Goal: Task Accomplishment & Management: Manage account settings

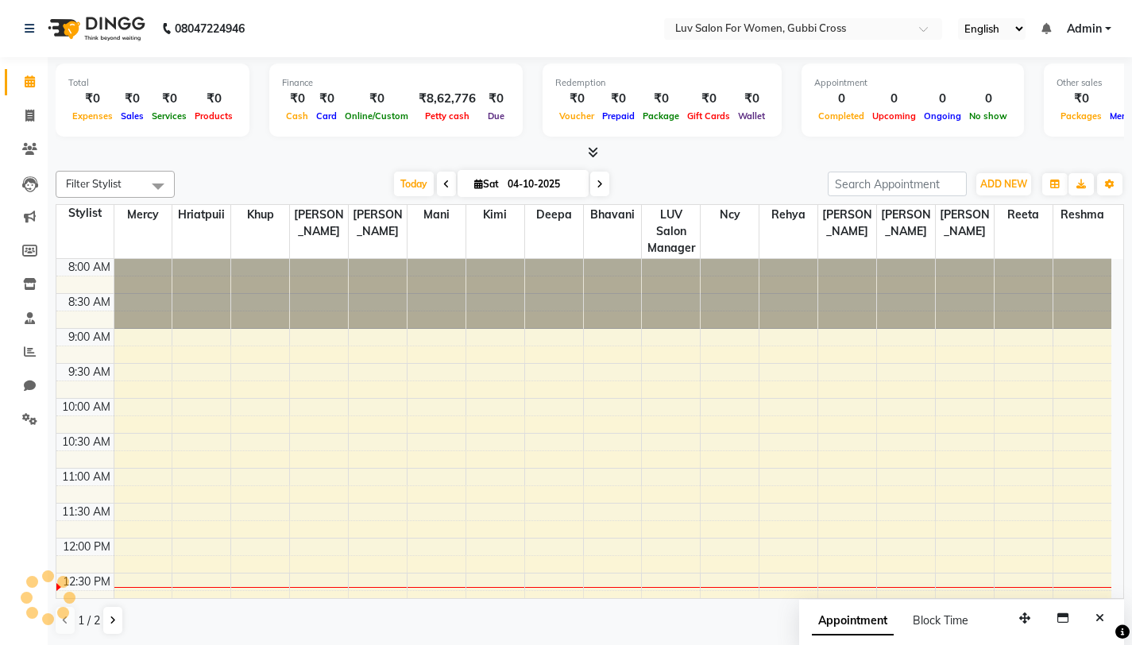
scroll to position [234, 0]
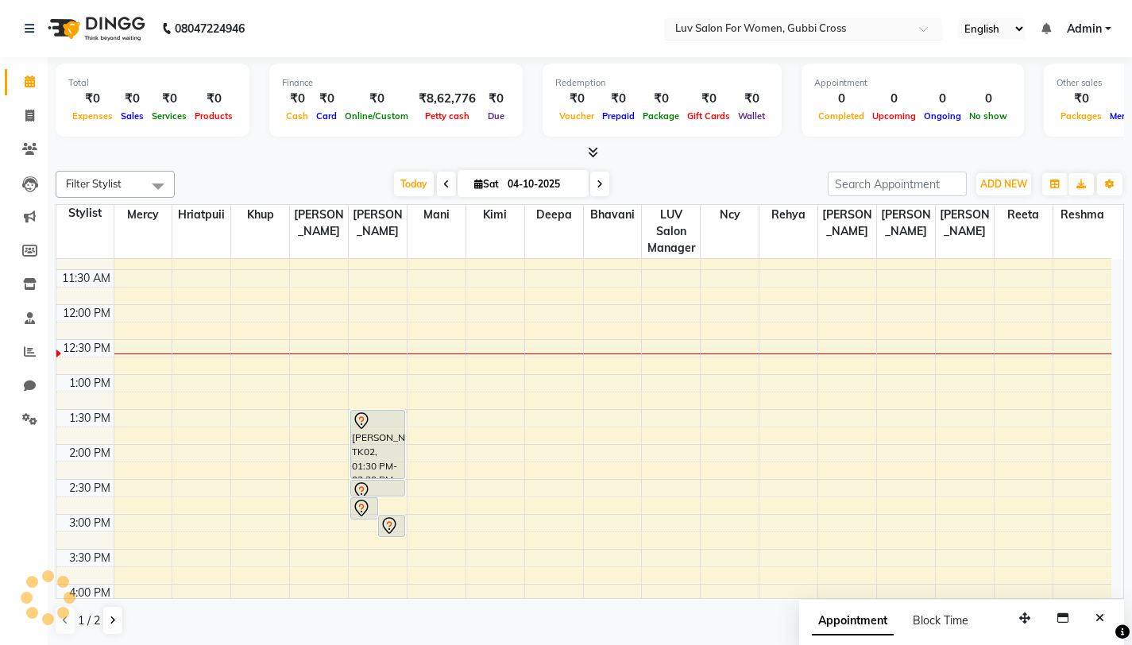
click at [829, 29] on input "text" at bounding box center [787, 30] width 230 height 16
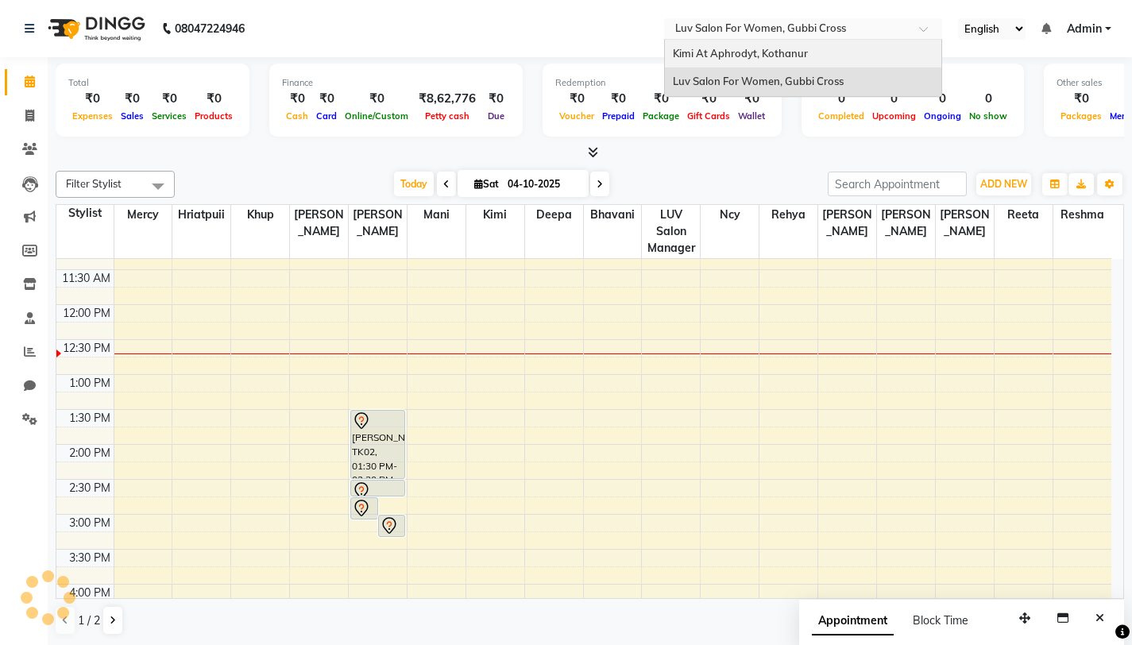
click at [801, 48] on span "Kimi At Aphrodyt, Kothanur" at bounding box center [740, 53] width 135 height 13
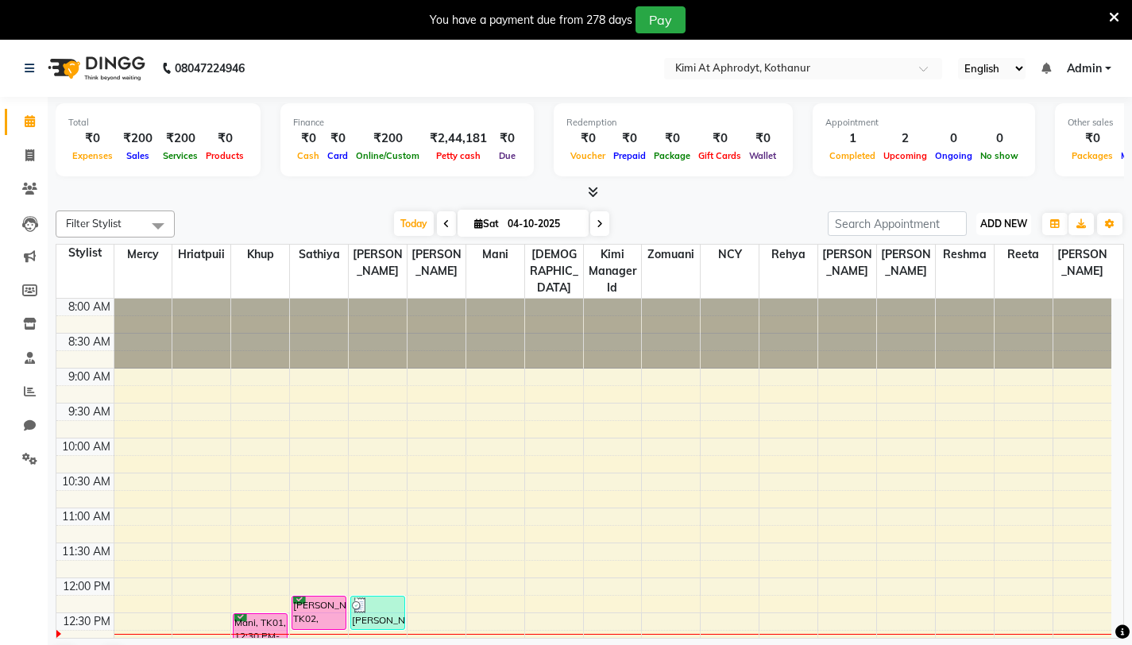
click at [992, 220] on span "ADD NEW" at bounding box center [1003, 224] width 47 height 12
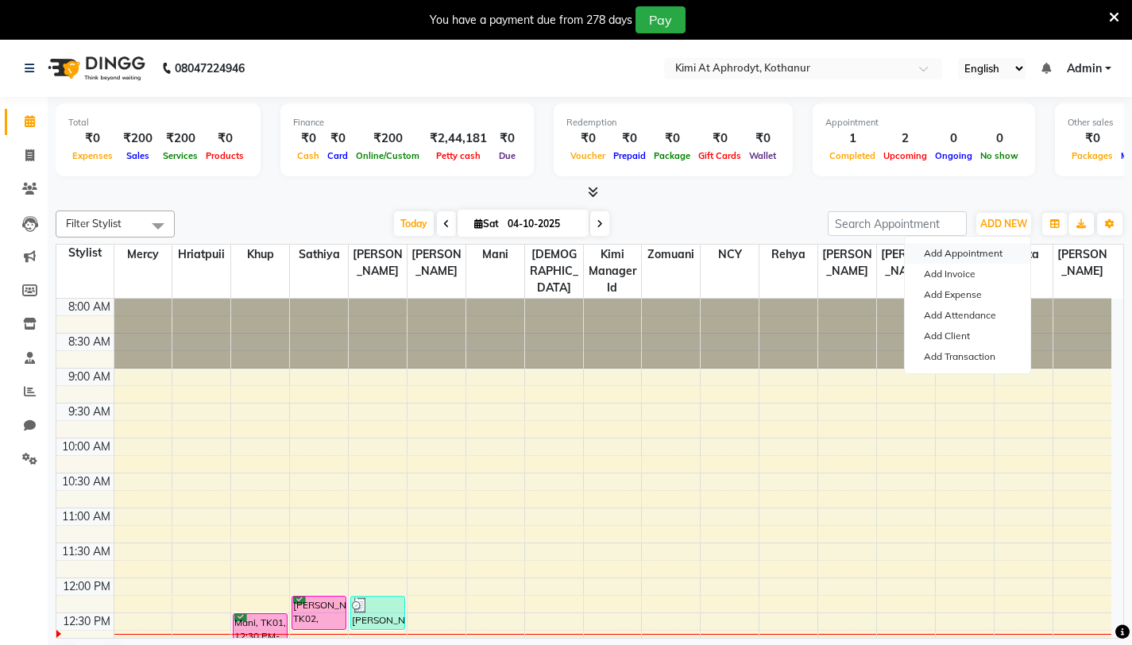
click at [970, 256] on button "Add Appointment" at bounding box center [967, 253] width 125 height 21
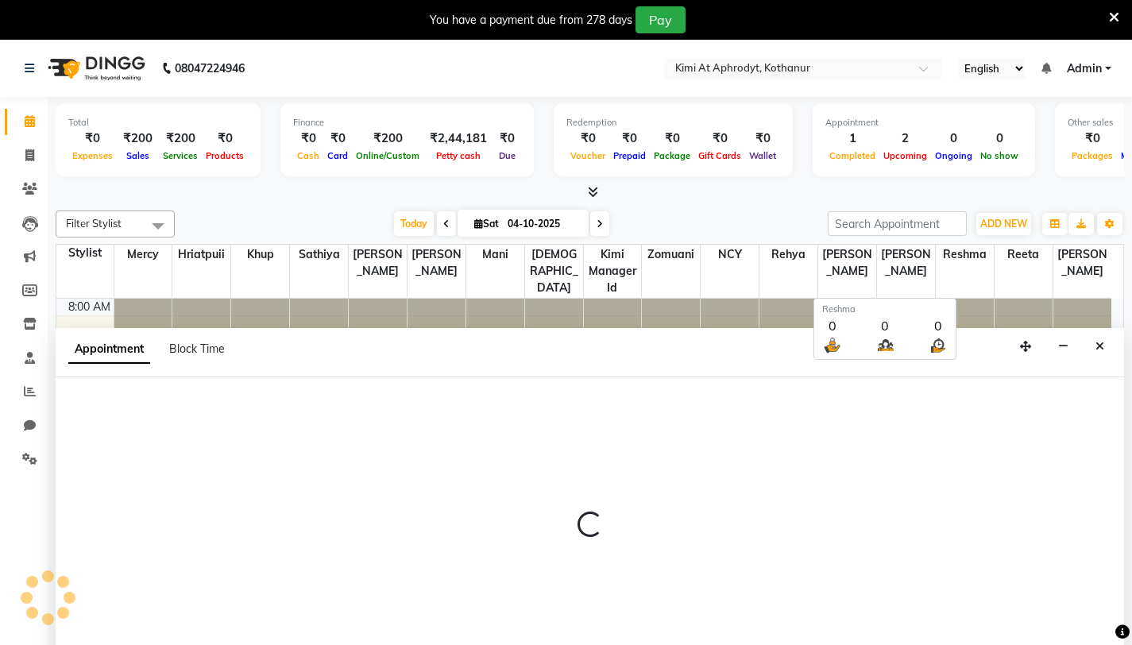
scroll to position [41, 0]
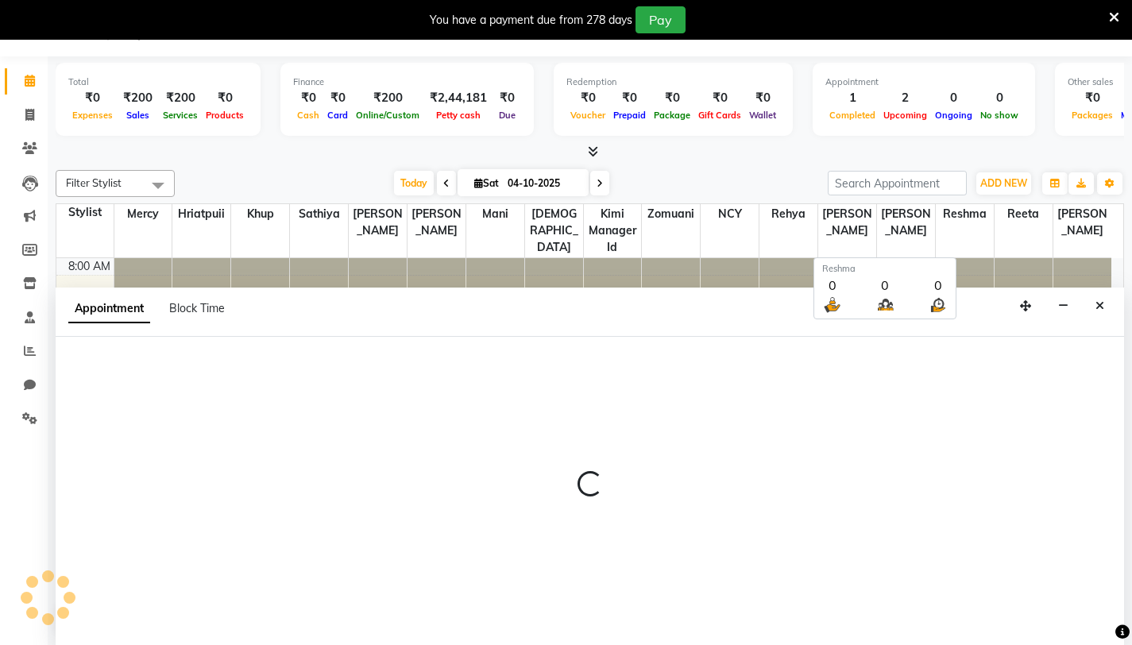
select select "540"
select select "tentative"
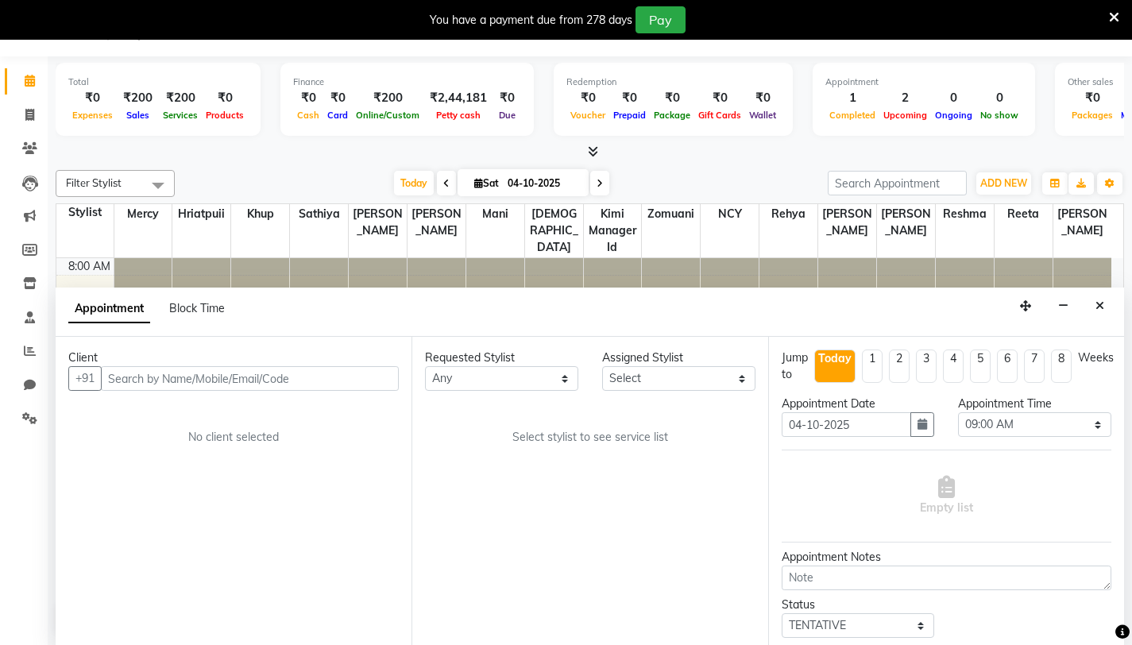
click at [140, 379] on input "text" at bounding box center [250, 378] width 298 height 25
type input "7"
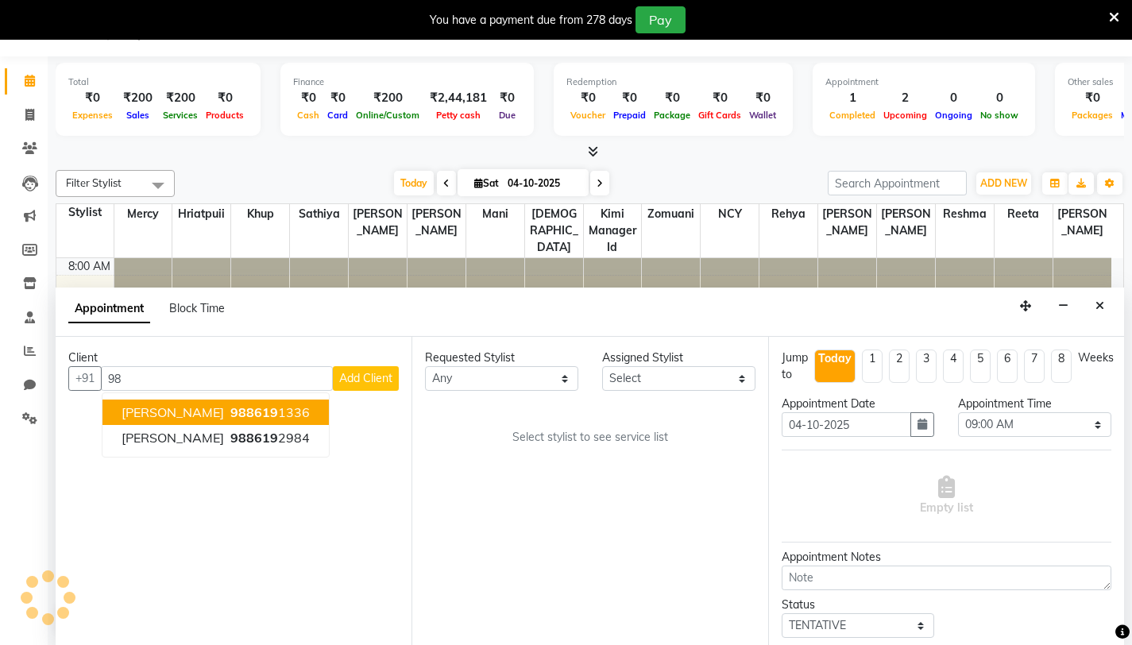
type input "9"
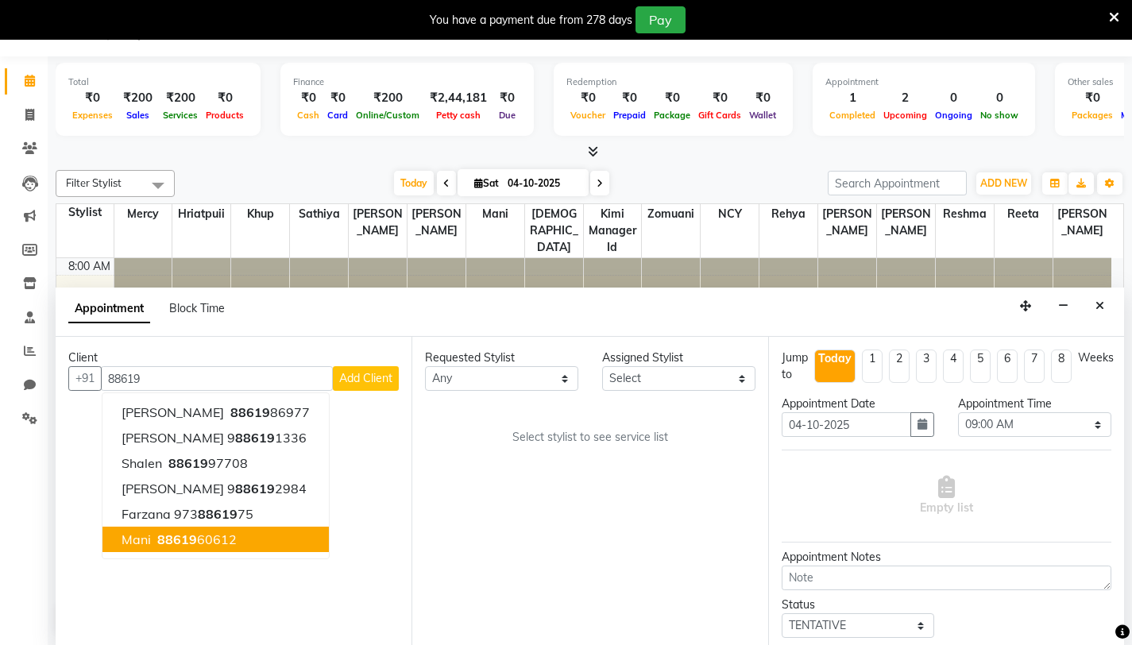
click at [217, 537] on ngb-highlight "88619 60612" at bounding box center [195, 539] width 83 height 16
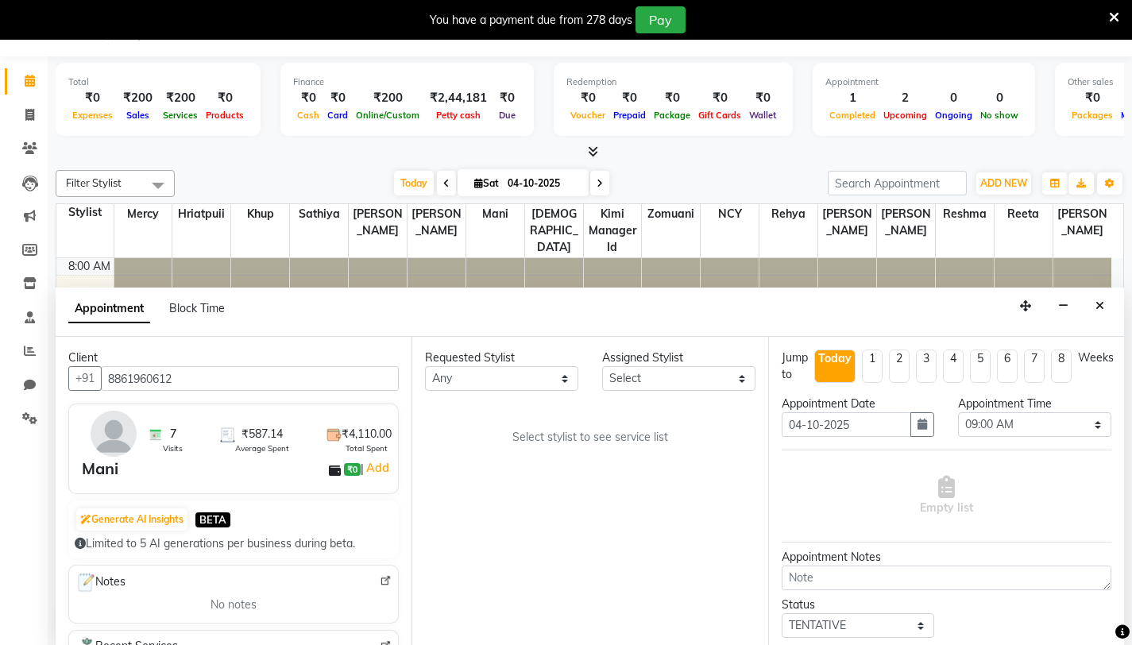
click at [185, 379] on input "8861960612" at bounding box center [250, 378] width 298 height 25
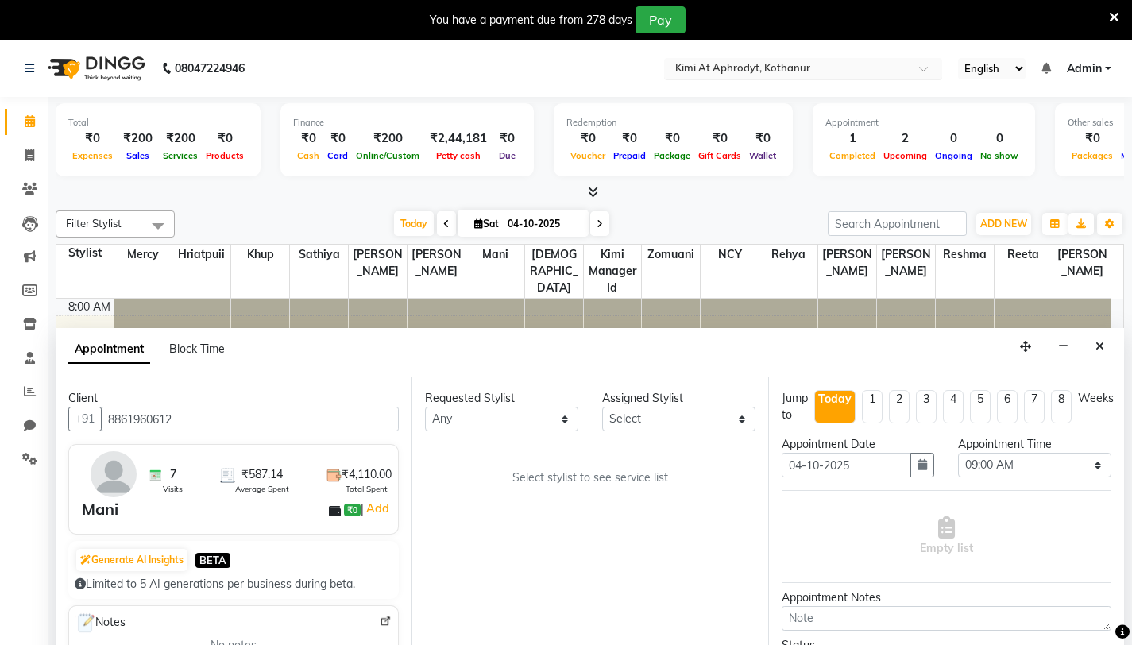
type input "8861960612"
click at [865, 78] on ng-select "Select Location × Kimi At Aphrodyt, Kothanur" at bounding box center [803, 68] width 278 height 21
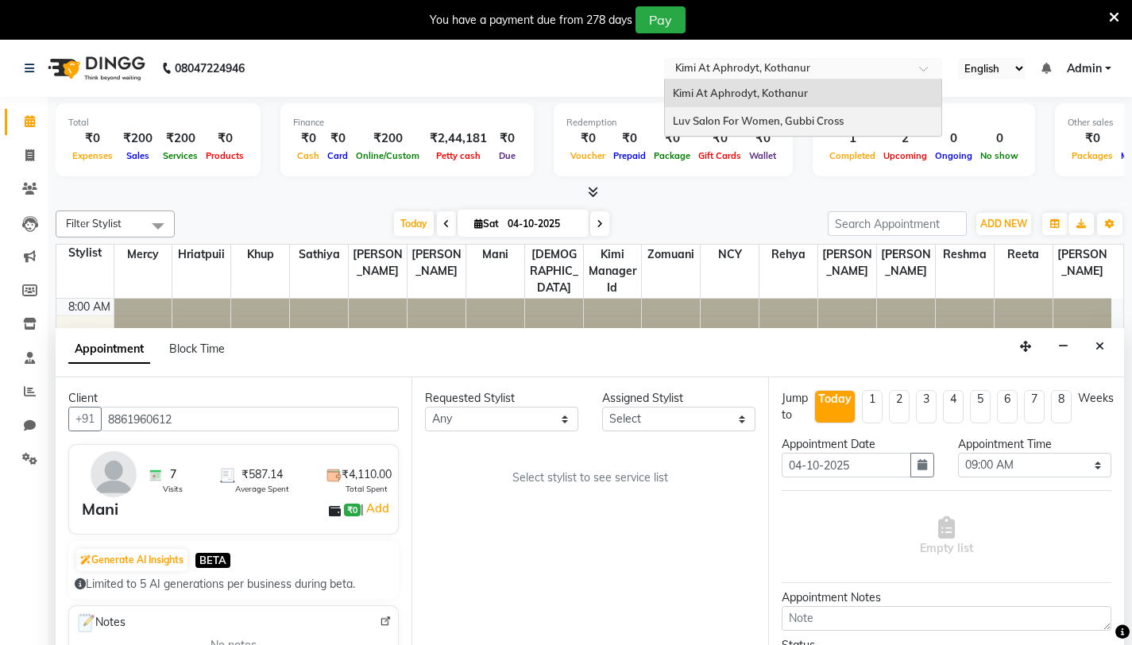
click at [803, 116] on span "Luv Salon For Women, Gubbi Cross" at bounding box center [758, 120] width 171 height 13
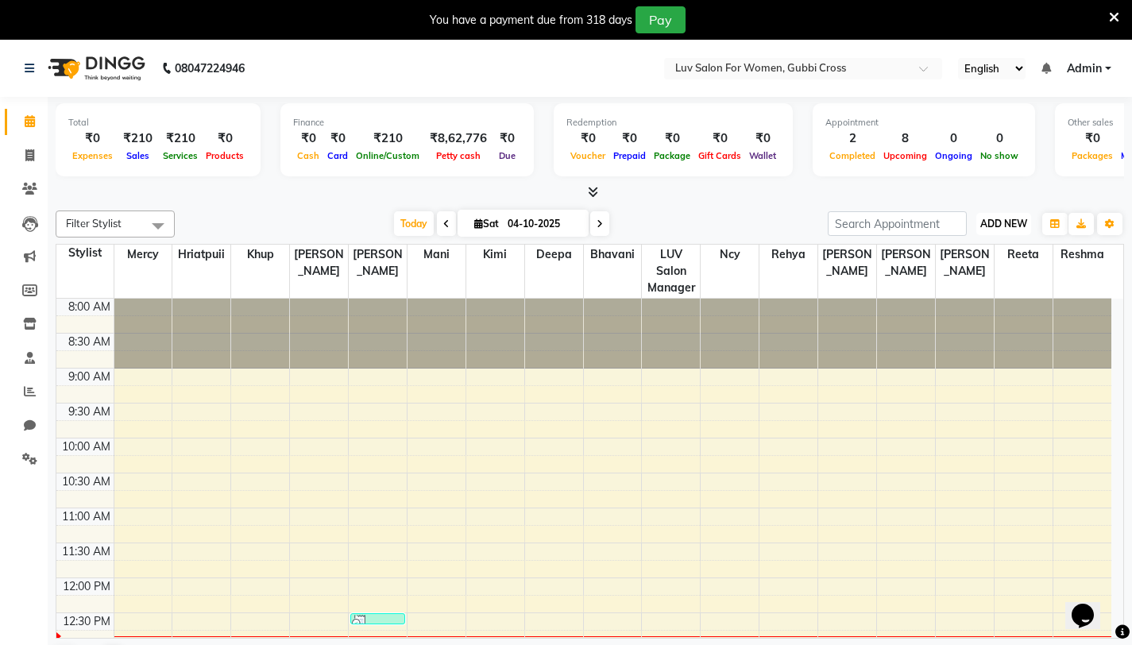
click at [1003, 229] on span "ADD NEW" at bounding box center [1003, 224] width 47 height 12
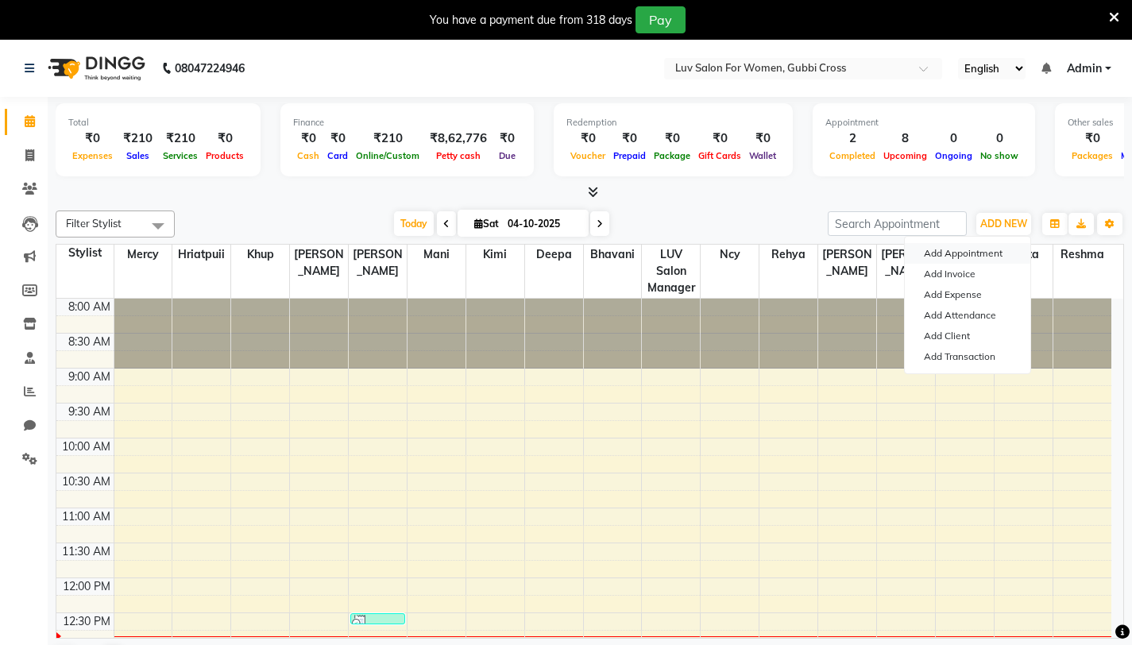
click at [963, 251] on button "Add Appointment" at bounding box center [967, 253] width 125 height 21
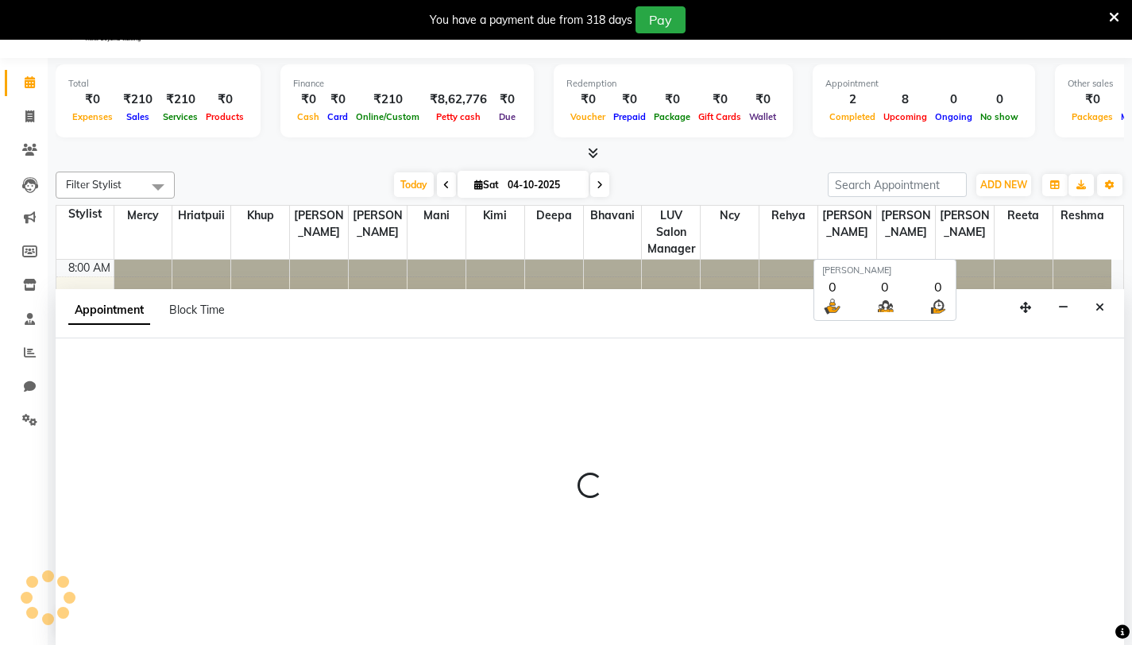
scroll to position [41, 0]
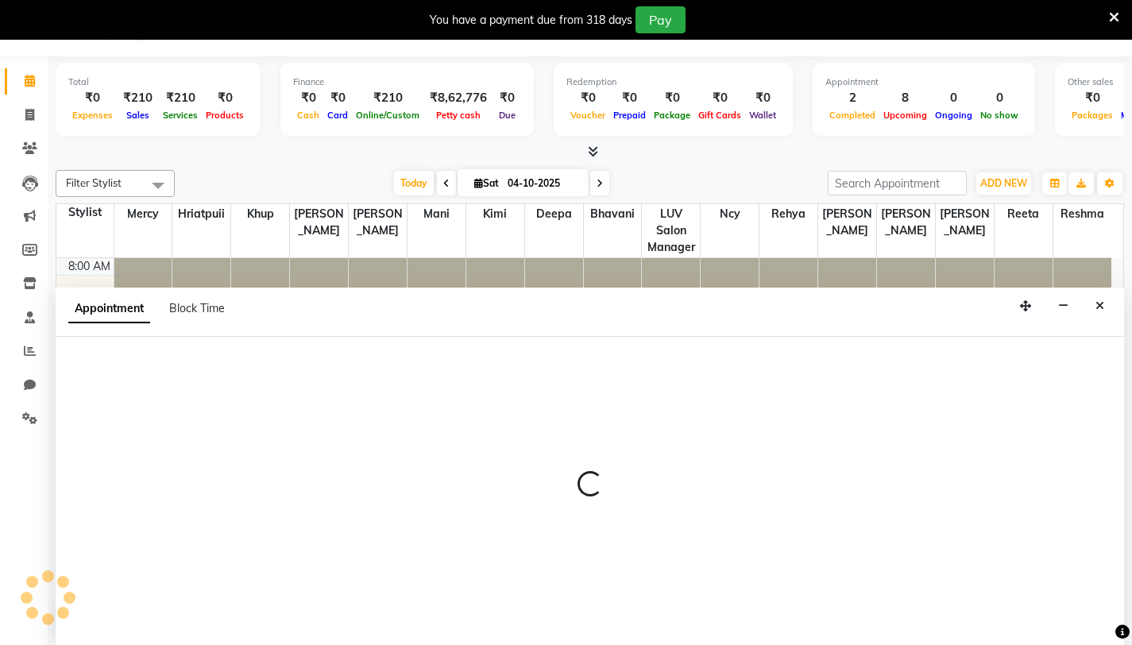
select select "540"
select select "tentative"
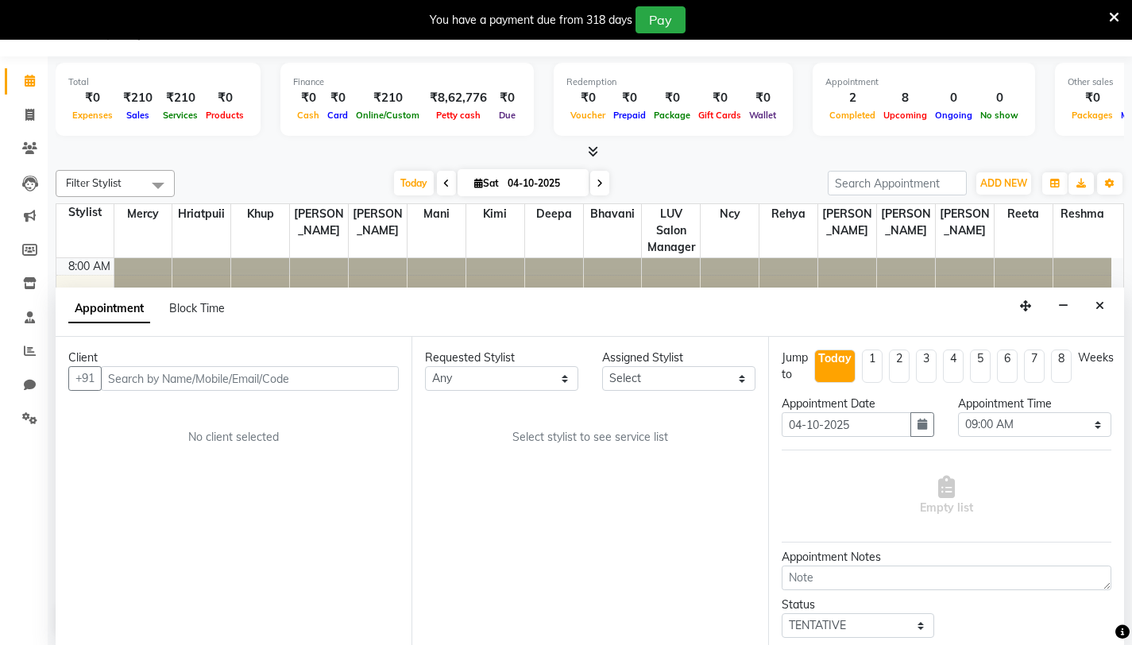
click at [211, 382] on input "text" at bounding box center [250, 378] width 298 height 25
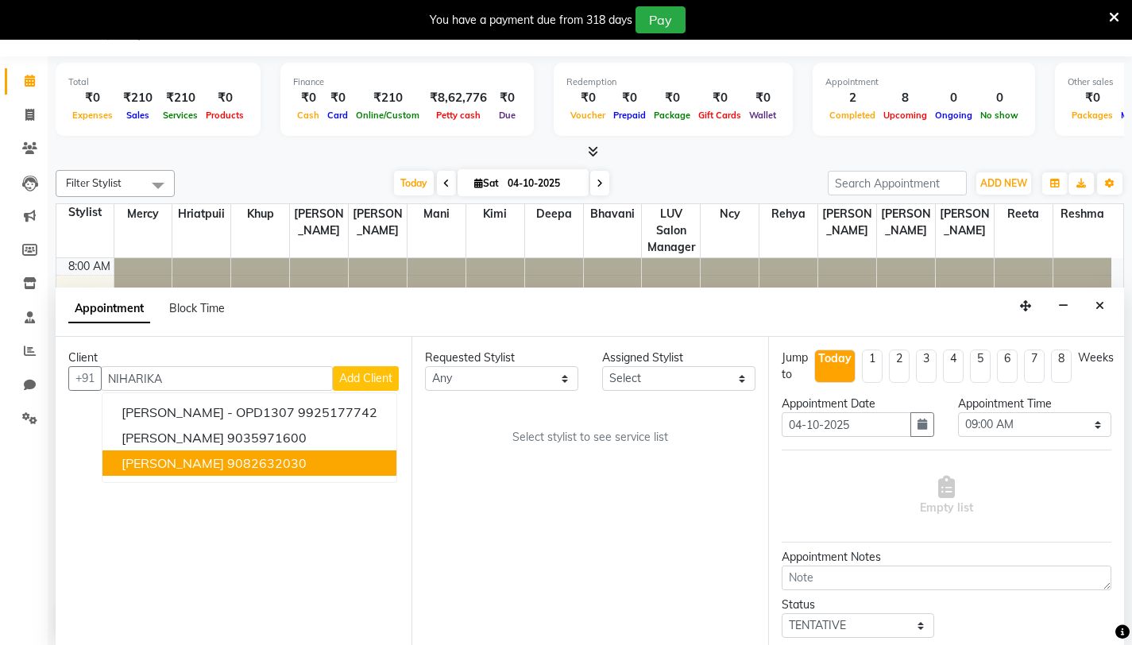
click at [227, 468] on ngb-highlight "9082632030" at bounding box center [266, 463] width 79 height 16
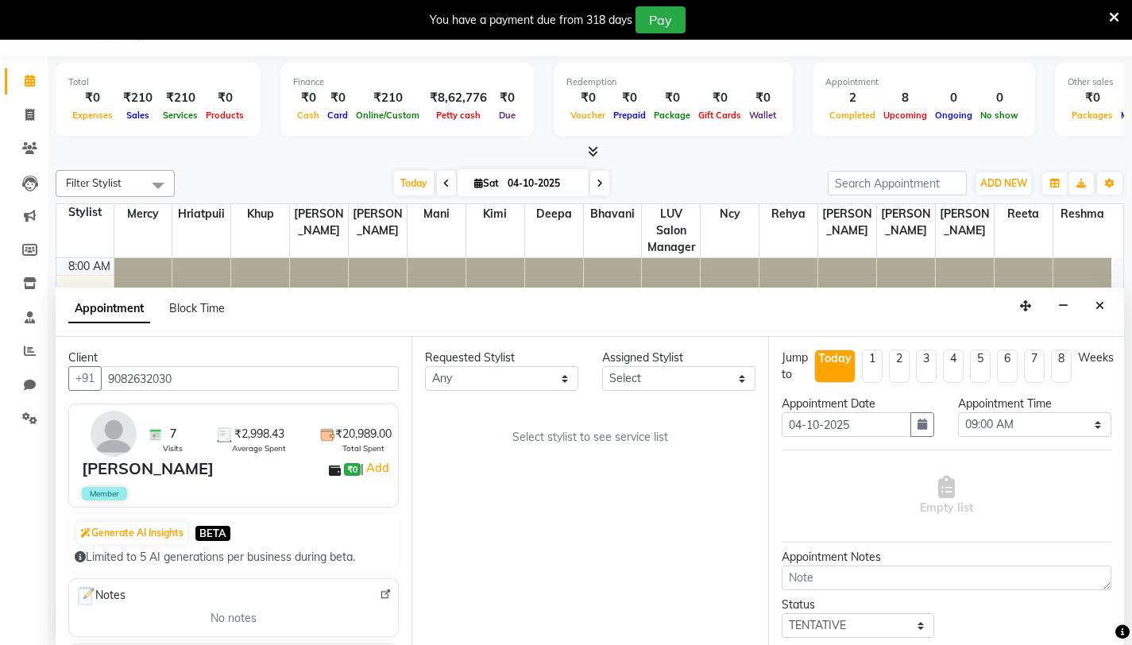
type input "9082632030"
click at [1120, 21] on div "You have a payment due from 318 days Pay" at bounding box center [566, 20] width 1132 height 40
click at [1114, 14] on icon at bounding box center [1114, 17] width 10 height 14
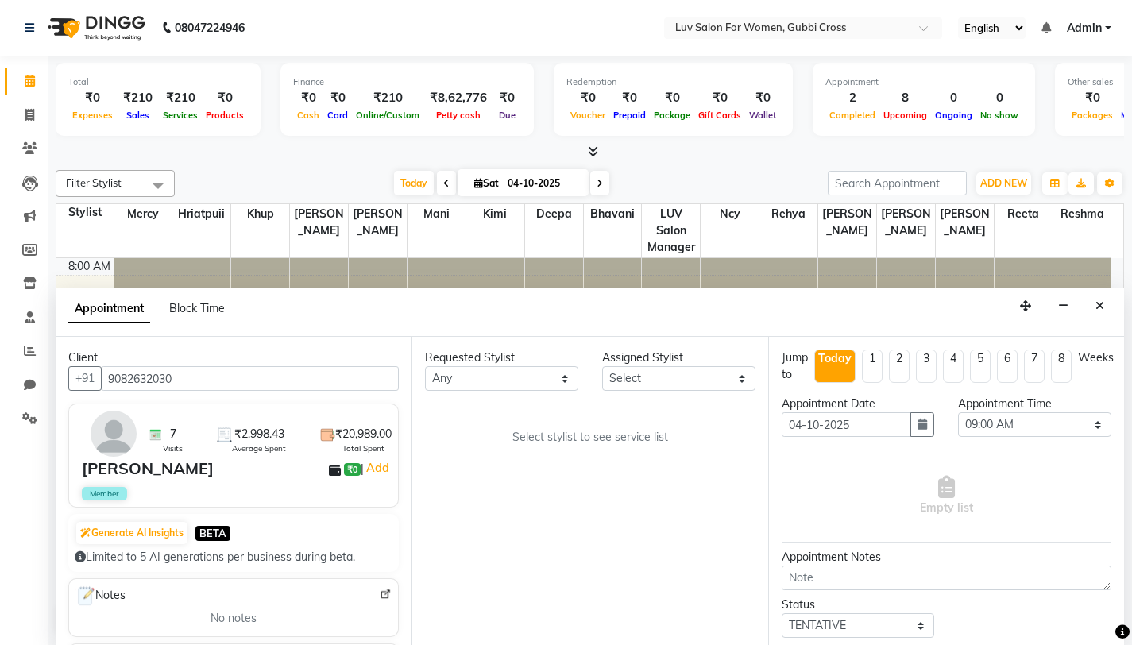
click at [311, 157] on div at bounding box center [590, 152] width 1068 height 17
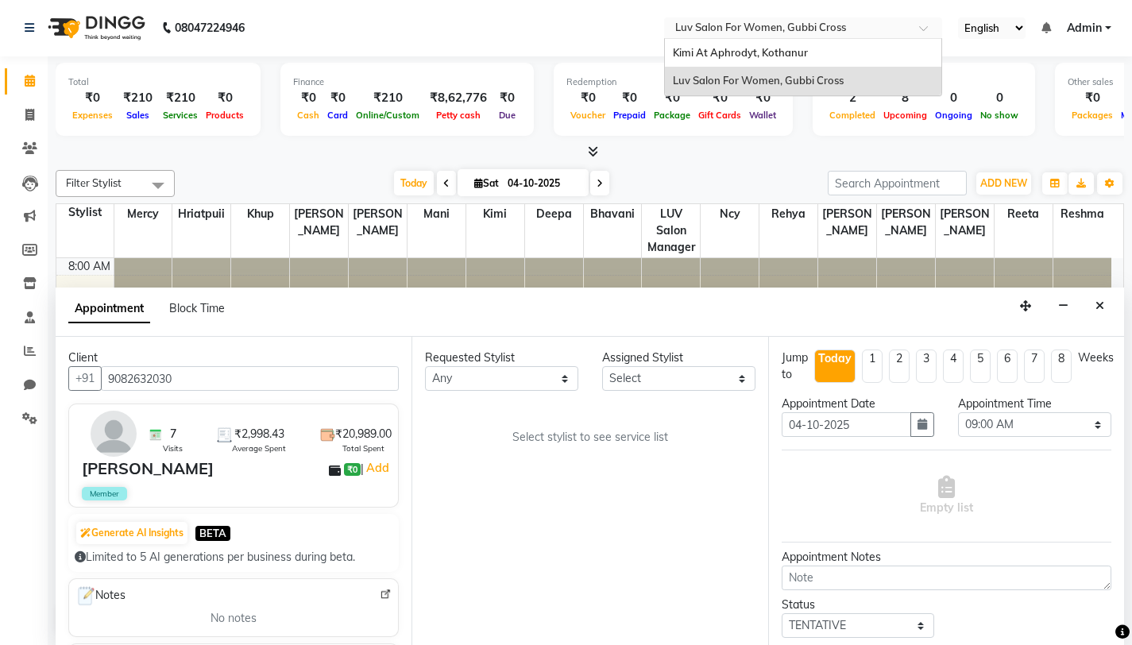
click at [874, 33] on input "text" at bounding box center [787, 29] width 230 height 16
click at [842, 58] on div "Kimi At Aphrodyt, Kothanur" at bounding box center [803, 53] width 276 height 29
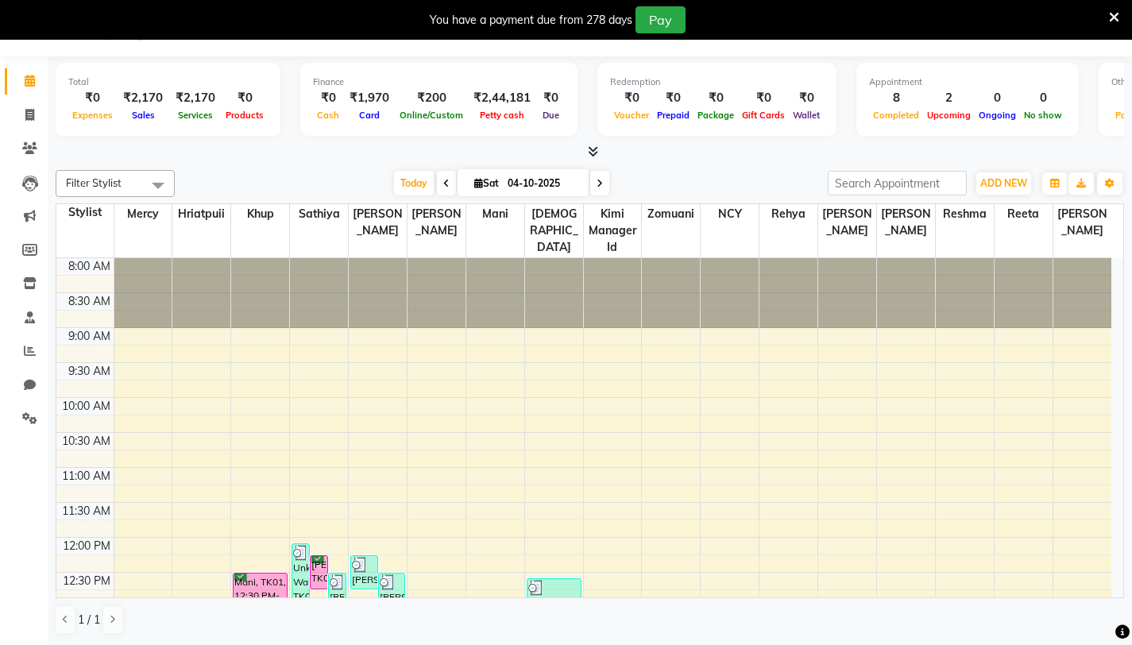
click at [940, 152] on div at bounding box center [590, 152] width 1068 height 17
click at [591, 146] on icon at bounding box center [593, 151] width 10 height 12
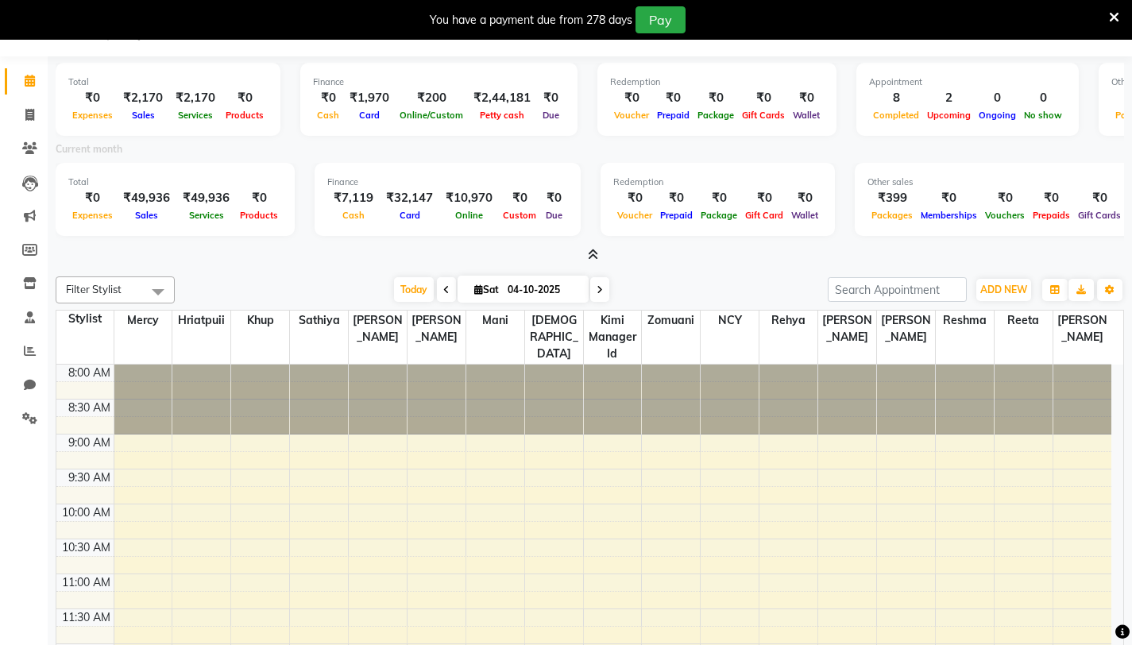
click at [590, 257] on icon at bounding box center [593, 255] width 10 height 12
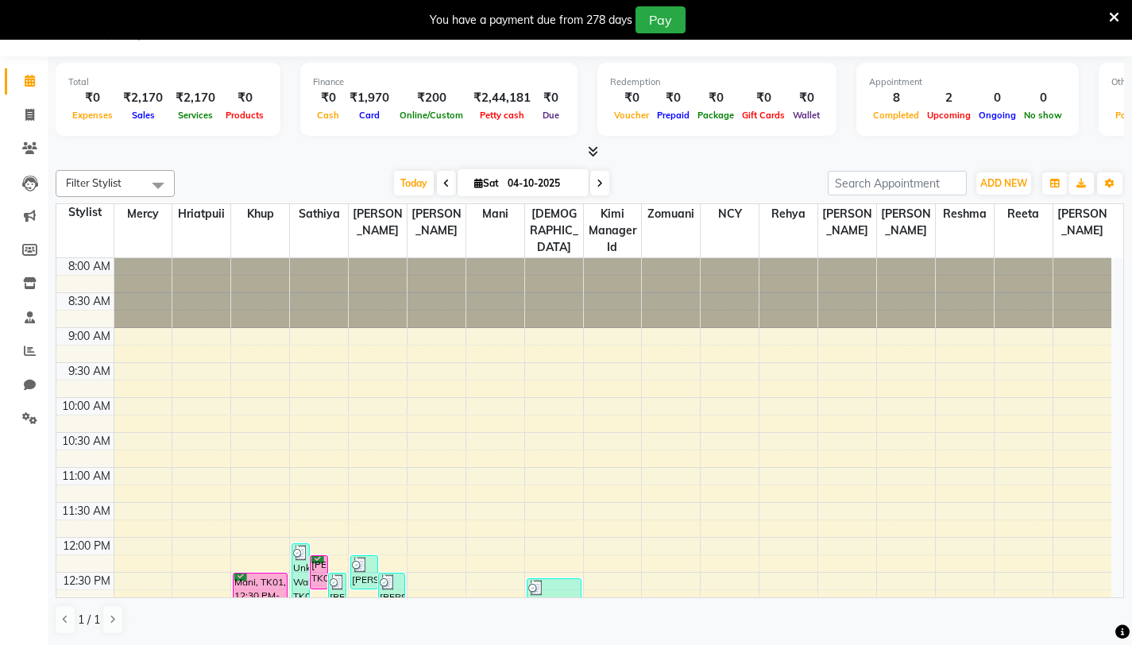
click at [1112, 14] on icon at bounding box center [1114, 17] width 10 height 14
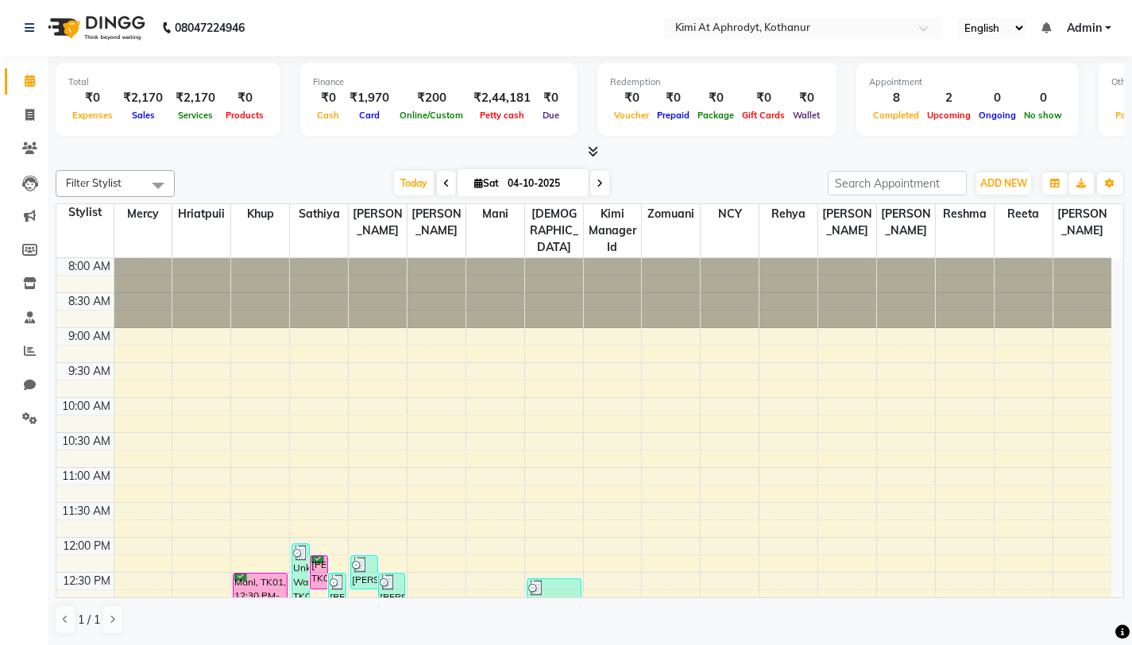
scroll to position [1, 0]
click at [871, 36] on input "text" at bounding box center [787, 29] width 230 height 16
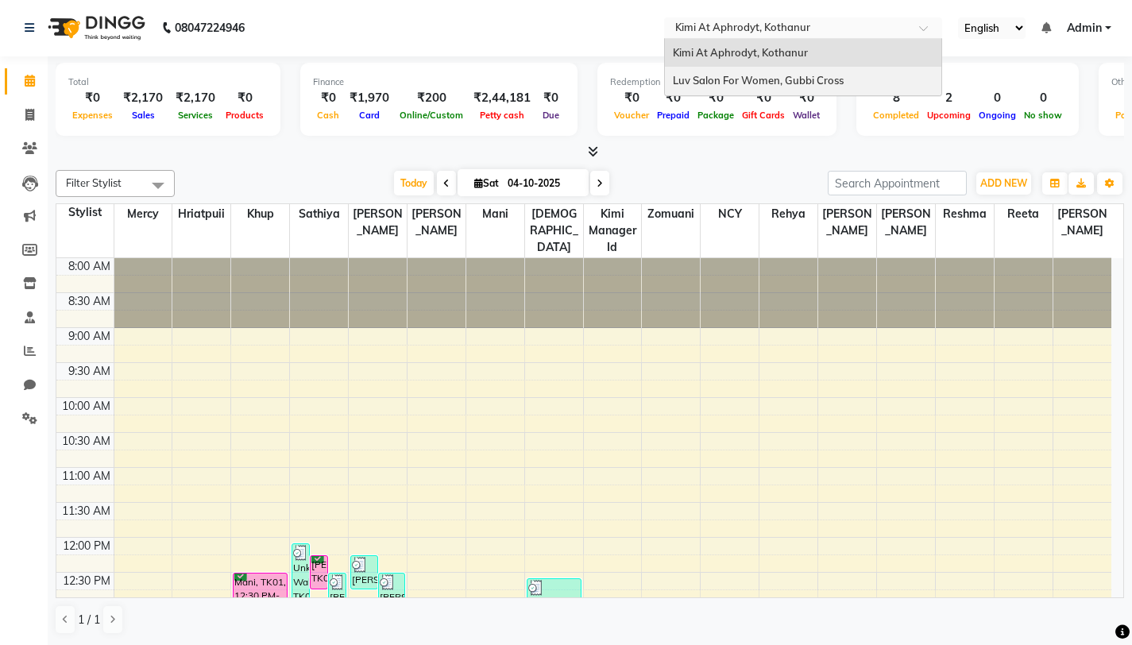
click at [828, 79] on span "Luv Salon For Women, Gubbi Cross" at bounding box center [758, 80] width 171 height 13
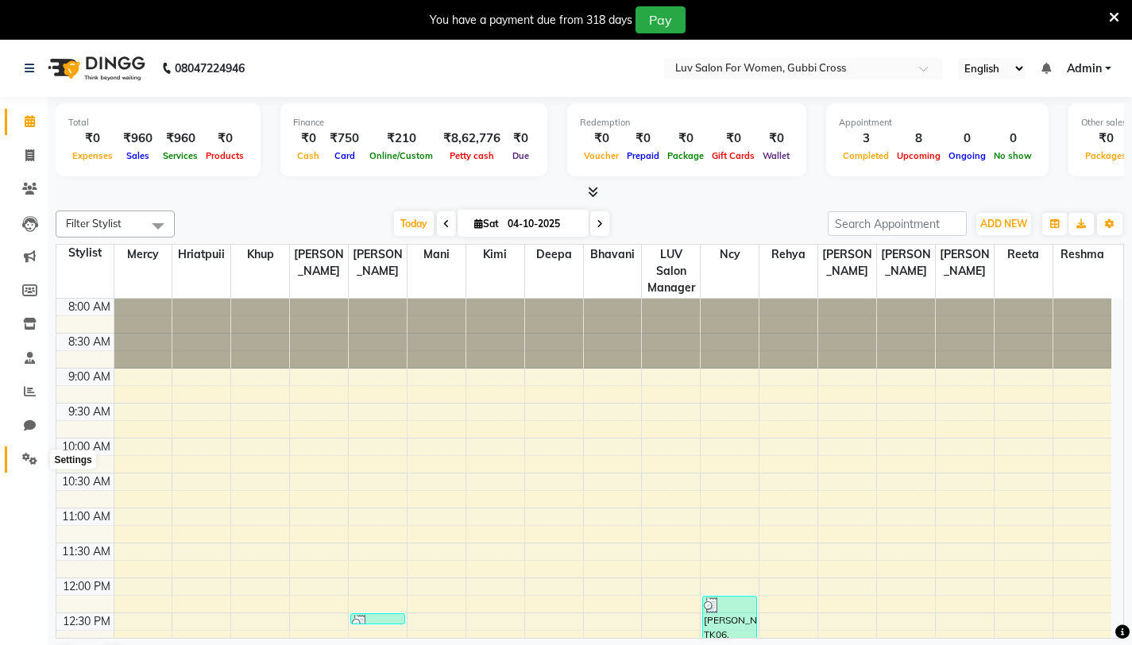
click at [33, 458] on icon at bounding box center [29, 459] width 15 height 12
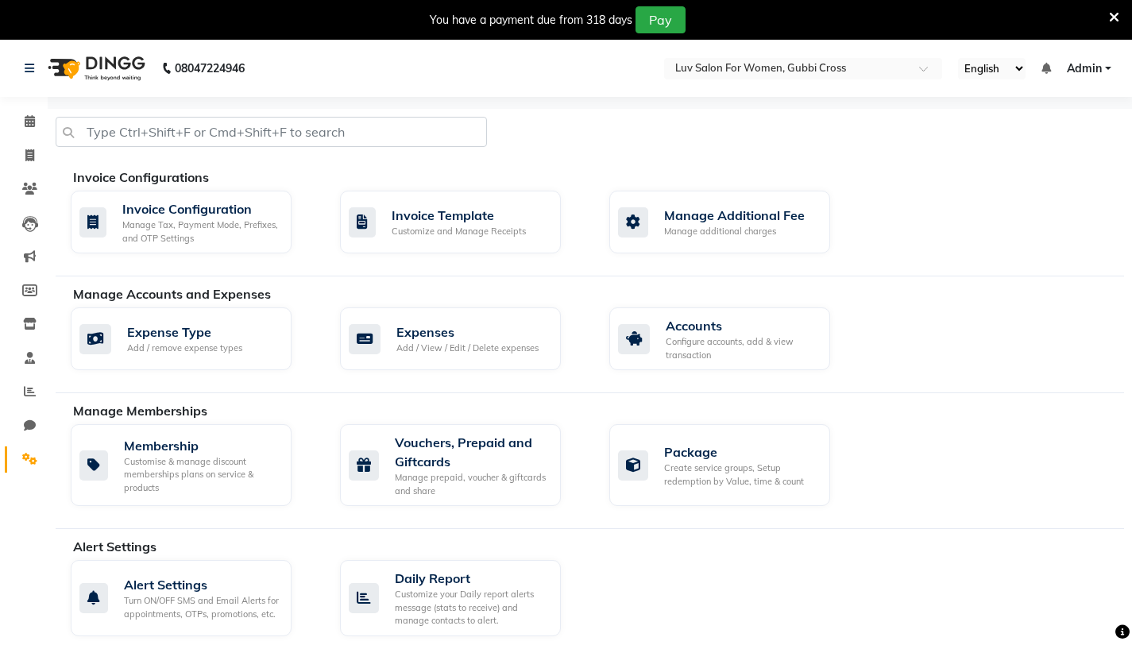
click at [973, 191] on div "Invoice Configuration Manage Tax, Payment Mode, Prefixes, and OTP Settings Invo…" at bounding box center [597, 225] width 1077 height 69
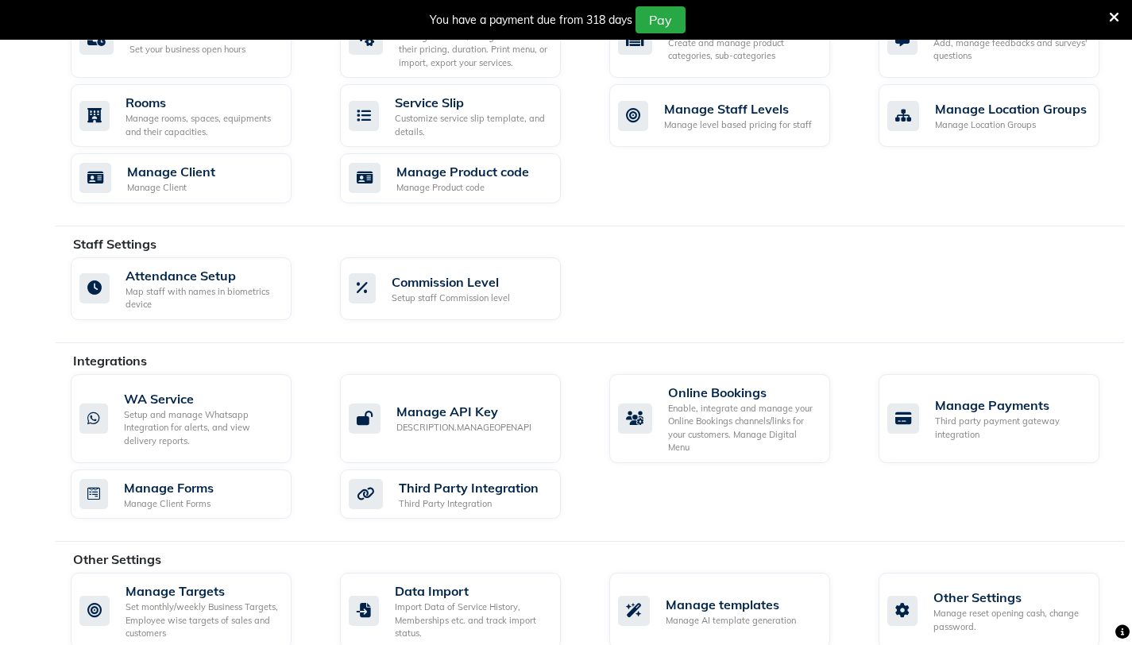
scroll to position [720, 0]
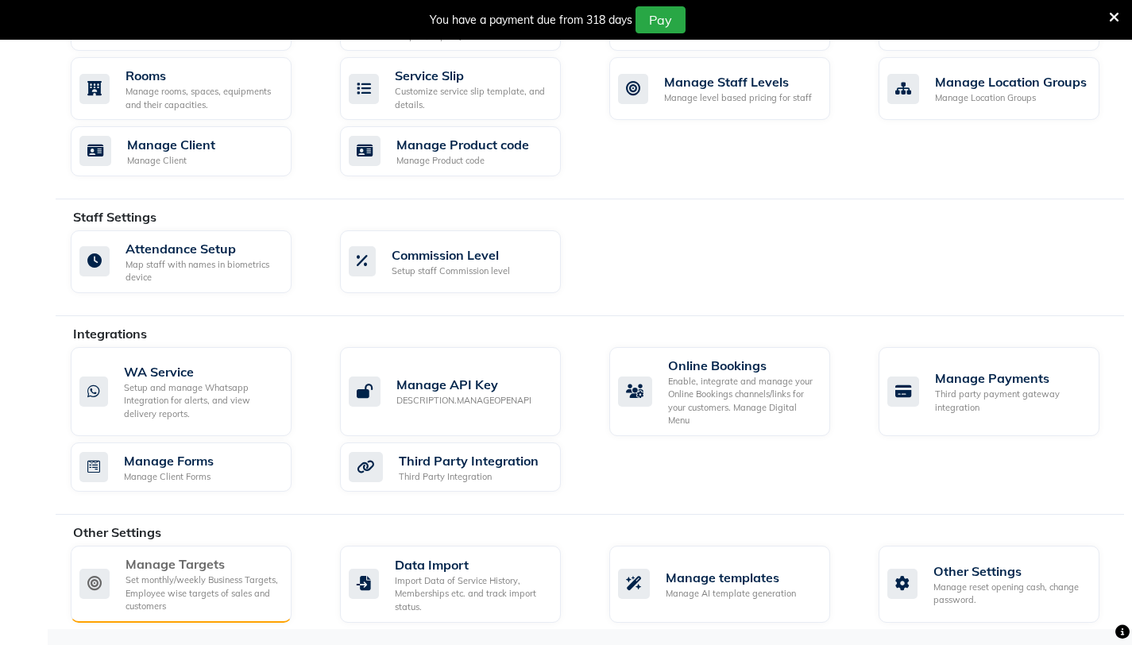
click at [151, 589] on div "Set monthly/weekly Business Targets, Employee wise targets of sales and custome…" at bounding box center [201, 593] width 153 height 40
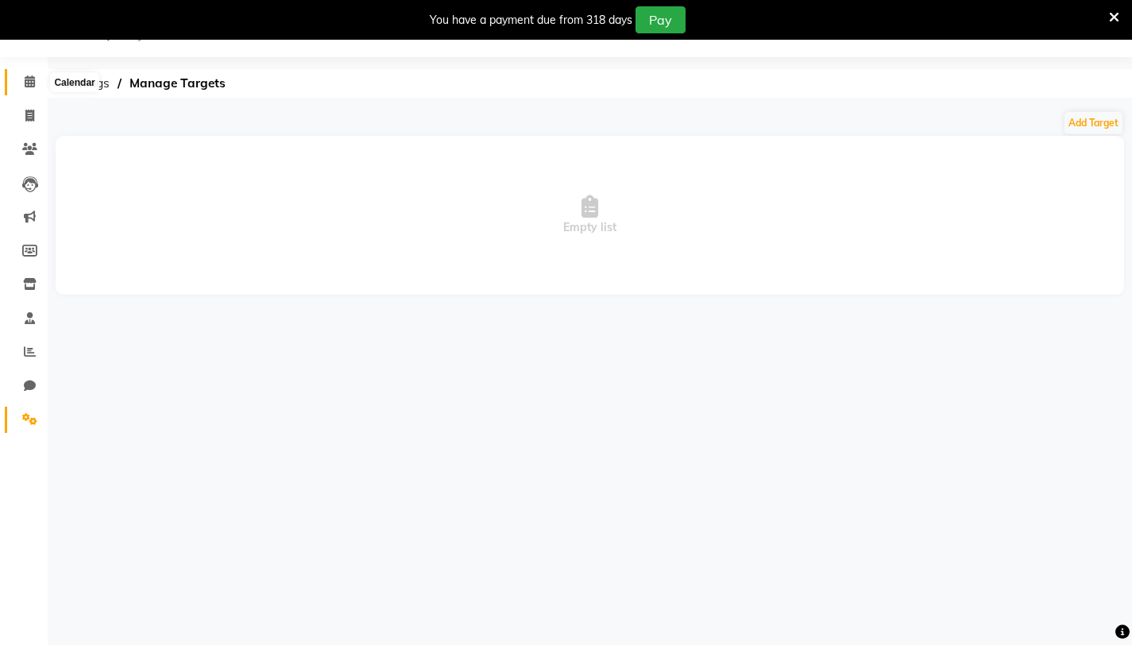
click at [33, 78] on icon at bounding box center [30, 81] width 10 height 12
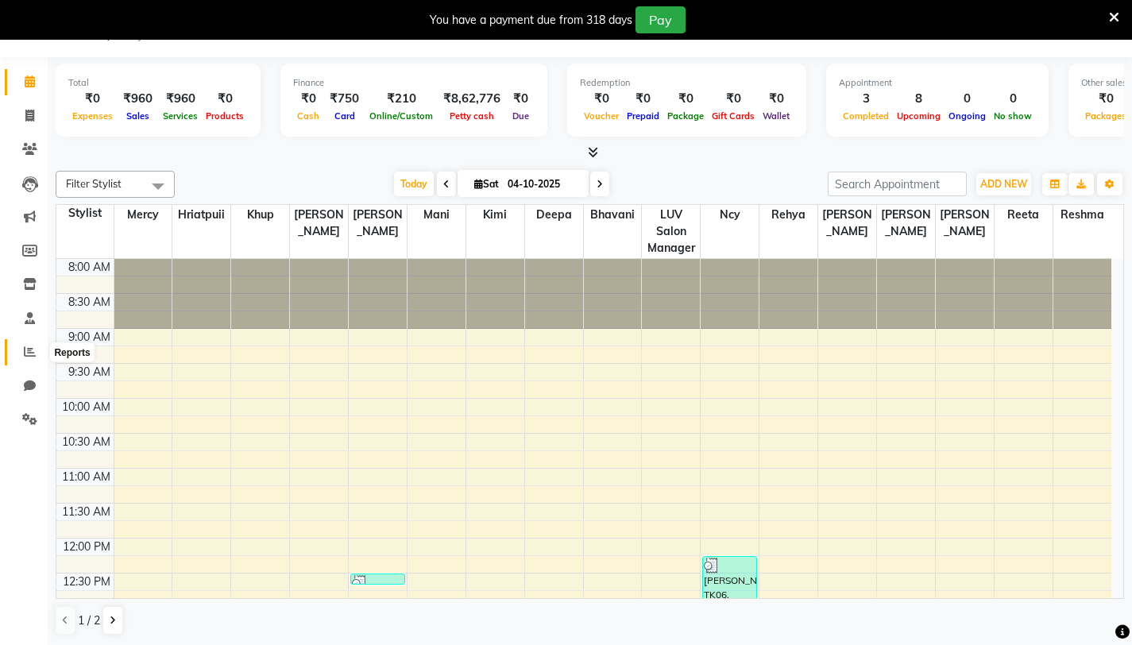
click at [33, 355] on icon at bounding box center [30, 352] width 12 height 12
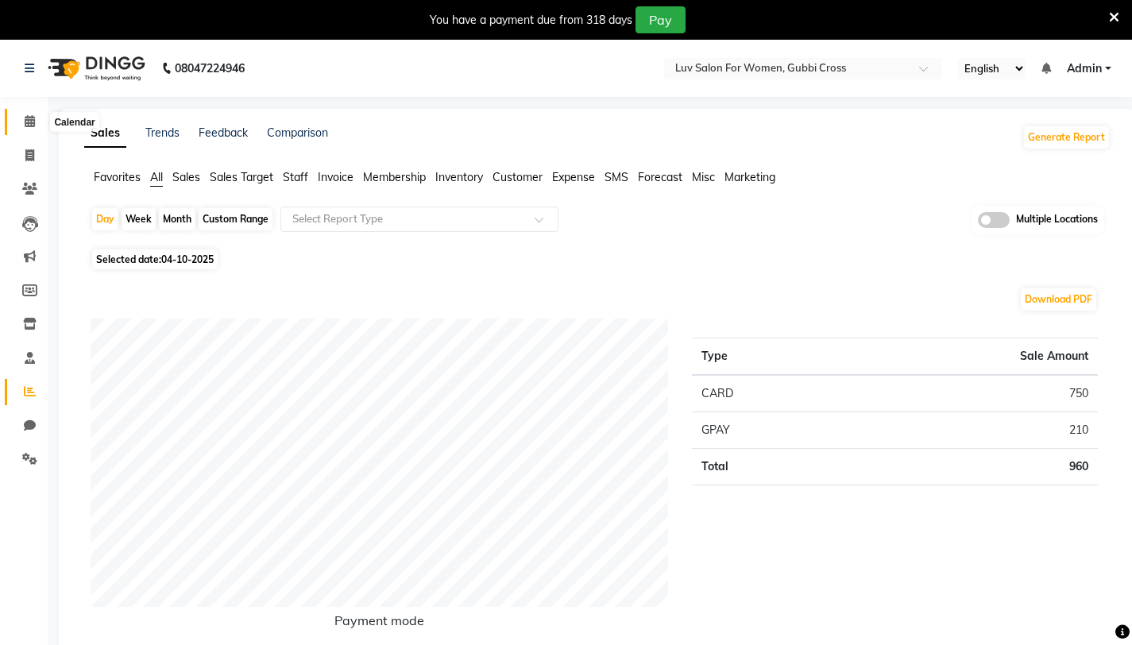
click at [33, 128] on span at bounding box center [30, 122] width 28 height 18
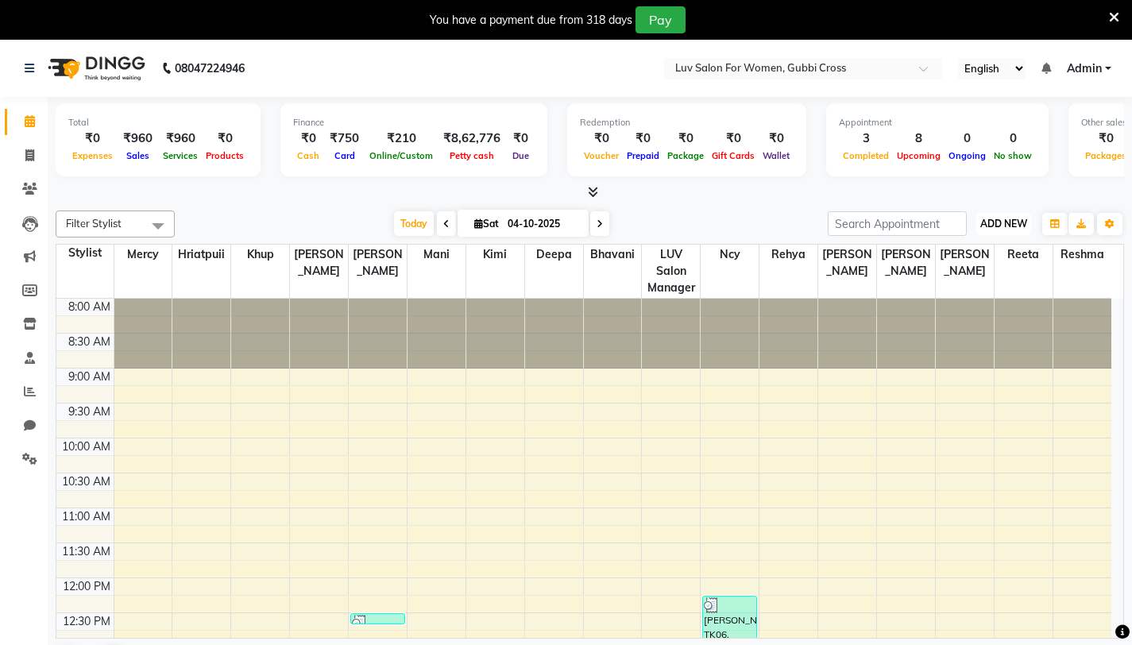
click at [1004, 229] on span "ADD NEW" at bounding box center [1003, 224] width 47 height 12
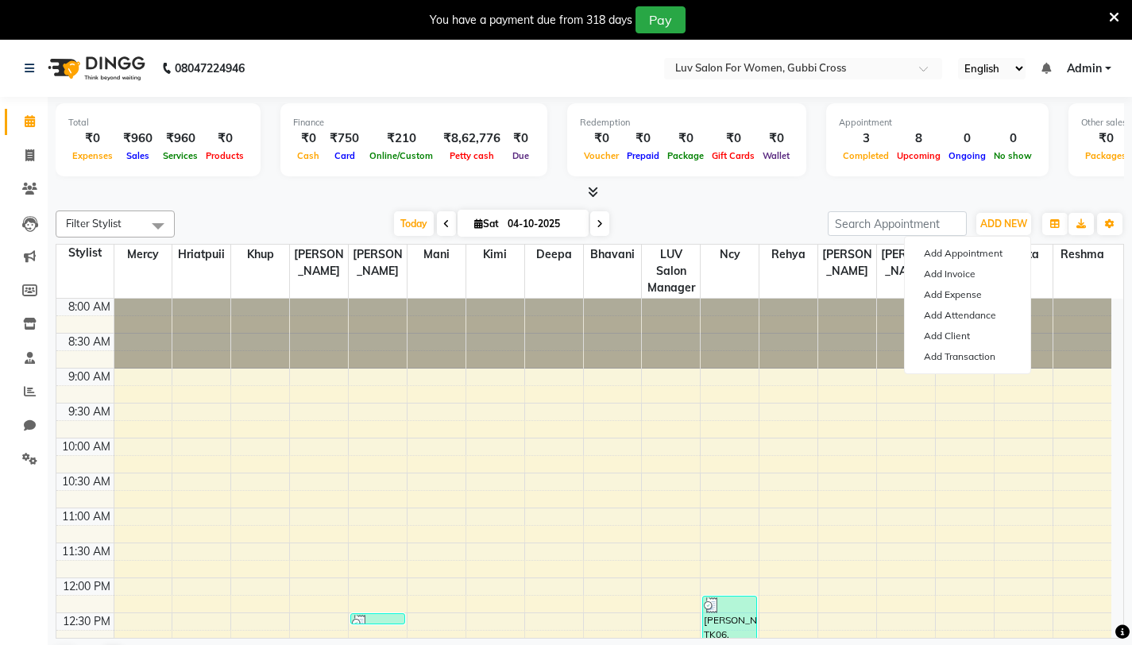
click at [937, 201] on div "Total ₹0 Expenses ₹960 Sales ₹960 Services ₹0 Products Finance ₹0 Cash ₹750 Car…" at bounding box center [590, 391] width 1084 height 589
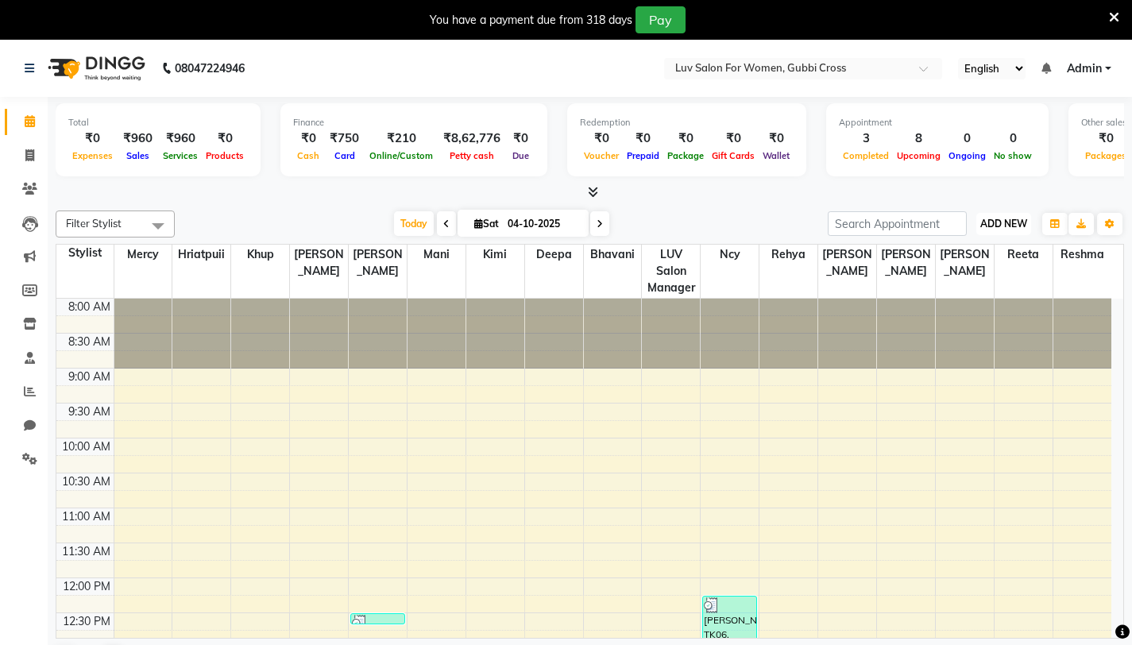
click at [1001, 225] on span "ADD NEW" at bounding box center [1003, 224] width 47 height 12
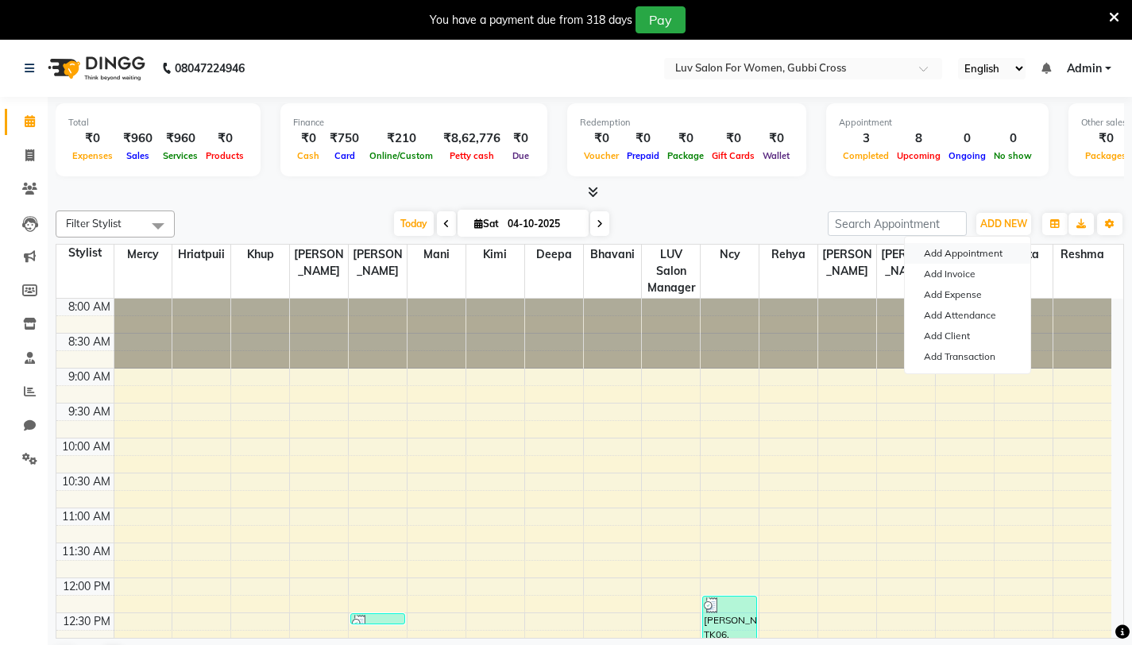
click at [948, 257] on button "Add Appointment" at bounding box center [967, 253] width 125 height 21
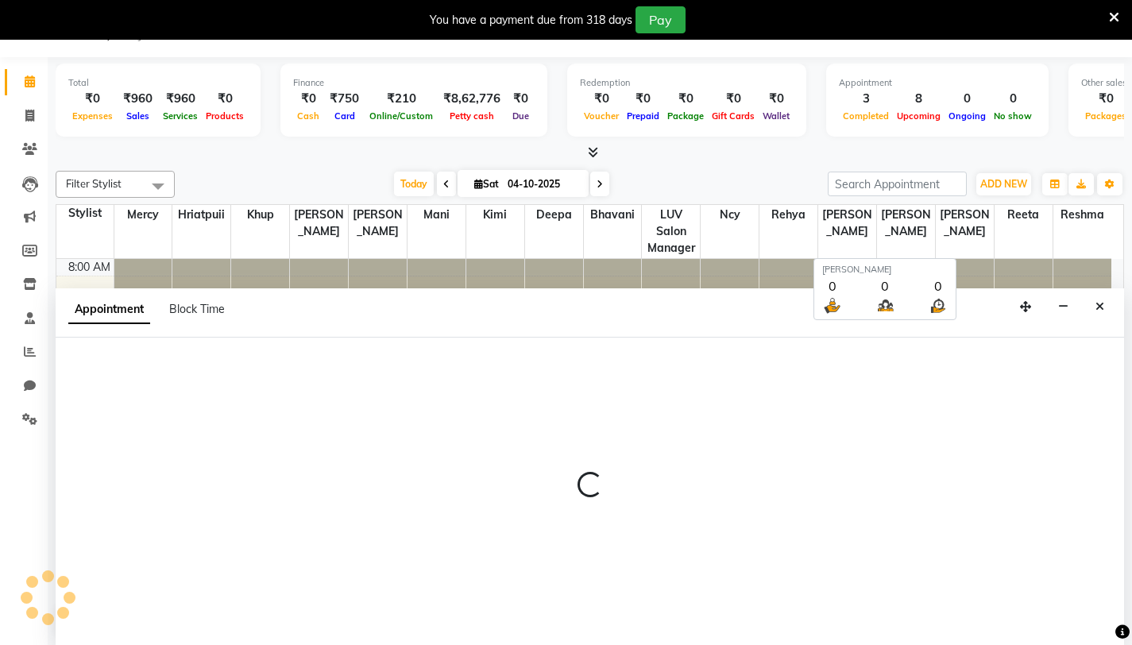
scroll to position [41, 0]
select select "540"
select select "tentative"
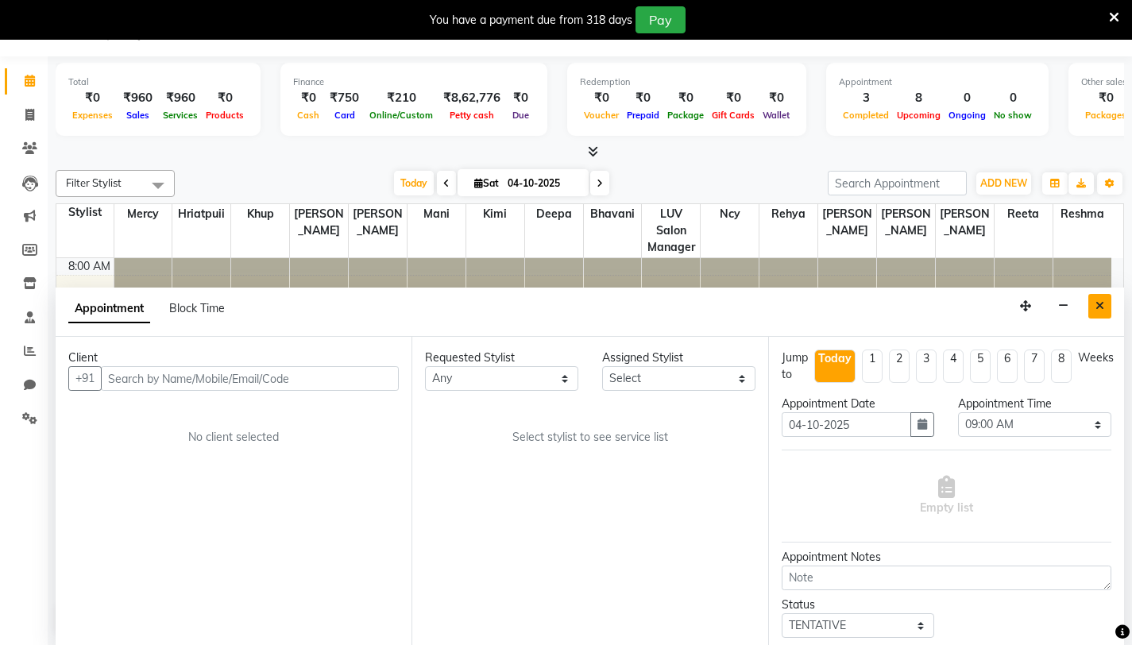
click at [1104, 306] on button "Close" at bounding box center [1099, 306] width 23 height 25
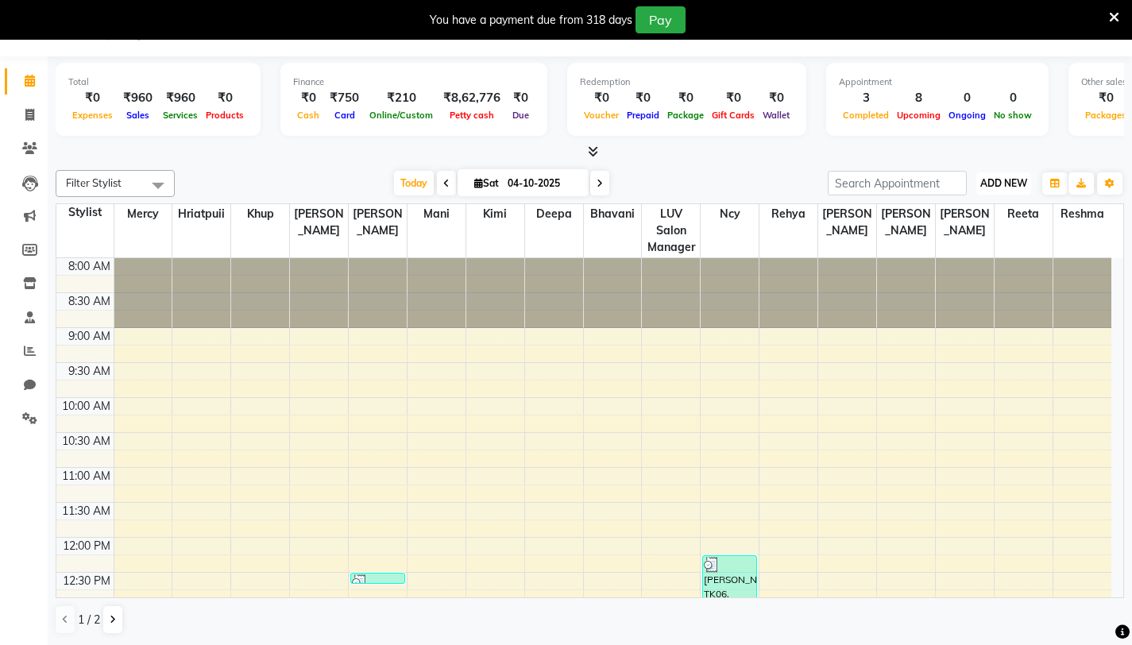
click at [998, 182] on span "ADD NEW" at bounding box center [1003, 183] width 47 height 12
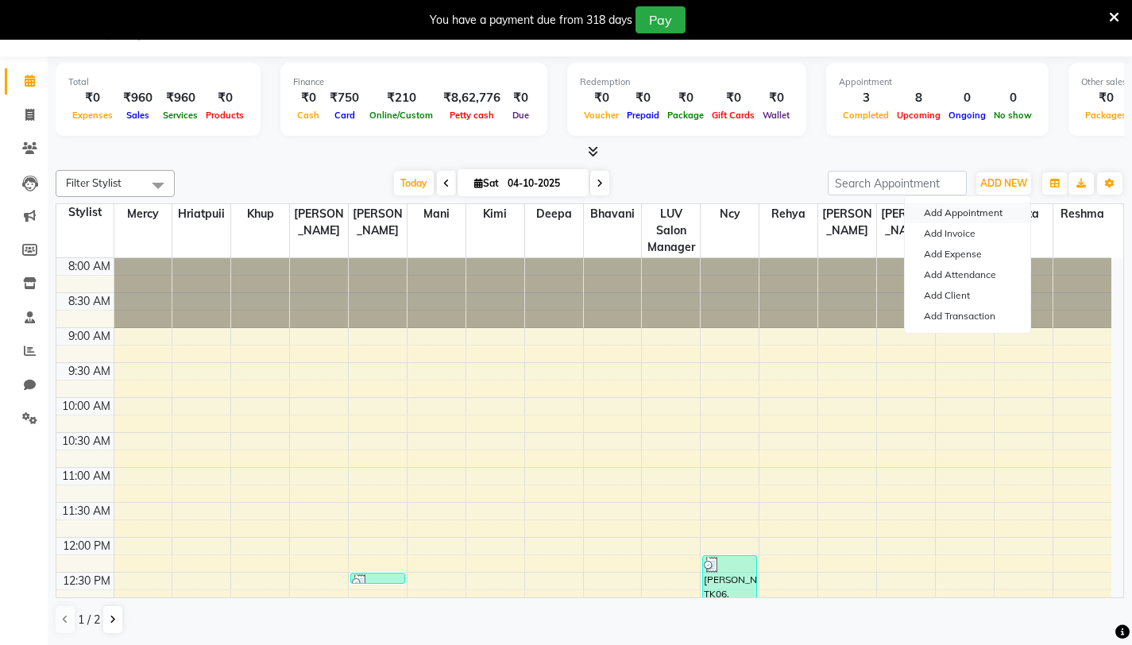
click at [967, 217] on button "Add Appointment" at bounding box center [967, 213] width 125 height 21
select select "tentative"
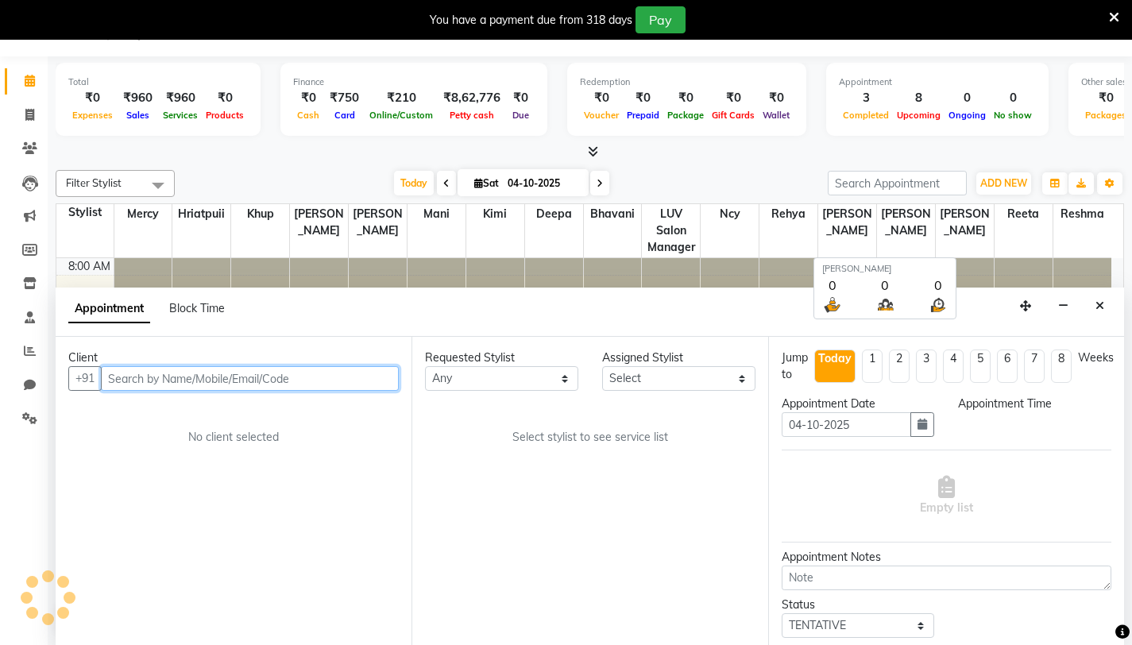
select select "540"
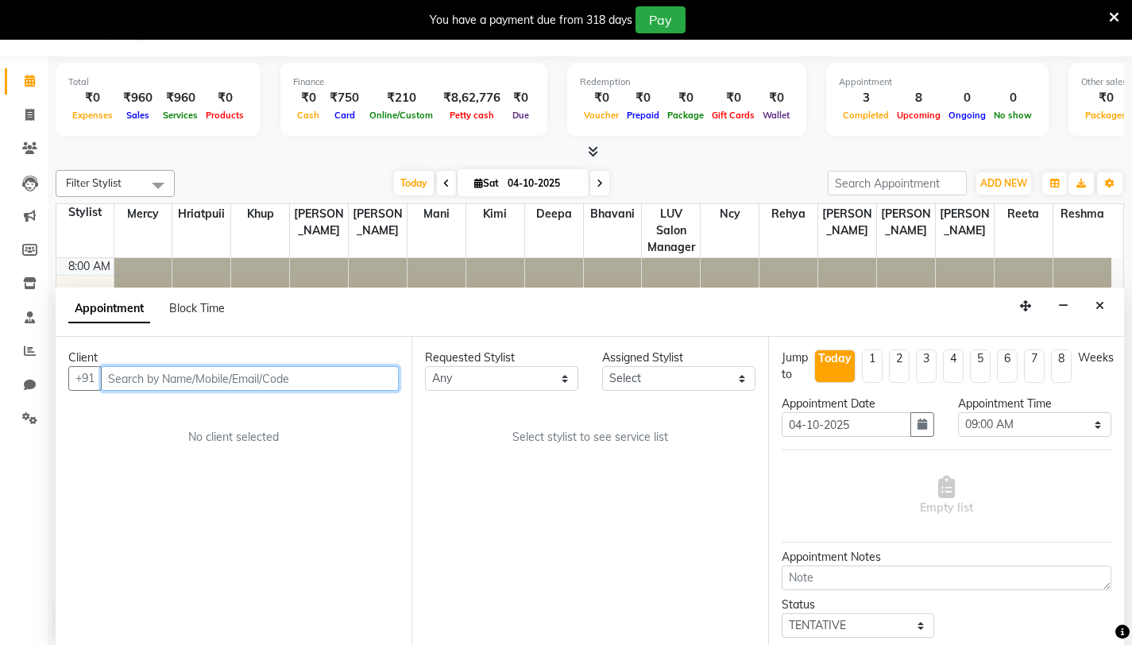
click at [168, 378] on input "text" at bounding box center [250, 378] width 298 height 25
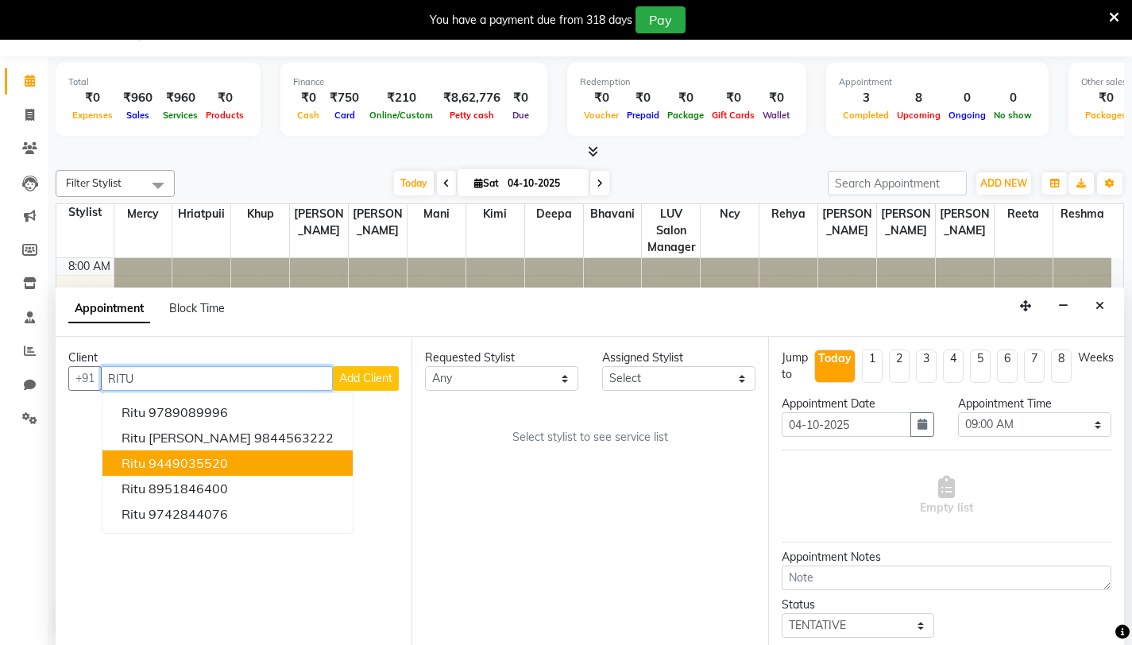
click at [176, 465] on ngb-highlight "9449035520" at bounding box center [188, 463] width 79 height 16
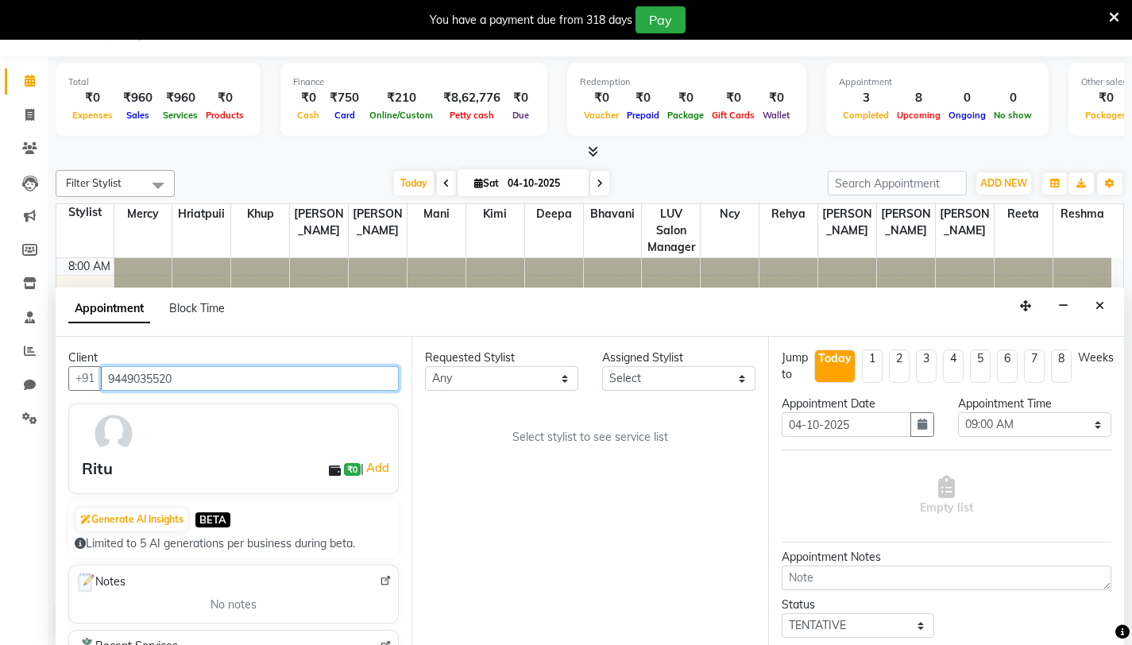
type input "9449035520"
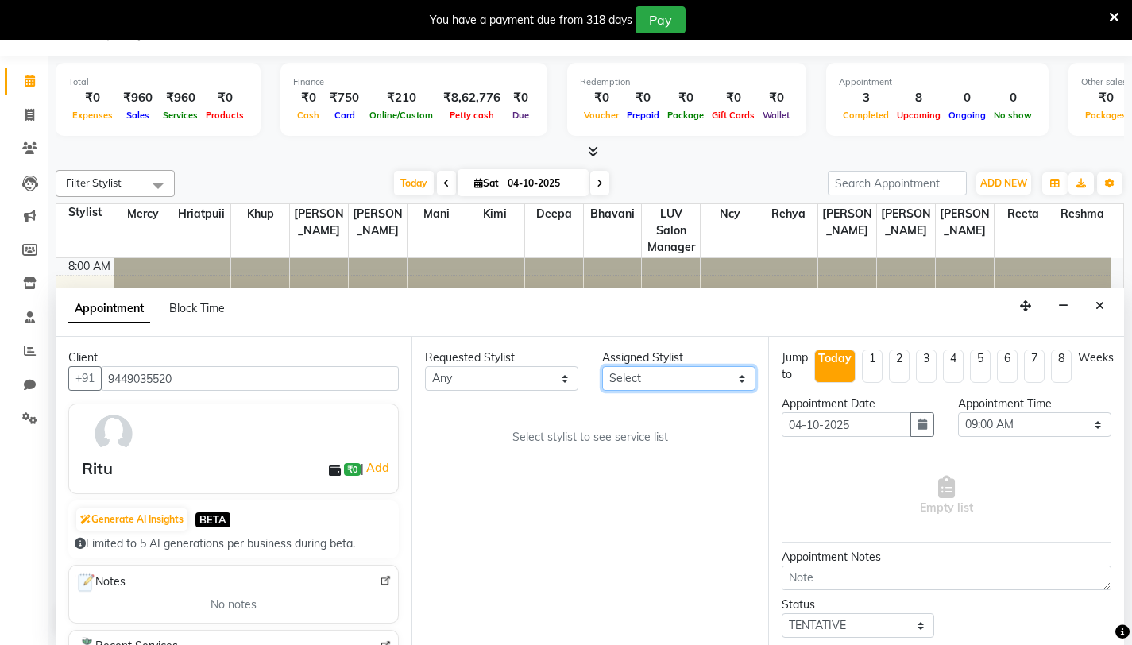
click at [675, 380] on select "Select Asmitha Bhavani Deepa Fardeen Hriatpuii Jeho Khup Kimi LUV Salon Manager…" at bounding box center [678, 378] width 153 height 25
select select "76982"
click at [602, 366] on select "Select Asmitha Bhavani Deepa Fardeen Hriatpuii Jeho Khup Kimi LUV Salon Manager…" at bounding box center [678, 378] width 153 height 25
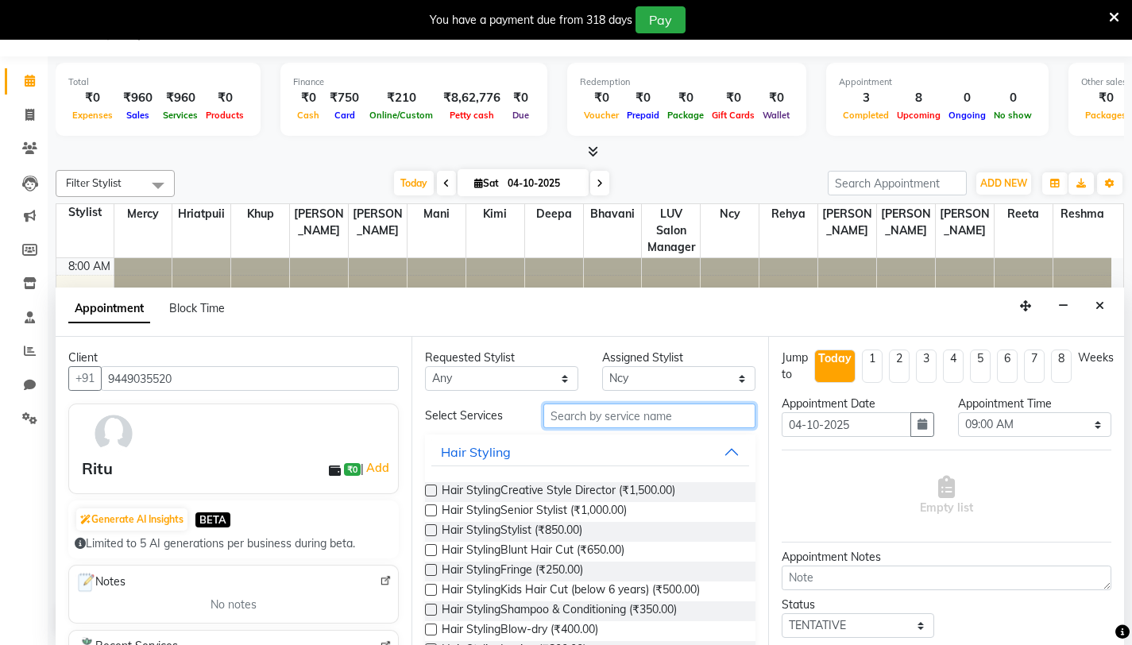
click at [609, 421] on input "text" at bounding box center [649, 415] width 212 height 25
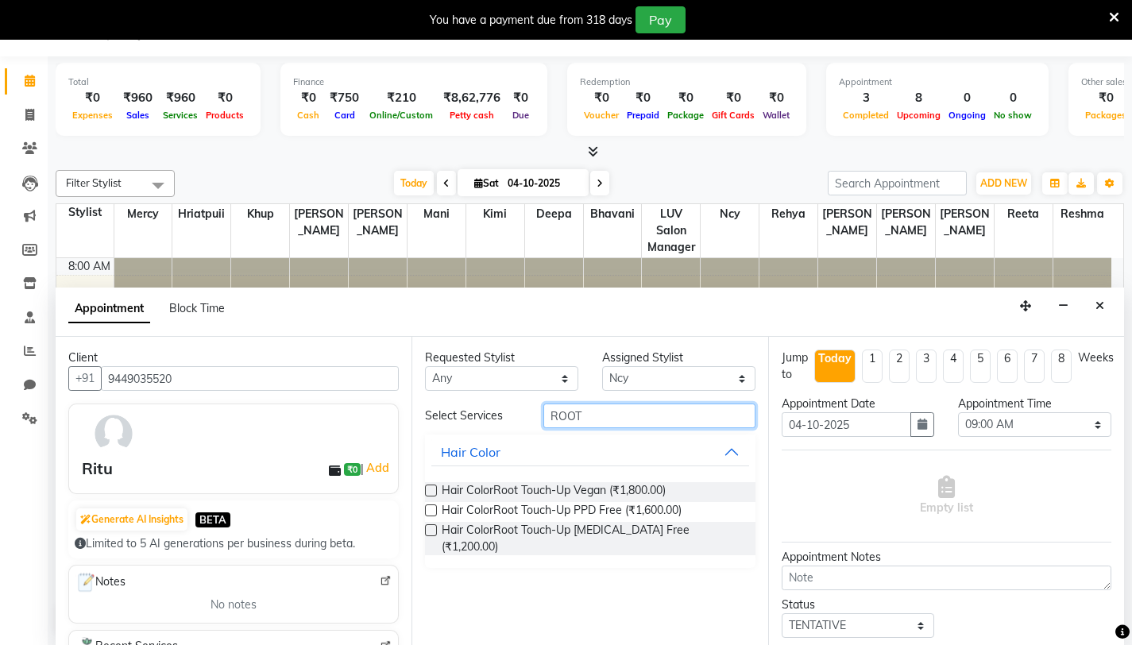
type input "ROOT"
click at [431, 510] on label at bounding box center [431, 510] width 12 height 12
click at [431, 510] on input "checkbox" at bounding box center [430, 512] width 10 height 10
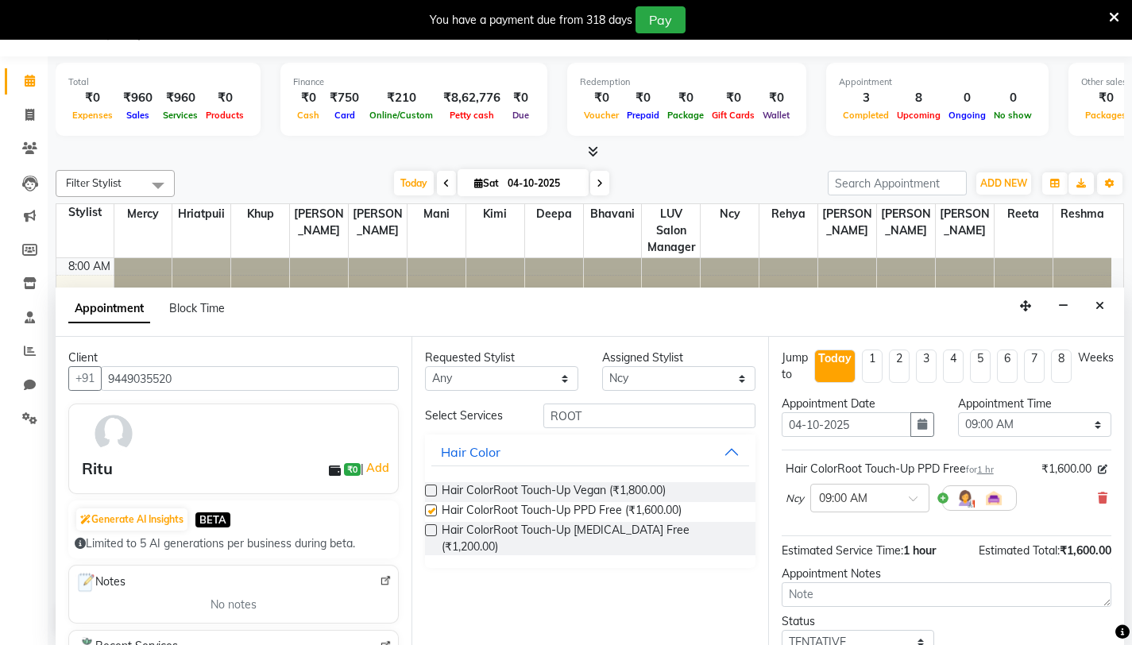
checkbox input "false"
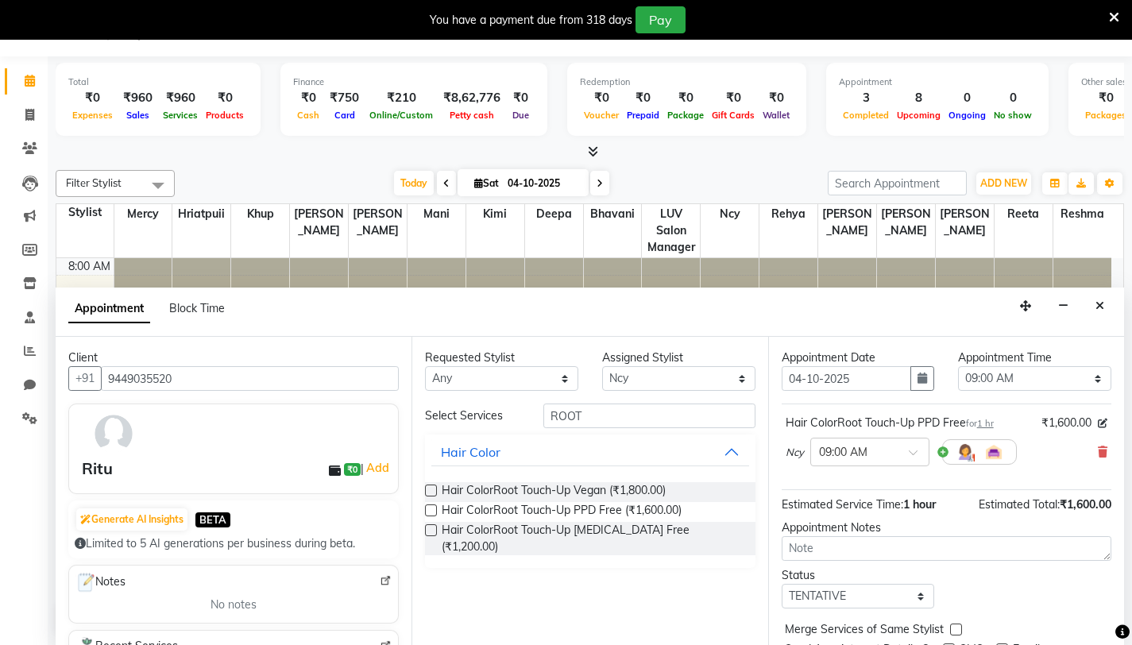
scroll to position [47, 0]
click at [1032, 381] on select "Select 09:00 AM 09:15 AM 09:30 AM 09:45 AM 10:00 AM 10:15 AM 10:30 AM 10:45 AM …" at bounding box center [1034, 377] width 153 height 25
select select "825"
click at [958, 365] on select "Select 09:00 AM 09:15 AM 09:30 AM 09:45 AM 10:00 AM 10:15 AM 10:30 AM 10:45 AM …" at bounding box center [1034, 377] width 153 height 25
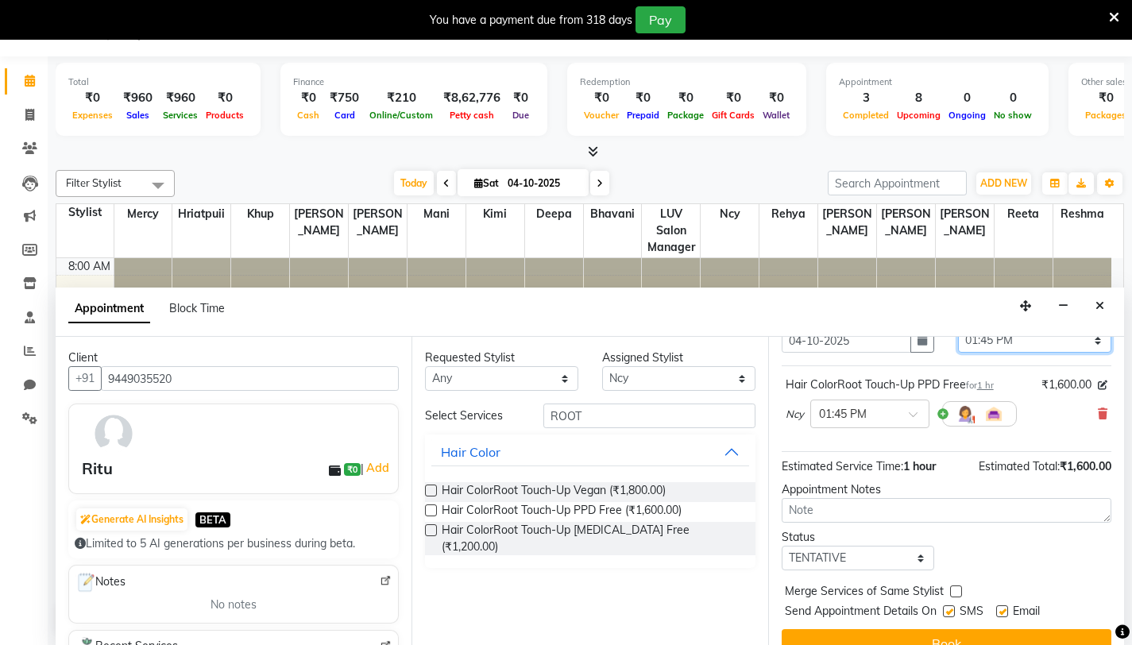
scroll to position [110, 0]
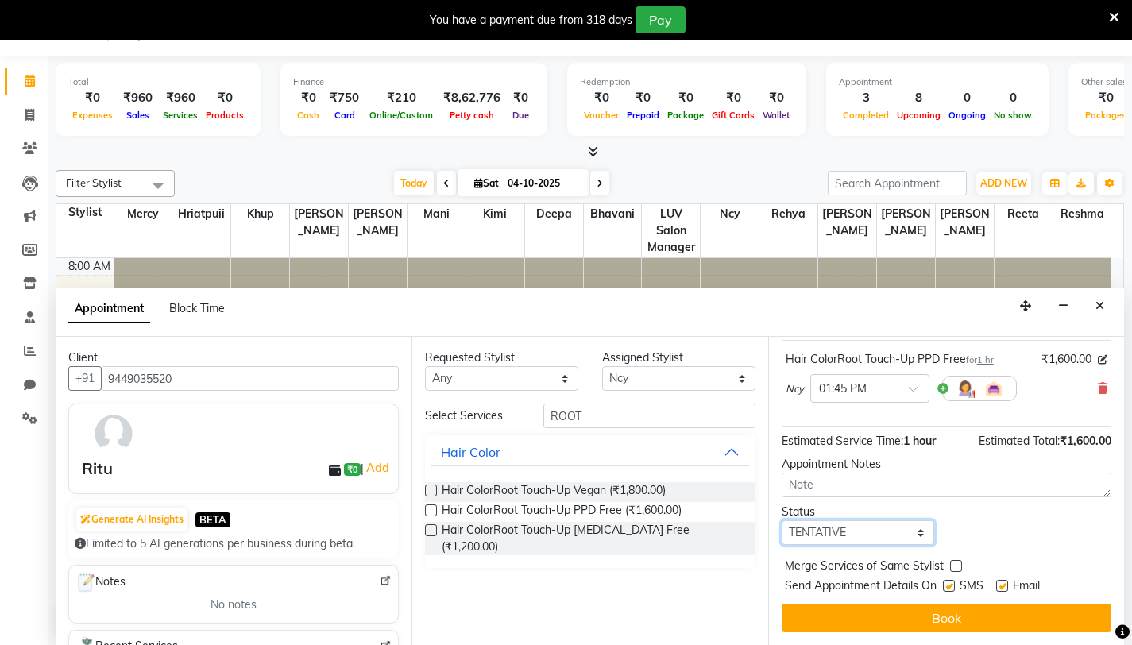
click at [879, 538] on select "Select TENTATIVE CONFIRM CHECK-IN UPCOMING" at bounding box center [858, 532] width 153 height 25
select select "confirm booking"
click at [782, 520] on select "Select TENTATIVE CONFIRM CHECK-IN UPCOMING" at bounding box center [858, 532] width 153 height 25
click at [1003, 585] on label at bounding box center [1002, 586] width 12 height 12
click at [1003, 585] on input "checkbox" at bounding box center [1001, 587] width 10 height 10
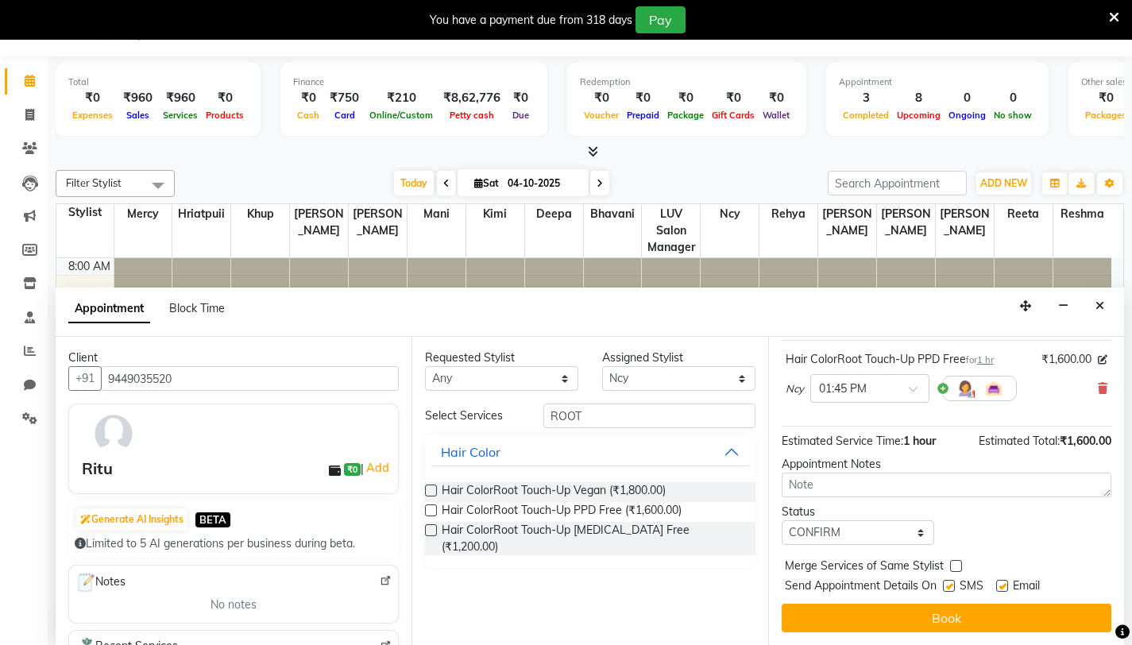
checkbox input "false"
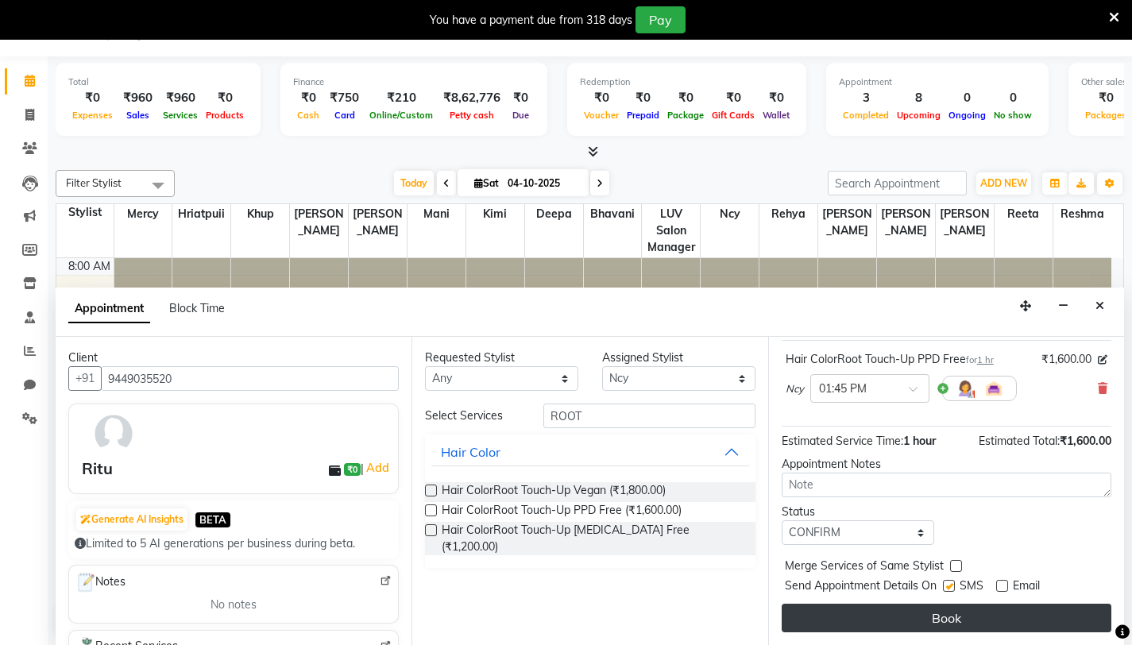
click at [943, 616] on button "Book" at bounding box center [947, 618] width 330 height 29
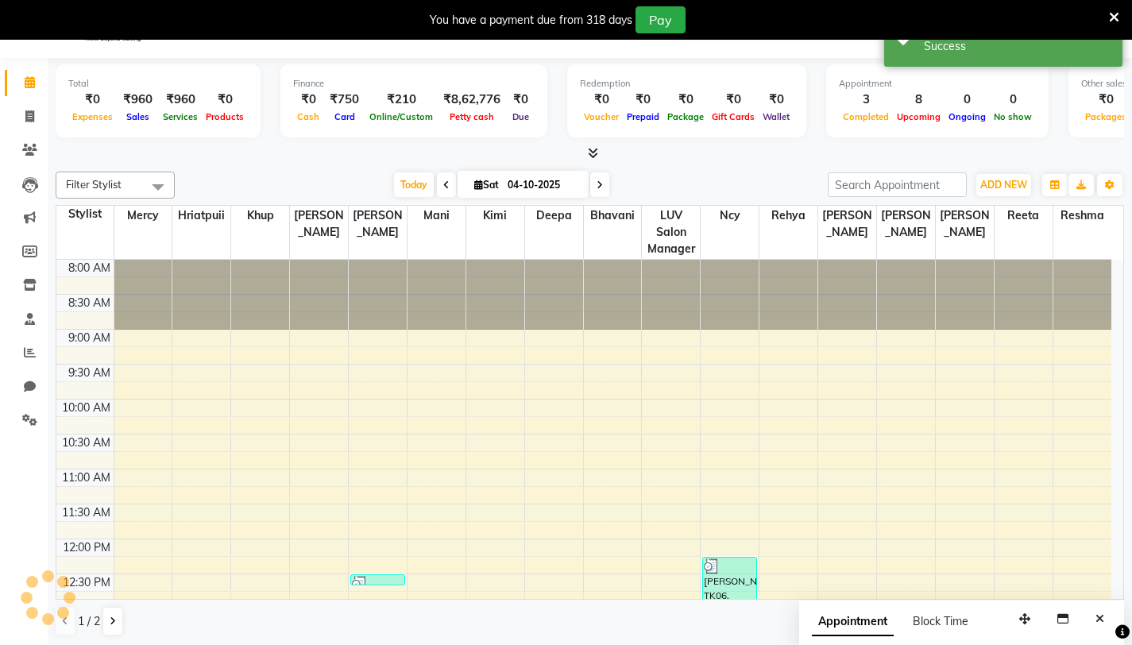
scroll to position [0, 0]
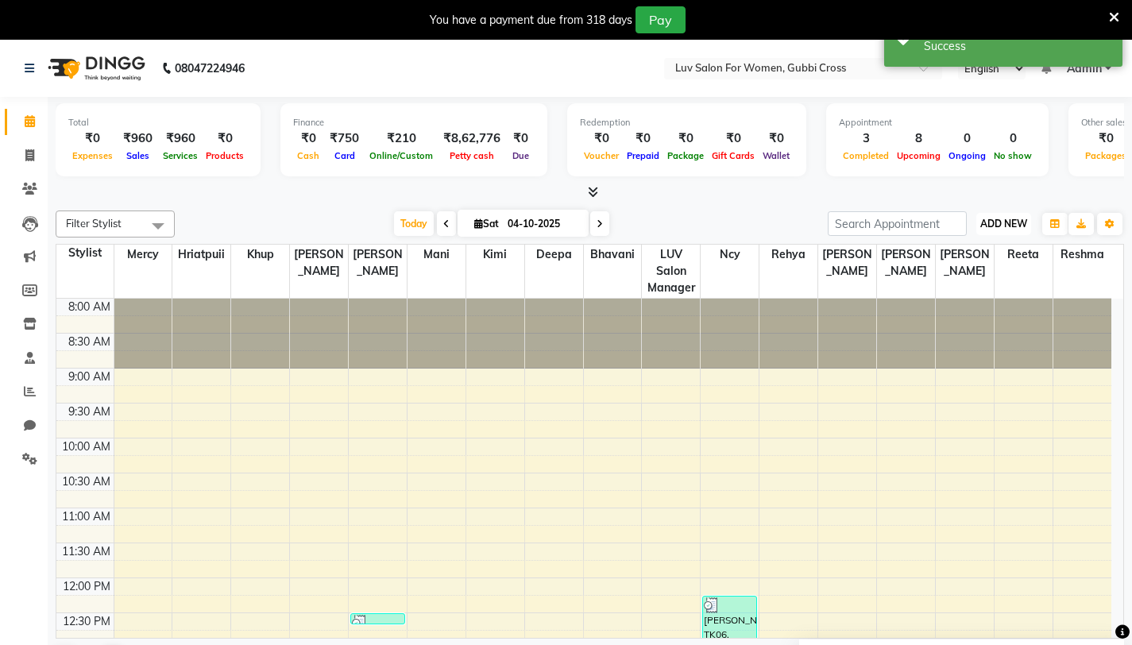
click at [1004, 229] on span "ADD NEW" at bounding box center [1003, 224] width 47 height 12
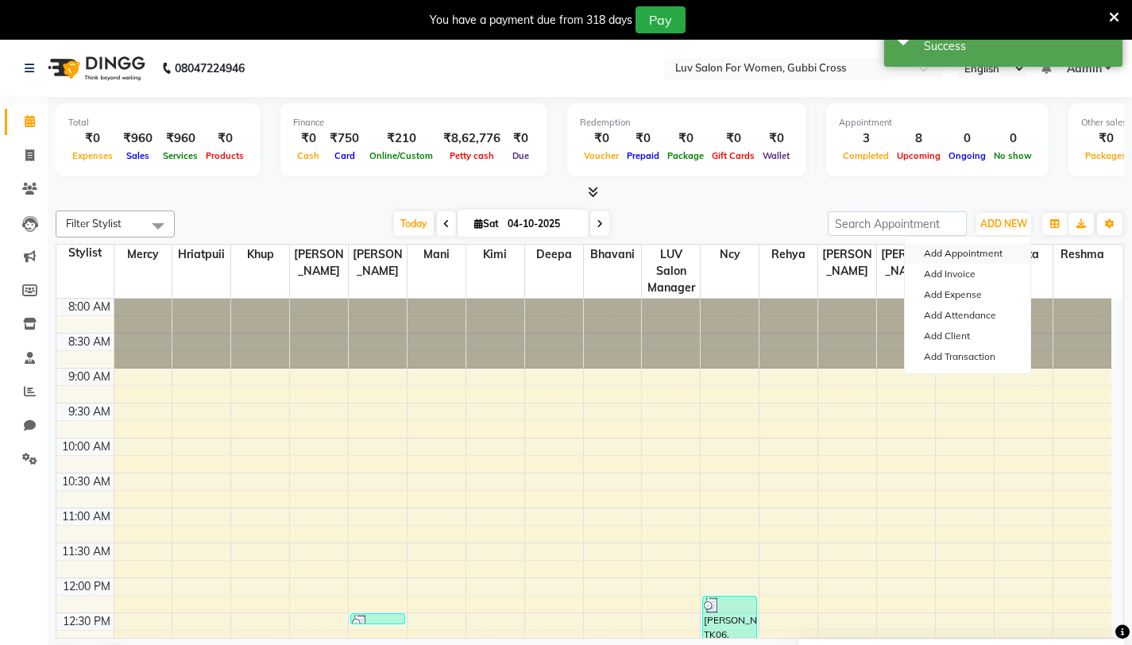
click at [961, 253] on button "Add Appointment" at bounding box center [967, 253] width 125 height 21
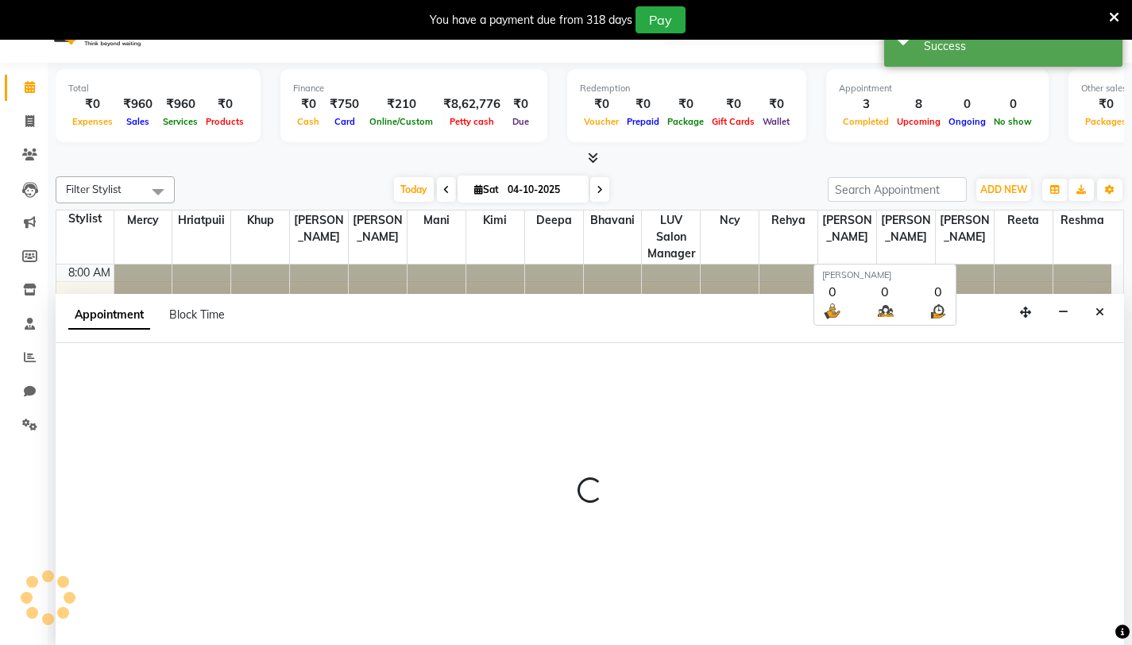
select select "540"
select select "tentative"
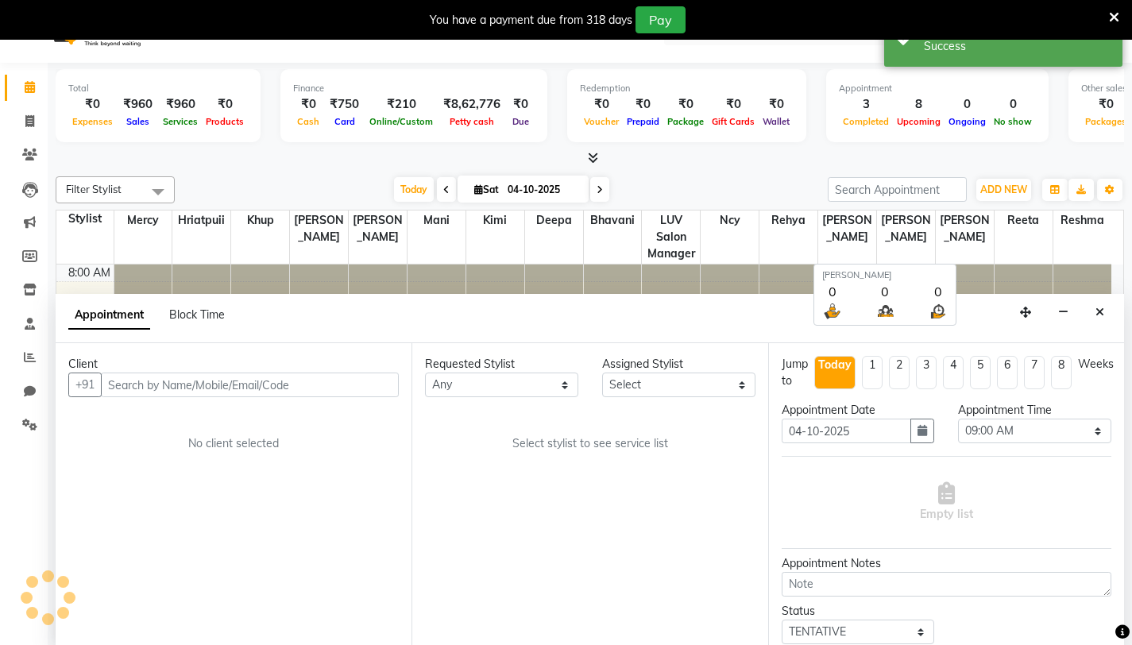
scroll to position [41, 0]
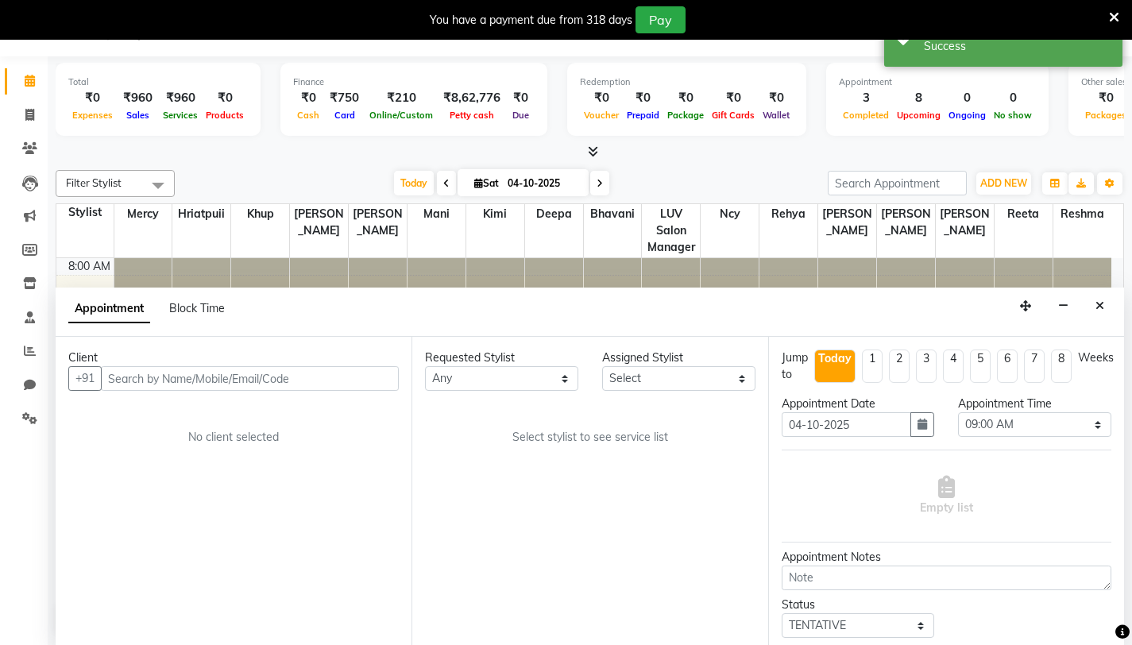
click at [160, 376] on input "text" at bounding box center [250, 378] width 298 height 25
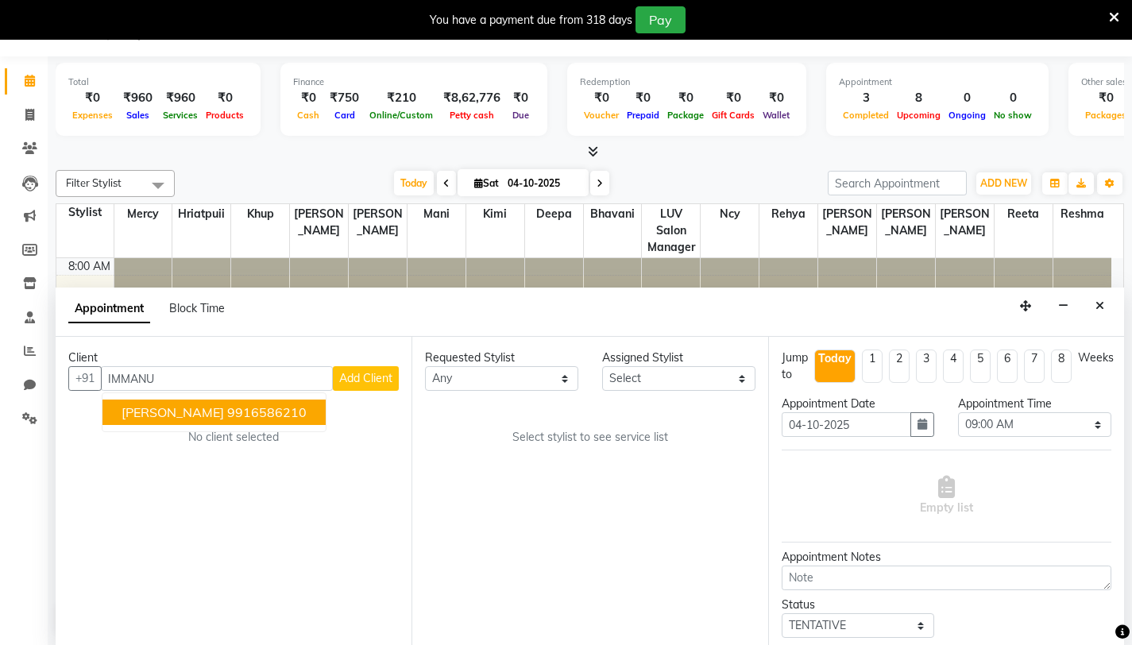
click at [148, 416] on span "Immanuel" at bounding box center [173, 412] width 102 height 16
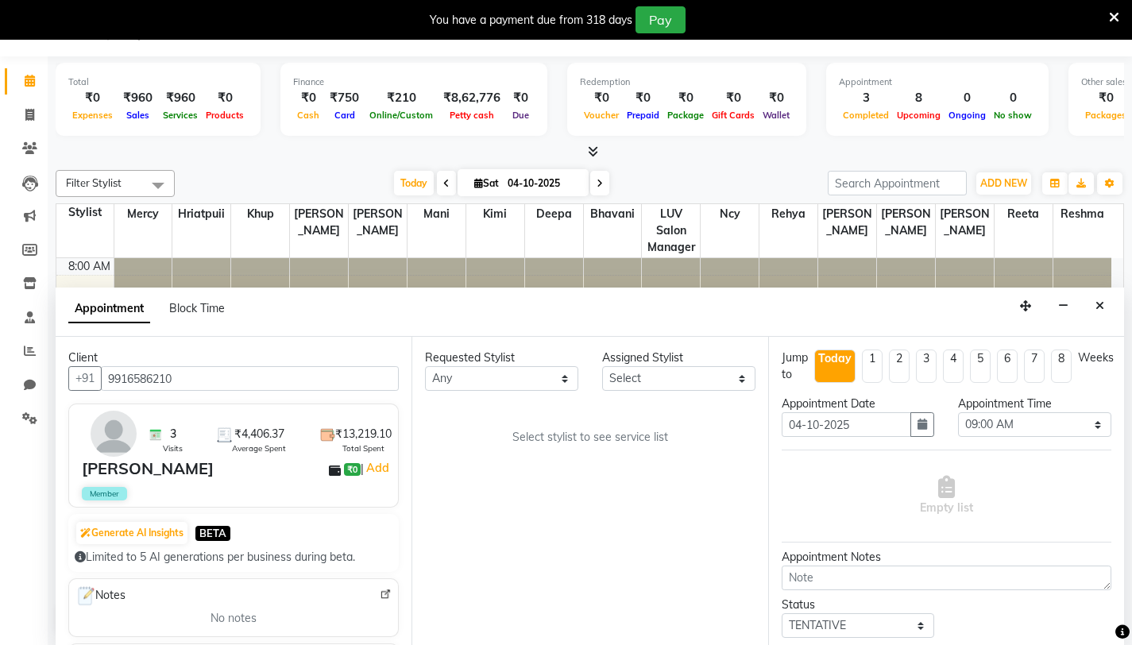
type input "9916586210"
click at [543, 376] on select "Any Asmitha Bhavani Deepa Fardeen Hriatpuii Jeho Khup Kimi LUV Salon Manager Ly…" at bounding box center [501, 378] width 153 height 25
select select "66417"
click at [425, 366] on select "Any Asmitha Bhavani Deepa Fardeen Hriatpuii Jeho Khup Kimi LUV Salon Manager Ly…" at bounding box center [501, 378] width 153 height 25
select select "66417"
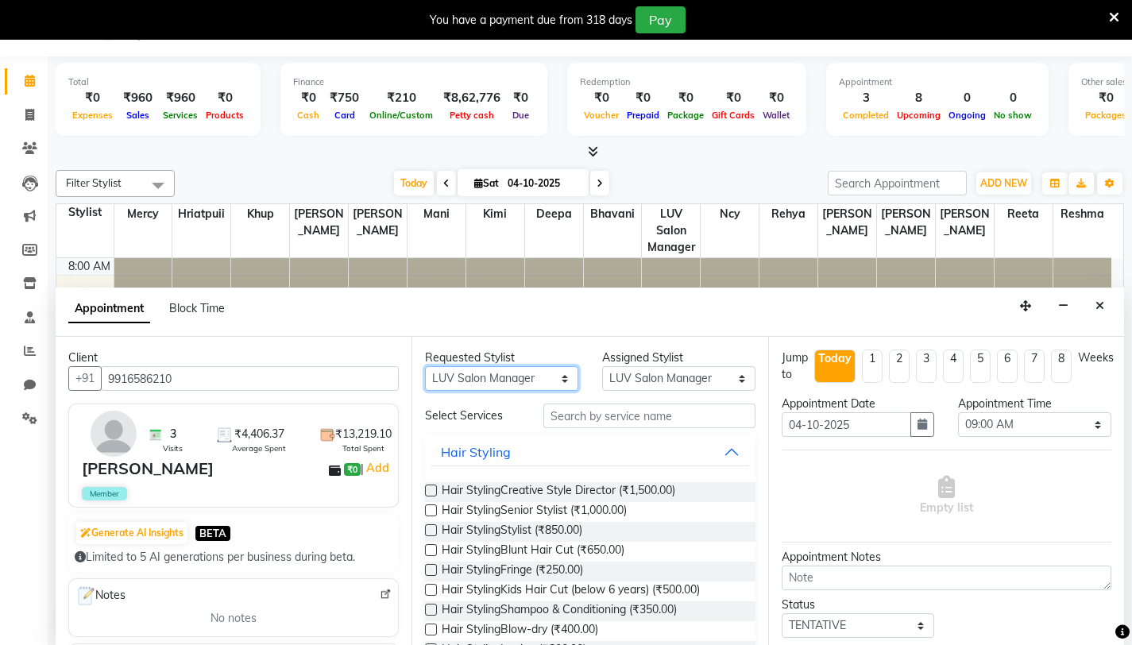
click at [537, 384] on select "Any Asmitha Bhavani Deepa Fardeen Hriatpuii Jeho Khup Kimi LUV Salon Manager Ly…" at bounding box center [501, 378] width 153 height 25
click at [425, 366] on select "Any Asmitha Bhavani Deepa Fardeen Hriatpuii Jeho Khup Kimi LUV Salon Manager Ly…" at bounding box center [501, 378] width 153 height 25
click at [631, 418] on input "text" at bounding box center [649, 415] width 212 height 25
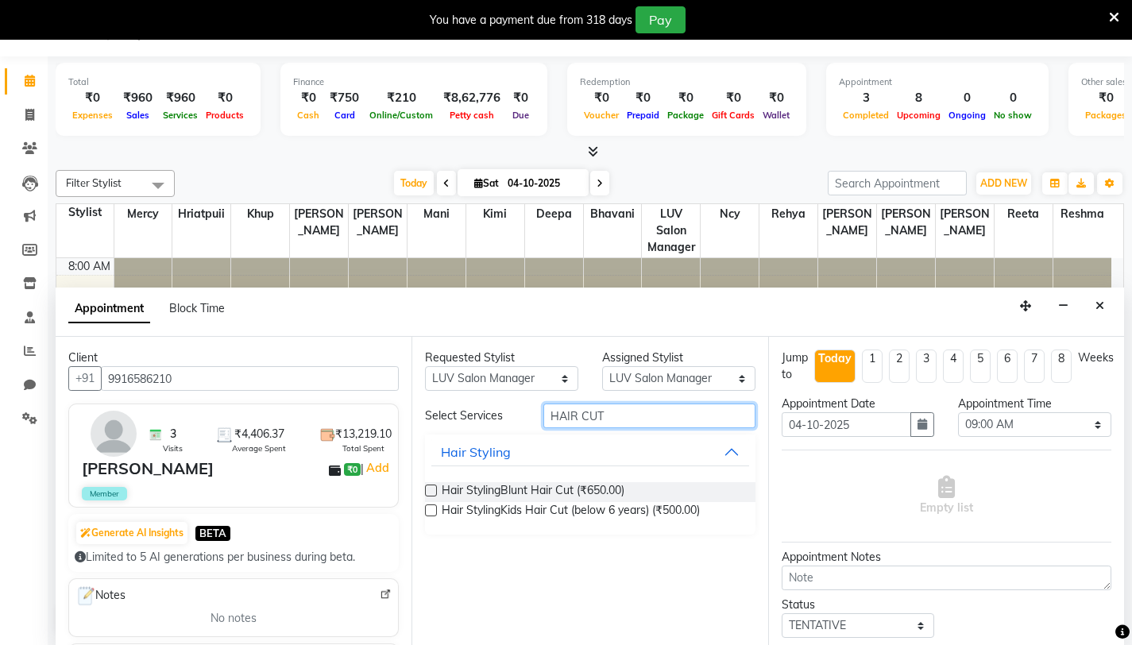
type input "HAIR CUT"
click at [434, 511] on label at bounding box center [431, 510] width 12 height 12
click at [434, 511] on input "checkbox" at bounding box center [430, 512] width 10 height 10
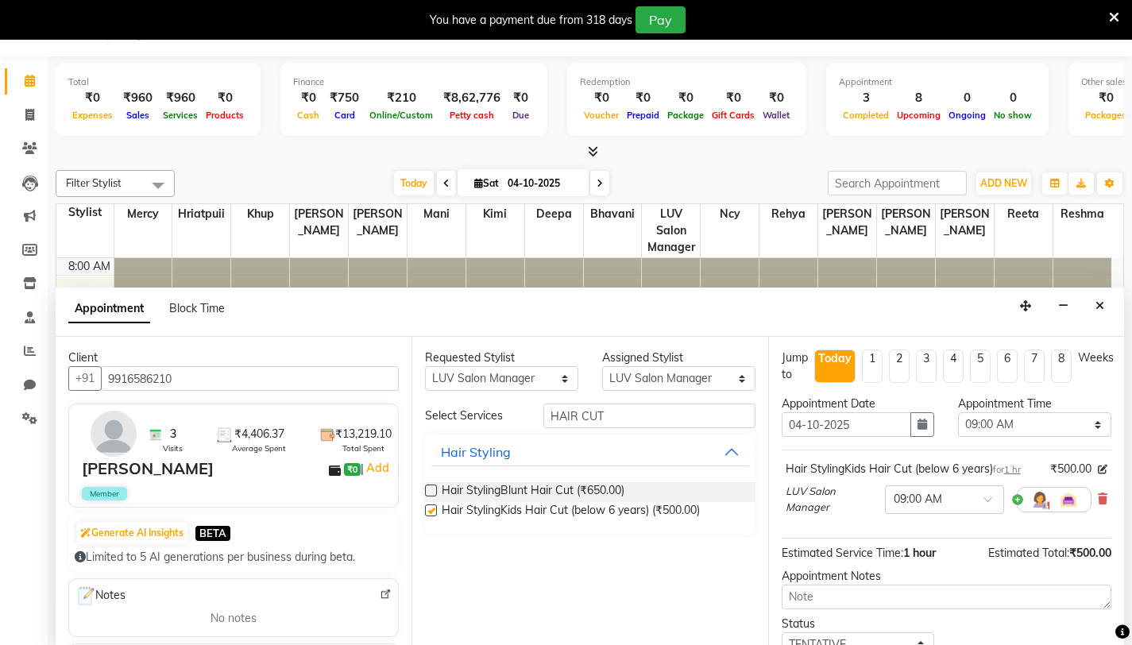
checkbox input "false"
click at [705, 415] on input "HAIR CUT" at bounding box center [649, 415] width 212 height 25
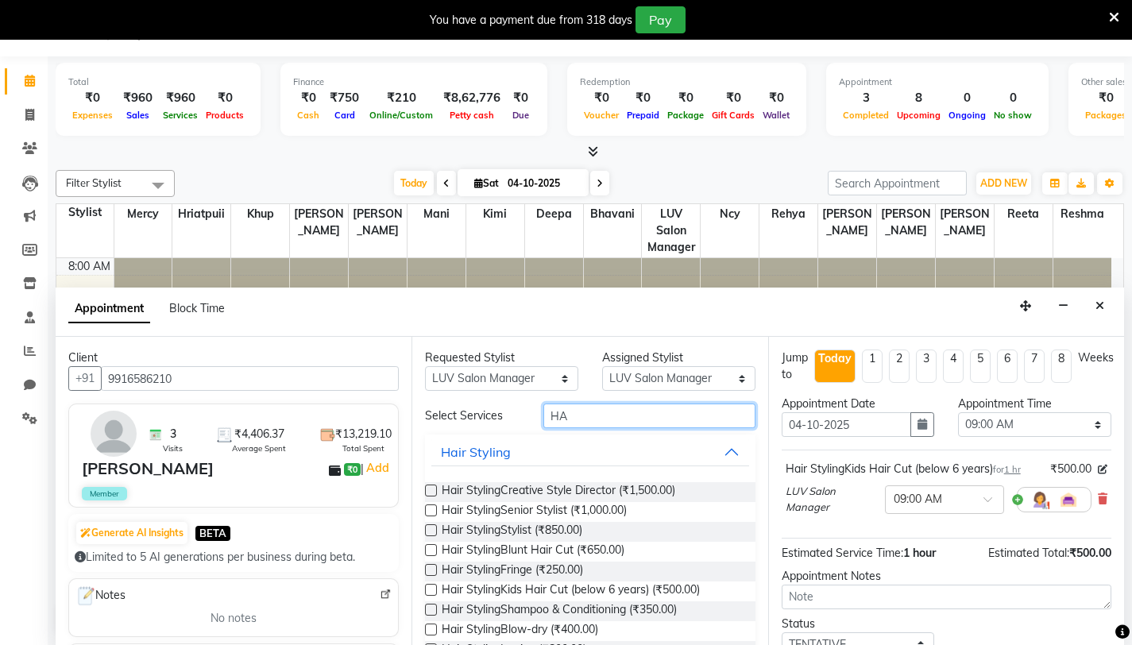
type input "H"
click at [681, 422] on input "text" at bounding box center [649, 415] width 212 height 25
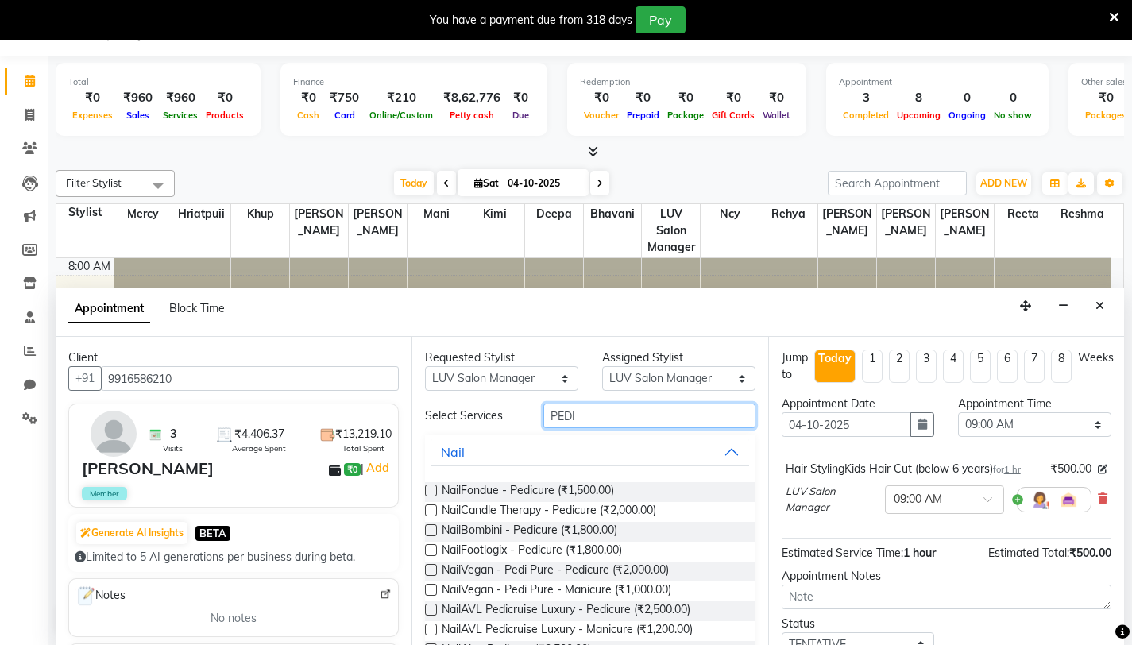
type input "PEDI"
click at [432, 490] on label at bounding box center [431, 491] width 12 height 12
click at [432, 490] on input "checkbox" at bounding box center [430, 492] width 10 height 10
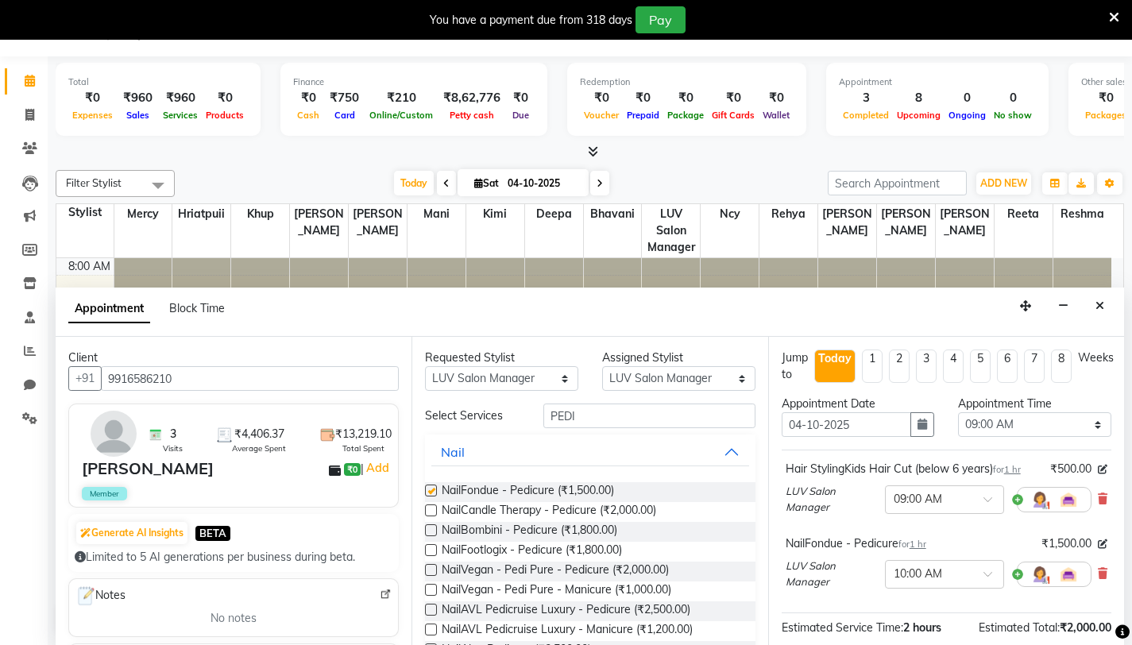
checkbox input "false"
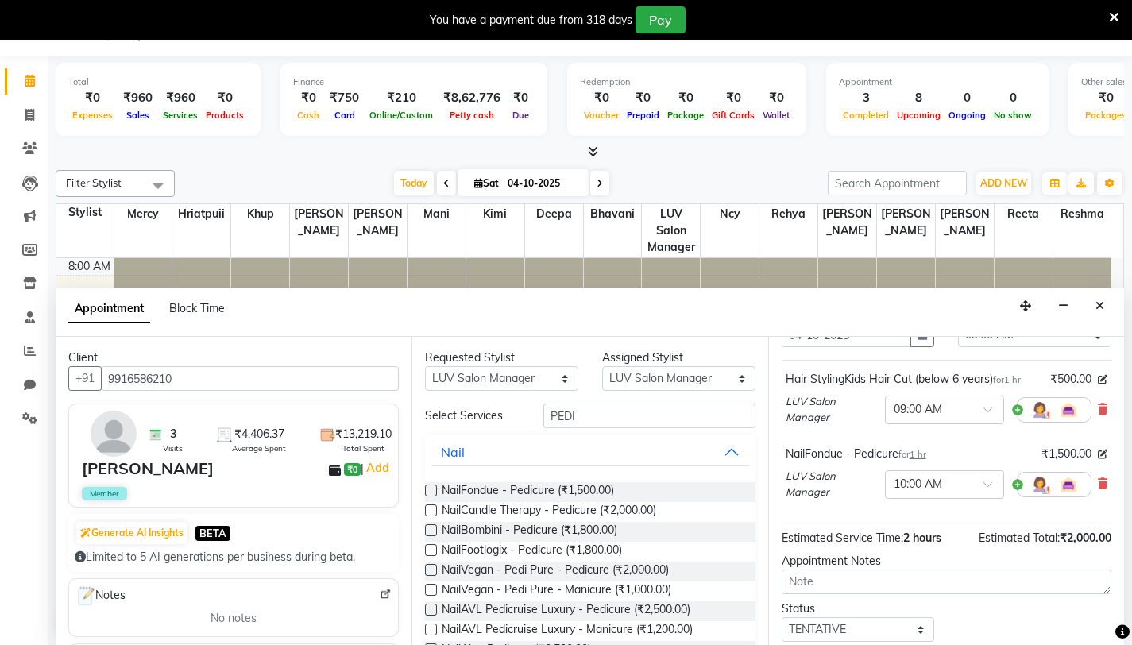
scroll to position [89, 0]
click at [817, 478] on span "LUV Salon Manager" at bounding box center [832, 484] width 93 height 31
click at [1017, 486] on div at bounding box center [1054, 485] width 75 height 25
click at [1032, 486] on img at bounding box center [1039, 485] width 19 height 19
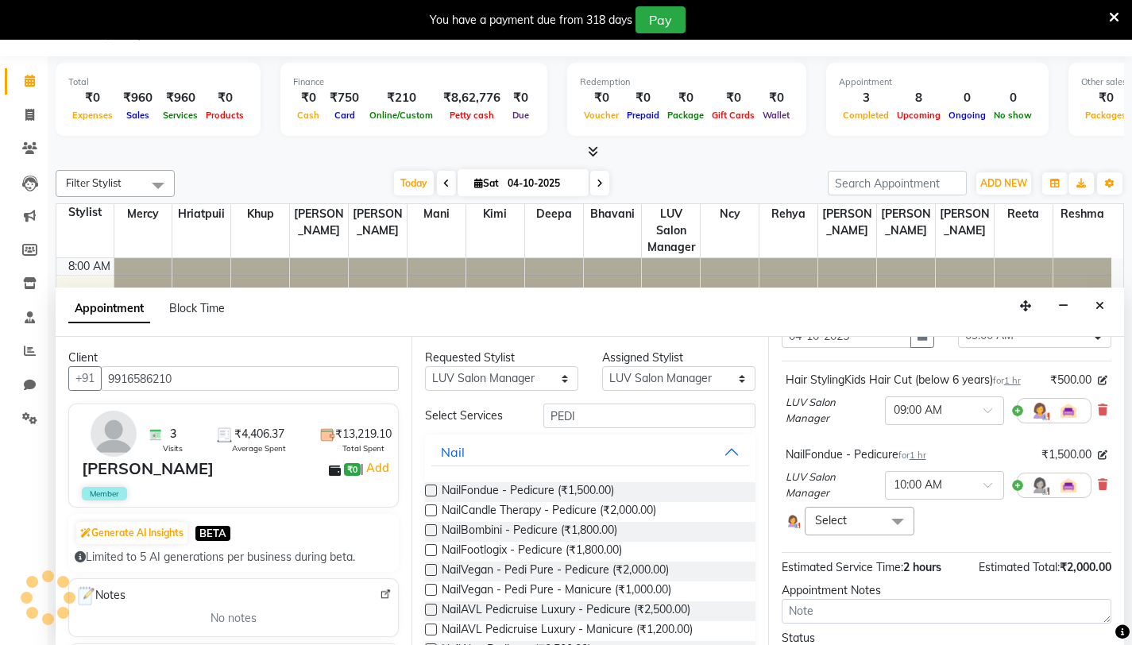
click at [891, 529] on span at bounding box center [898, 522] width 32 height 30
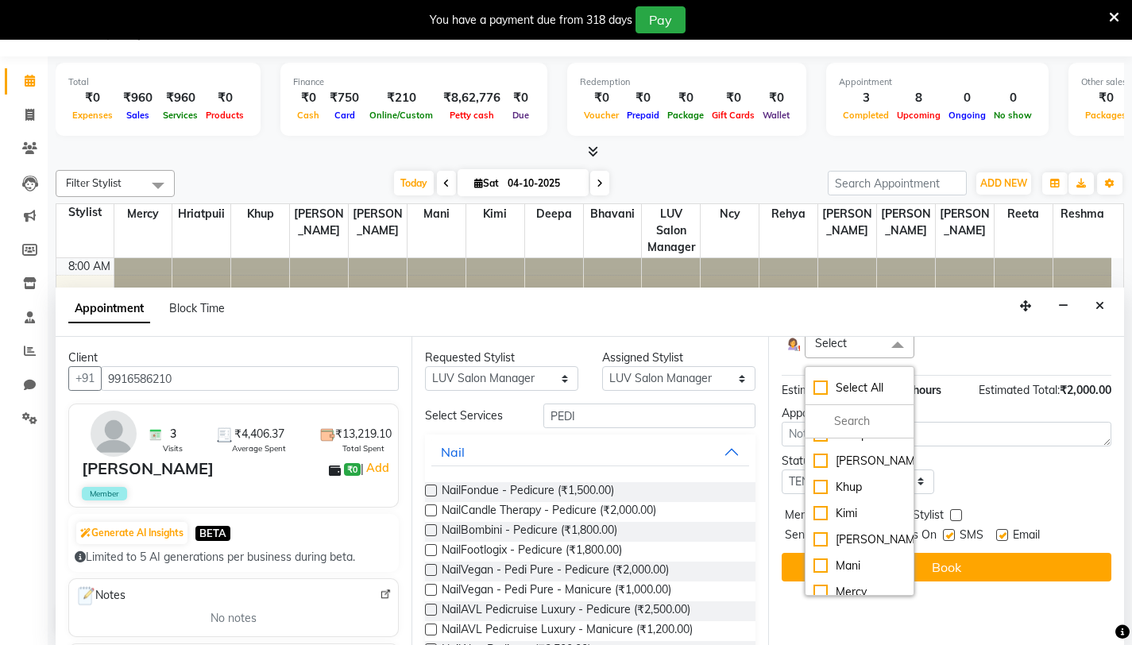
scroll to position [125, 0]
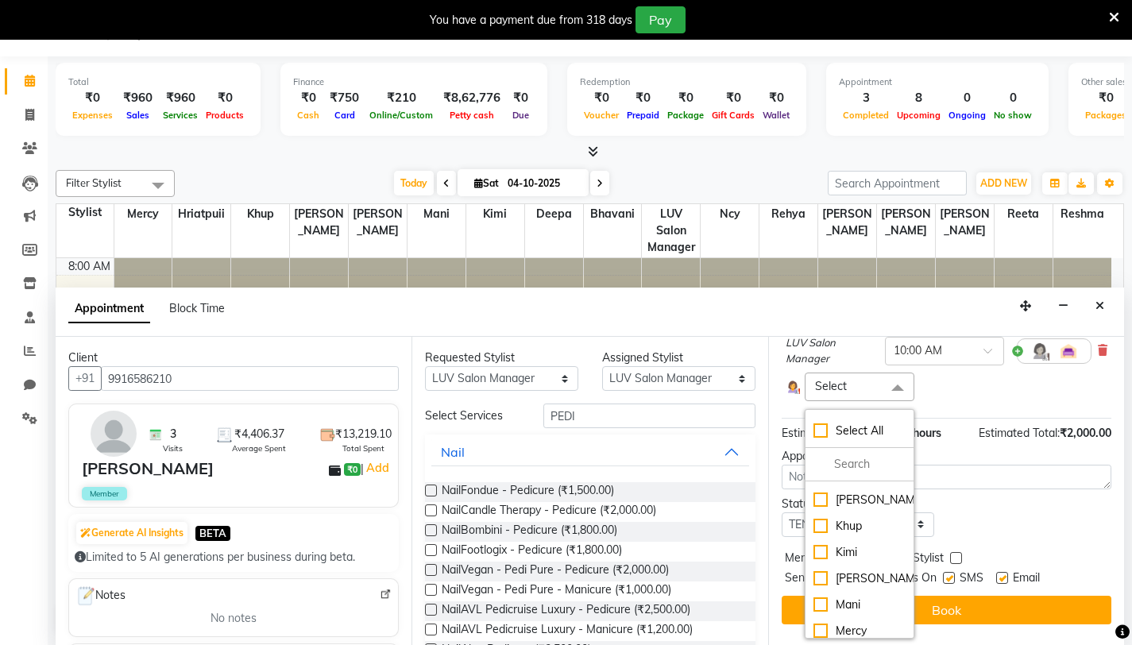
click at [985, 388] on div "Select Select All Asmitha Bhavani Deepa Fardeen Hriatpuii Jeho Khup Kimi Lydia …" at bounding box center [947, 387] width 322 height 28
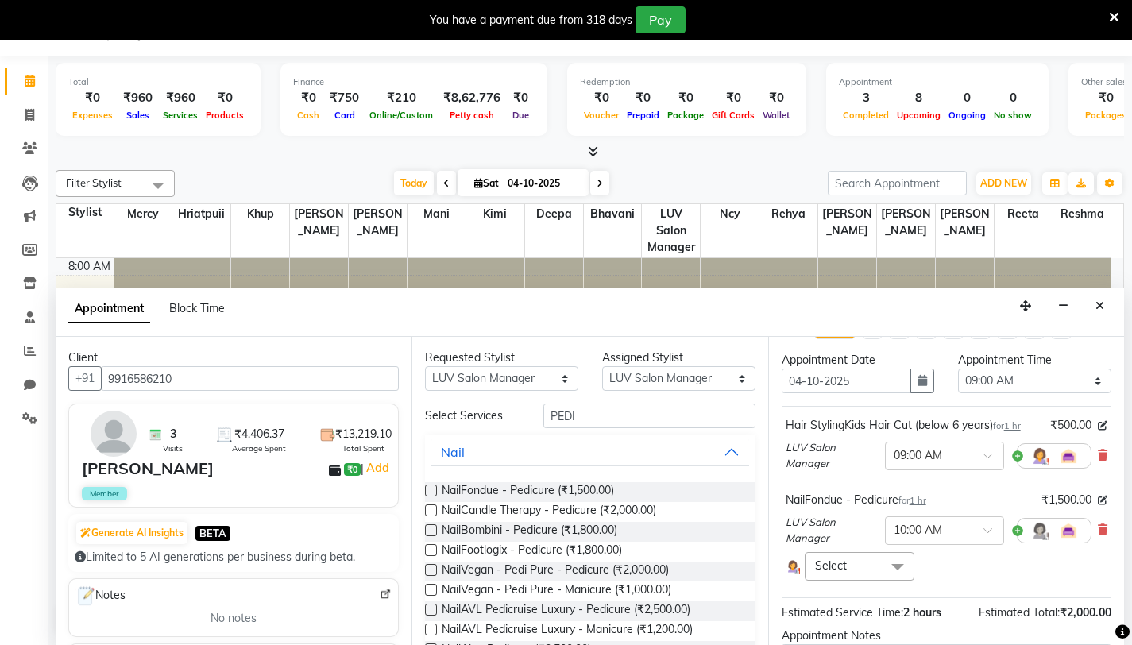
scroll to position [44, 0]
click at [889, 563] on span at bounding box center [898, 566] width 32 height 30
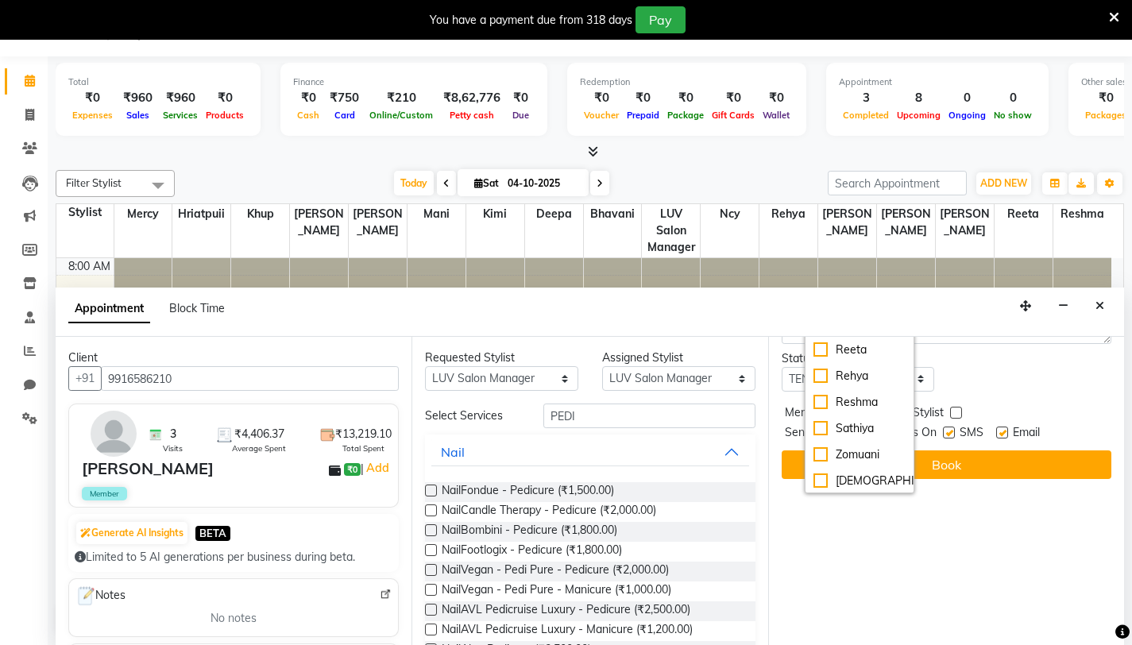
scroll to position [342, 0]
click at [819, 453] on div "Zomuani" at bounding box center [859, 453] width 92 height 17
checkbox input "true"
click at [994, 516] on div "Jump to Today 1 2 3 4 5 6 7 8 Weeks Appointment Date 04-10-2025 Appointment Tim…" at bounding box center [946, 491] width 356 height 308
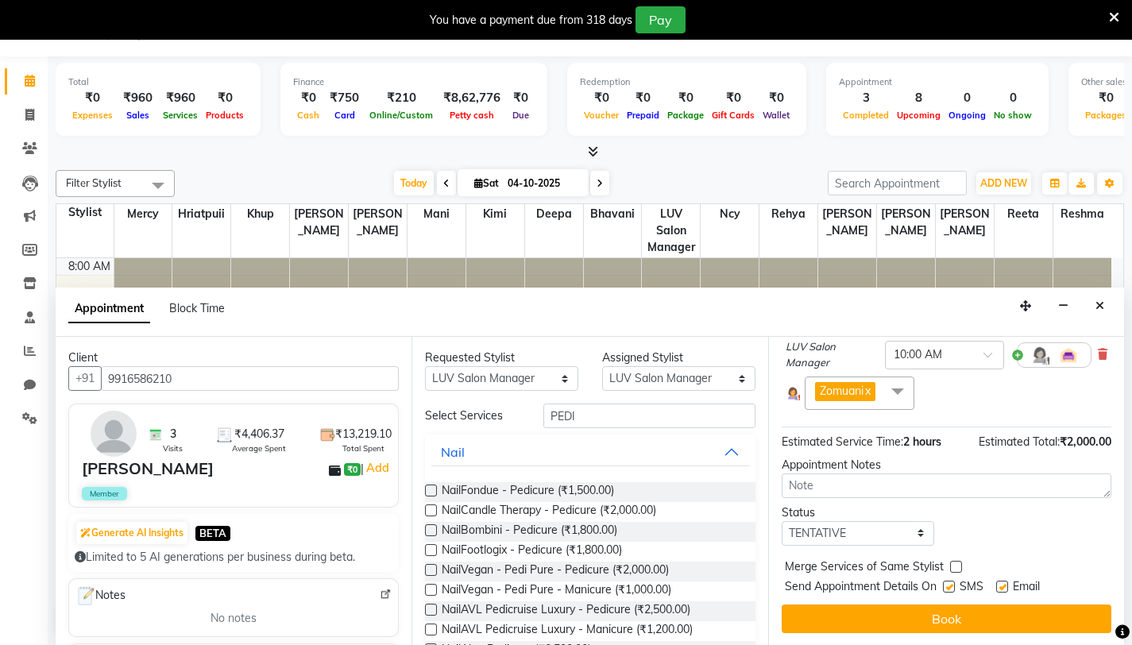
scroll to position [219, 0]
click at [905, 531] on select "Select TENTATIVE CONFIRM CHECK-IN UPCOMING" at bounding box center [858, 533] width 153 height 25
click at [782, 521] on select "Select TENTATIVE CONFIRM CHECK-IN UPCOMING" at bounding box center [858, 533] width 153 height 25
click at [900, 535] on select "Select TENTATIVE CONFIRM CHECK-IN UPCOMING" at bounding box center [858, 533] width 153 height 25
click at [782, 521] on select "Select TENTATIVE CONFIRM CHECK-IN UPCOMING" at bounding box center [858, 533] width 153 height 25
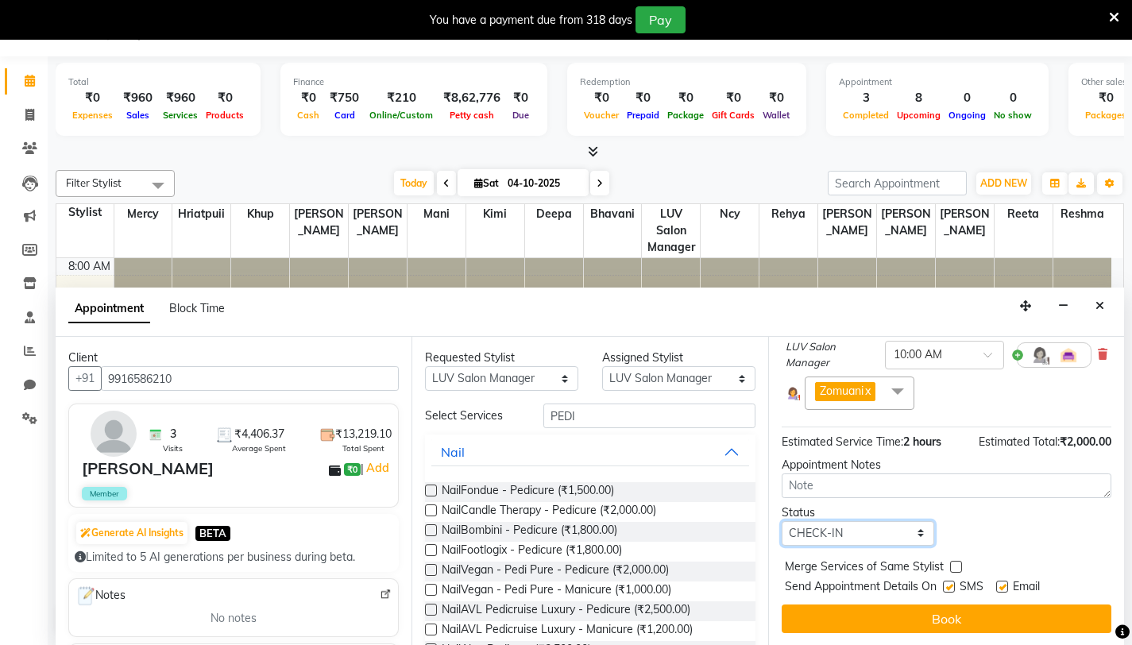
click at [876, 535] on select "Select TENTATIVE CONFIRM CHECK-IN UPCOMING" at bounding box center [858, 533] width 153 height 25
select select "confirm booking"
click at [782, 521] on select "Select TENTATIVE CONFIRM CHECK-IN UPCOMING" at bounding box center [858, 533] width 153 height 25
click at [1004, 583] on label at bounding box center [1002, 587] width 12 height 12
click at [1004, 583] on input "checkbox" at bounding box center [1001, 588] width 10 height 10
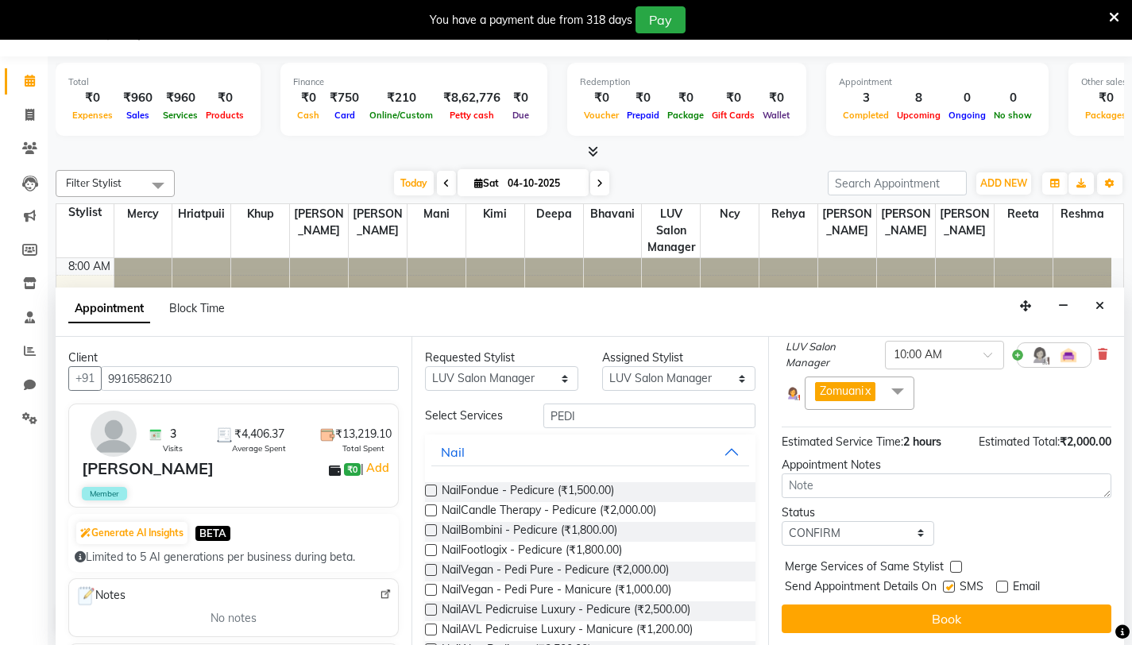
click at [1004, 583] on label at bounding box center [1002, 587] width 12 height 12
click at [1004, 583] on input "checkbox" at bounding box center [1001, 588] width 10 height 10
checkbox input "true"
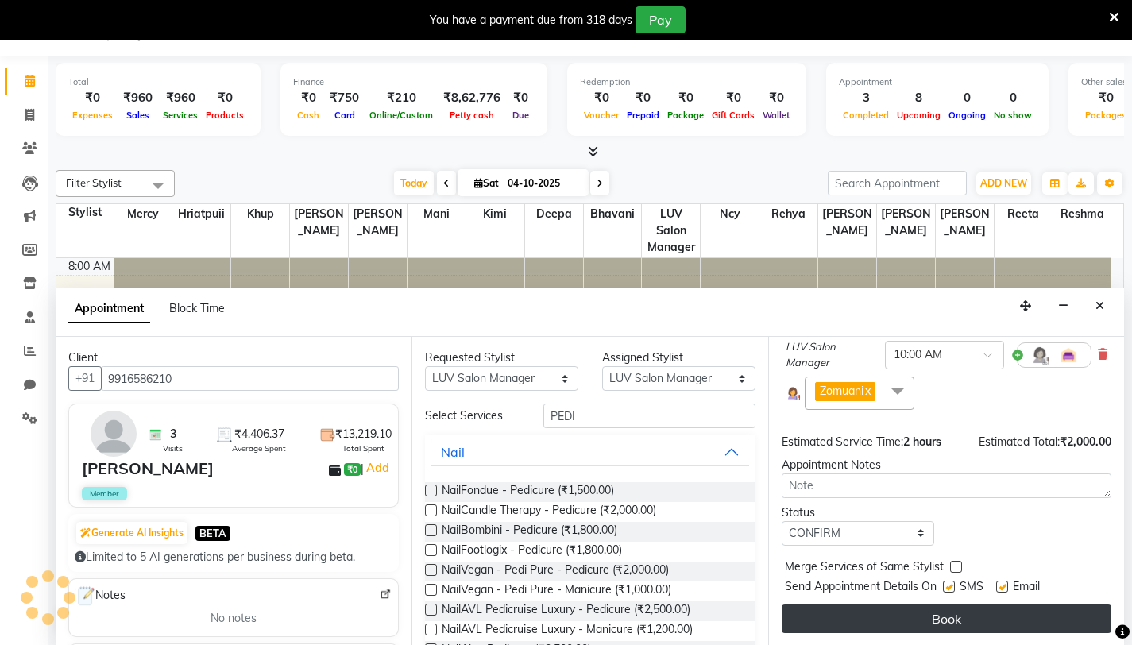
click at [952, 619] on button "Book" at bounding box center [947, 618] width 330 height 29
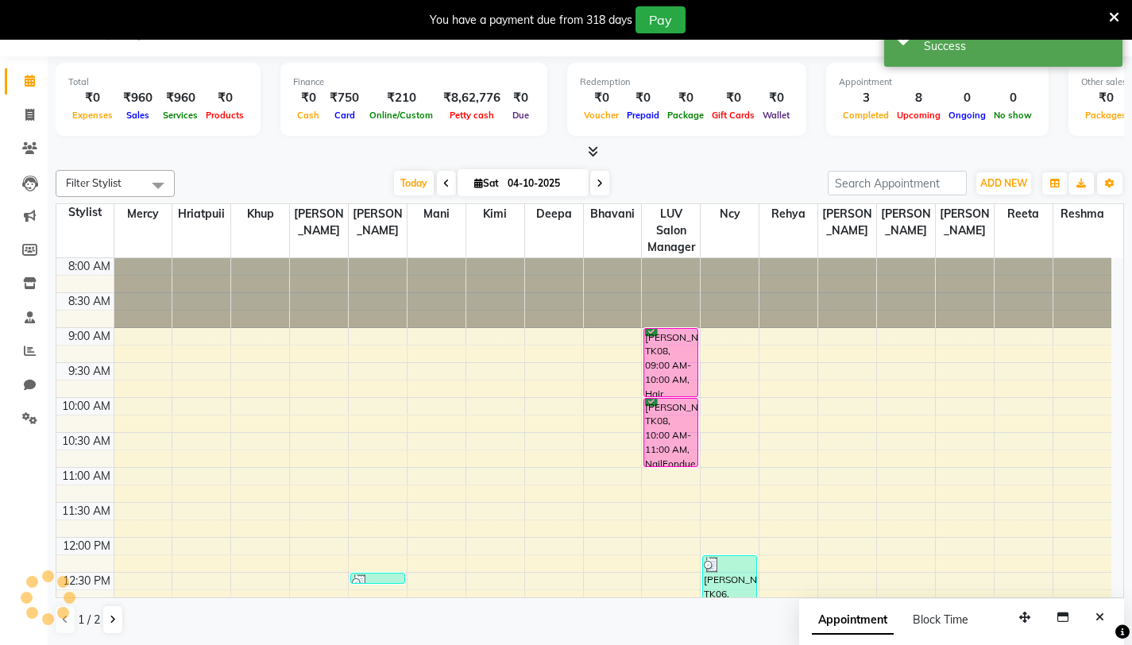
scroll to position [0, 0]
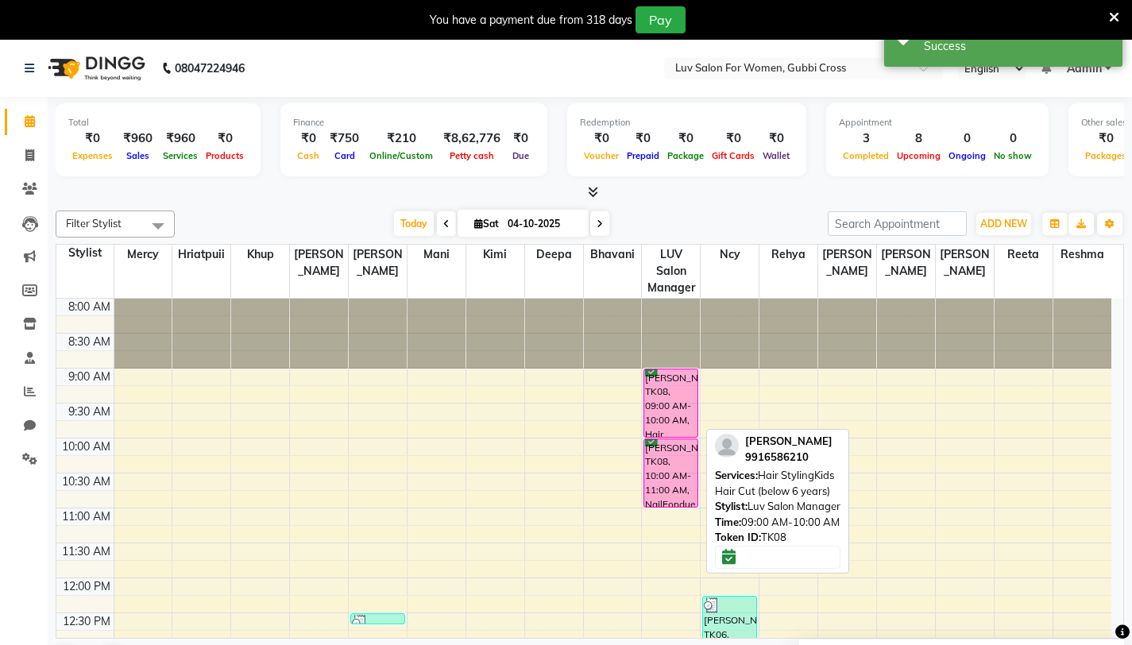
click at [675, 415] on div "Immanuel, TK08, 09:00 AM-10:00 AM, Hair StylingKids Hair Cut (below 6 years)" at bounding box center [670, 403] width 53 height 68
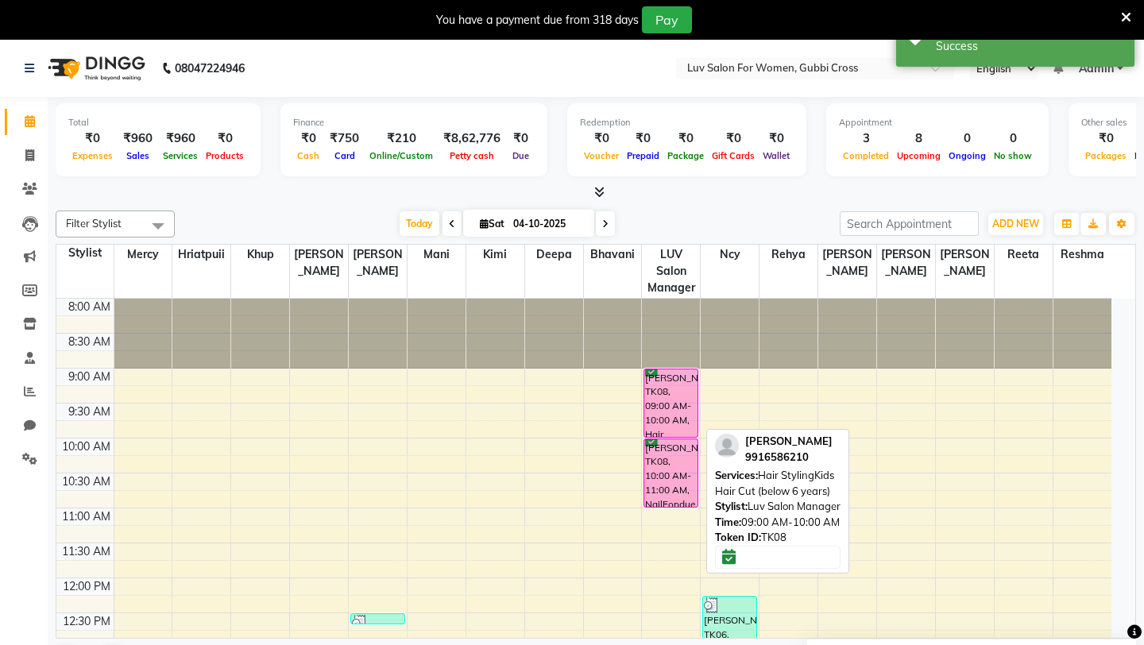
select select "6"
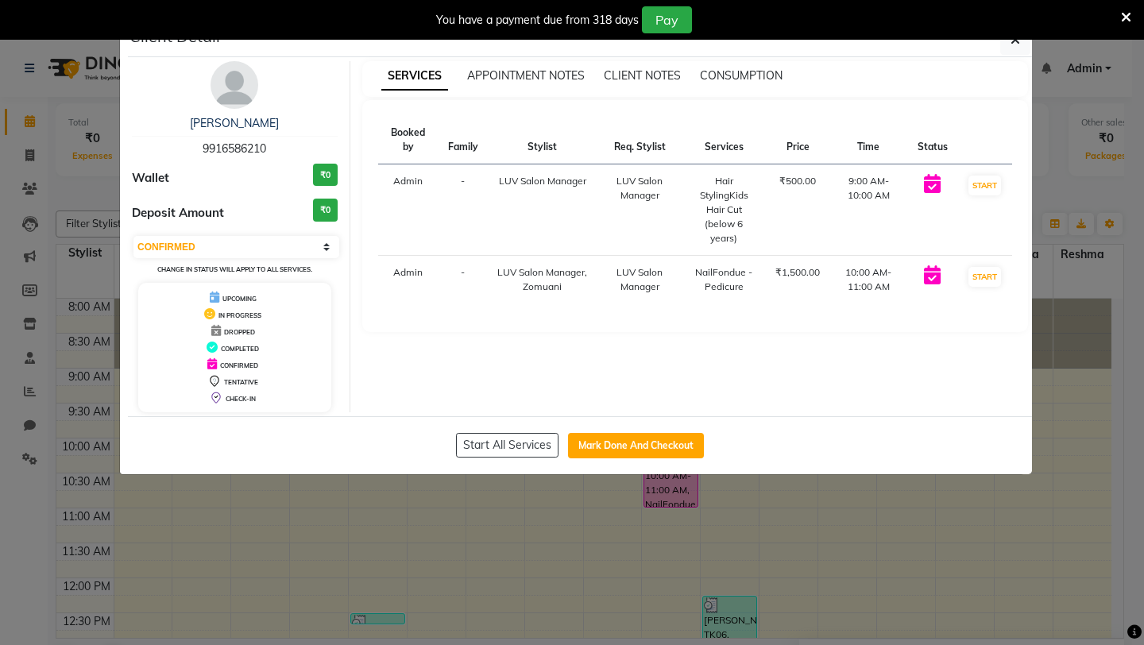
click at [820, 387] on div "SERVICES APPOINTMENT NOTES CLIENT NOTES CONSUMPTION Booked by Family Stylist Re…" at bounding box center [695, 236] width 690 height 351
click at [1124, 18] on icon at bounding box center [1126, 17] width 10 height 14
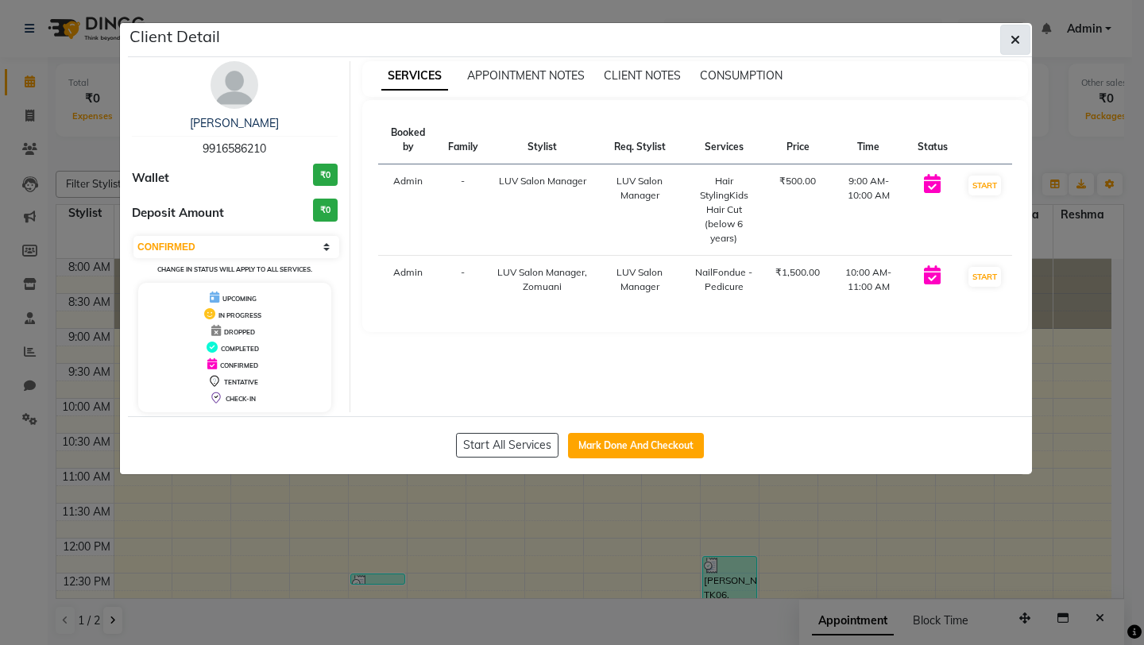
click at [1017, 42] on icon "button" at bounding box center [1015, 39] width 10 height 13
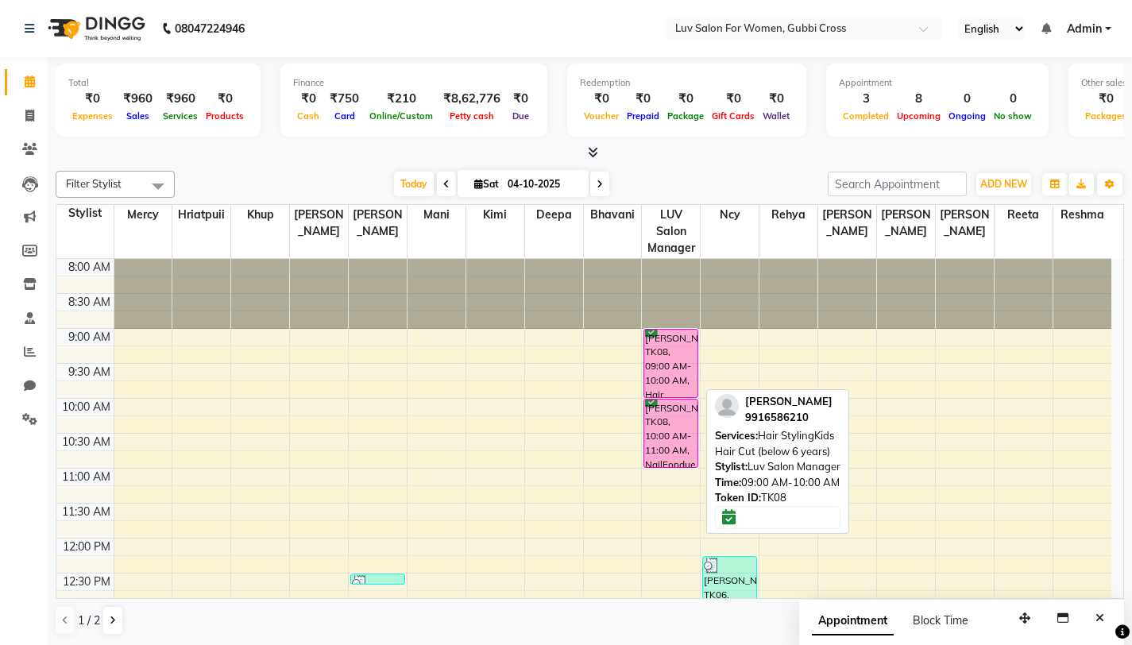
click at [672, 360] on div "Immanuel, TK08, 09:00 AM-10:00 AM, Hair StylingKids Hair Cut (below 6 years)" at bounding box center [670, 364] width 53 height 68
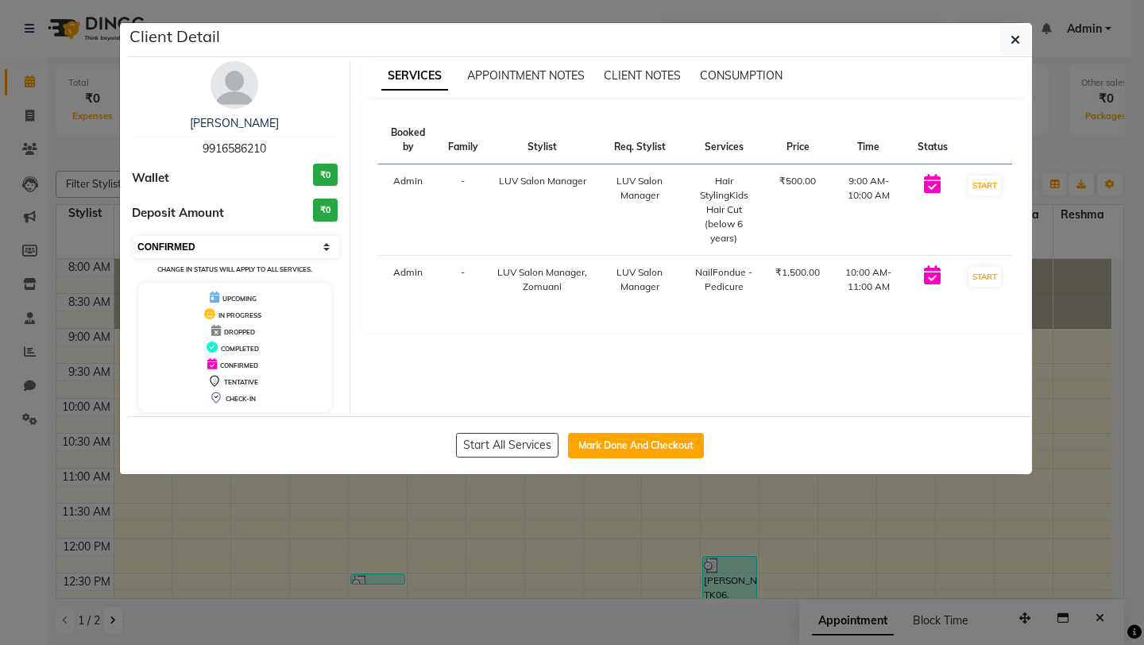
click at [315, 249] on select "Select IN SERVICE CONFIRMED TENTATIVE CHECK IN MARK DONE DROPPED UPCOMING" at bounding box center [236, 247] width 206 height 22
select select "2"
click at [133, 236] on select "Select IN SERVICE CONFIRMED TENTATIVE CHECK IN MARK DONE DROPPED UPCOMING" at bounding box center [236, 247] width 206 height 22
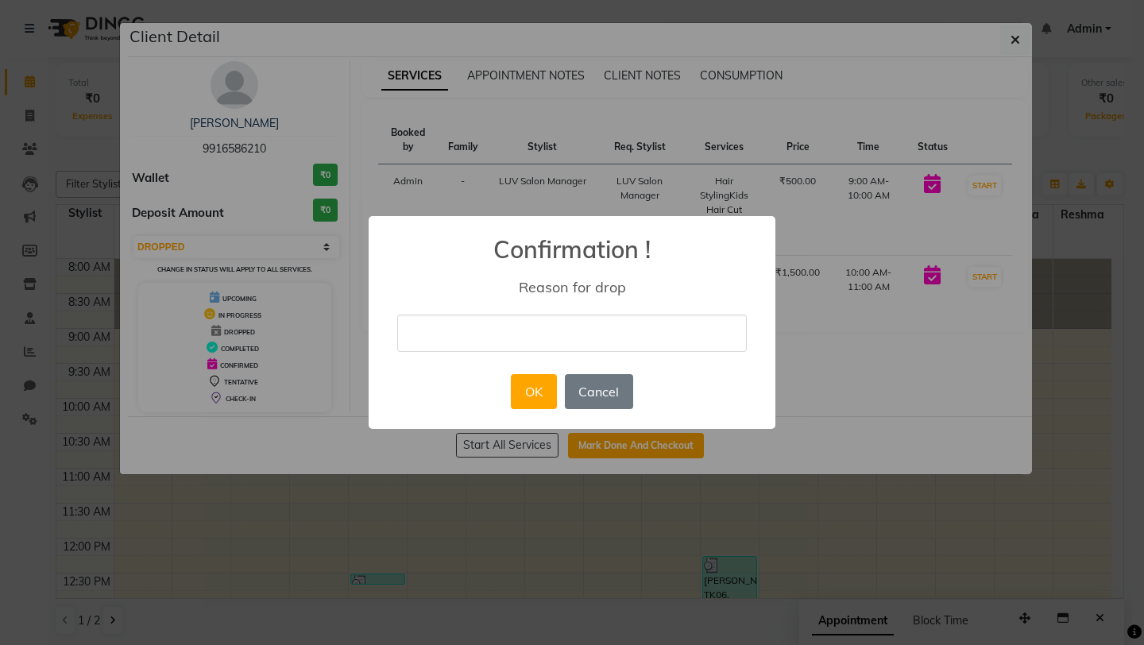
click at [480, 346] on input "text" at bounding box center [571, 333] width 349 height 37
type input "TEST"
click at [531, 396] on button "OK" at bounding box center [533, 391] width 45 height 35
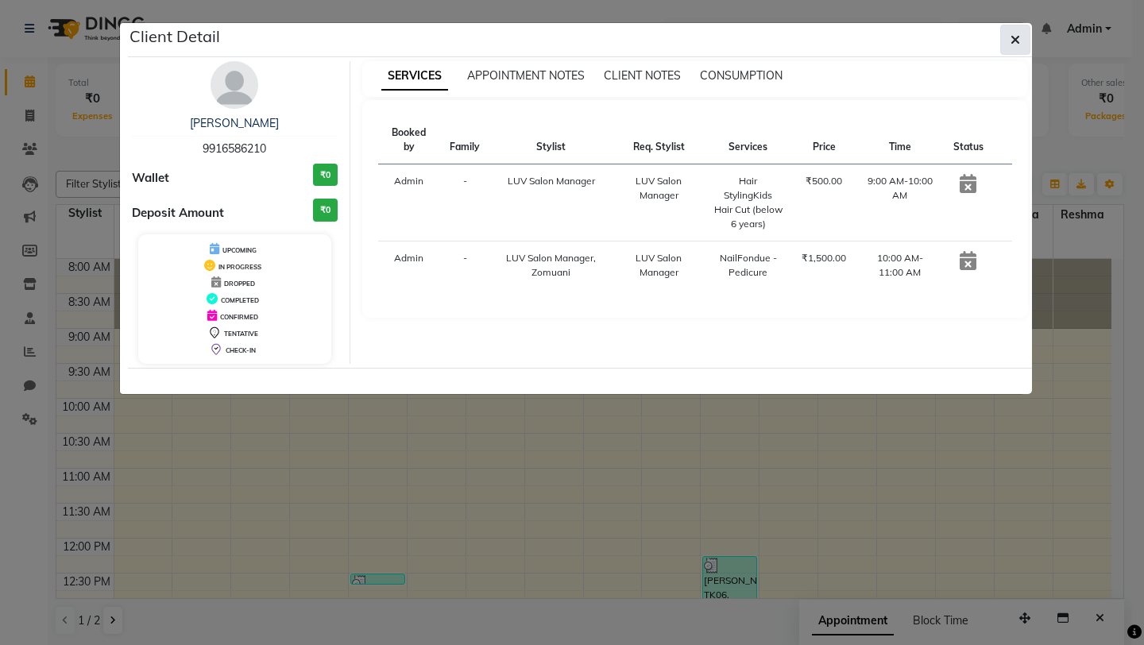
click at [1017, 44] on icon "button" at bounding box center [1015, 39] width 10 height 13
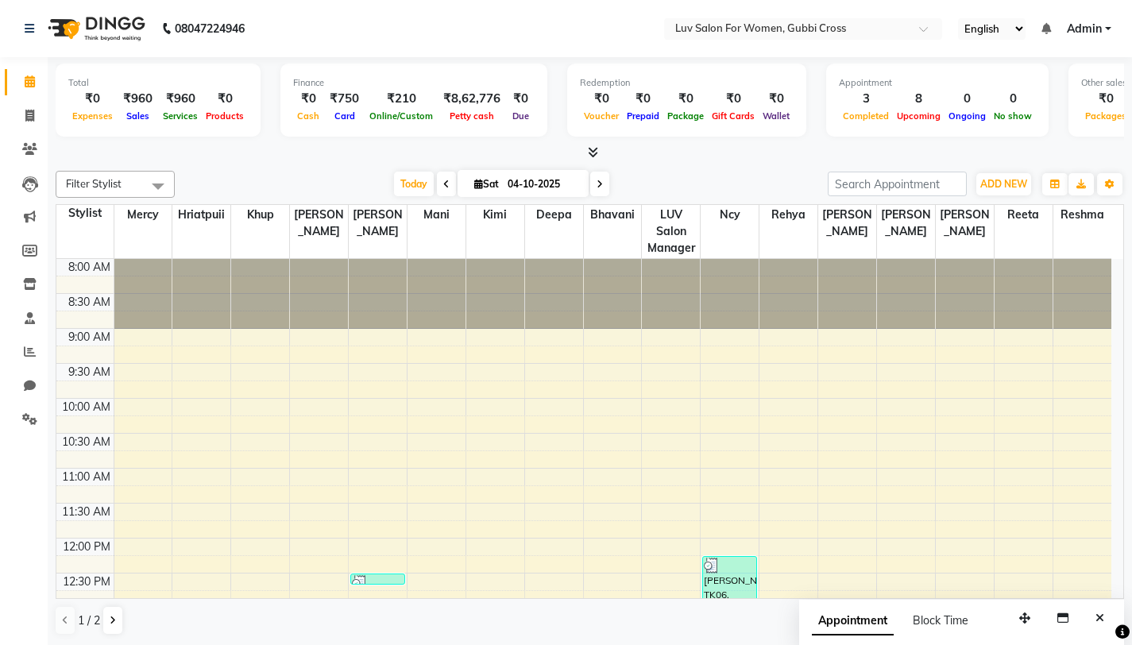
click at [564, 189] on input "04-10-2025" at bounding box center [542, 184] width 79 height 24
select select "10"
select select "2025"
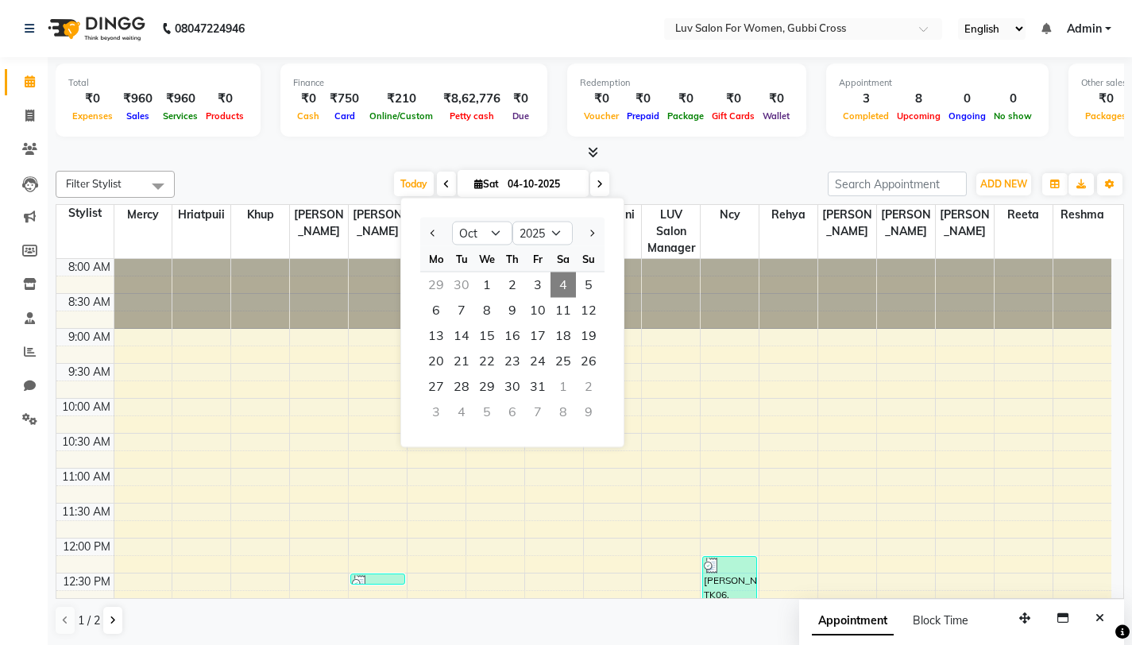
click at [476, 182] on icon at bounding box center [478, 184] width 9 height 10
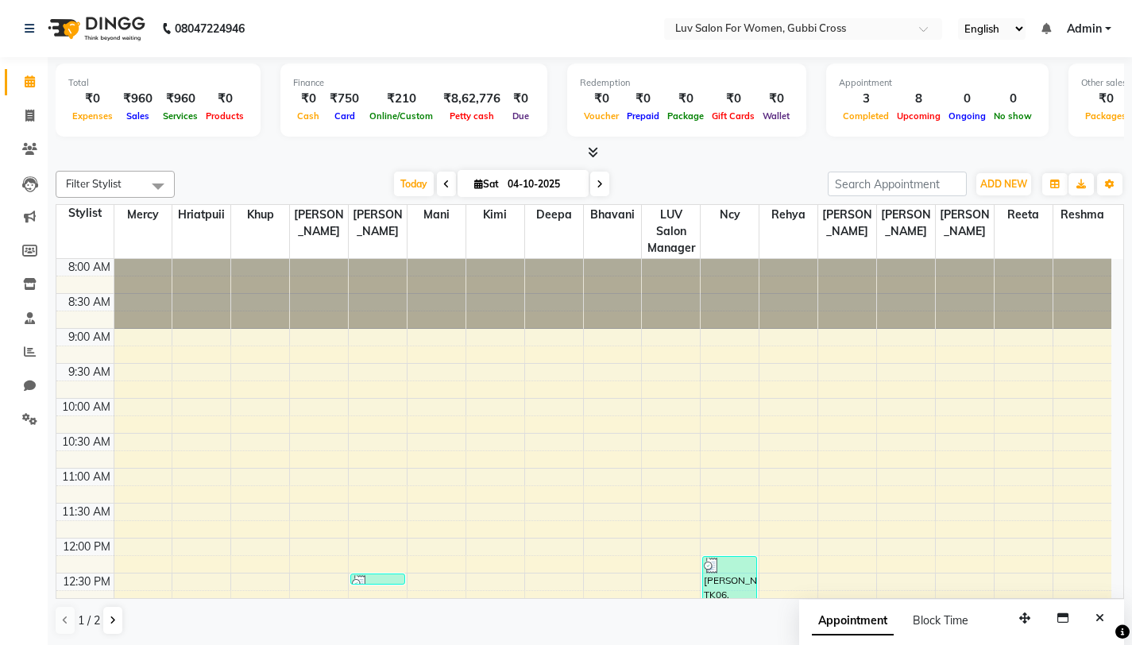
click at [476, 182] on icon at bounding box center [478, 184] width 9 height 10
select select "10"
select select "2025"
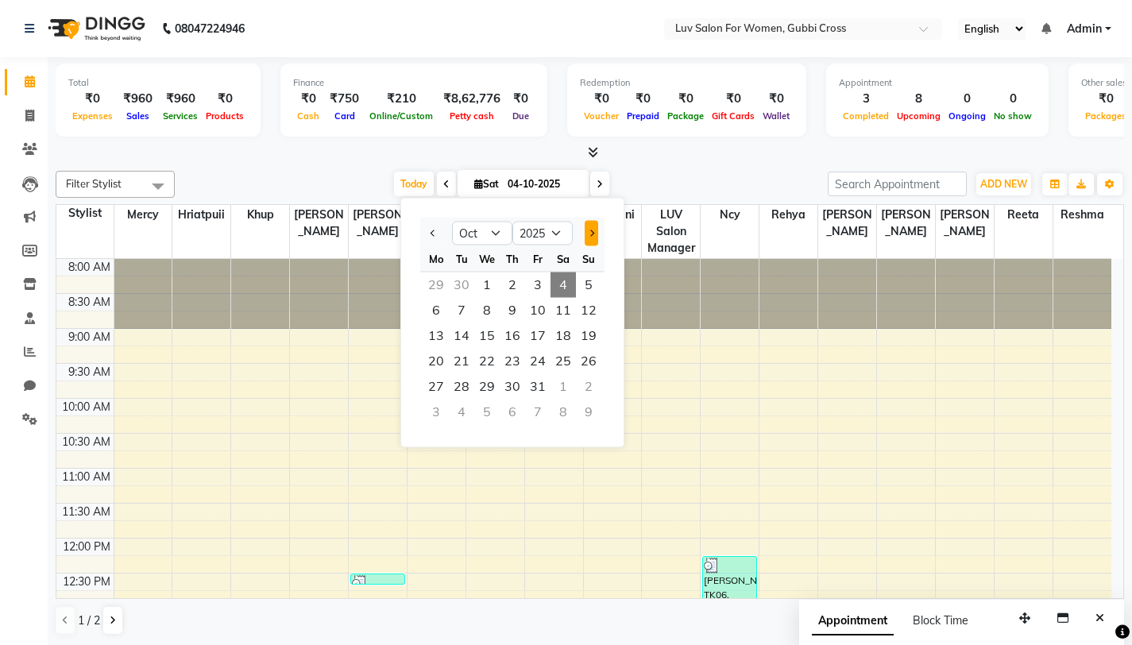
click at [595, 232] on button "Next month" at bounding box center [592, 233] width 14 height 25
select select "2"
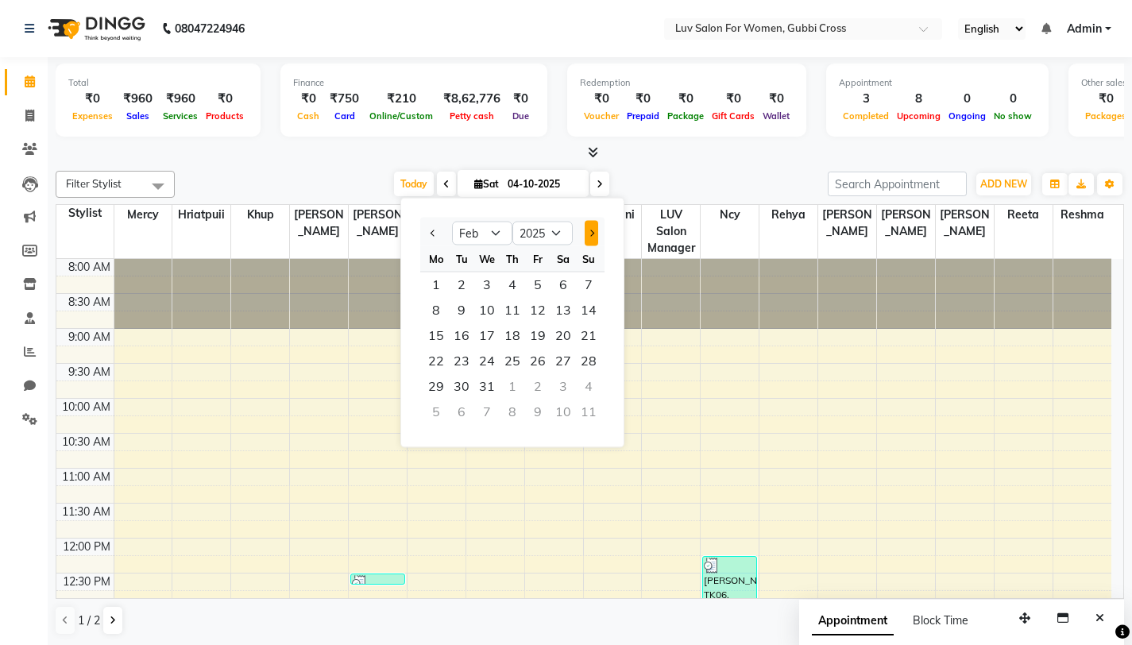
select select "2026"
click at [438, 230] on button "Previous month" at bounding box center [434, 233] width 14 height 25
select select "12"
select select "2025"
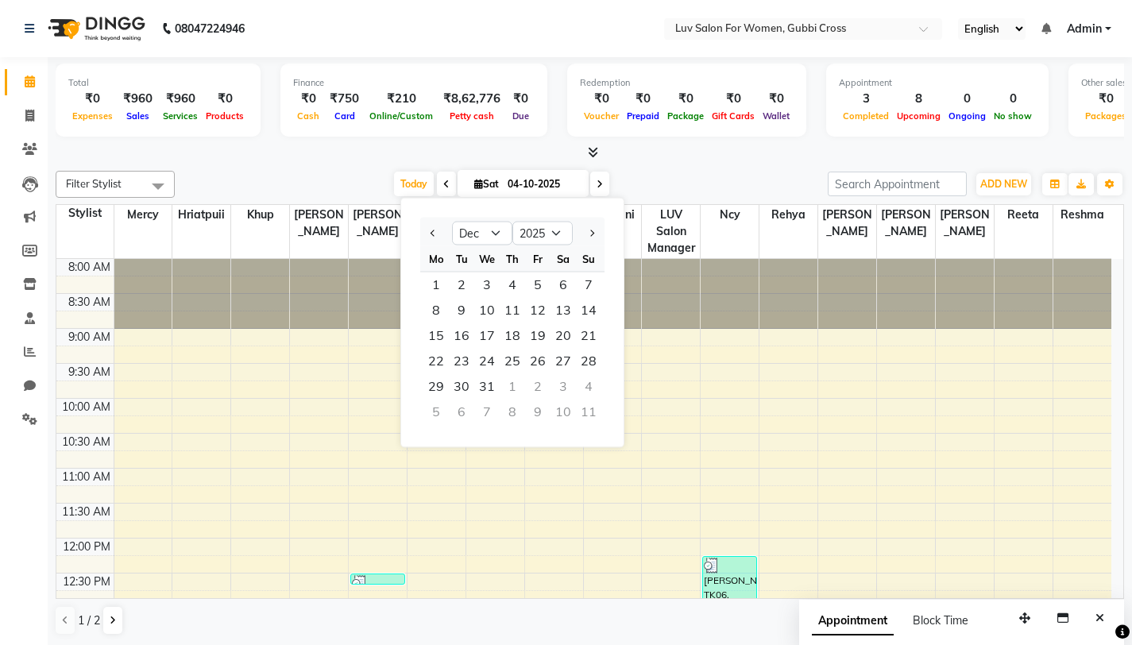
click at [673, 174] on div "Today Sat 04-10-2025 Jan Feb Mar Apr May Jun Jul Aug Sep Oct Nov Dec 2015 2016 …" at bounding box center [501, 184] width 637 height 24
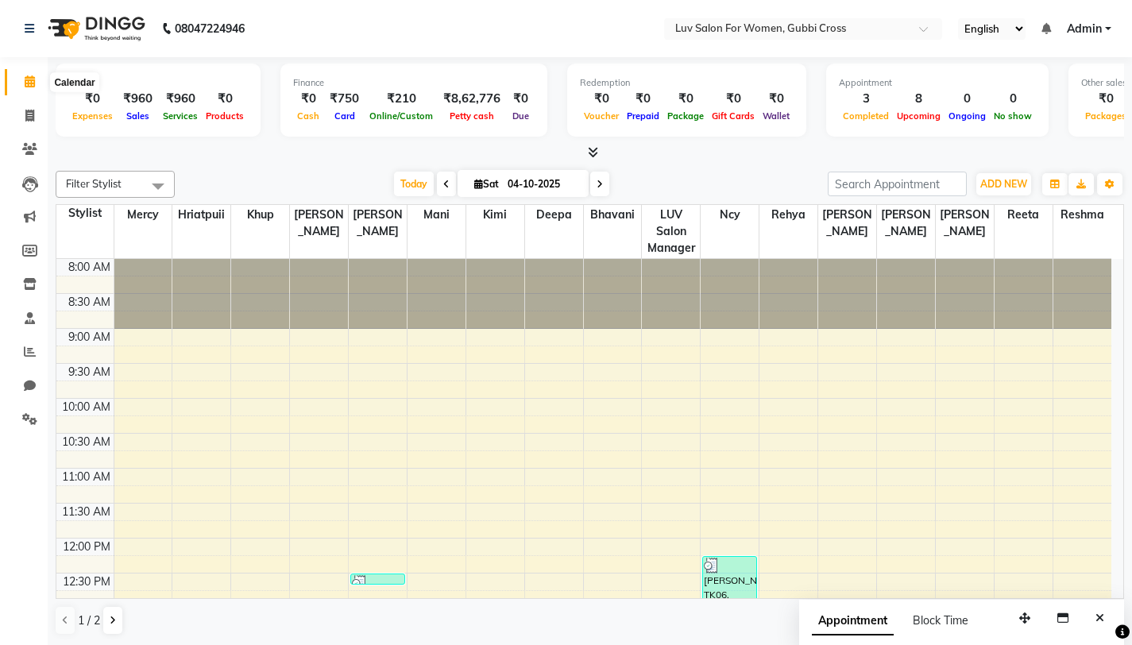
click at [27, 79] on icon at bounding box center [30, 81] width 10 height 12
click at [288, 171] on div "Filter Stylist Select All Asmitha Bhavani Deepa Fardeen Hriatpuii Jeho Khup Kim…" at bounding box center [590, 184] width 1068 height 27
click at [998, 183] on span "ADD NEW" at bounding box center [1003, 184] width 47 height 12
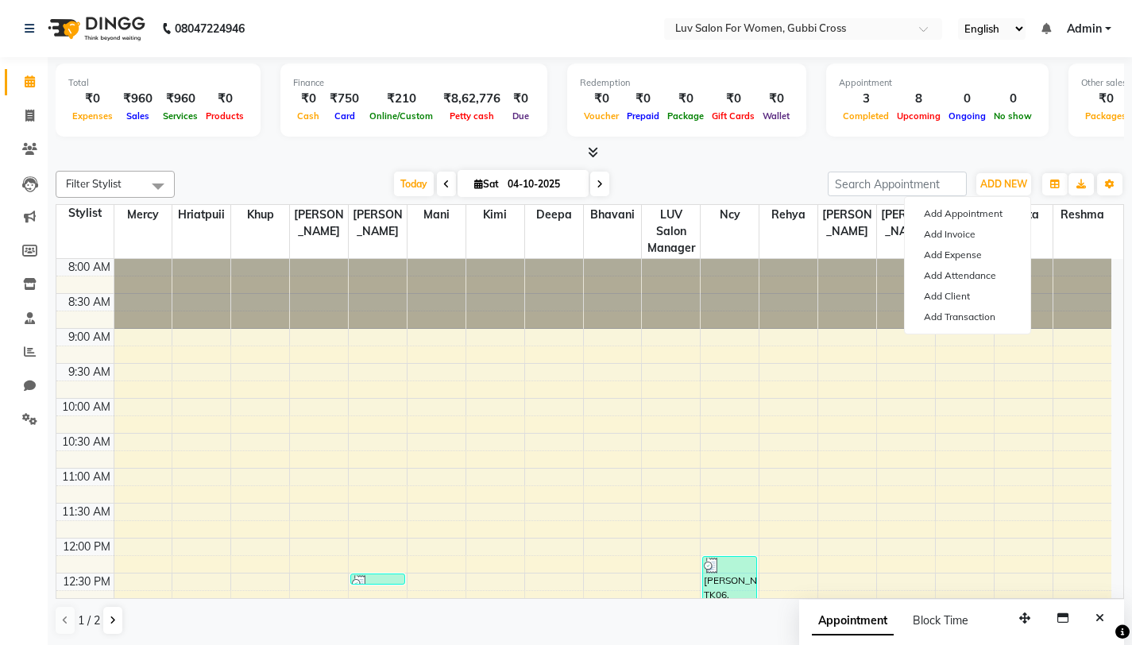
click at [1013, 150] on div at bounding box center [590, 153] width 1068 height 17
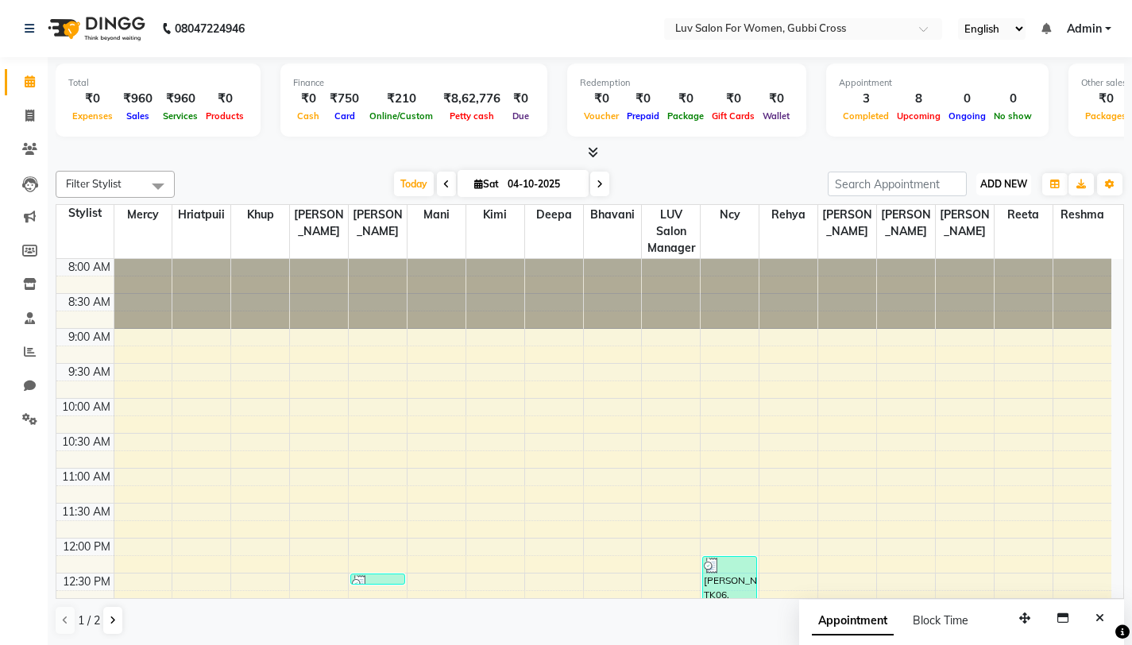
click at [995, 184] on span "ADD NEW" at bounding box center [1003, 184] width 47 height 12
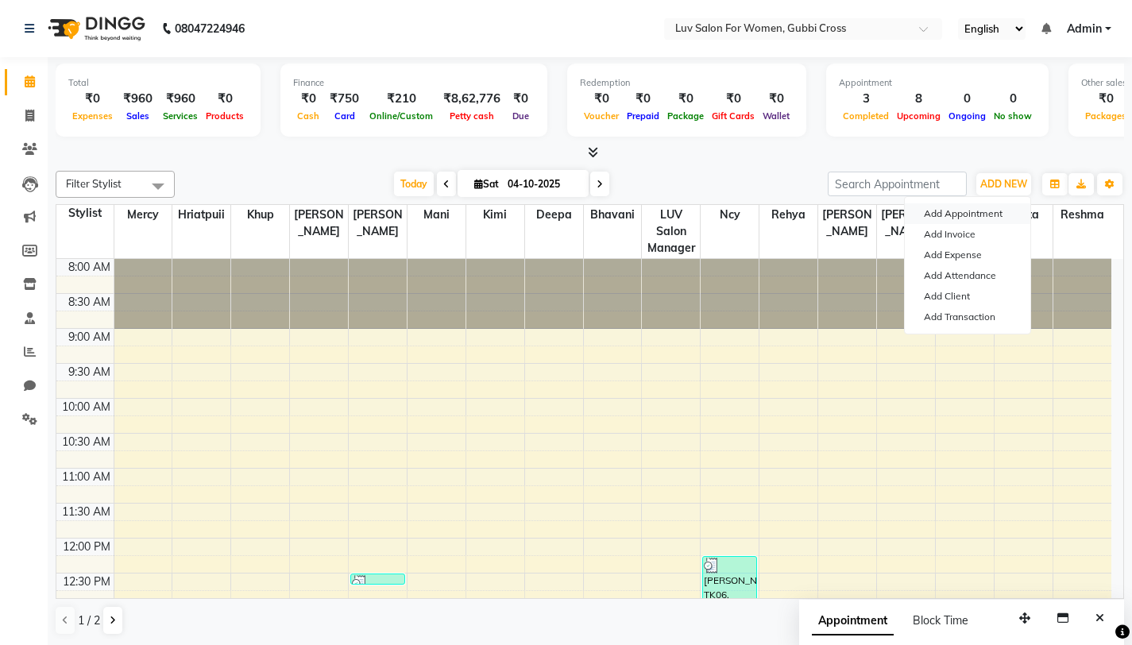
click at [975, 210] on button "Add Appointment" at bounding box center [967, 213] width 125 height 21
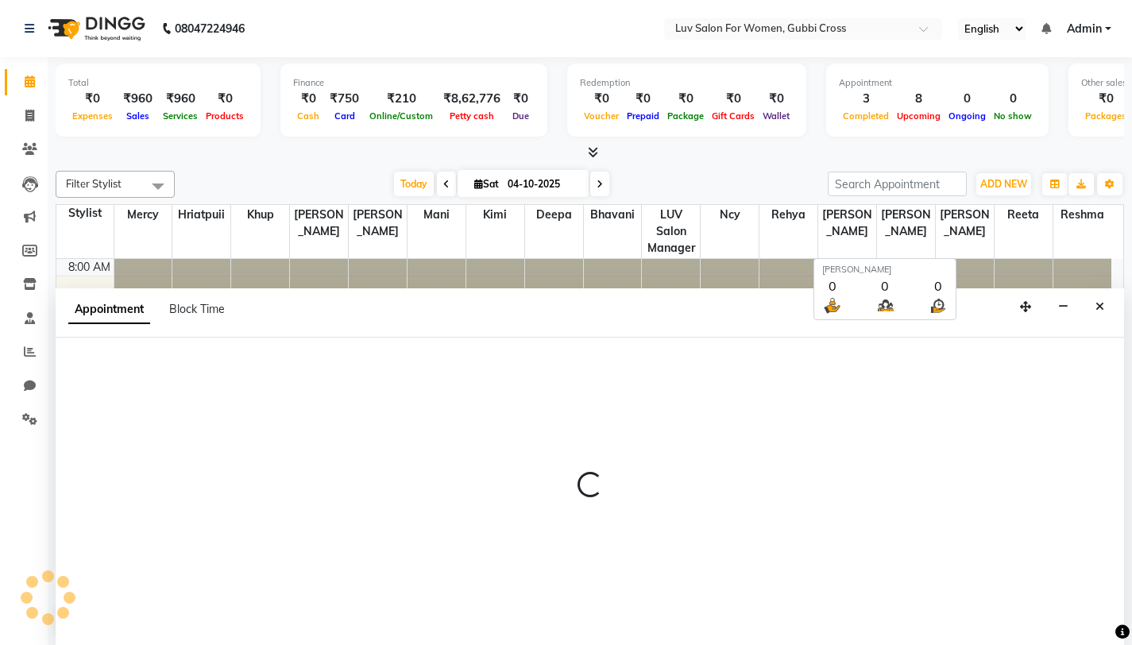
scroll to position [1, 0]
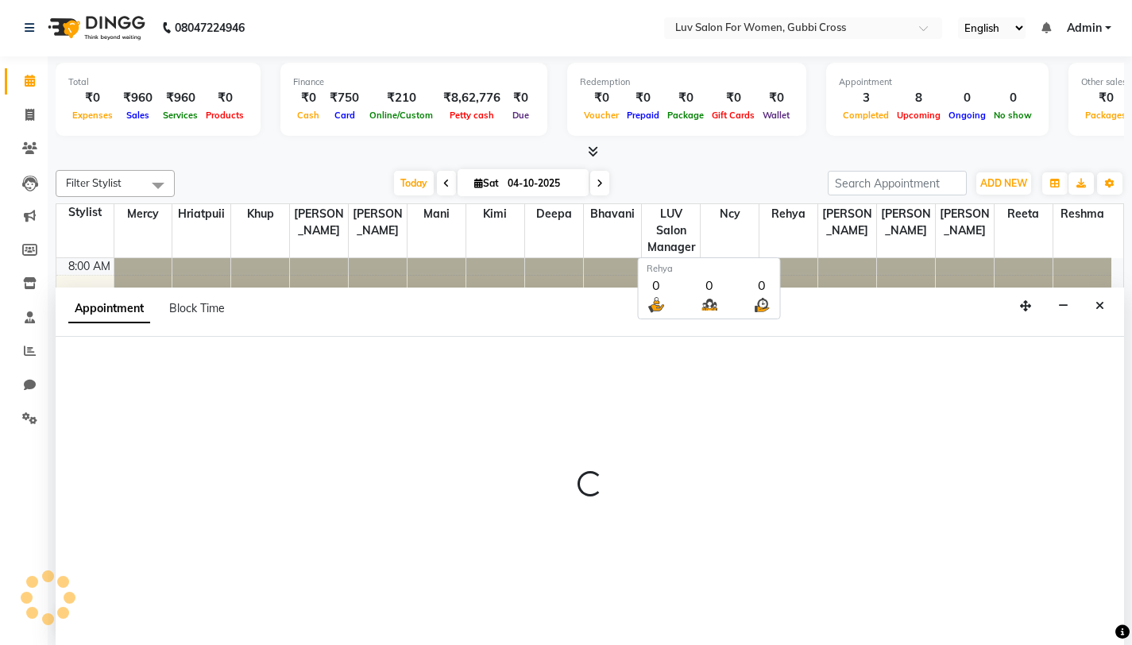
select select "tentative"
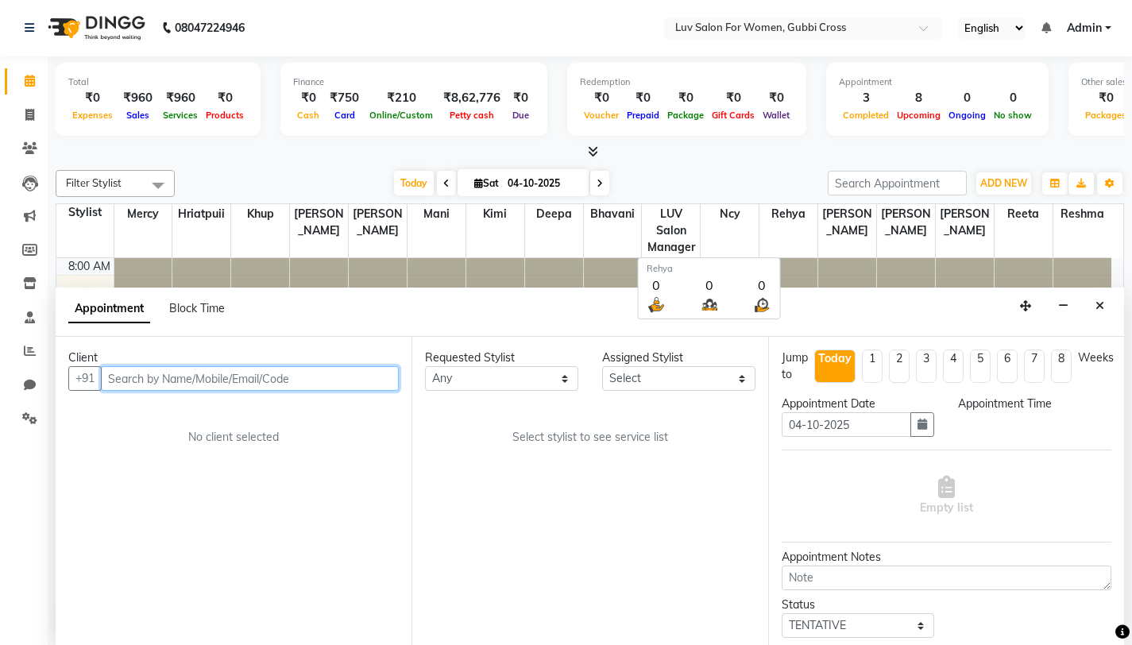
select select "540"
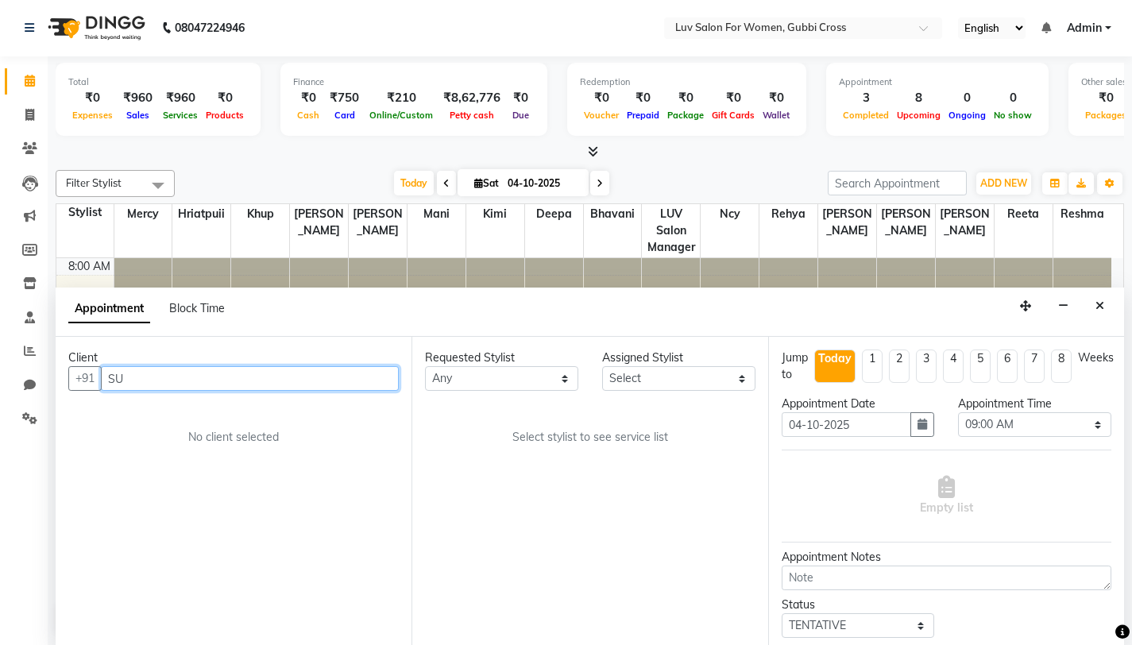
click at [107, 373] on input "SU" at bounding box center [250, 378] width 298 height 25
click at [133, 378] on input "SU" at bounding box center [250, 378] width 298 height 25
type input "S"
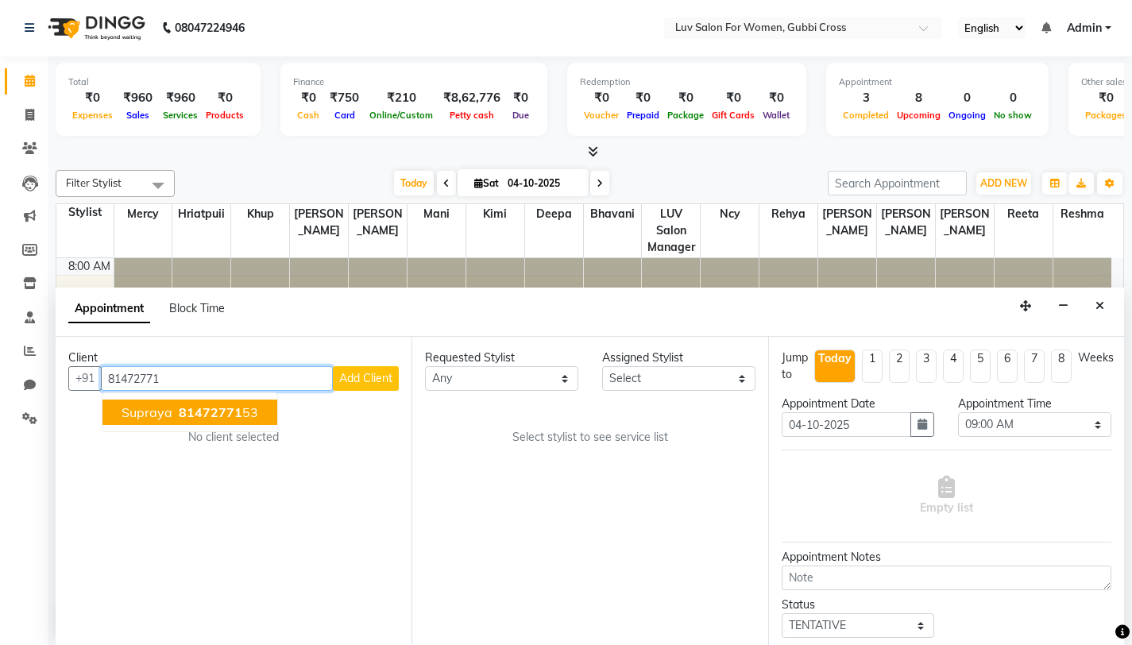
click at [140, 408] on span "Supraya" at bounding box center [147, 412] width 51 height 16
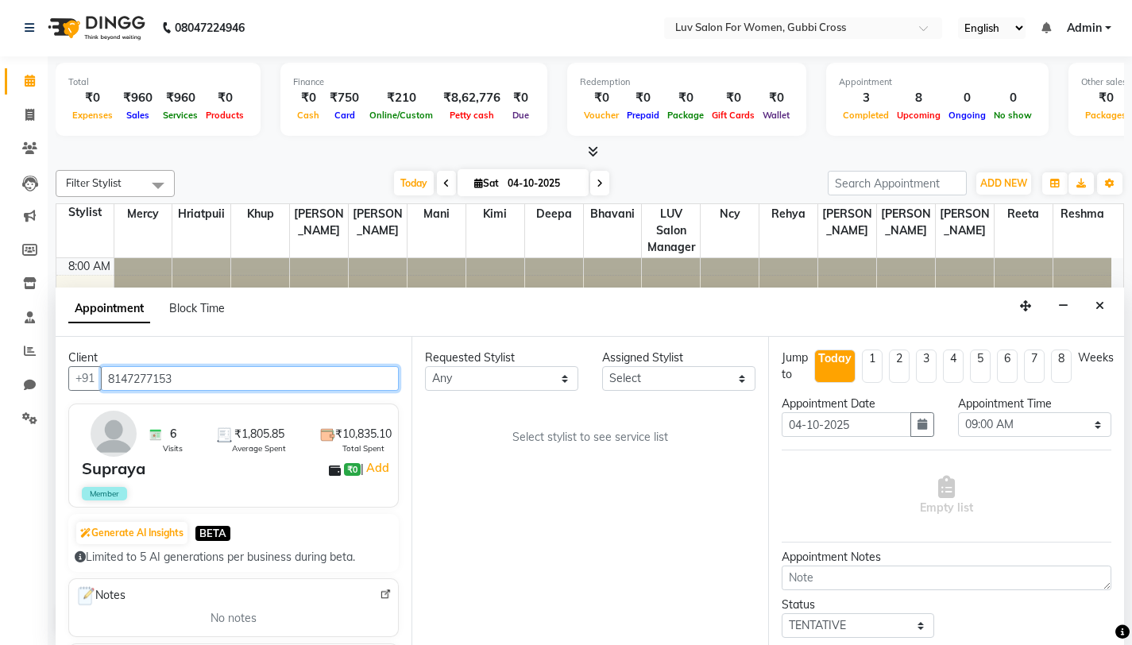
type input "8147277153"
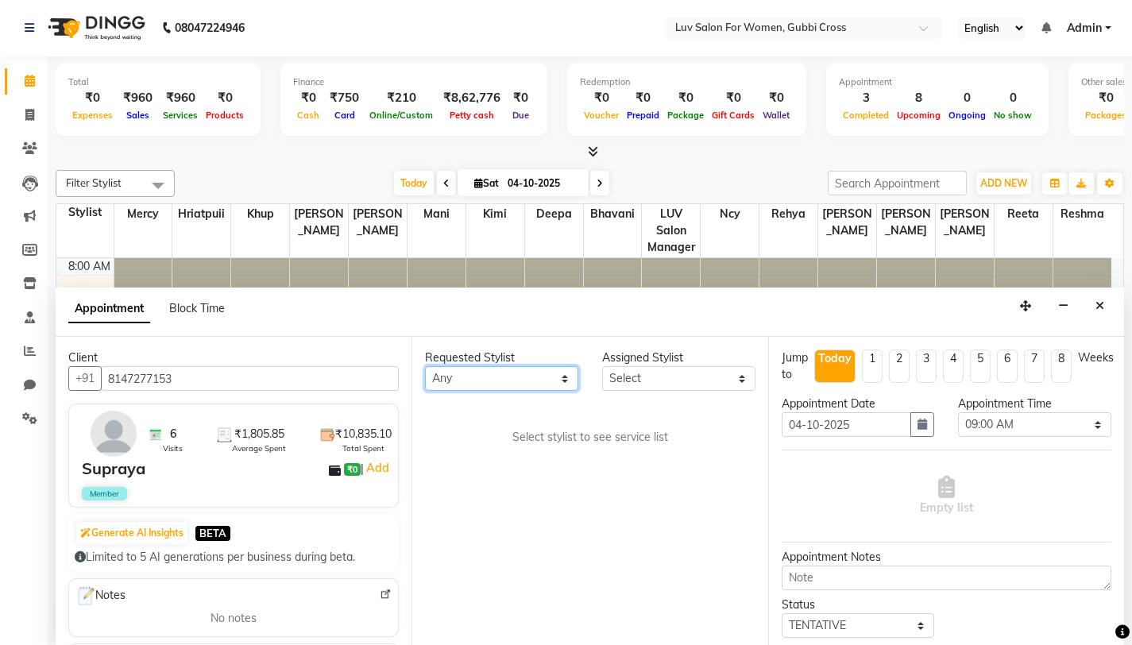
click at [449, 378] on select "Any Asmitha Bhavani Deepa Fardeen Hriatpuii Jeho Khup Kimi LUV Salon Manager Ly…" at bounding box center [501, 378] width 153 height 25
select select "64242"
click at [425, 366] on select "Any Asmitha Bhavani Deepa Fardeen Hriatpuii Jeho Khup Kimi LUV Salon Manager Ly…" at bounding box center [501, 378] width 153 height 25
select select "64242"
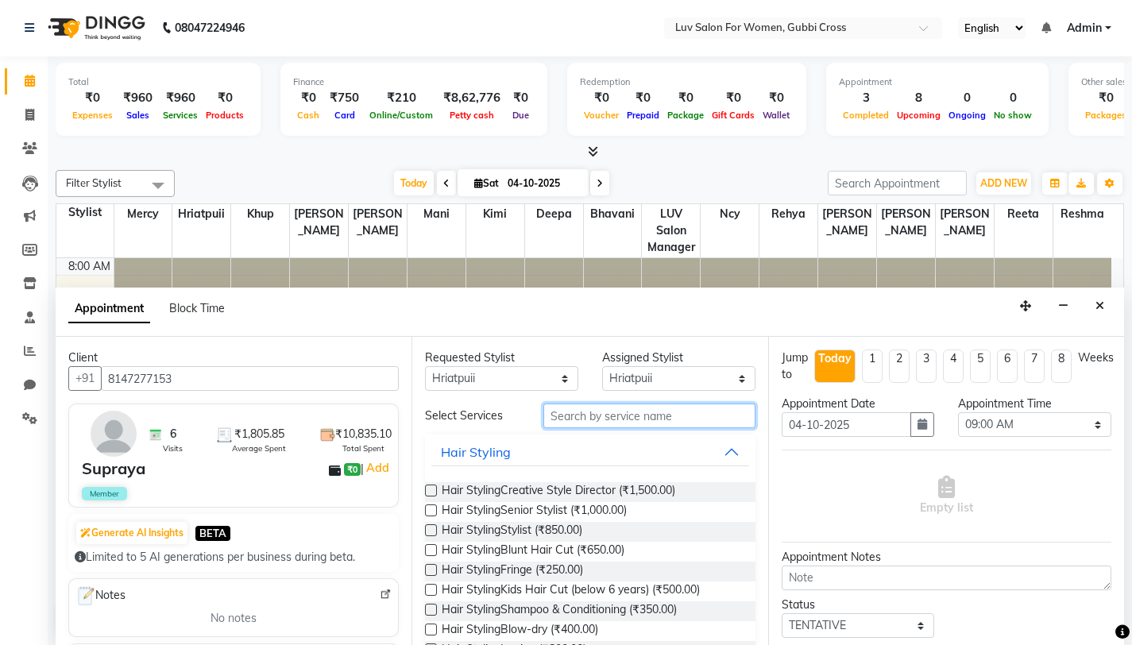
click at [566, 423] on input "text" at bounding box center [649, 415] width 212 height 25
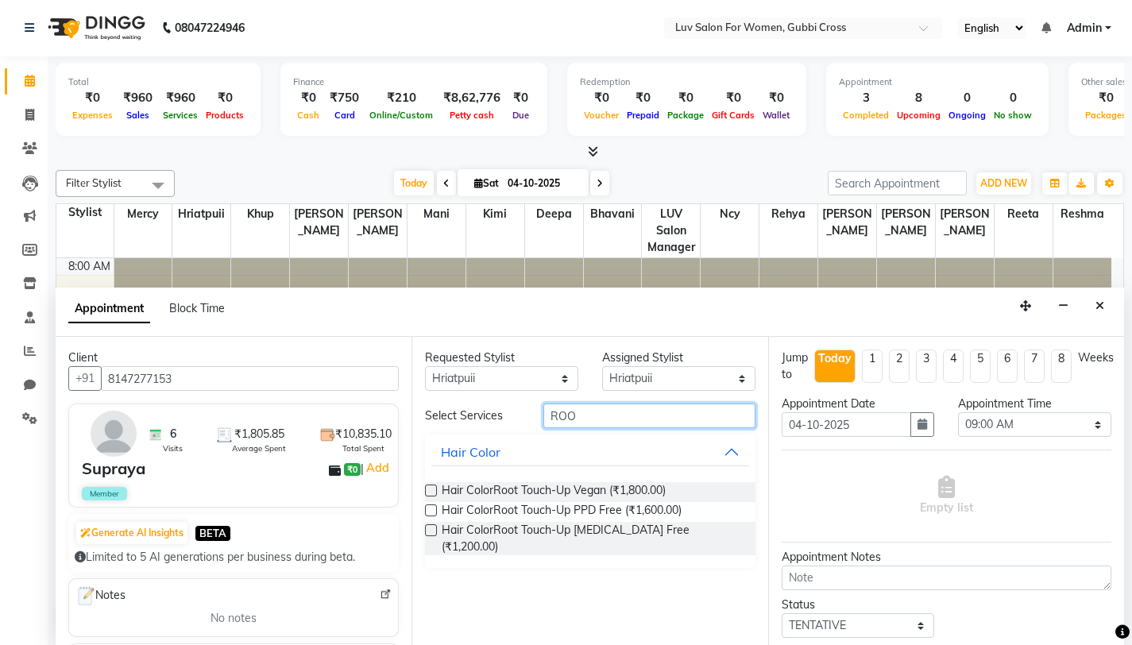
type input "ROO"
click at [438, 507] on div "Hair ColorRoot Touch-Up PPD Free (₹1,600.00)" at bounding box center [590, 512] width 330 height 20
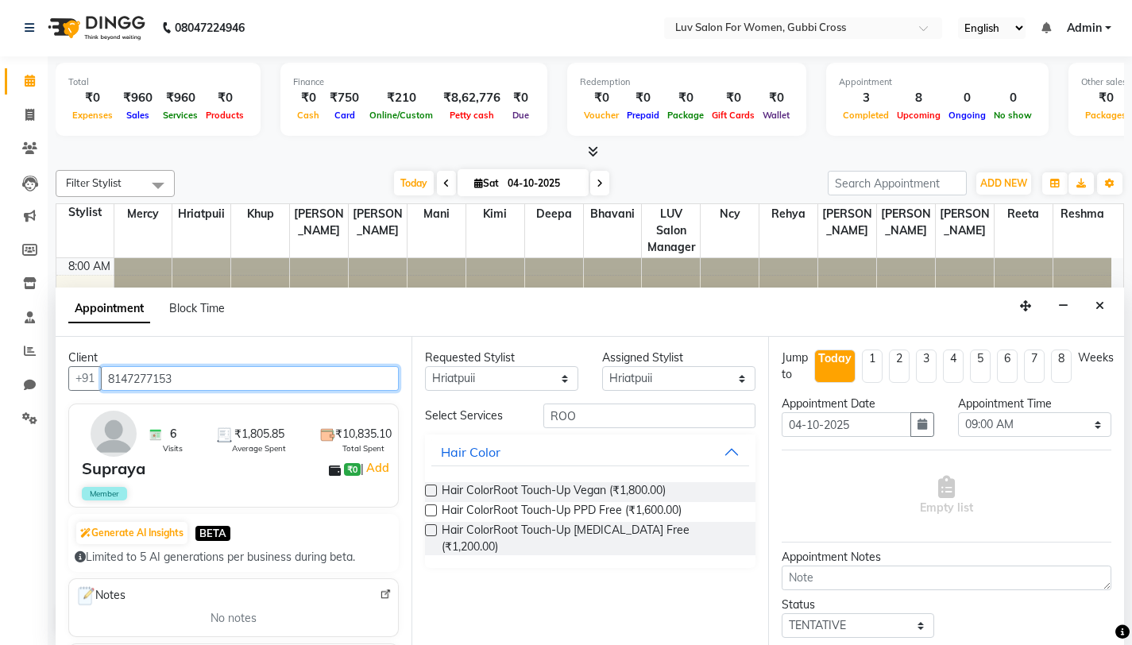
click at [154, 382] on input "8147277153" at bounding box center [250, 378] width 298 height 25
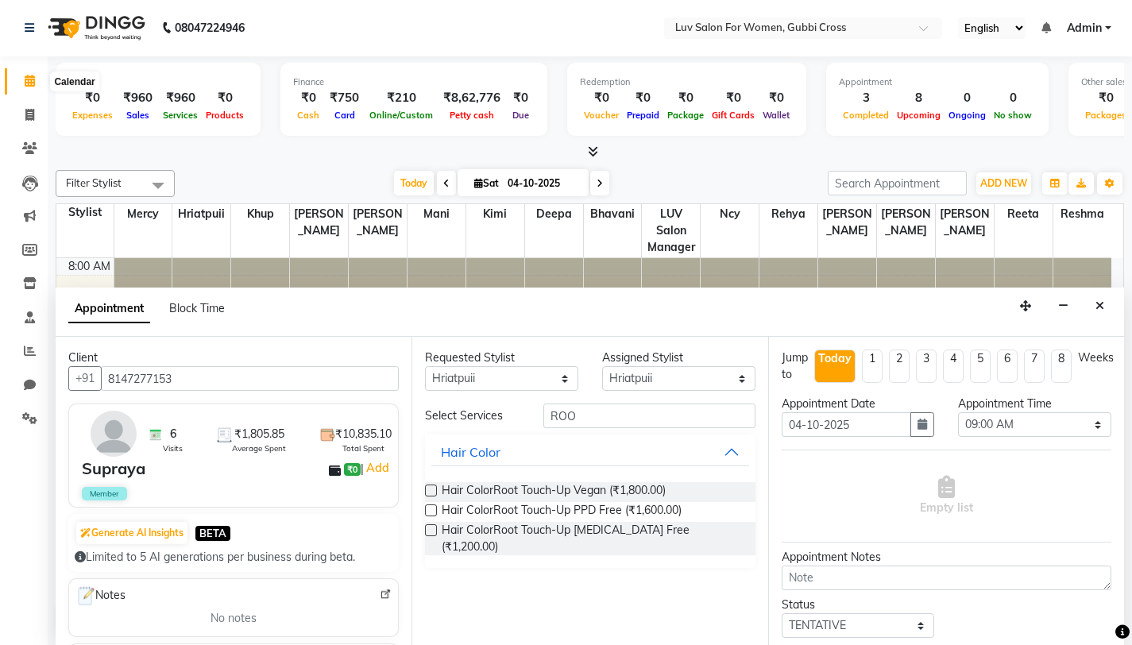
click at [31, 80] on icon at bounding box center [30, 81] width 10 height 12
click at [33, 115] on icon at bounding box center [29, 115] width 9 height 12
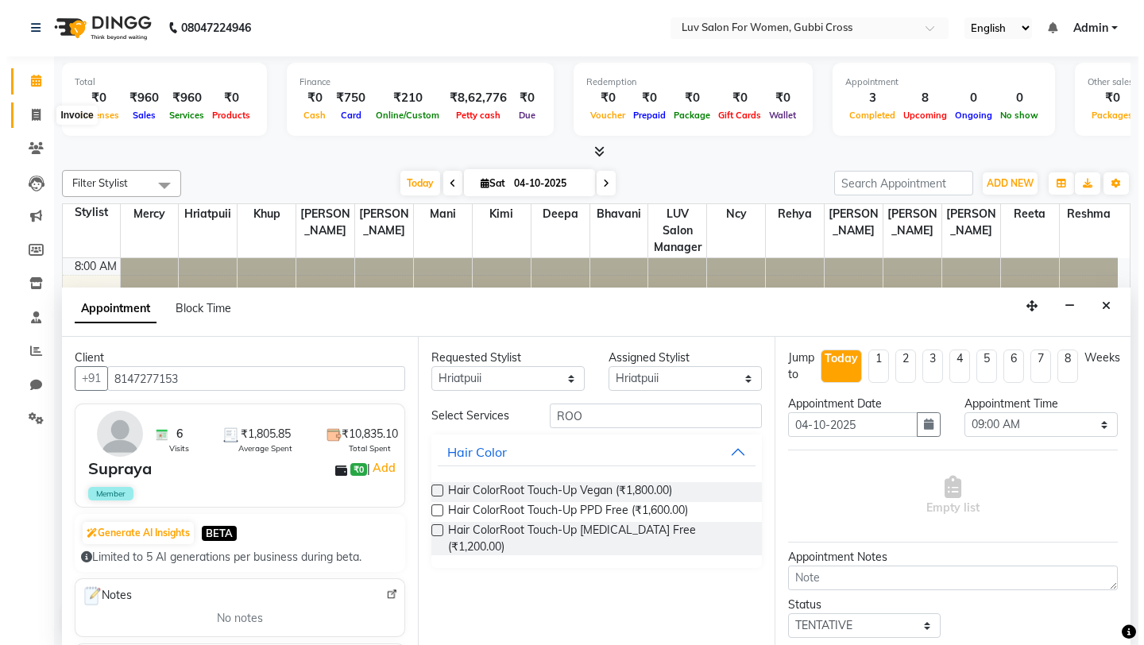
select select "7221"
select select "service"
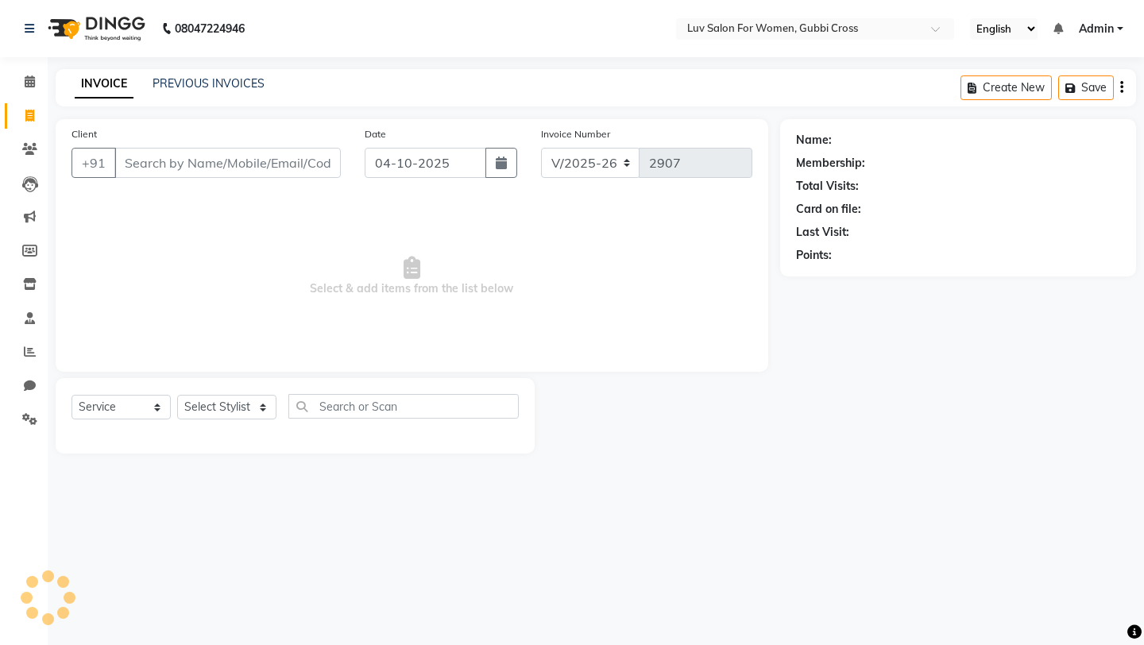
click at [163, 168] on input "Client" at bounding box center [227, 163] width 226 height 30
type input "8147277153"
select select "1: Object"
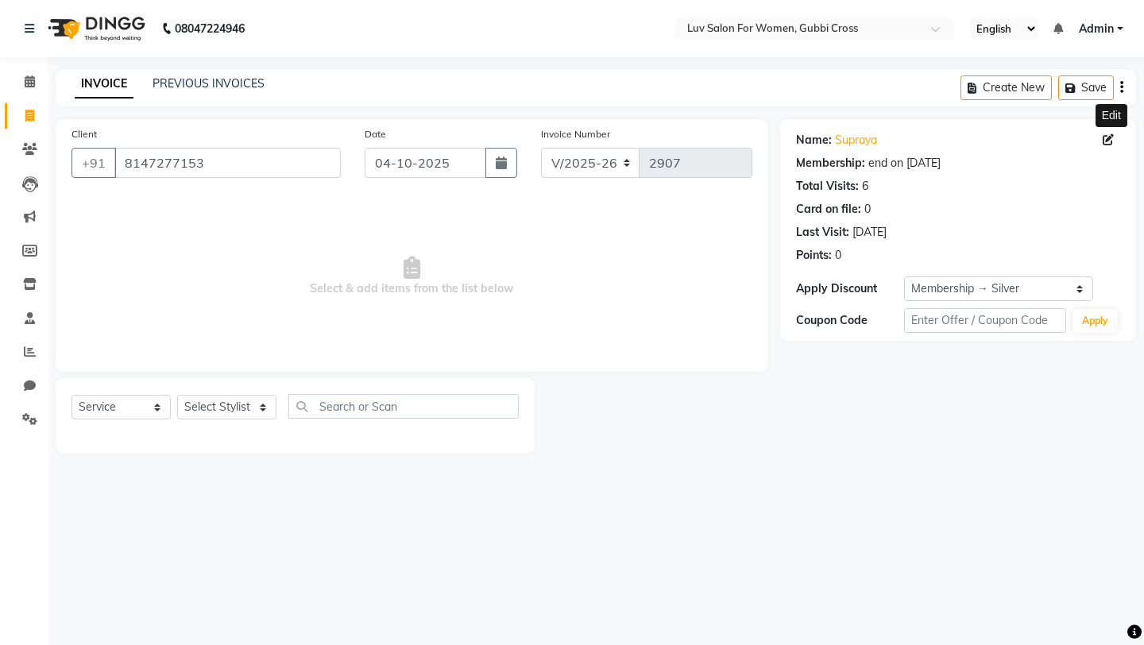
click at [1109, 142] on icon at bounding box center [1107, 139] width 11 height 11
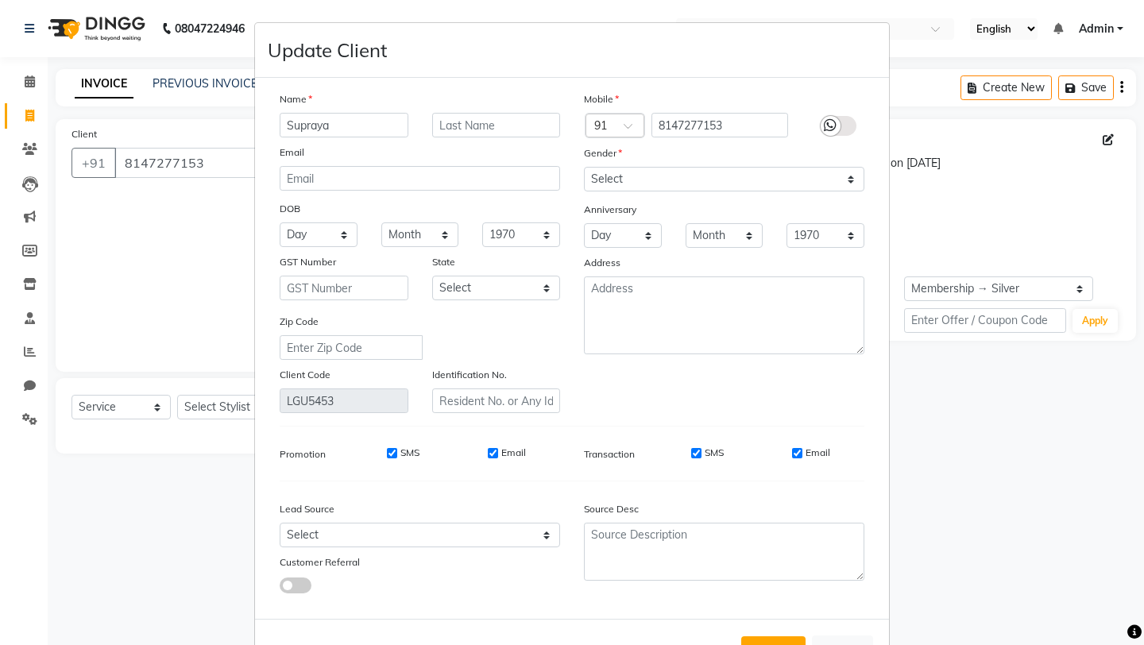
click at [319, 125] on input "Supraya" at bounding box center [344, 125] width 129 height 25
type input "SupraJa"
click at [865, 448] on div "SMS Email" at bounding box center [749, 457] width 253 height 22
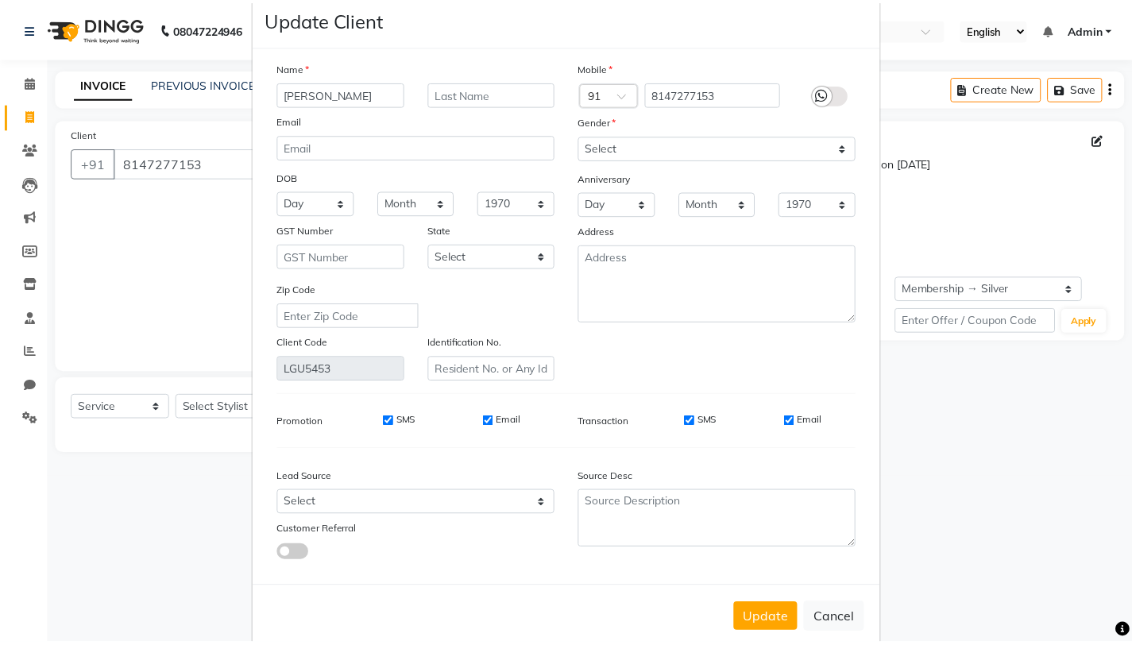
scroll to position [60, 0]
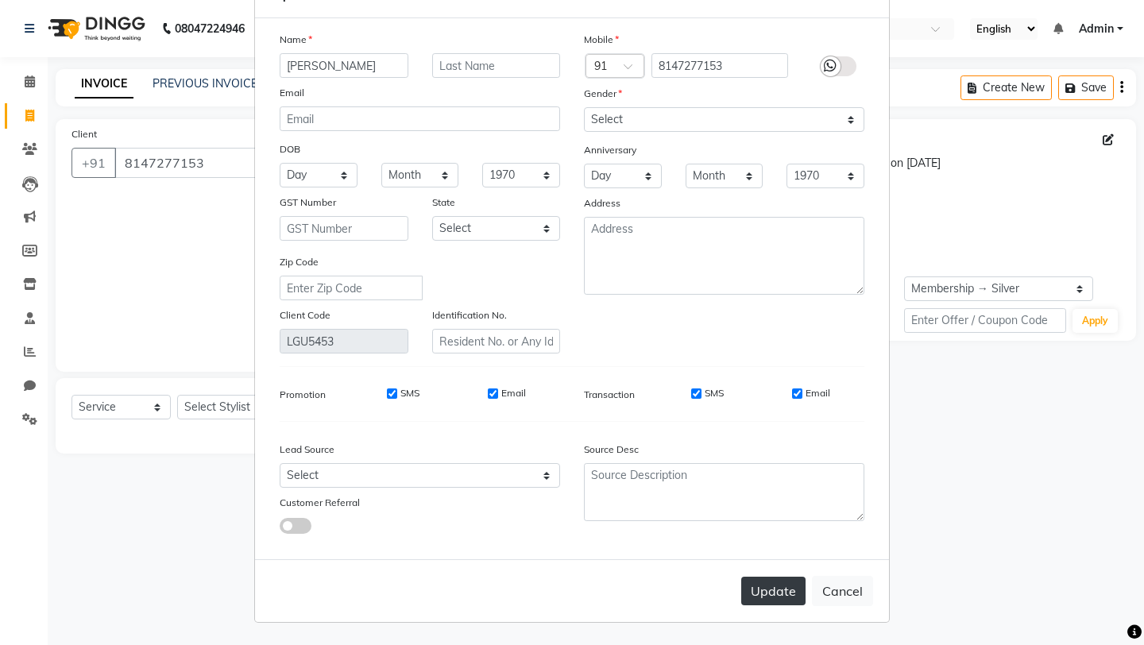
click at [764, 590] on button "Update" at bounding box center [773, 591] width 64 height 29
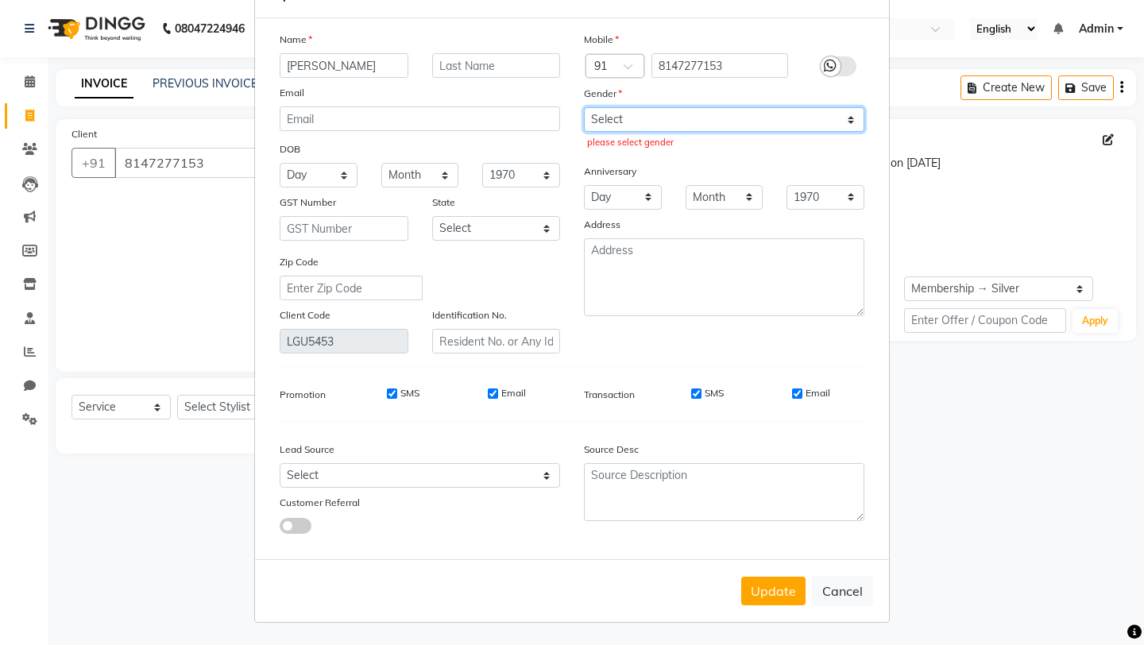
click at [803, 123] on select "Select Male Female Other Prefer Not To Say" at bounding box center [724, 119] width 280 height 25
click at [805, 117] on select "Select Male Female Other Prefer Not To Say" at bounding box center [724, 119] width 280 height 25
click at [771, 130] on select "Select Male Female Other Prefer Not To Say" at bounding box center [724, 119] width 280 height 25
select select "female"
click at [584, 107] on select "Select Male Female Other Prefer Not To Say" at bounding box center [724, 119] width 280 height 25
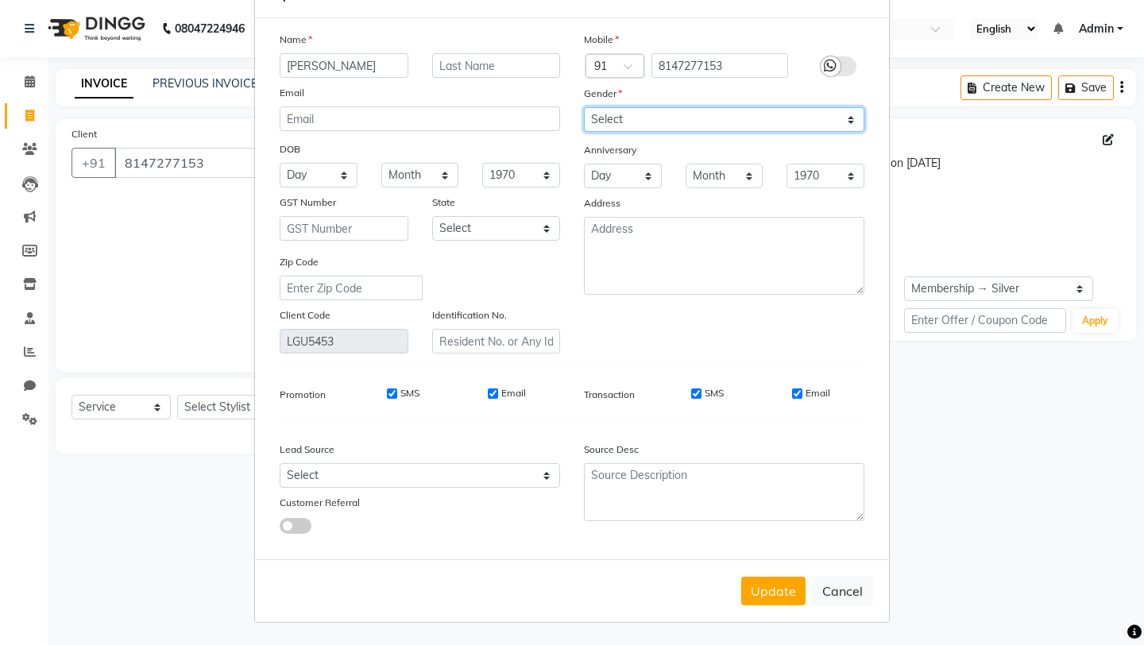
click at [801, 122] on select "Select Male Female Other Prefer Not To Say" at bounding box center [724, 119] width 280 height 25
click at [584, 107] on select "Select Male Female Other Prefer Not To Say" at bounding box center [724, 119] width 280 height 25
click at [788, 128] on select "Select Male Female Other Prefer Not To Say" at bounding box center [724, 119] width 280 height 25
select select "female"
click at [584, 107] on select "Select Male Female Other Prefer Not To Say" at bounding box center [724, 119] width 280 height 25
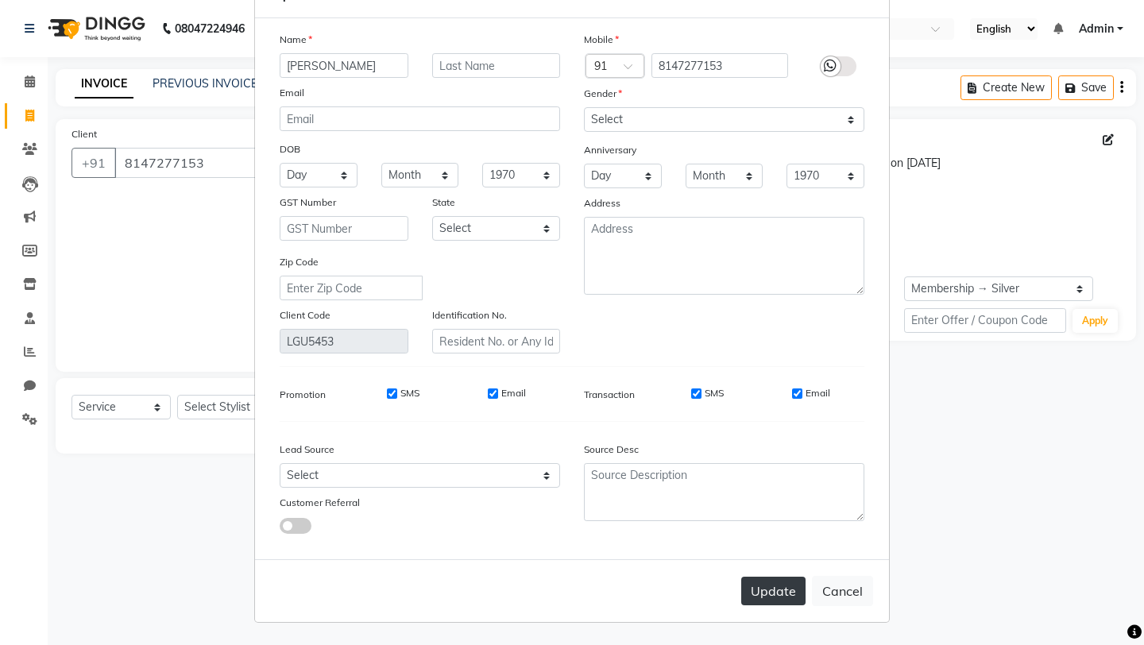
click at [774, 587] on button "Update" at bounding box center [773, 591] width 64 height 29
select select
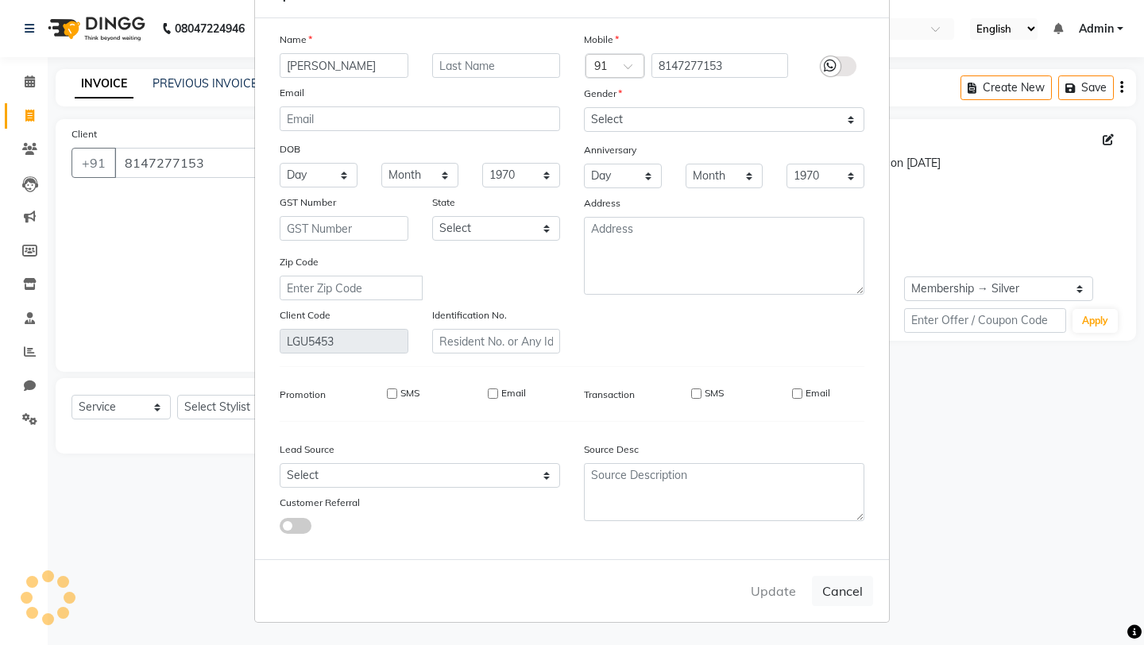
select select
checkbox input "false"
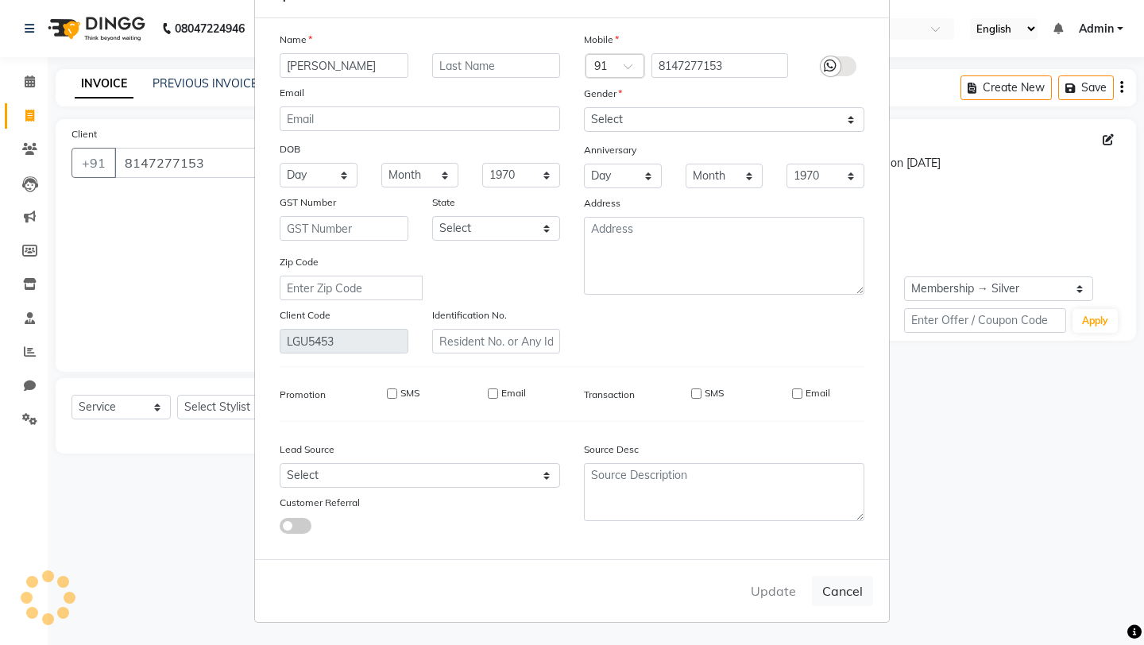
checkbox input "false"
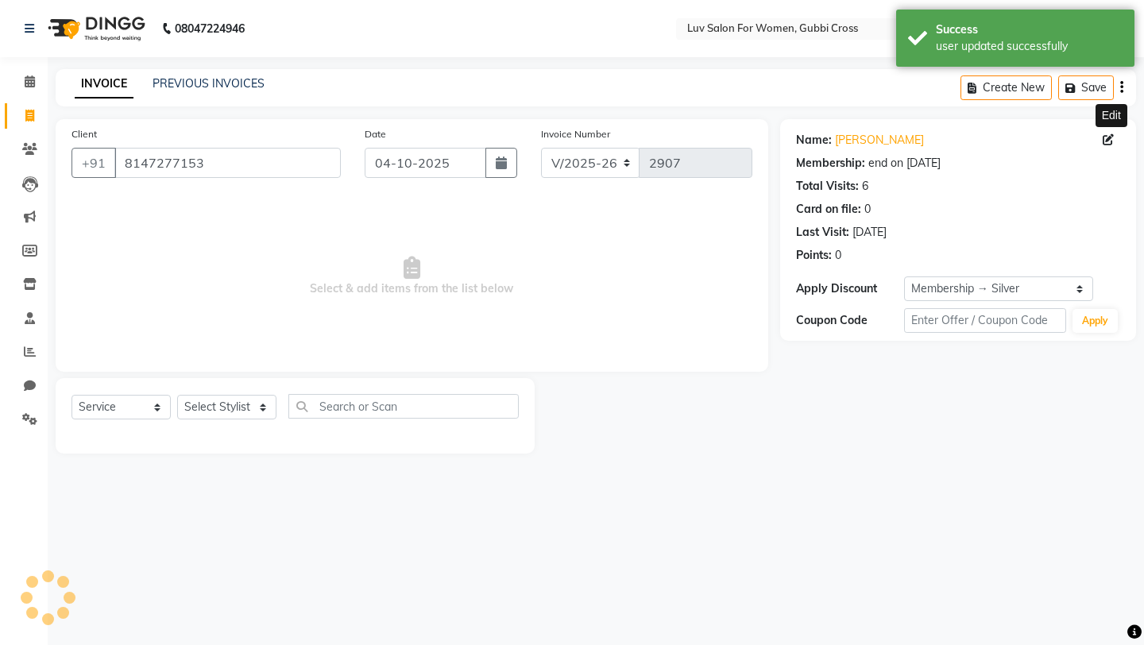
select select "2: Object"
click at [27, 83] on icon at bounding box center [30, 81] width 10 height 12
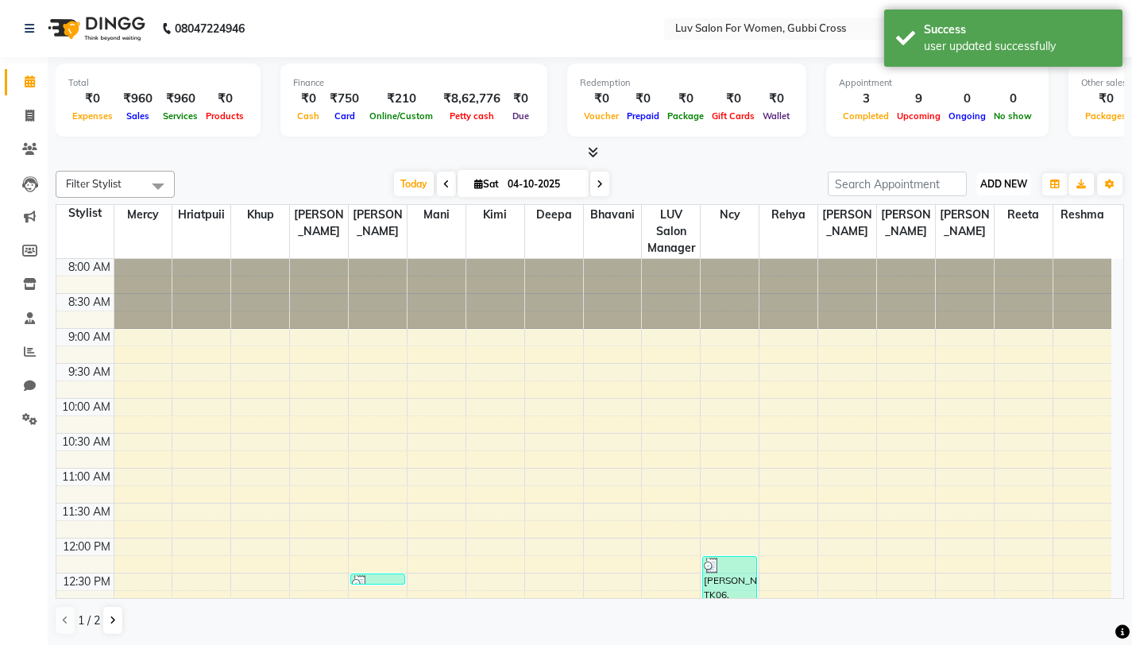
click at [1011, 185] on span "ADD NEW" at bounding box center [1003, 184] width 47 height 12
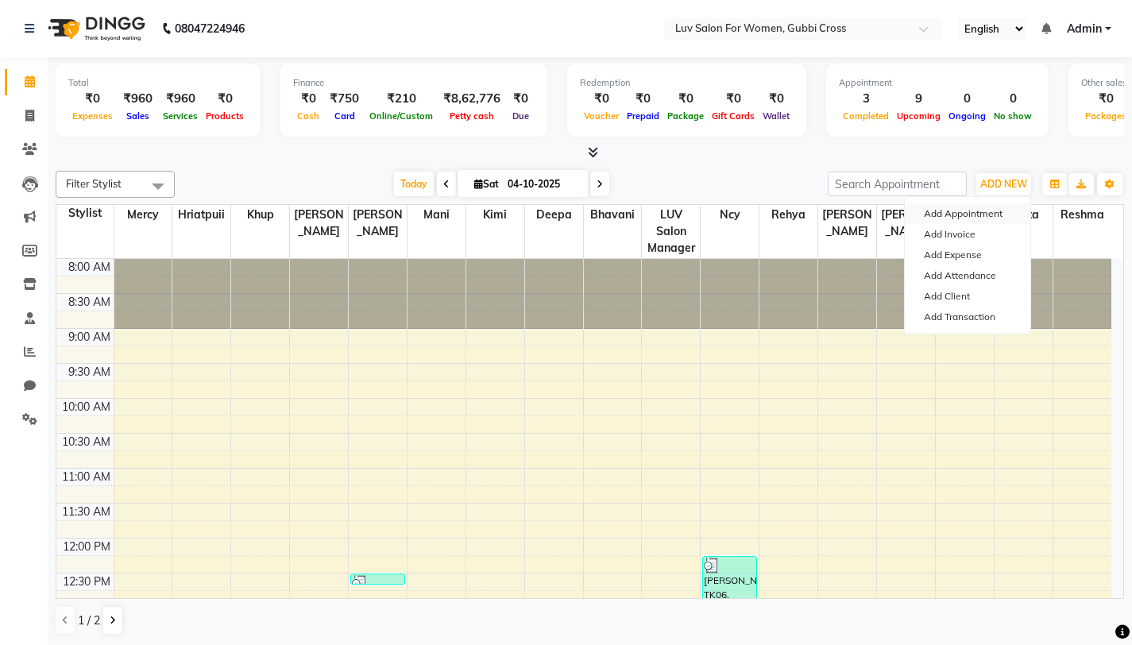
click at [966, 210] on button "Add Appointment" at bounding box center [967, 213] width 125 height 21
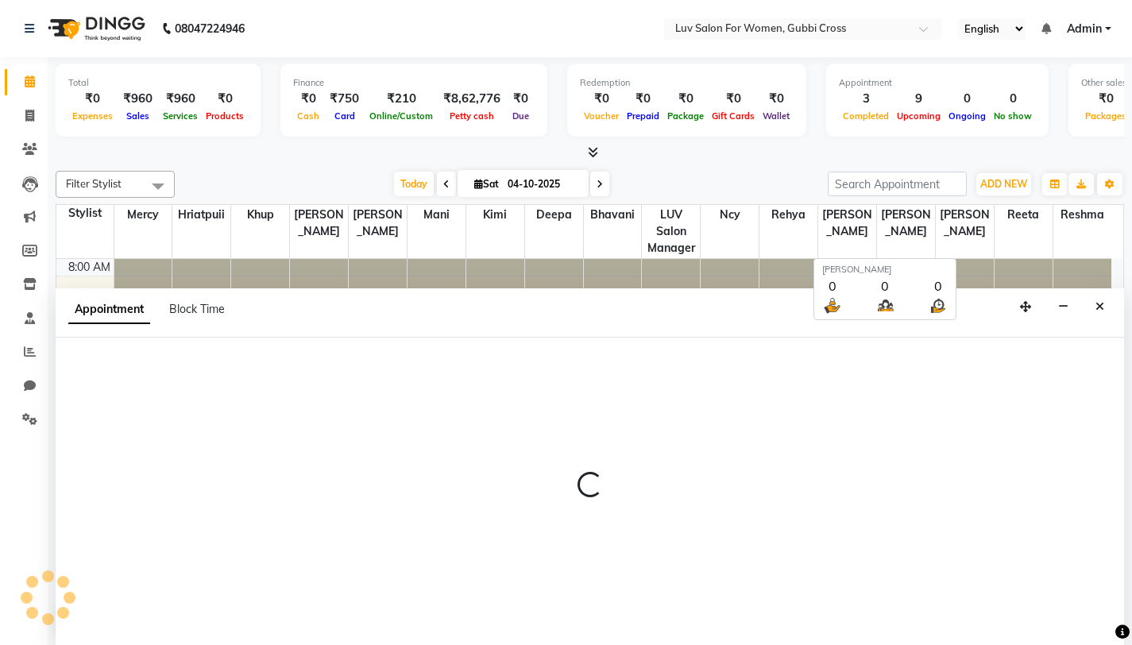
scroll to position [1, 0]
select select "540"
select select "tentative"
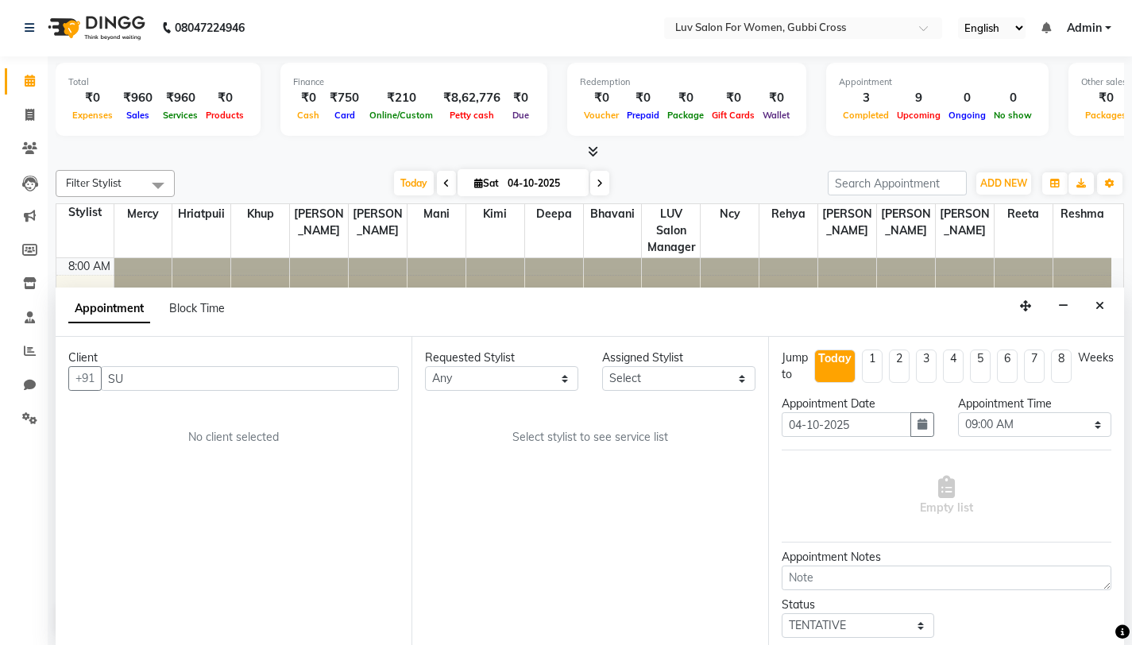
click at [297, 370] on input "SU" at bounding box center [250, 378] width 298 height 25
click at [226, 384] on input "PRSU" at bounding box center [217, 378] width 232 height 25
type input "P"
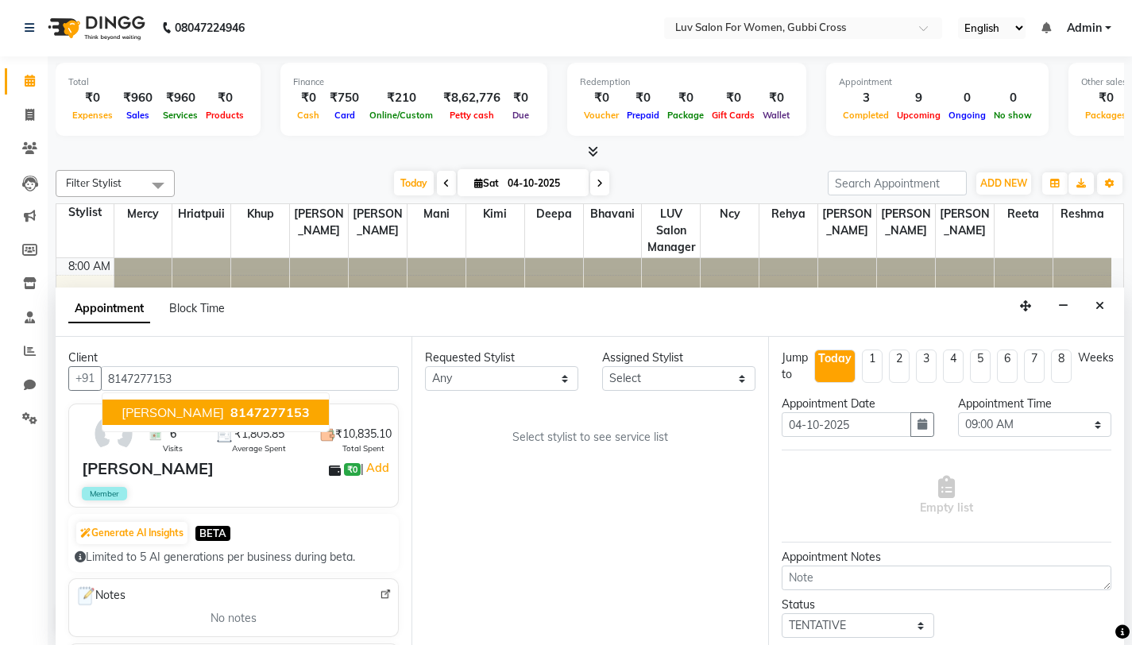
type input "8147277153"
click at [452, 383] on select "Any Asmitha Bhavani Deepa Fardeen Hriatpuii Jeho Khup Kimi LUV Salon Manager Ly…" at bounding box center [501, 378] width 153 height 25
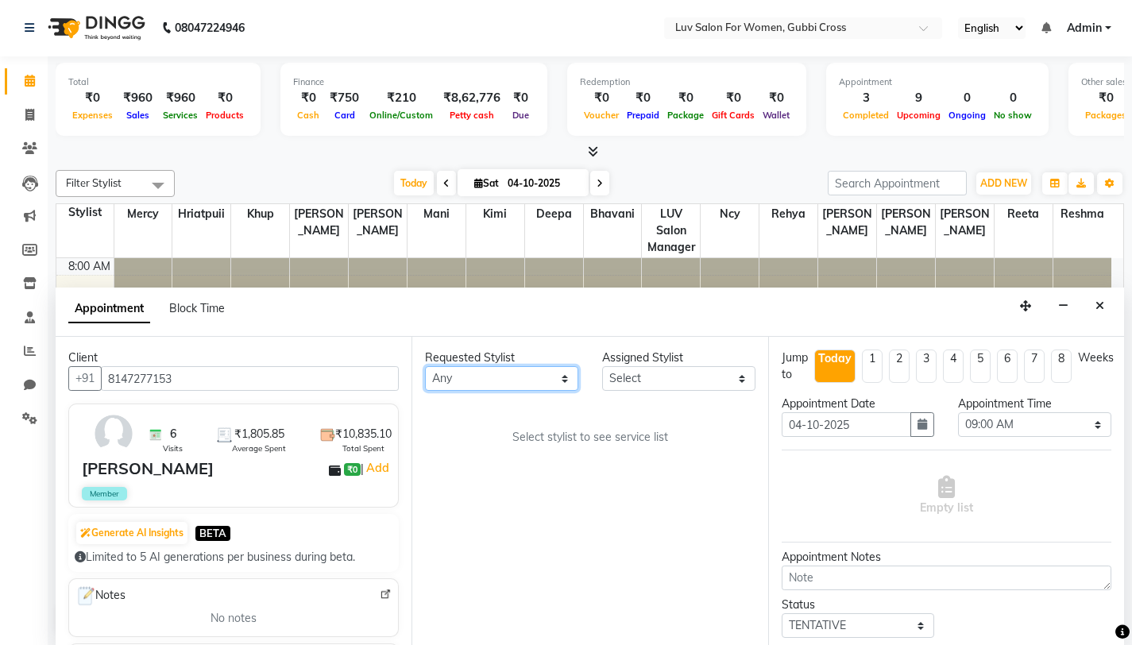
select select "64242"
click at [425, 366] on select "Any Asmitha Bhavani Deepa Fardeen Hriatpuii Jeho Khup Kimi LUV Salon Manager Ly…" at bounding box center [501, 378] width 153 height 25
select select "64242"
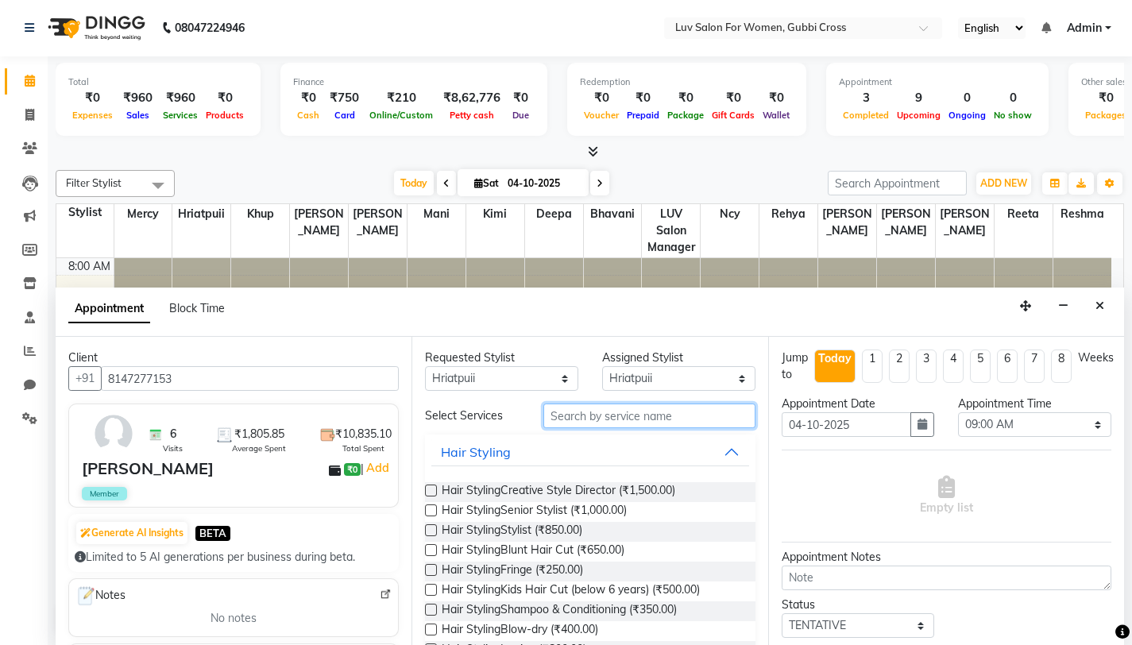
click at [573, 419] on input "text" at bounding box center [649, 415] width 212 height 25
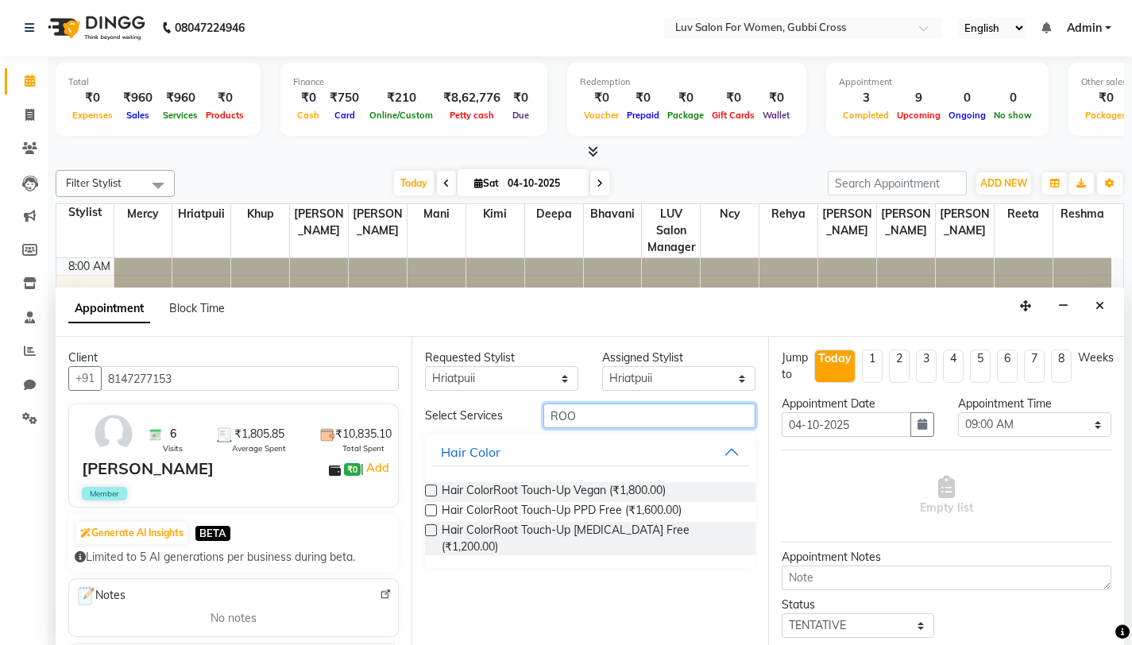
type input "ROO"
click at [432, 507] on label at bounding box center [431, 510] width 12 height 12
click at [432, 507] on input "checkbox" at bounding box center [430, 512] width 10 height 10
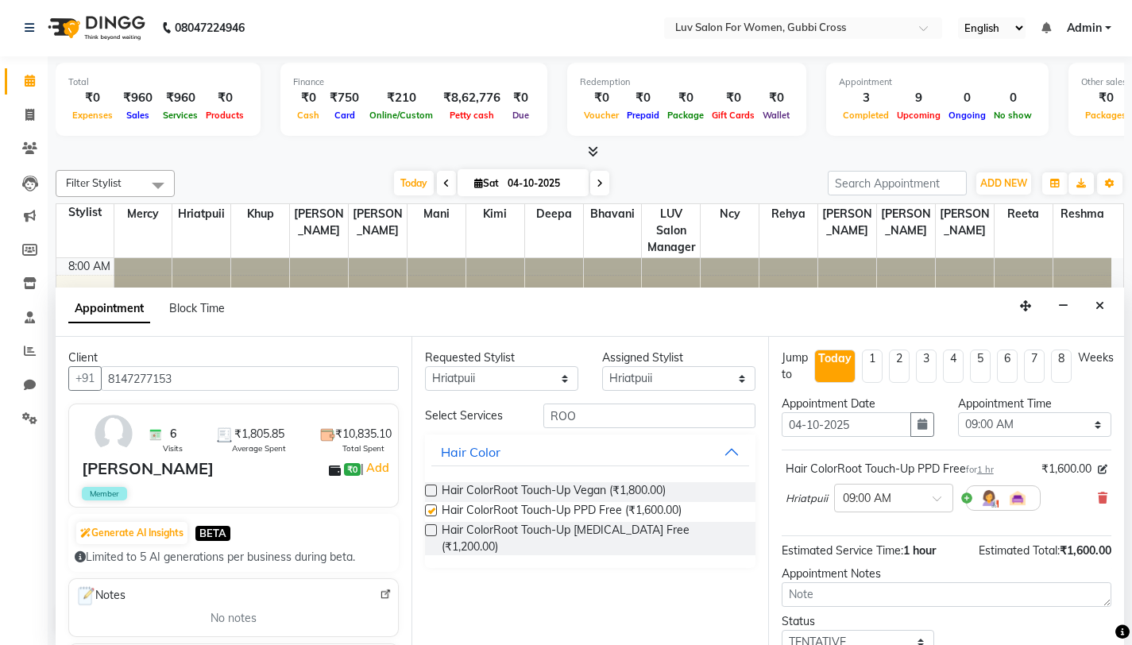
checkbox input "false"
click at [609, 415] on input "ROO" at bounding box center [649, 415] width 212 height 25
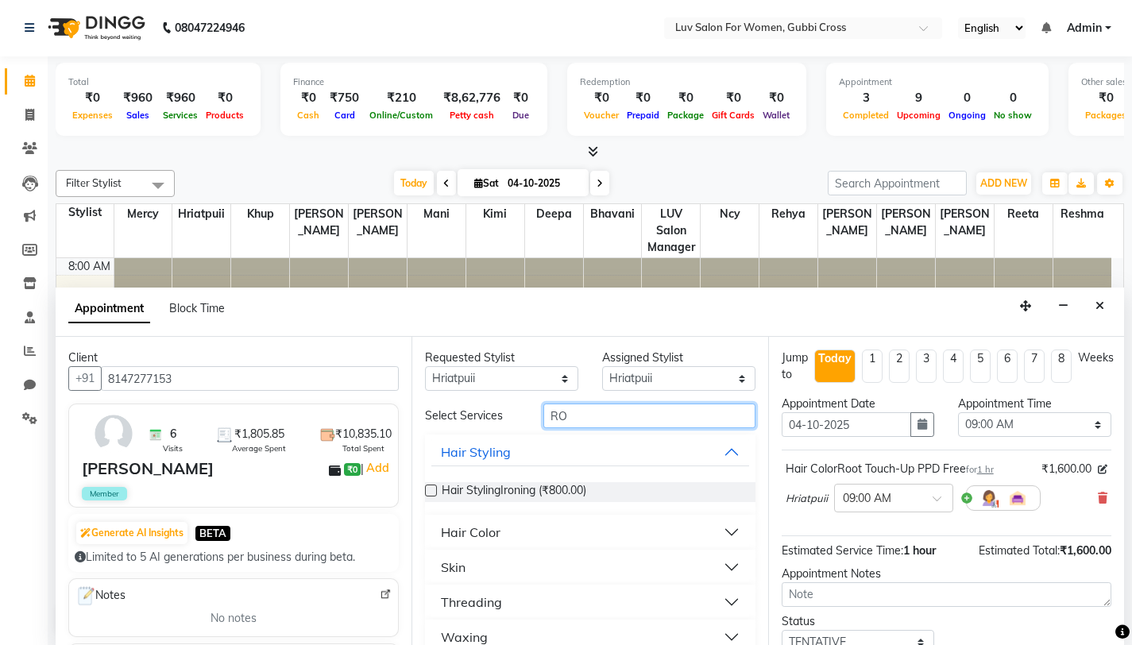
type input "R"
type input "OLA"
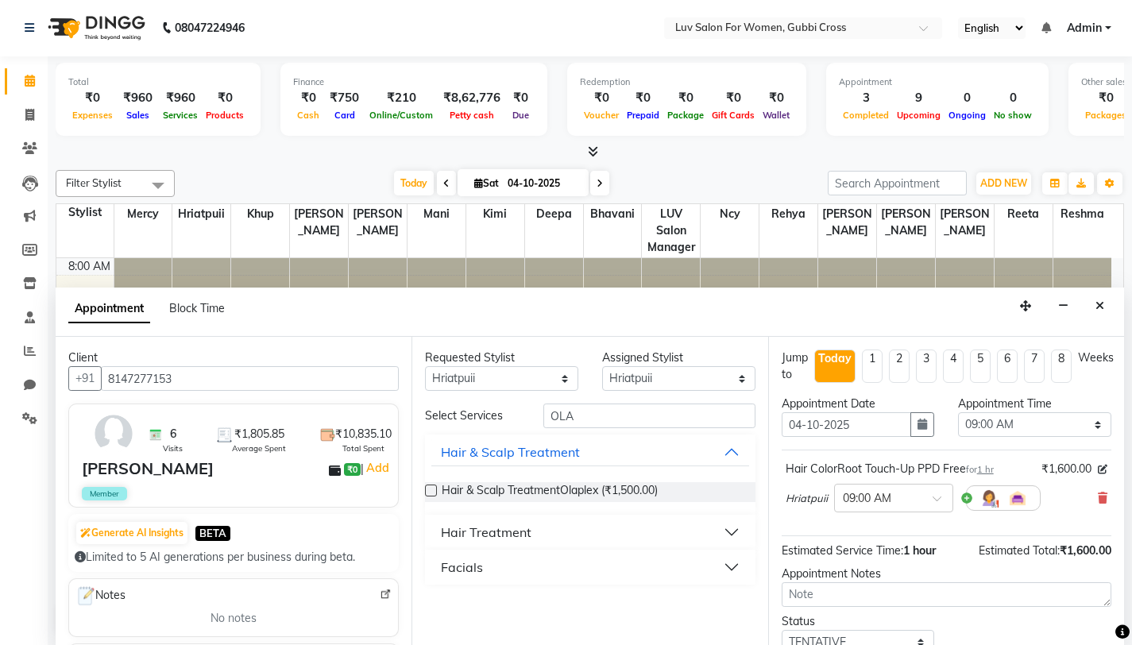
click at [448, 534] on div "Hair Treatment" at bounding box center [486, 532] width 91 height 19
click at [435, 572] on label at bounding box center [431, 571] width 12 height 12
click at [435, 572] on input "checkbox" at bounding box center [430, 572] width 10 height 10
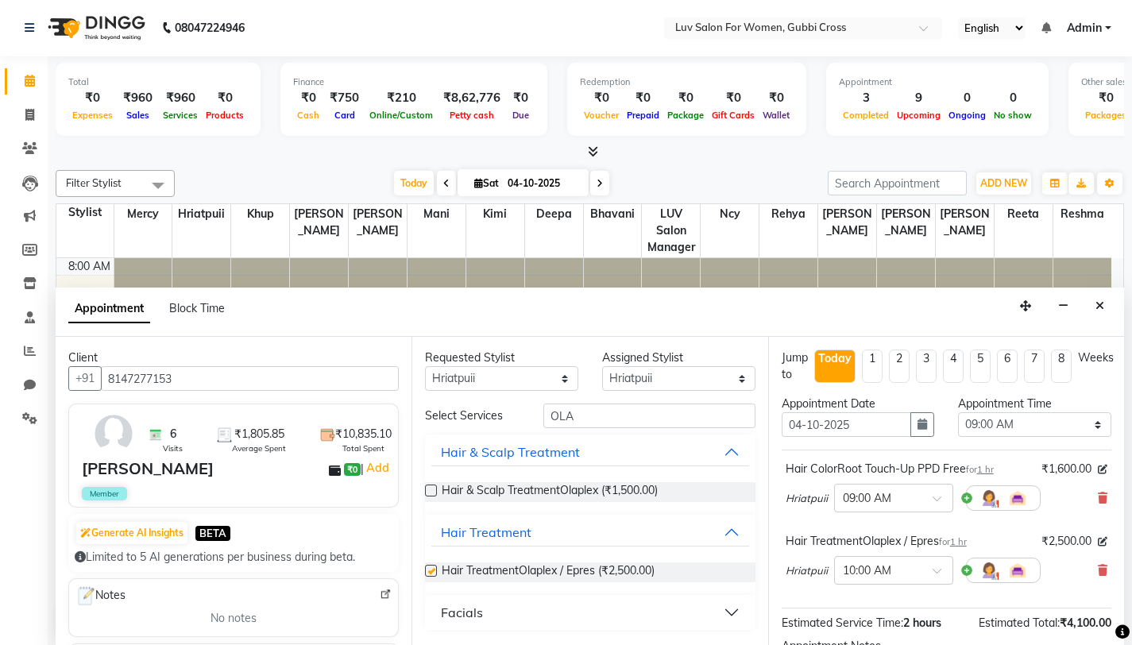
checkbox input "false"
click at [631, 418] on input "OLA" at bounding box center [649, 415] width 212 height 25
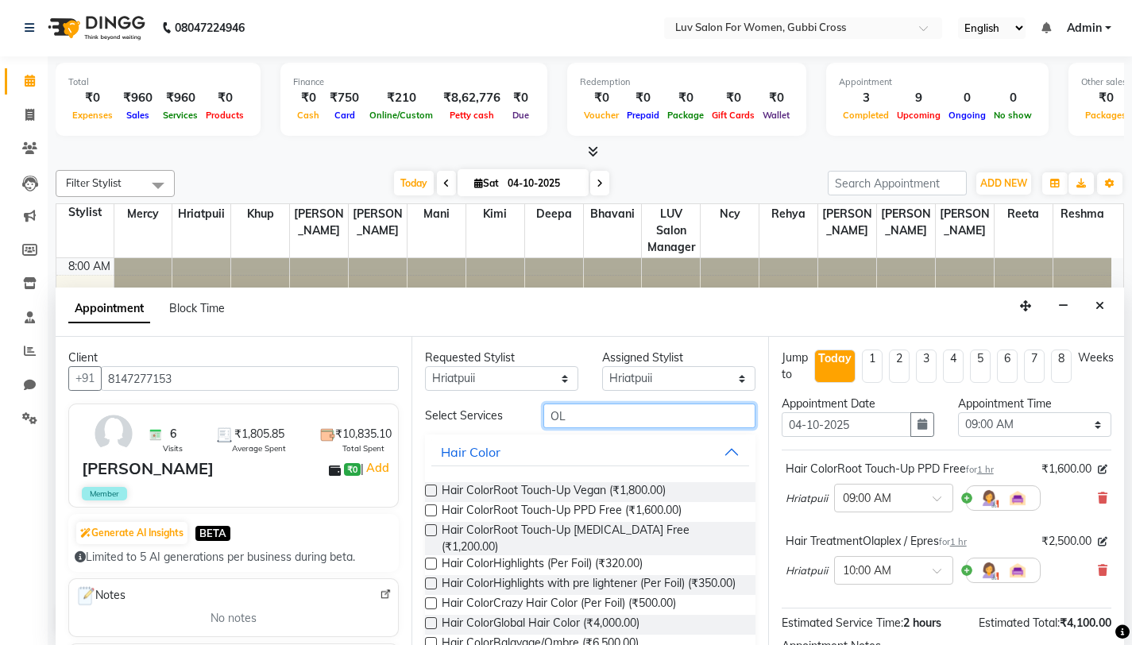
type input "O"
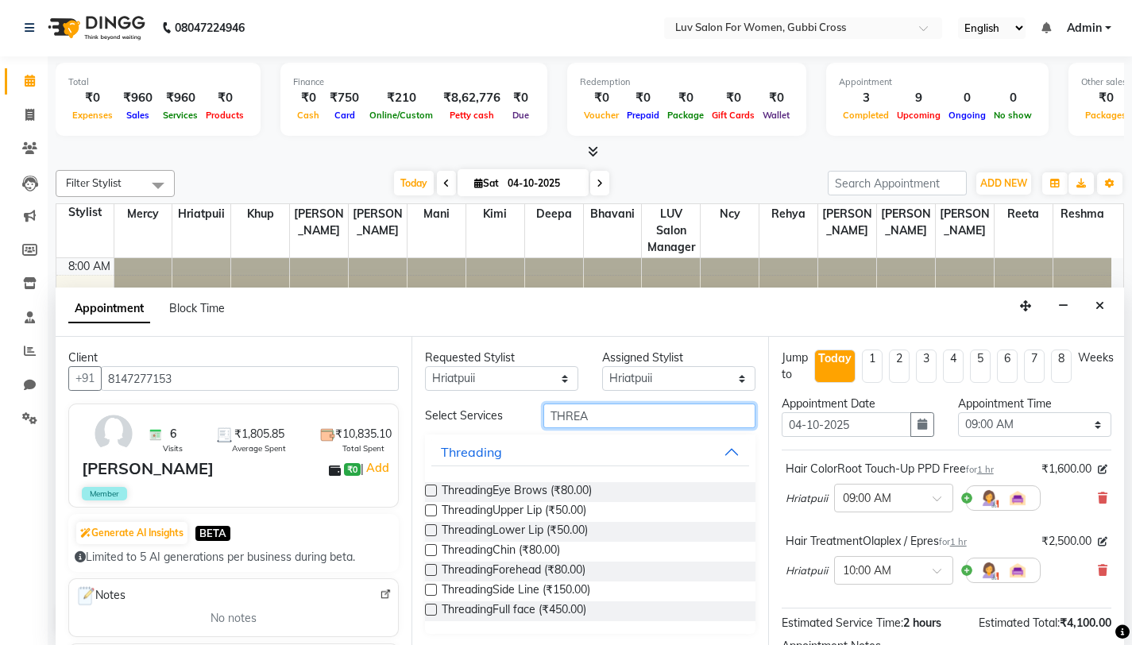
type input "THREA"
click at [434, 486] on label at bounding box center [431, 491] width 12 height 12
click at [434, 487] on input "checkbox" at bounding box center [430, 492] width 10 height 10
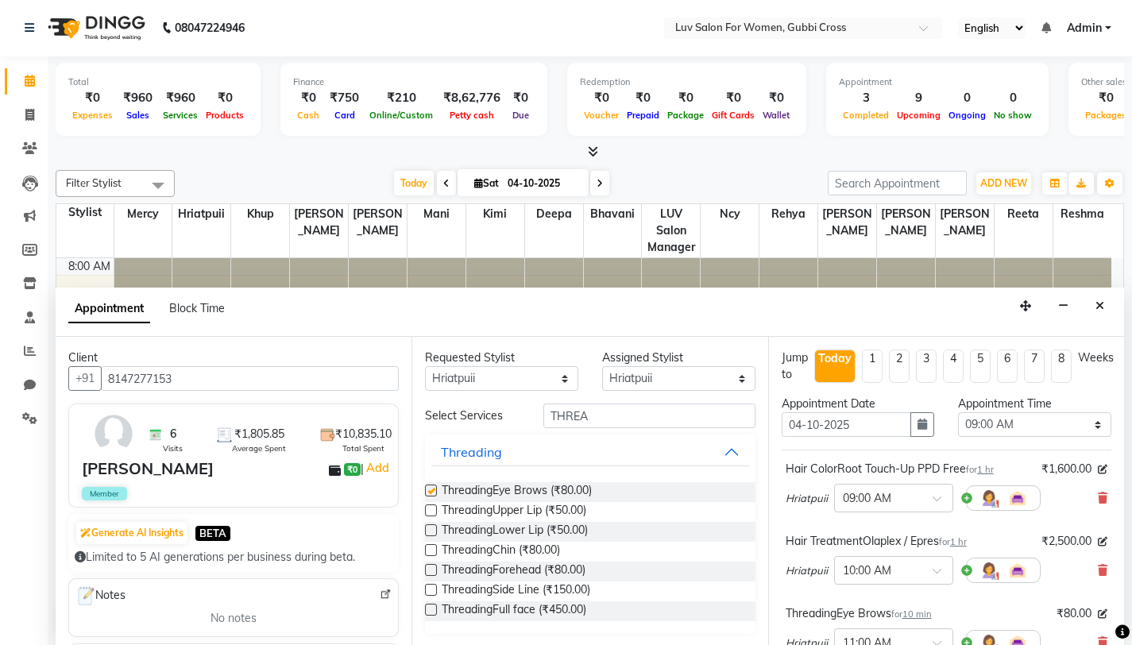
checkbox input "false"
click at [435, 511] on label at bounding box center [431, 510] width 12 height 12
click at [435, 511] on input "checkbox" at bounding box center [430, 512] width 10 height 10
checkbox input "false"
click at [1002, 426] on select "Select 09:00 AM 09:15 AM 09:30 AM 09:45 AM 10:00 AM 10:15 AM 10:30 AM 10:45 AM …" at bounding box center [1034, 424] width 153 height 25
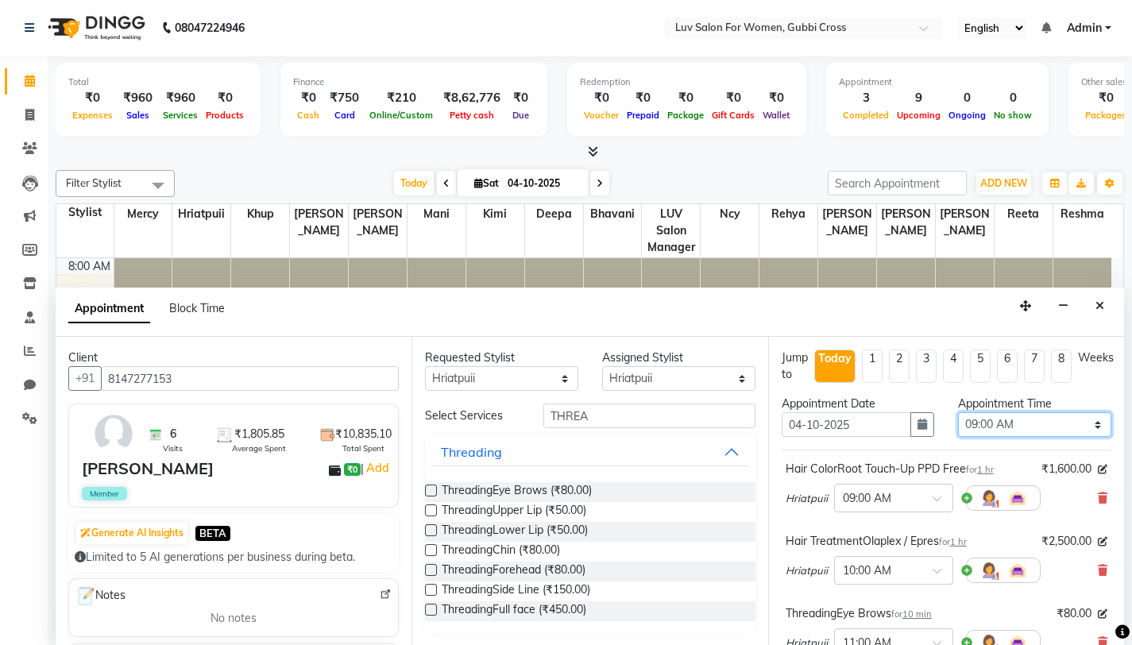
click at [1074, 431] on select "Select 09:00 AM 09:15 AM 09:30 AM 09:45 AM 10:00 AM 10:15 AM 10:30 AM 10:45 AM …" at bounding box center [1034, 424] width 153 height 25
select select "840"
click at [958, 412] on select "Select 09:00 AM 09:15 AM 09:30 AM 09:45 AM 10:00 AM 10:15 AM 10:30 AM 10:45 AM …" at bounding box center [1034, 424] width 153 height 25
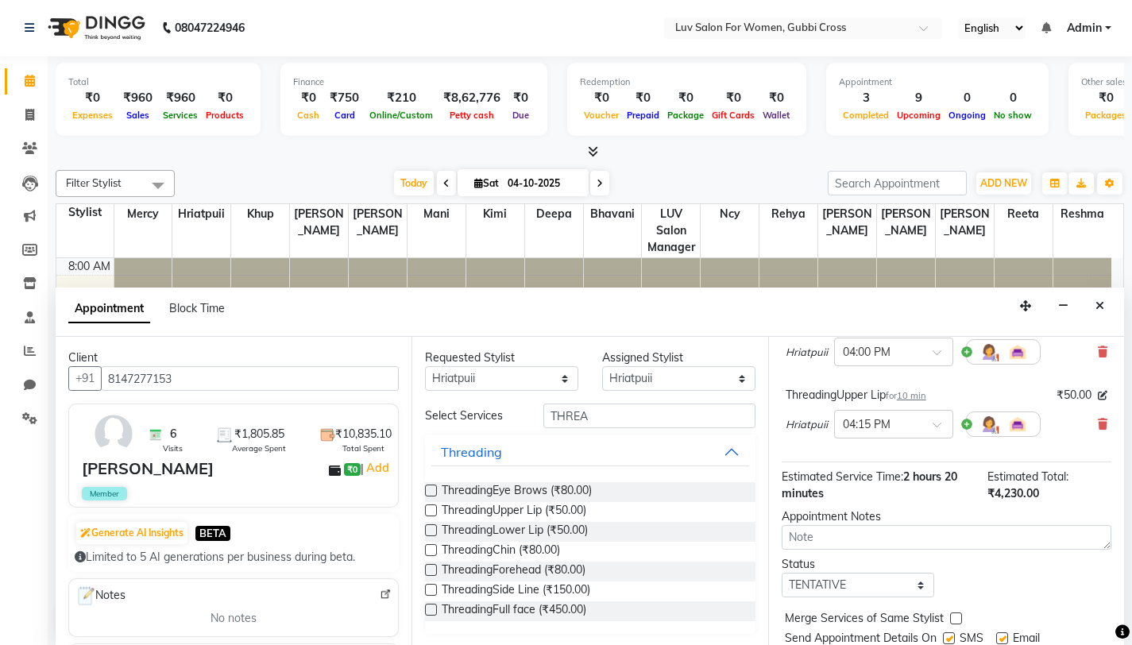
scroll to position [343, 0]
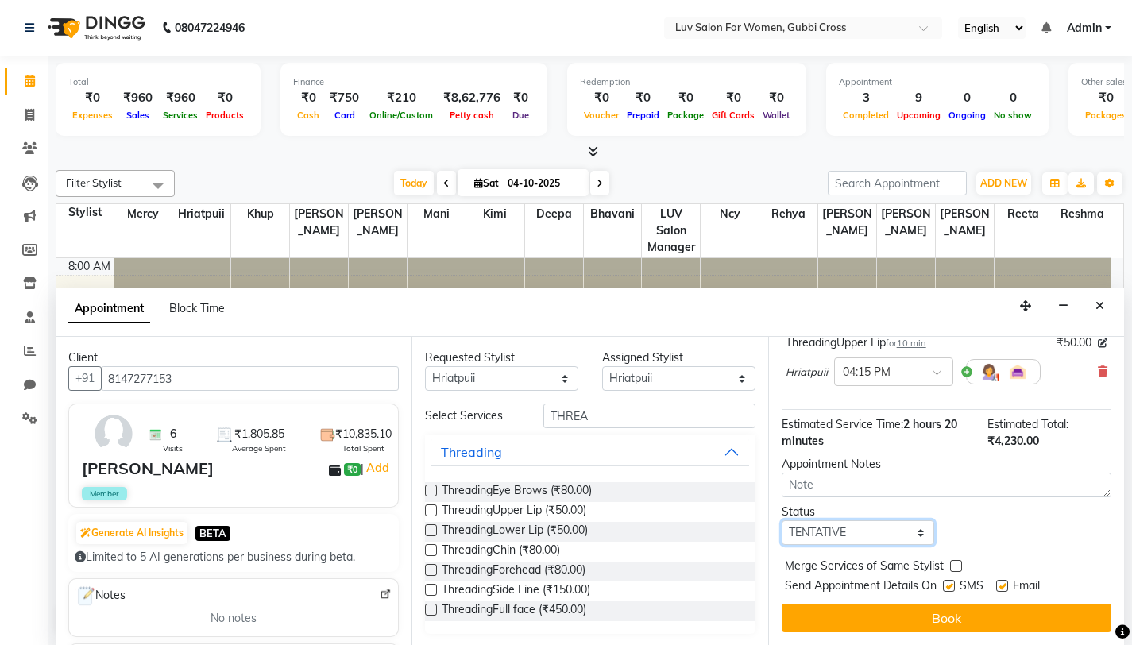
click at [909, 526] on select "Select TENTATIVE CONFIRM CHECK-IN UPCOMING" at bounding box center [858, 532] width 153 height 25
select select "confirm booking"
click at [782, 520] on select "Select TENTATIVE CONFIRM CHECK-IN UPCOMING" at bounding box center [858, 532] width 153 height 25
click at [1004, 583] on label at bounding box center [1002, 586] width 12 height 12
click at [1004, 583] on input "checkbox" at bounding box center [1001, 587] width 10 height 10
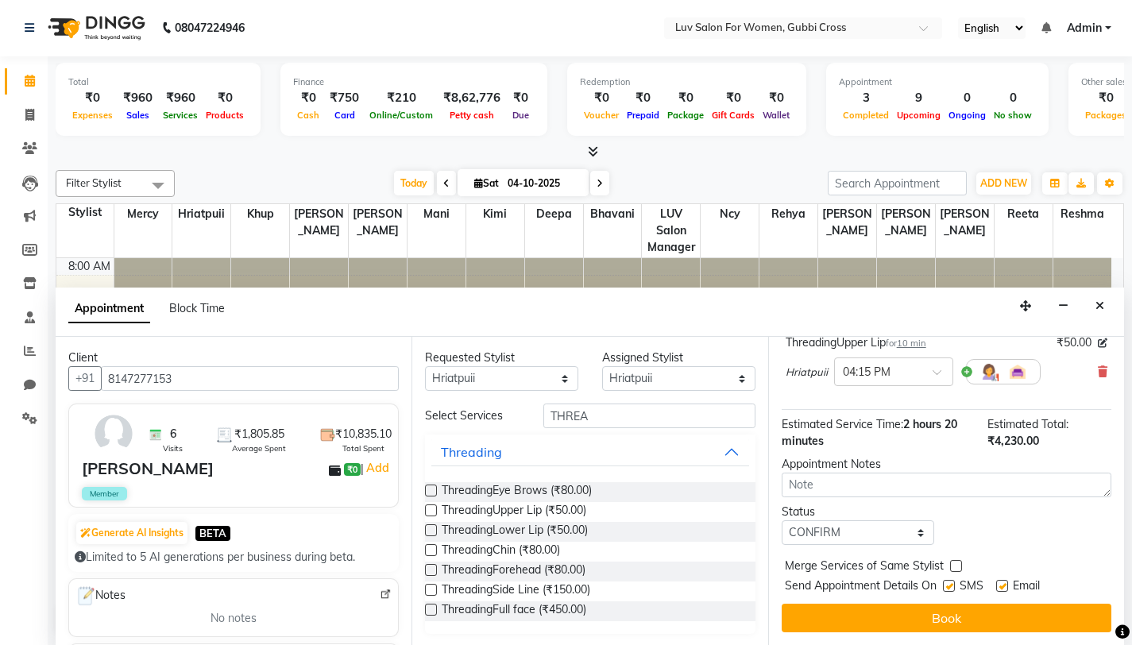
checkbox input "false"
click at [957, 567] on label at bounding box center [956, 566] width 12 height 12
click at [957, 567] on input "checkbox" at bounding box center [955, 567] width 10 height 10
checkbox input "true"
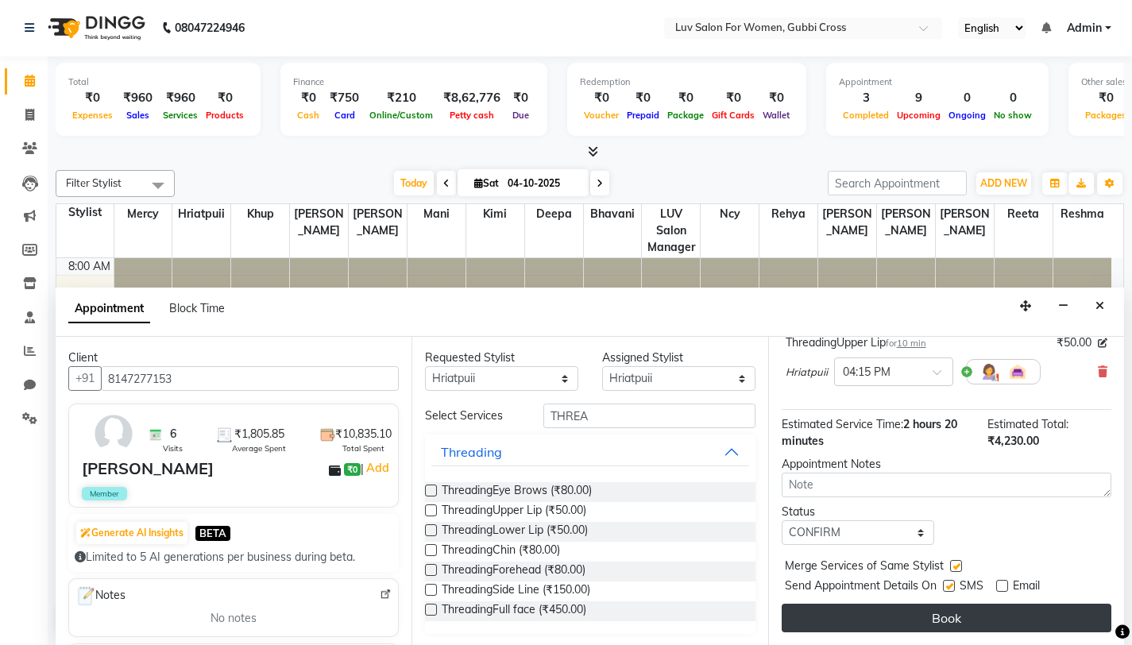
click at [946, 612] on button "Book" at bounding box center [947, 618] width 330 height 29
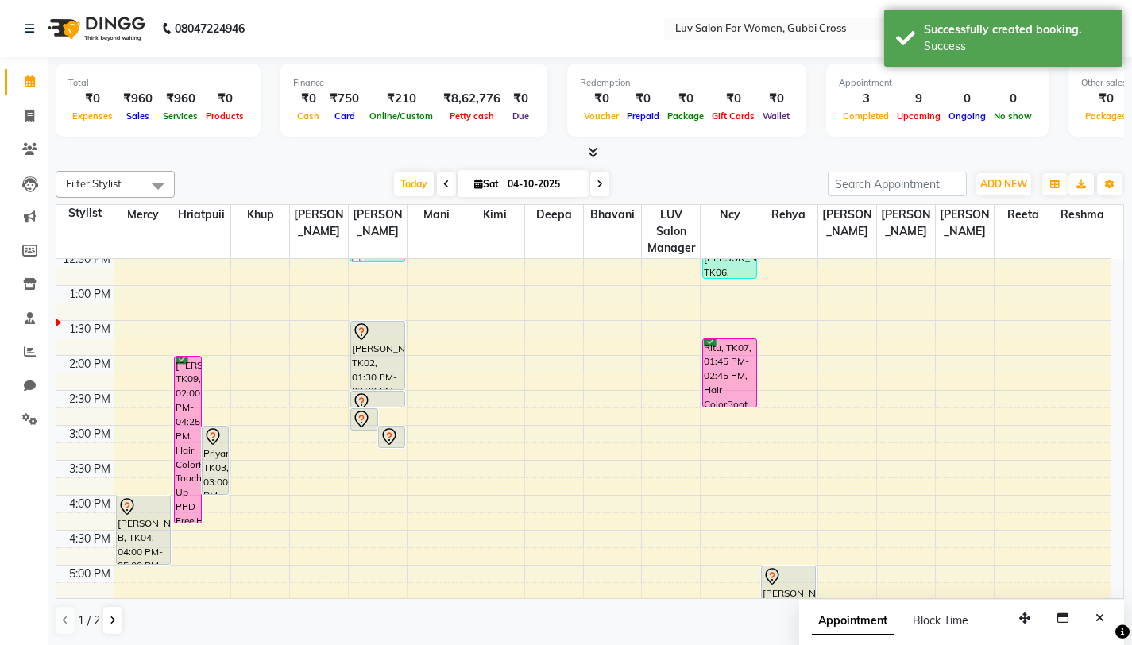
scroll to position [322, 0]
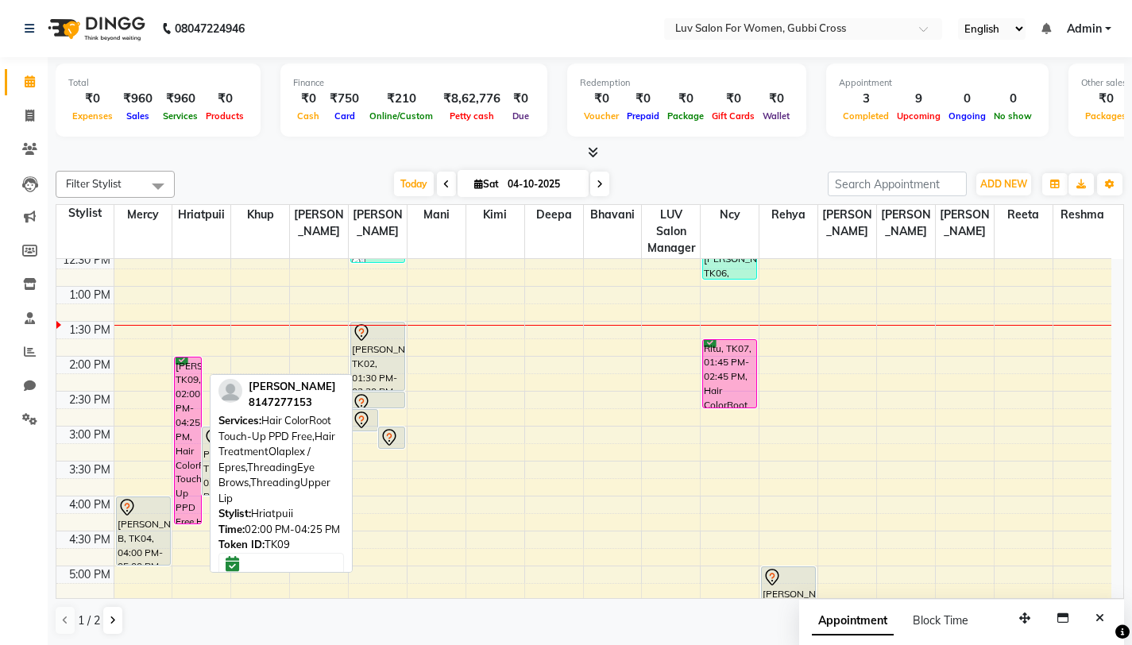
click at [186, 465] on div "SupraJa, TK09, 02:00 PM-04:25 PM, Hair ColorRoot Touch-Up PPD Free,Hair Treatme…" at bounding box center [188, 440] width 26 height 166
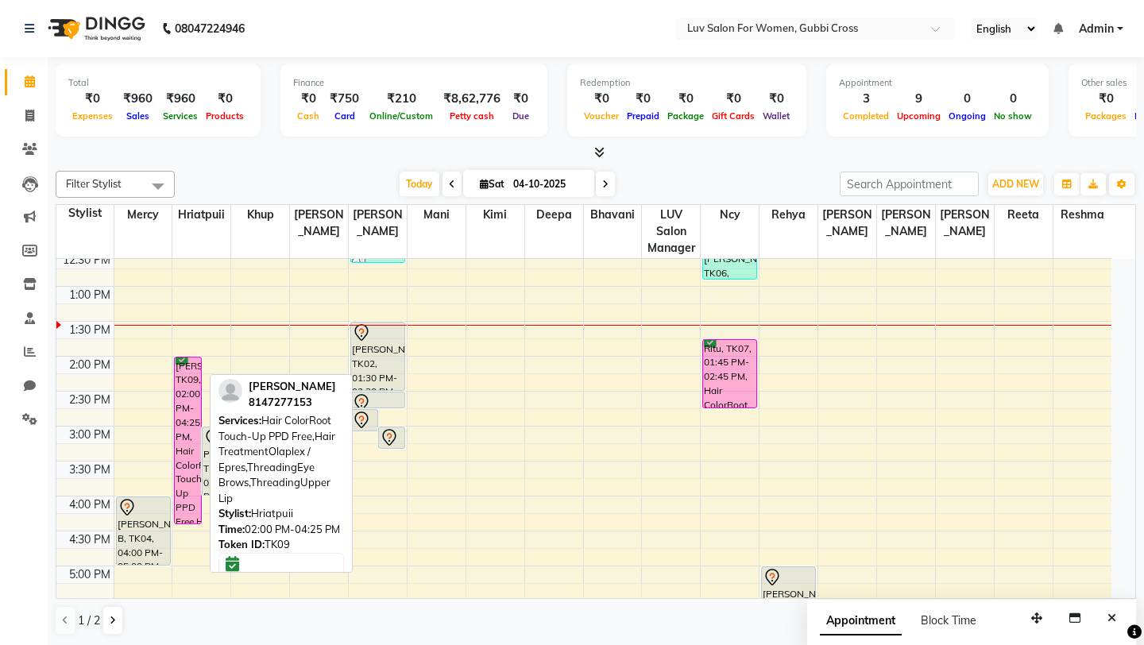
select select "6"
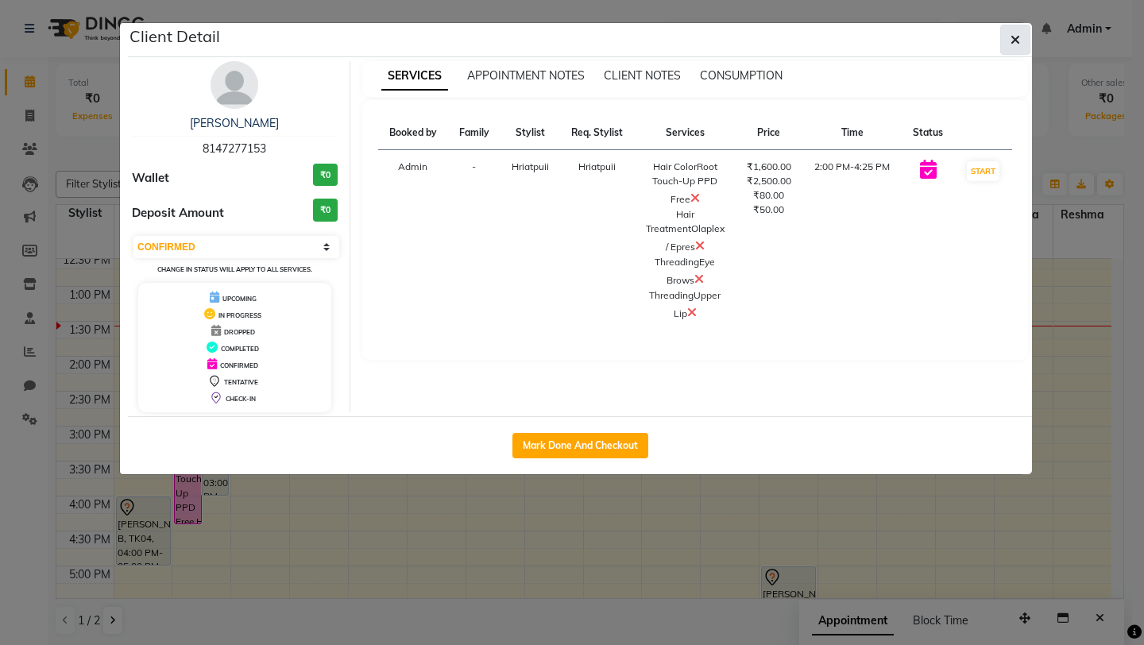
click at [1018, 41] on icon "button" at bounding box center [1015, 39] width 10 height 13
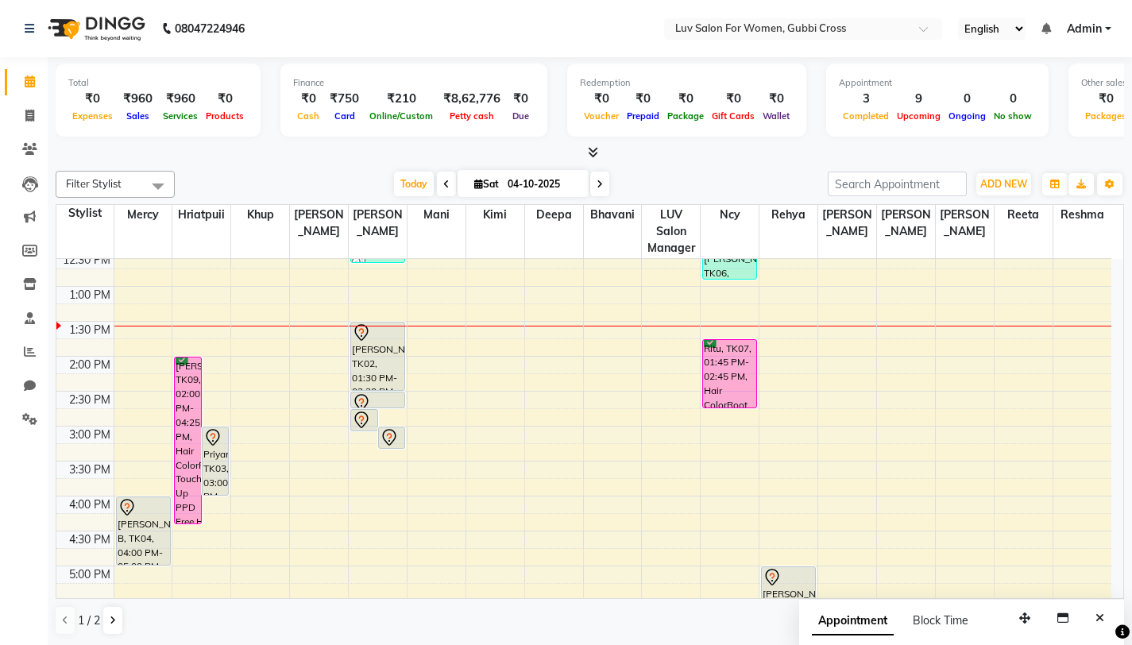
click at [755, 180] on div "Today Sat 04-10-2025" at bounding box center [501, 184] width 637 height 24
click at [1006, 181] on span "ADD NEW" at bounding box center [1003, 184] width 47 height 12
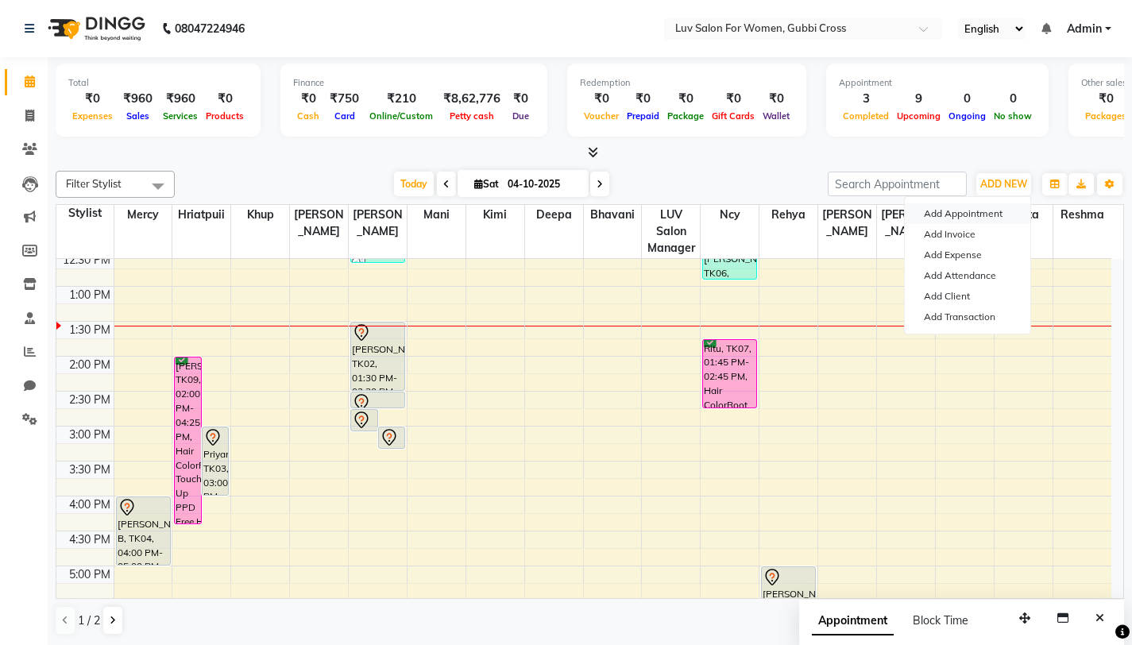
click at [958, 210] on button "Add Appointment" at bounding box center [967, 213] width 125 height 21
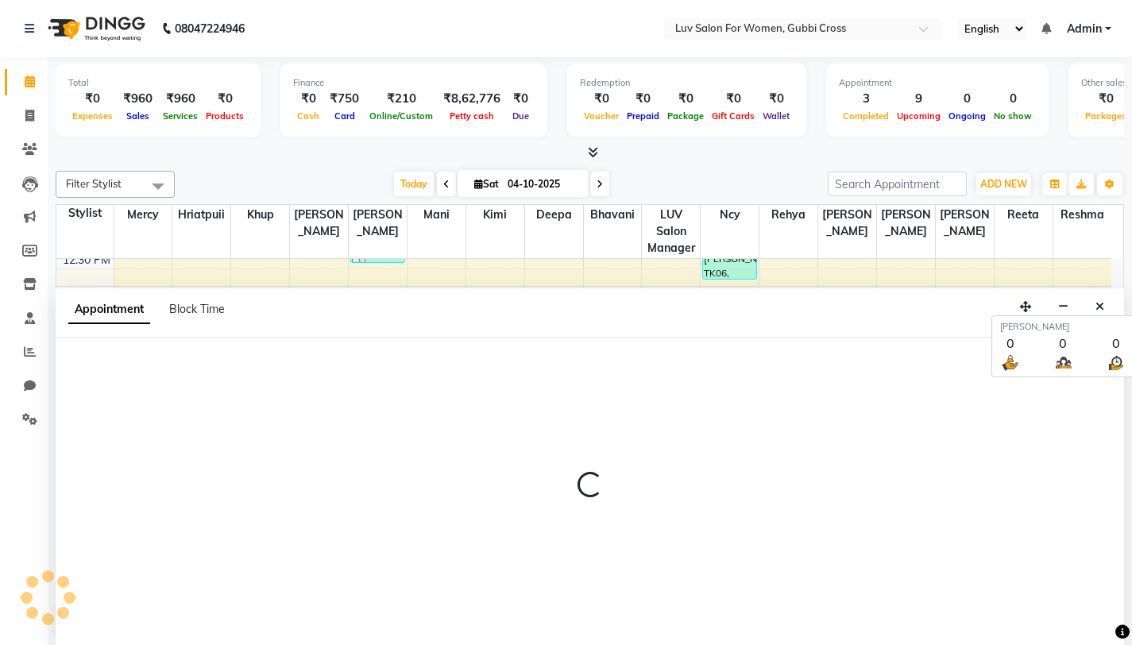
select select "540"
select select "tentative"
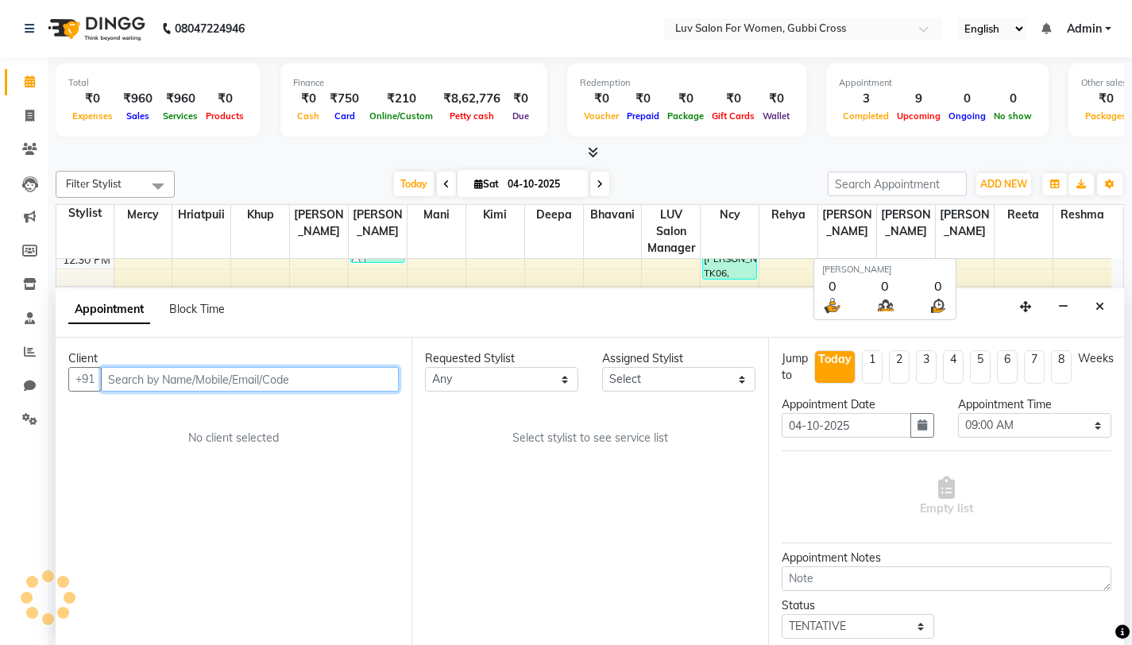
scroll to position [1, 0]
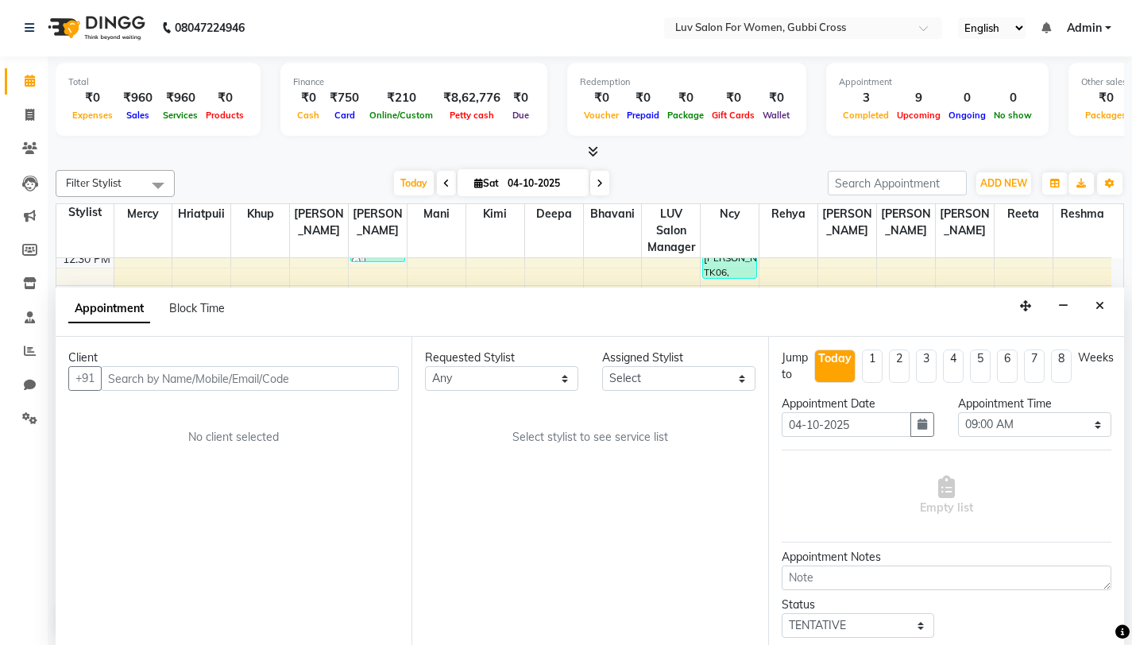
click at [269, 396] on div "Client +91 No client selected" at bounding box center [234, 491] width 356 height 308
click at [274, 380] on input "text" at bounding box center [250, 378] width 298 height 25
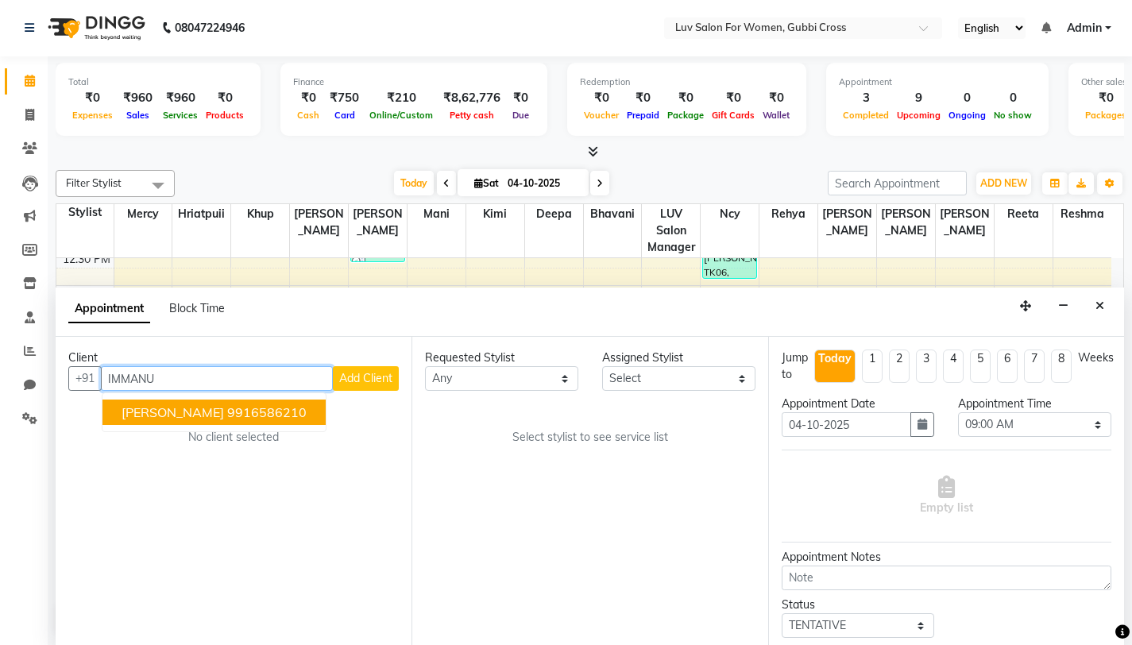
click at [256, 414] on ngb-highlight "9916586210" at bounding box center [266, 412] width 79 height 16
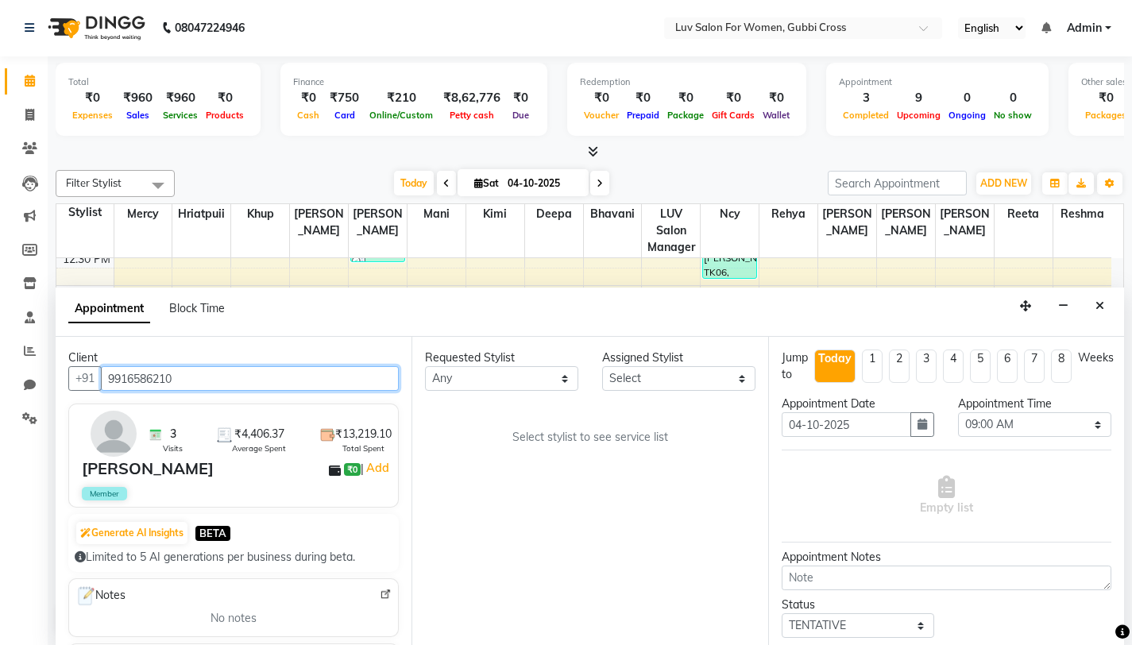
type input "9916586210"
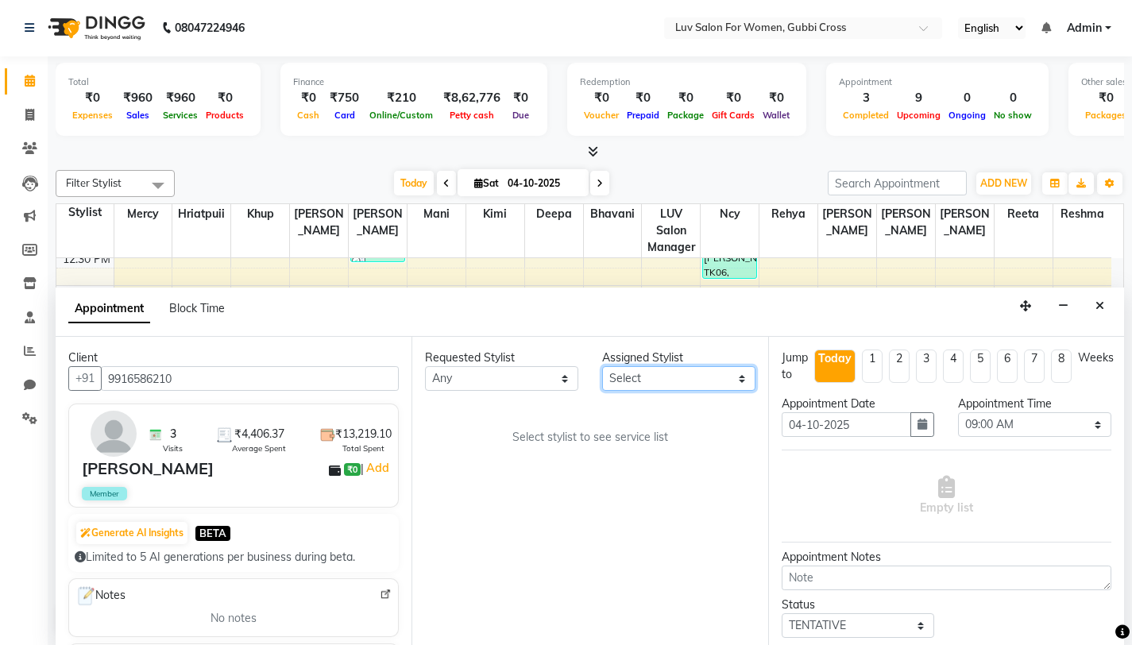
click at [622, 374] on select "Select Asmitha Bhavani Deepa Fardeen Hriatpuii Jeho Khup Kimi LUV Salon Manager…" at bounding box center [678, 378] width 153 height 25
click at [662, 383] on select "Select Asmitha Bhavani Deepa Fardeen Hriatpuii Jeho Khup Kimi LUV Salon Manager…" at bounding box center [678, 378] width 153 height 25
select select "64242"
click at [602, 366] on select "Select Asmitha Bhavani Deepa Fardeen Hriatpuii Jeho Khup Kimi LUV Salon Manager…" at bounding box center [678, 378] width 153 height 25
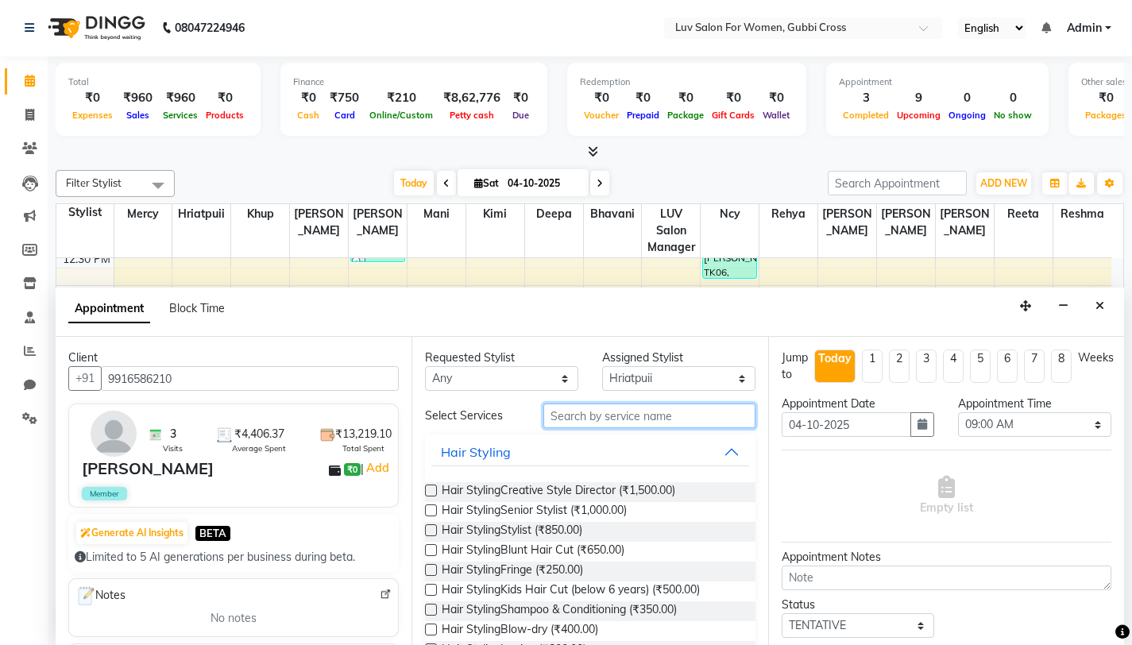
click at [627, 419] on input "text" at bounding box center [649, 415] width 212 height 25
type input "STYLI"
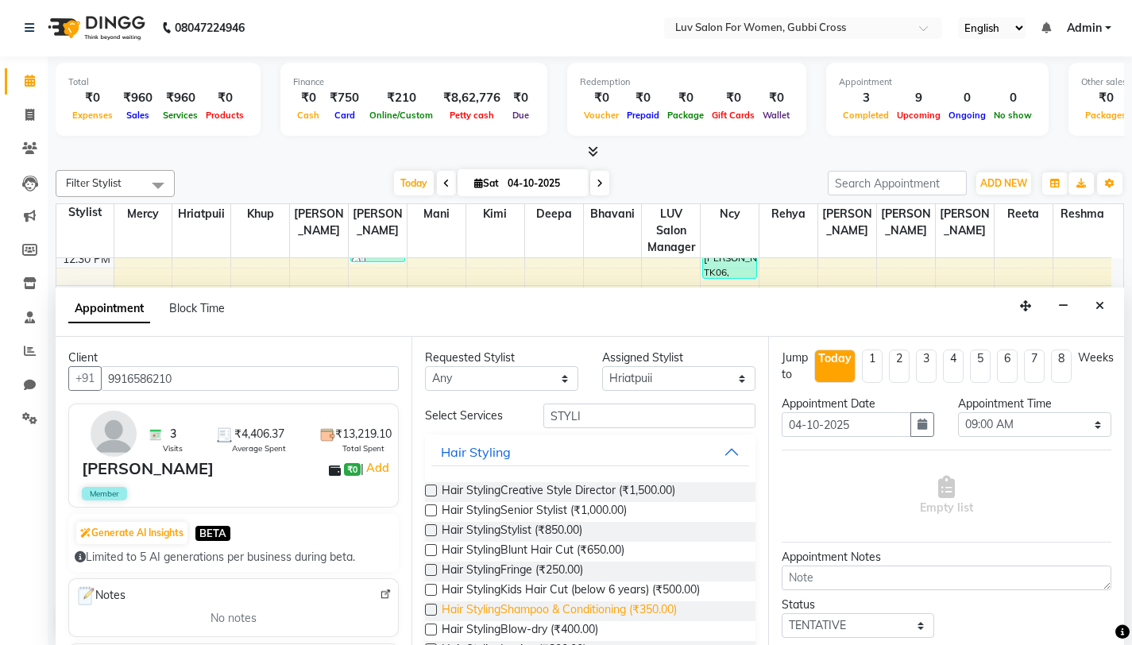
click at [491, 604] on span "Hair StylingShampoo & Conditioning (₹350.00)" at bounding box center [559, 611] width 235 height 20
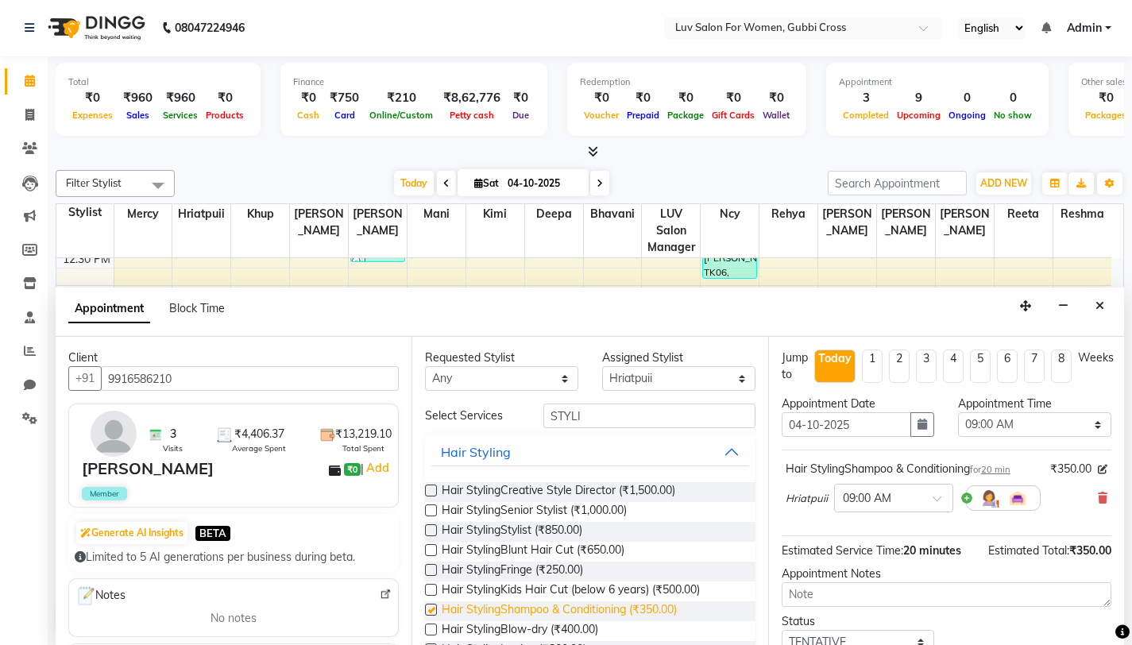
checkbox input "false"
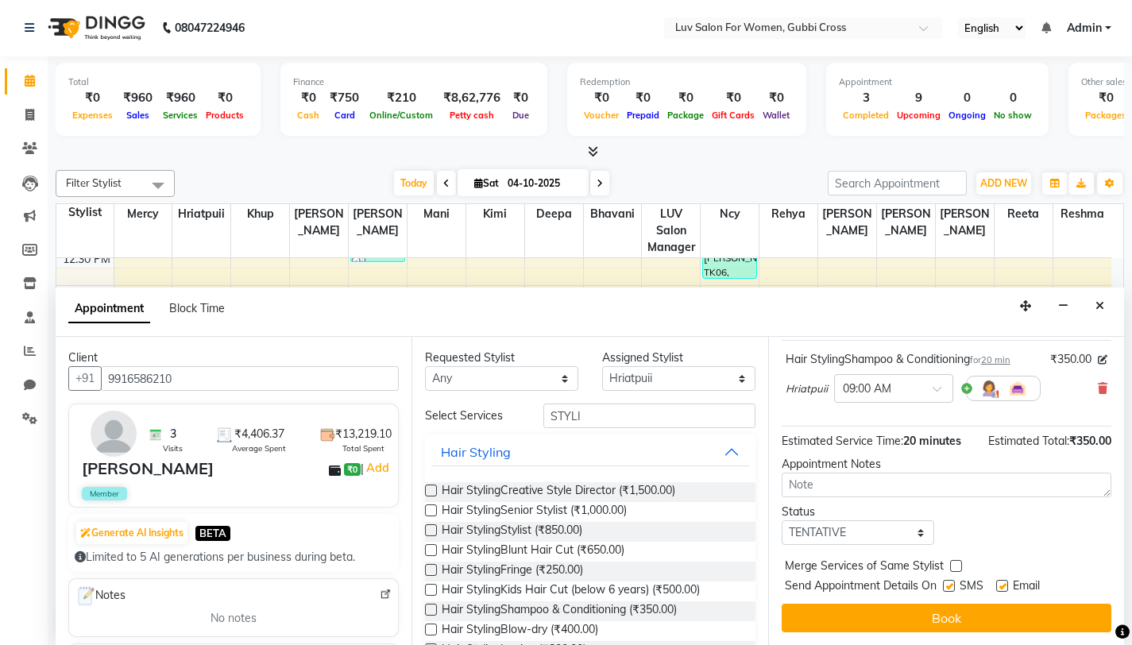
scroll to position [61, 0]
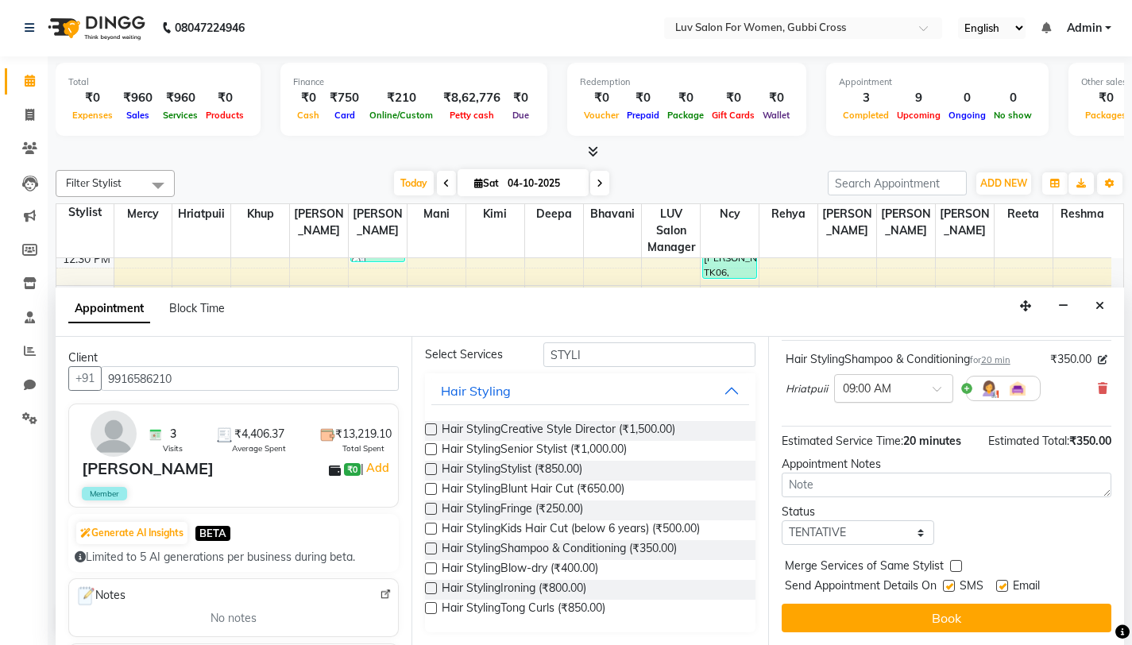
click at [915, 392] on div at bounding box center [894, 387] width 118 height 17
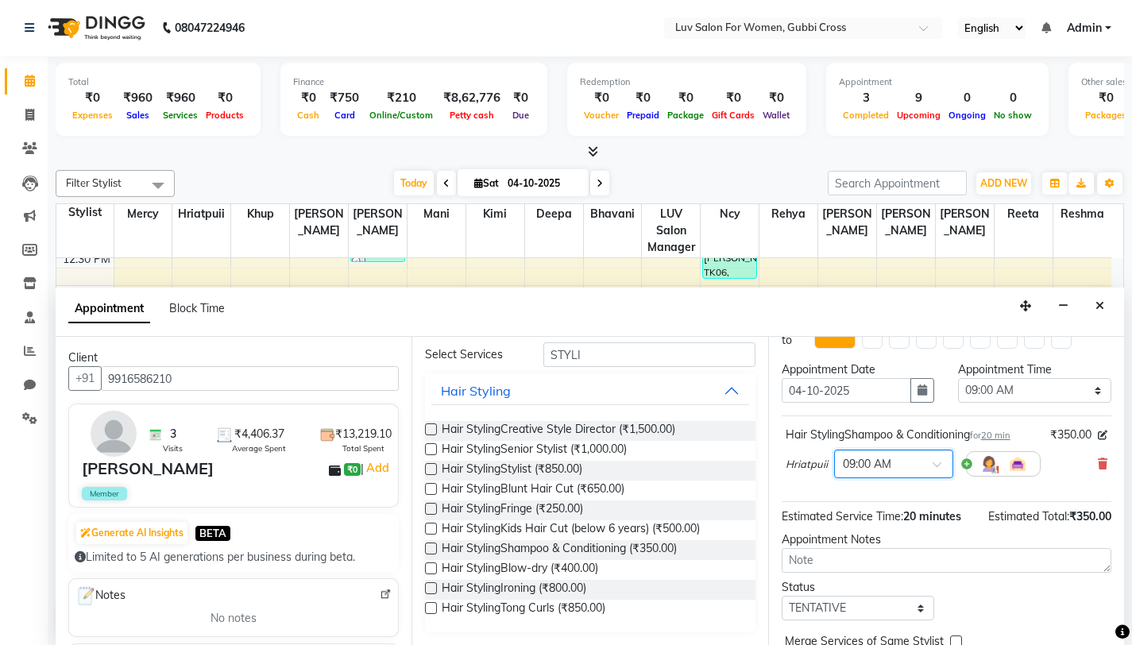
scroll to position [35, 0]
click at [1064, 389] on select "Select 09:00 AM 09:15 AM 09:30 AM 09:45 AM 10:00 AM 10:15 AM 10:30 AM 10:45 AM …" at bounding box center [1034, 389] width 153 height 25
select select "855"
click at [958, 377] on select "Select 09:00 AM 09:15 AM 09:30 AM 09:45 AM 10:00 AM 10:15 AM 10:30 AM 10:45 AM …" at bounding box center [1034, 389] width 153 height 25
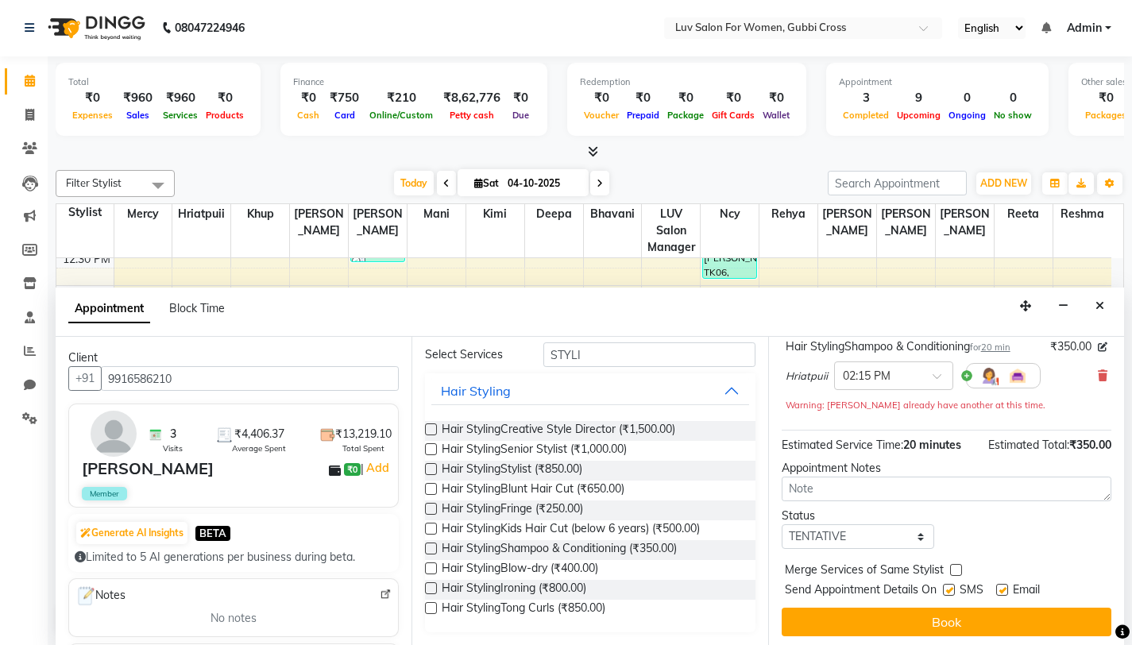
scroll to position [126, 0]
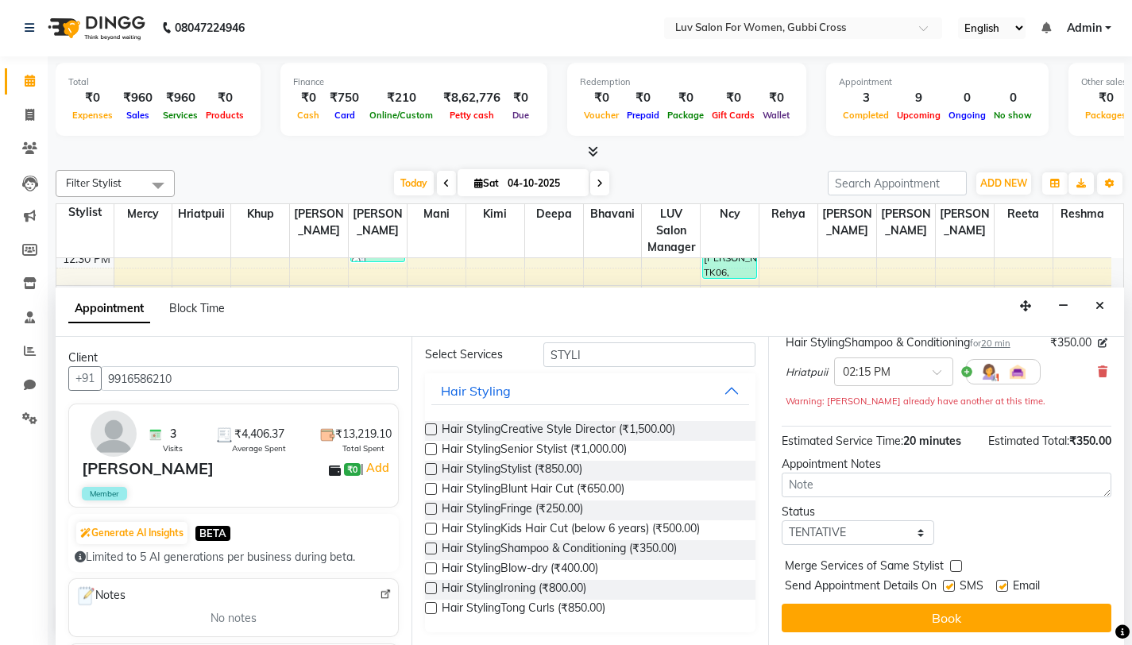
click at [1004, 588] on label at bounding box center [1002, 586] width 12 height 12
click at [1004, 588] on input "checkbox" at bounding box center [1001, 587] width 10 height 10
checkbox input "false"
click at [894, 535] on select "Select TENTATIVE CONFIRM CHECK-IN UPCOMING" at bounding box center [858, 532] width 153 height 25
select select "confirm booking"
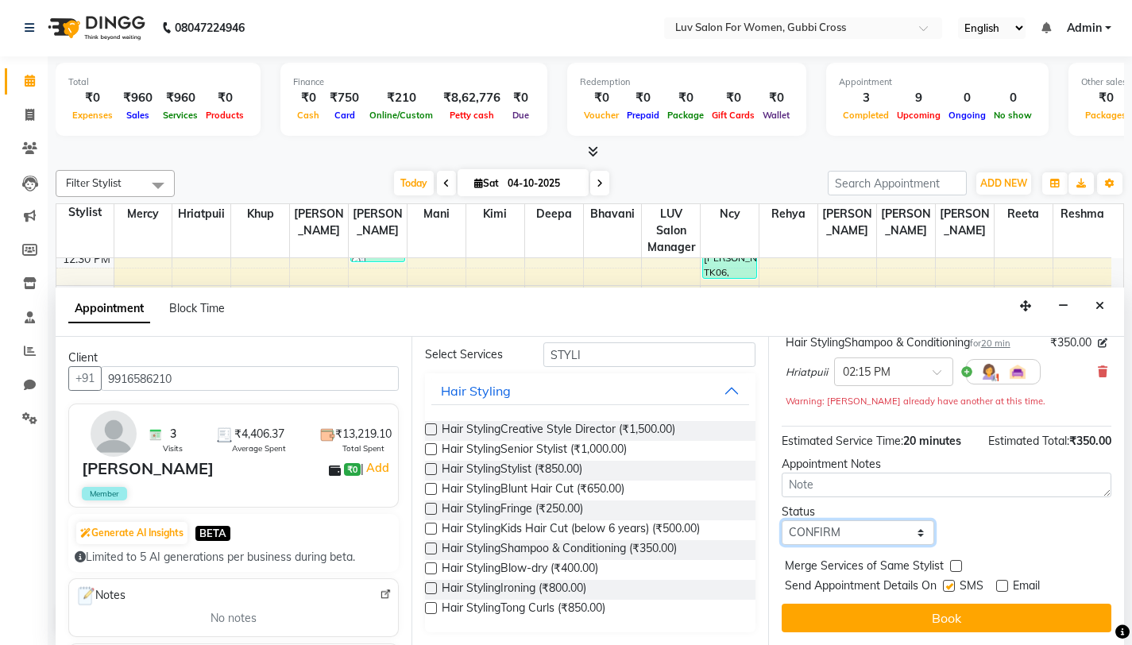
click at [782, 520] on select "Select TENTATIVE CONFIRM CHECK-IN UPCOMING" at bounding box center [858, 532] width 153 height 25
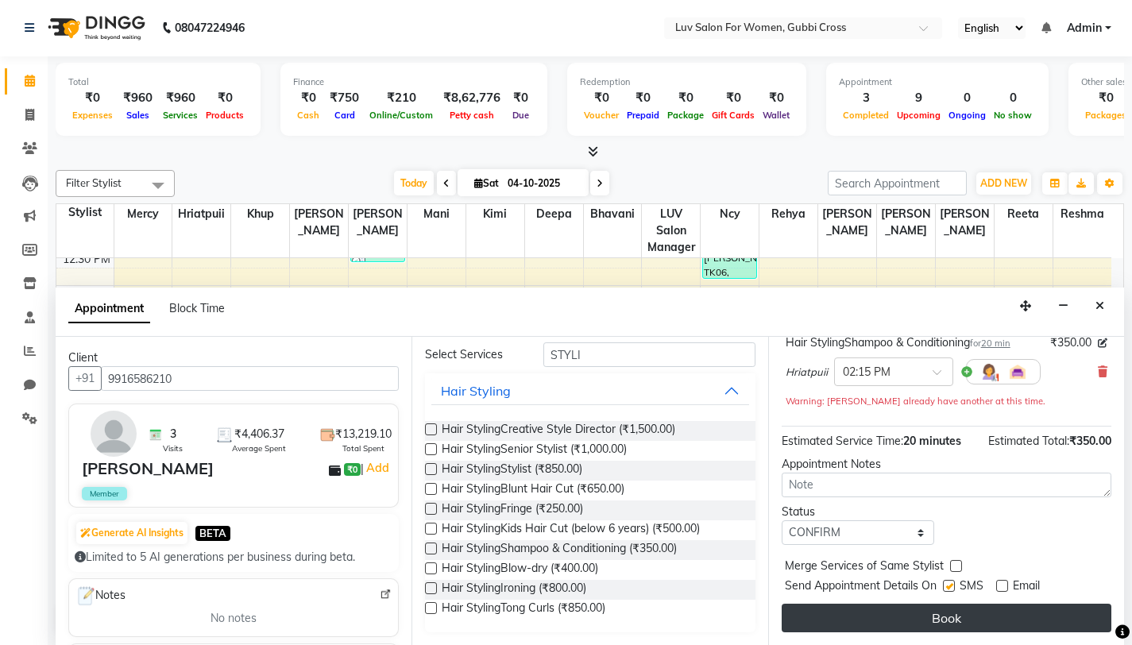
click at [940, 617] on button "Book" at bounding box center [947, 618] width 330 height 29
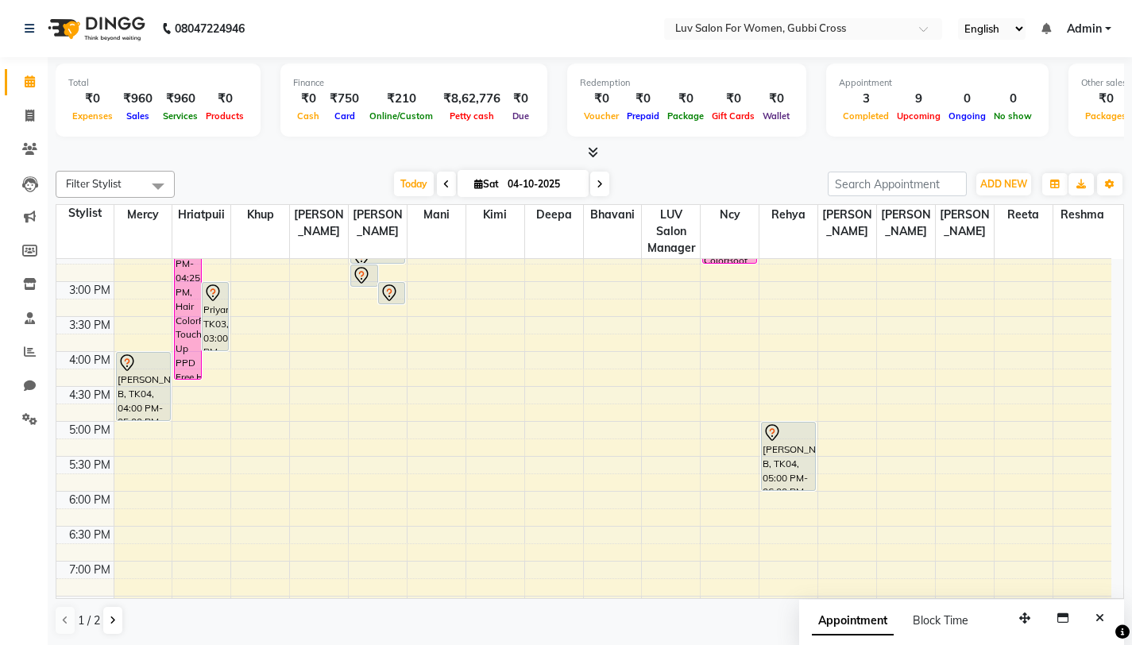
scroll to position [487, 0]
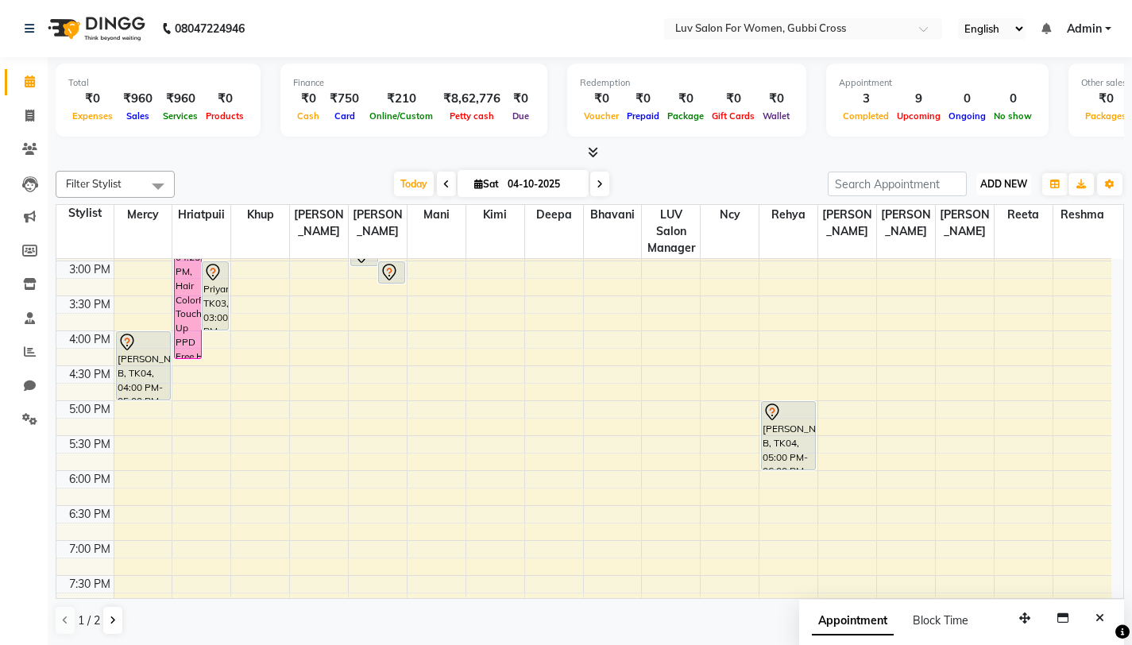
click at [1006, 188] on span "ADD NEW" at bounding box center [1003, 184] width 47 height 12
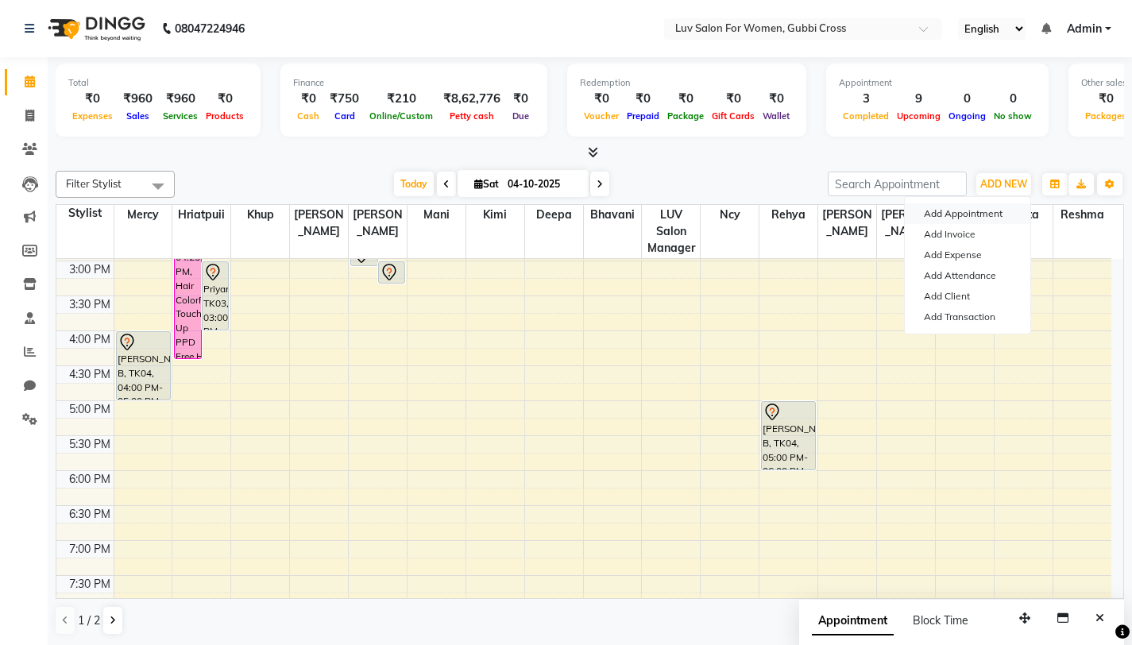
click at [979, 210] on button "Add Appointment" at bounding box center [967, 213] width 125 height 21
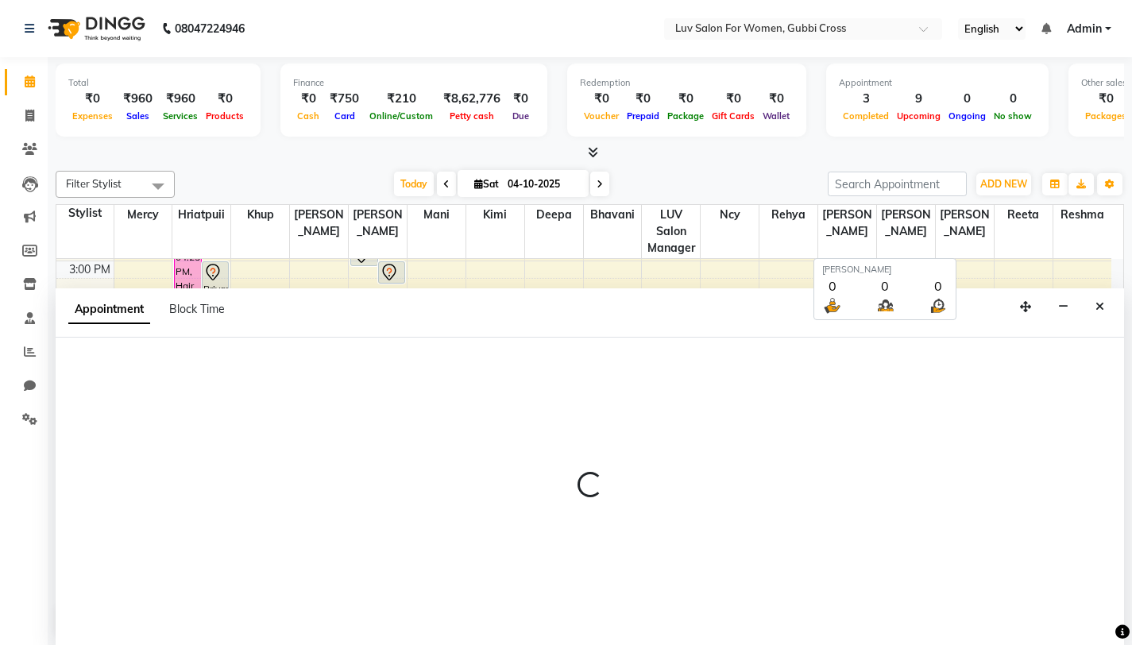
scroll to position [1, 0]
select select "540"
select select "tentative"
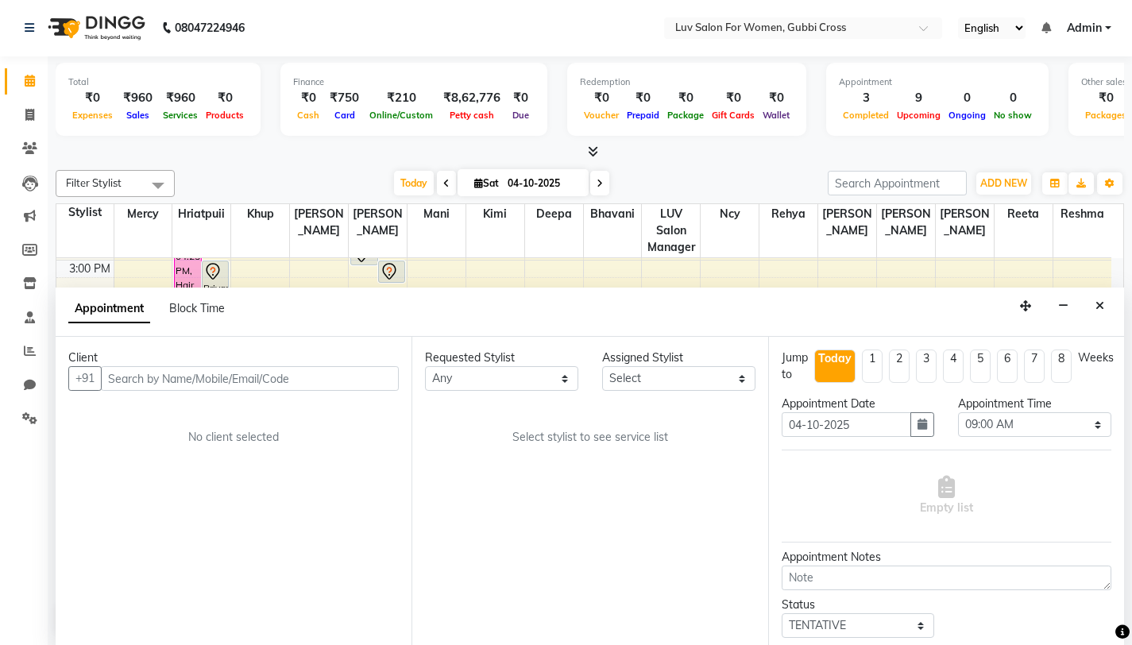
click at [313, 379] on input "text" at bounding box center [250, 378] width 298 height 25
type input "9"
click at [646, 156] on div at bounding box center [590, 152] width 1068 height 17
click at [29, 79] on icon at bounding box center [30, 81] width 10 height 12
click at [149, 386] on input "text" at bounding box center [250, 378] width 298 height 25
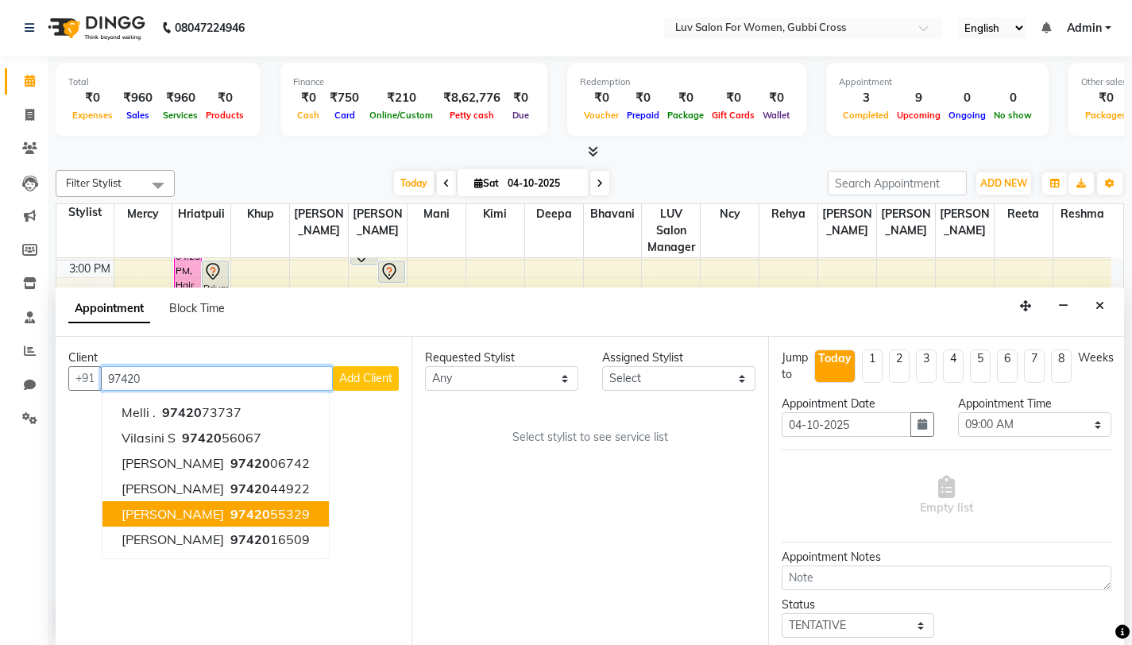
click at [138, 511] on span "Rajini" at bounding box center [173, 514] width 102 height 16
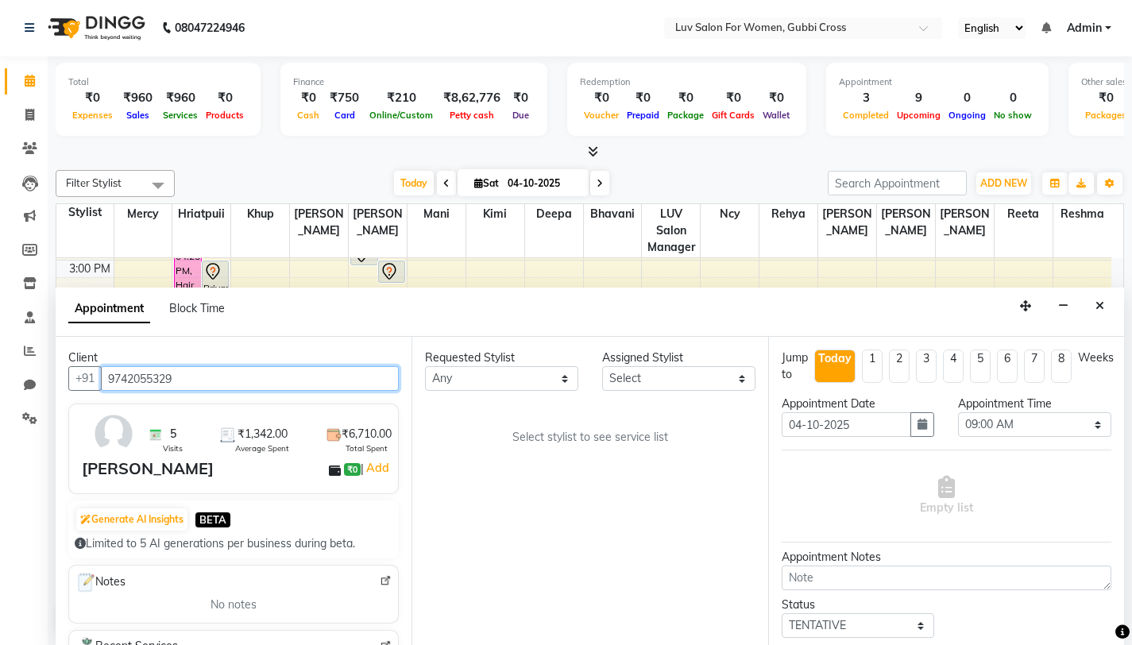
type input "9742055329"
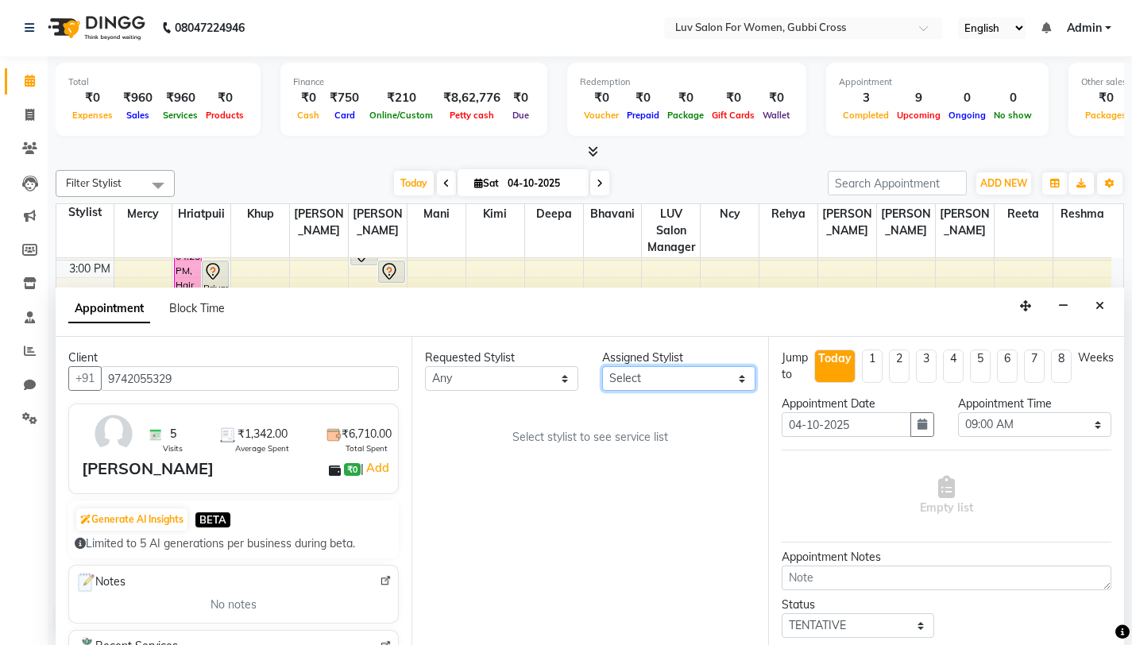
click at [697, 380] on select "Select Asmitha Bhavani Deepa Fardeen Hriatpuii Jeho Khup Kimi LUV Salon Manager…" at bounding box center [678, 378] width 153 height 25
select select "64250"
click at [602, 366] on select "Select Asmitha Bhavani Deepa Fardeen Hriatpuii Jeho Khup Kimi LUV Salon Manager…" at bounding box center [678, 378] width 153 height 25
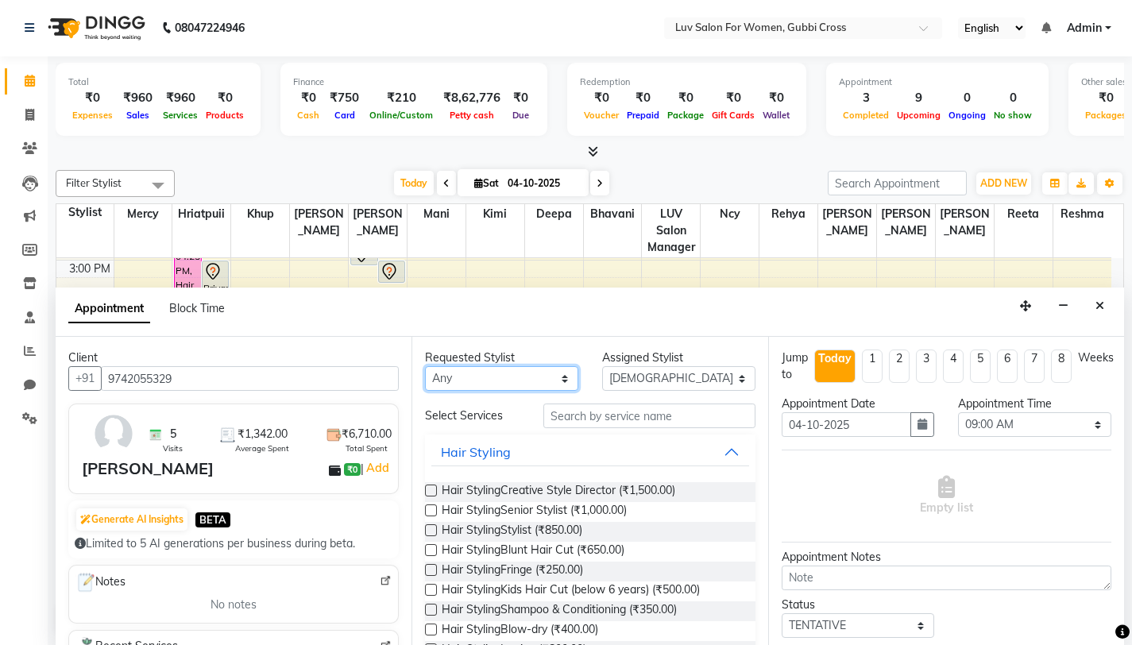
click at [490, 376] on select "Any Asmitha Bhavani Deepa Fardeen Hriatpuii Jeho Khup Kimi LUV Salon Manager Ly…" at bounding box center [501, 378] width 153 height 25
click at [515, 377] on select "Any Asmitha Bhavani Deepa Fardeen Hriatpuii Jeho Khup Kimi LUV Salon Manager Ly…" at bounding box center [501, 378] width 153 height 25
select select "64247"
click at [425, 366] on select "Any Asmitha Bhavani Deepa Fardeen Hriatpuii Jeho Khup Kimi LUV Salon Manager Ly…" at bounding box center [501, 378] width 153 height 25
select select "64247"
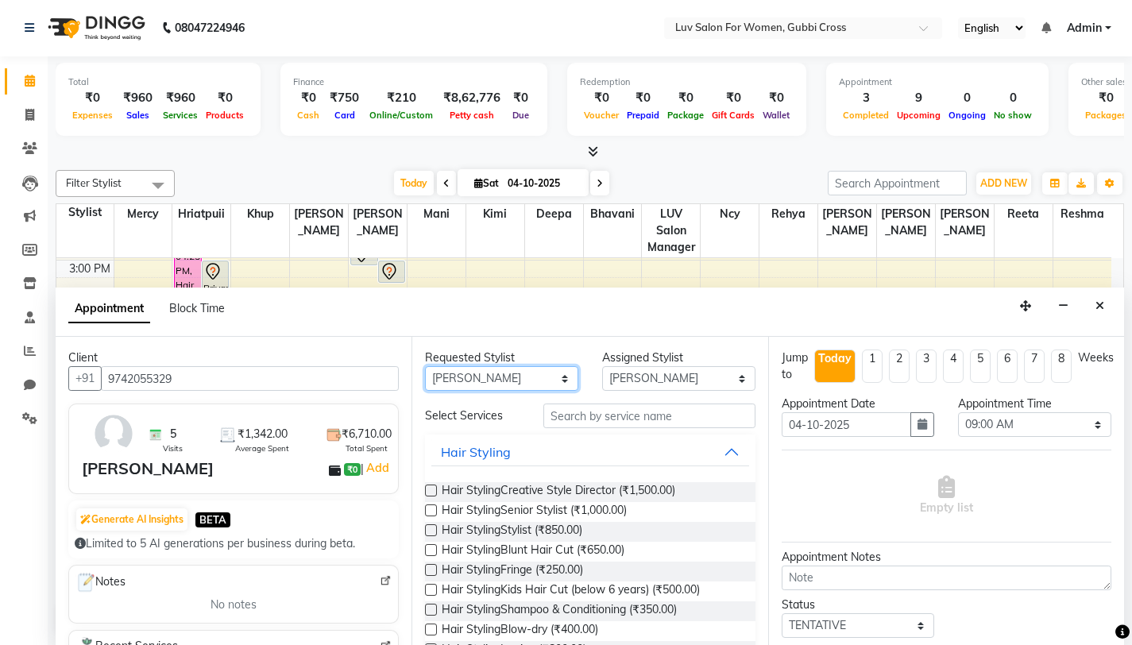
click at [485, 374] on select "Any Asmitha Bhavani Deepa Fardeen Hriatpuii Jeho Khup Kimi LUV Salon Manager Ly…" at bounding box center [501, 378] width 153 height 25
select select "64250"
click at [425, 366] on select "Any Asmitha Bhavani Deepa Fardeen Hriatpuii Jeho Khup Kimi LUV Salon Manager Ly…" at bounding box center [501, 378] width 153 height 25
select select "64250"
click at [1090, 423] on select "Select 09:00 AM 09:15 AM 09:30 AM 09:45 AM 10:00 AM 10:15 AM 10:30 AM 10:45 AM …" at bounding box center [1034, 424] width 153 height 25
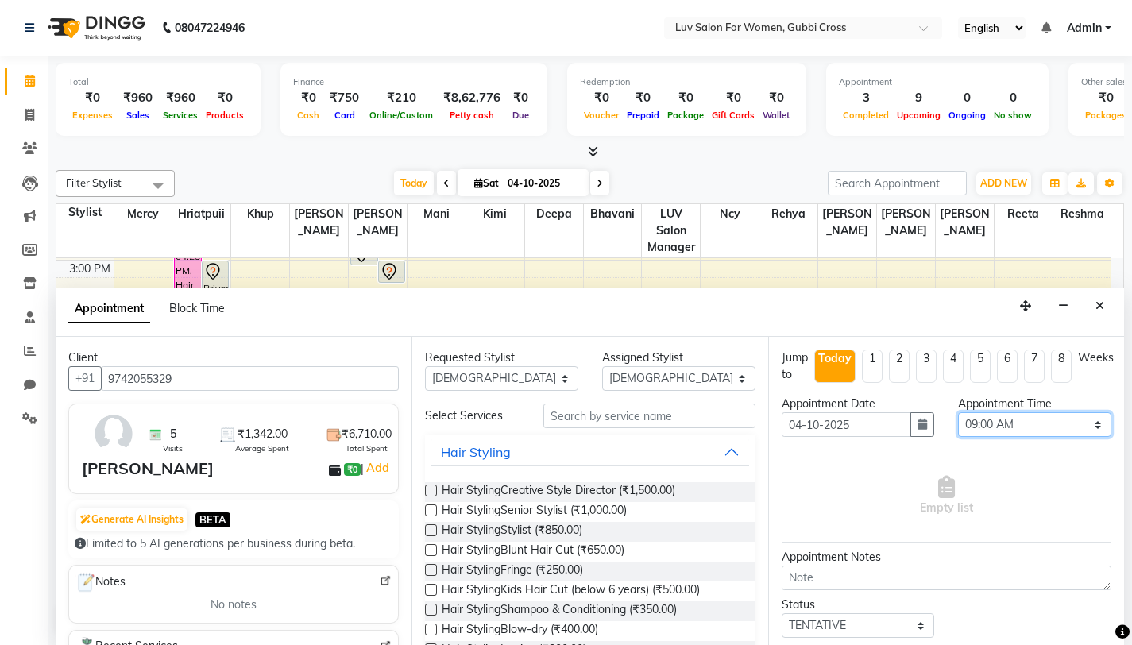
select select "870"
click at [958, 412] on select "Select 09:00 AM 09:15 AM 09:30 AM 09:45 AM 10:00 AM 10:15 AM 10:30 AM 10:45 AM …" at bounding box center [1034, 424] width 153 height 25
click at [610, 415] on input "text" at bounding box center [649, 415] width 212 height 25
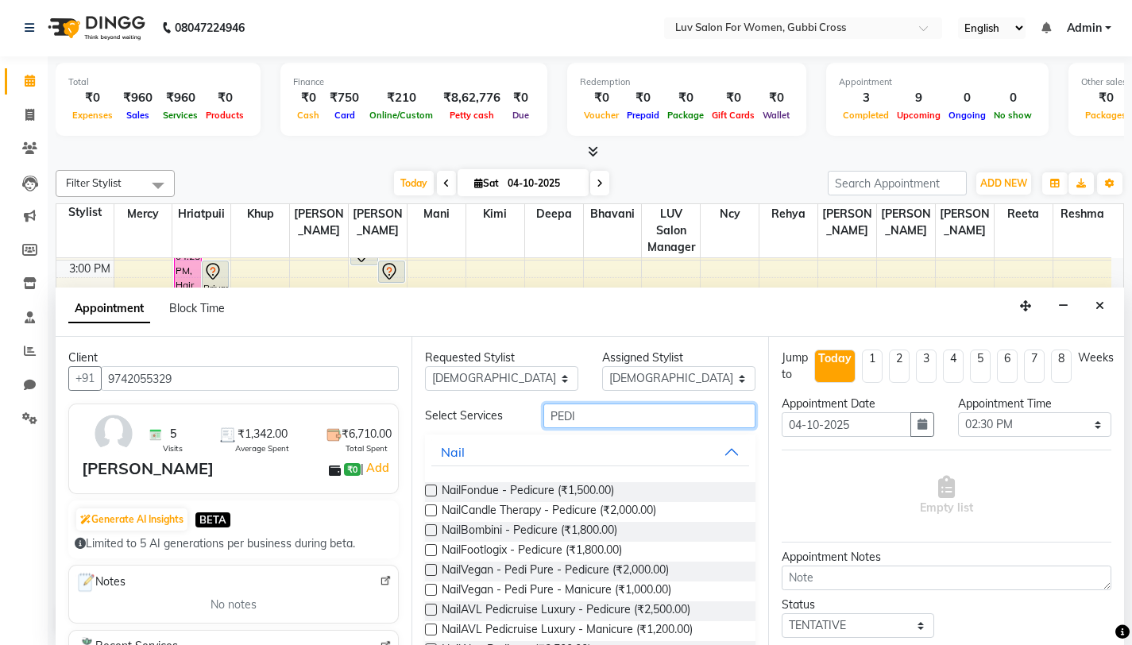
type input "PEDI"
click at [429, 490] on label at bounding box center [431, 491] width 12 height 12
click at [429, 490] on input "checkbox" at bounding box center [430, 492] width 10 height 10
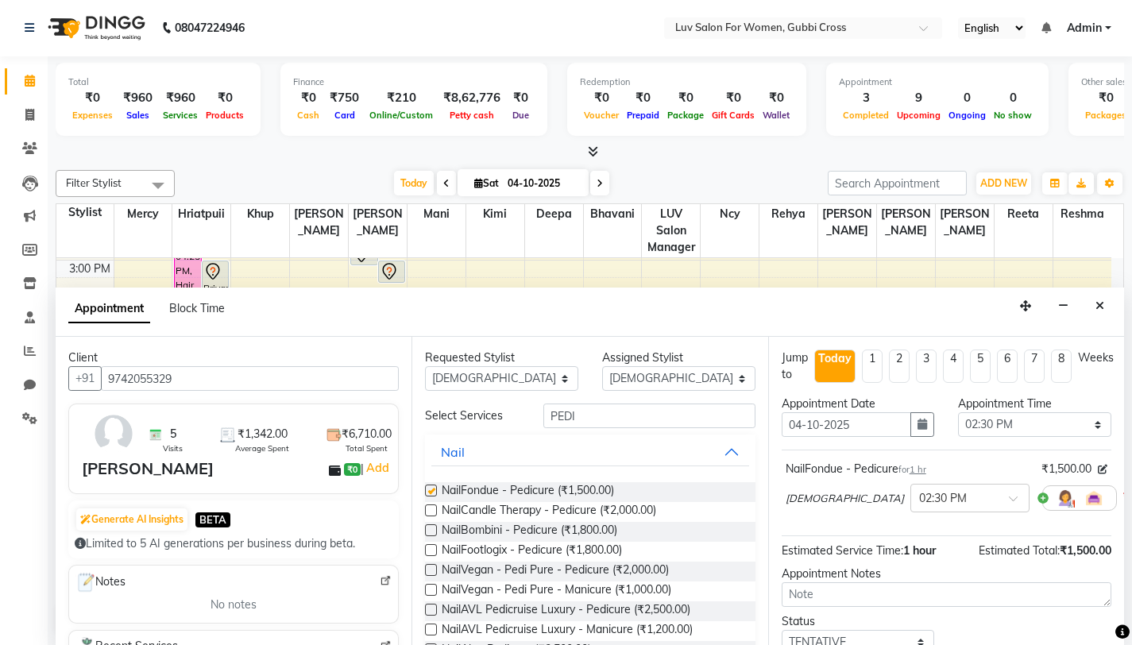
checkbox input "false"
click at [600, 418] on input "PEDI" at bounding box center [649, 415] width 212 height 25
type input "P"
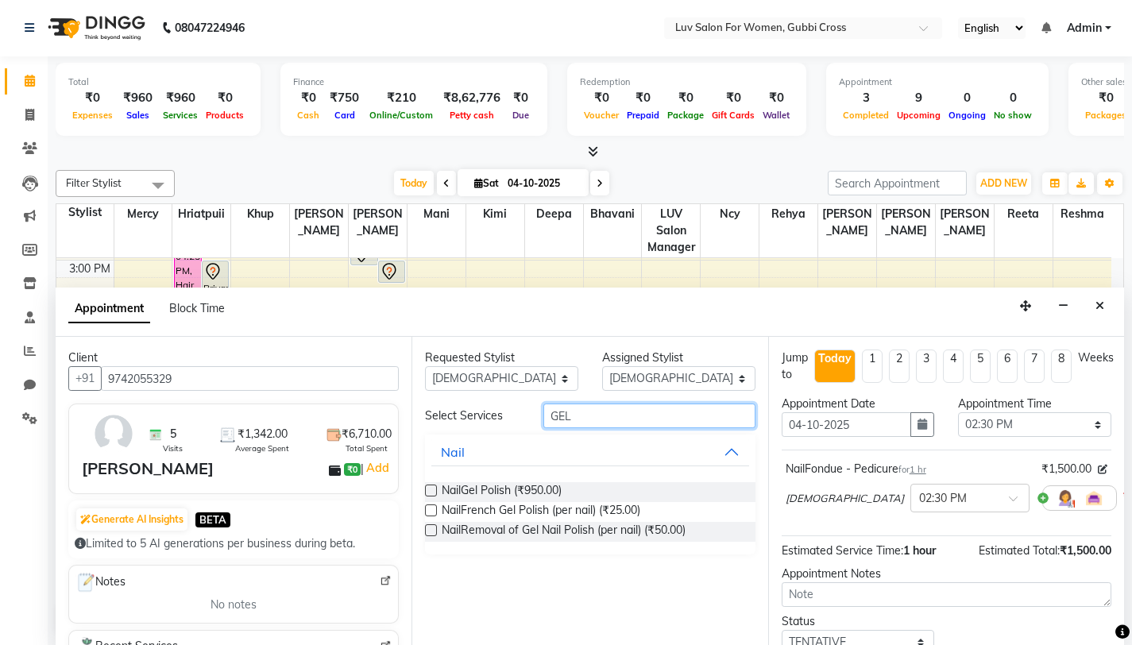
type input "GEL"
click at [433, 492] on label at bounding box center [431, 491] width 12 height 12
click at [433, 492] on input "checkbox" at bounding box center [430, 492] width 10 height 10
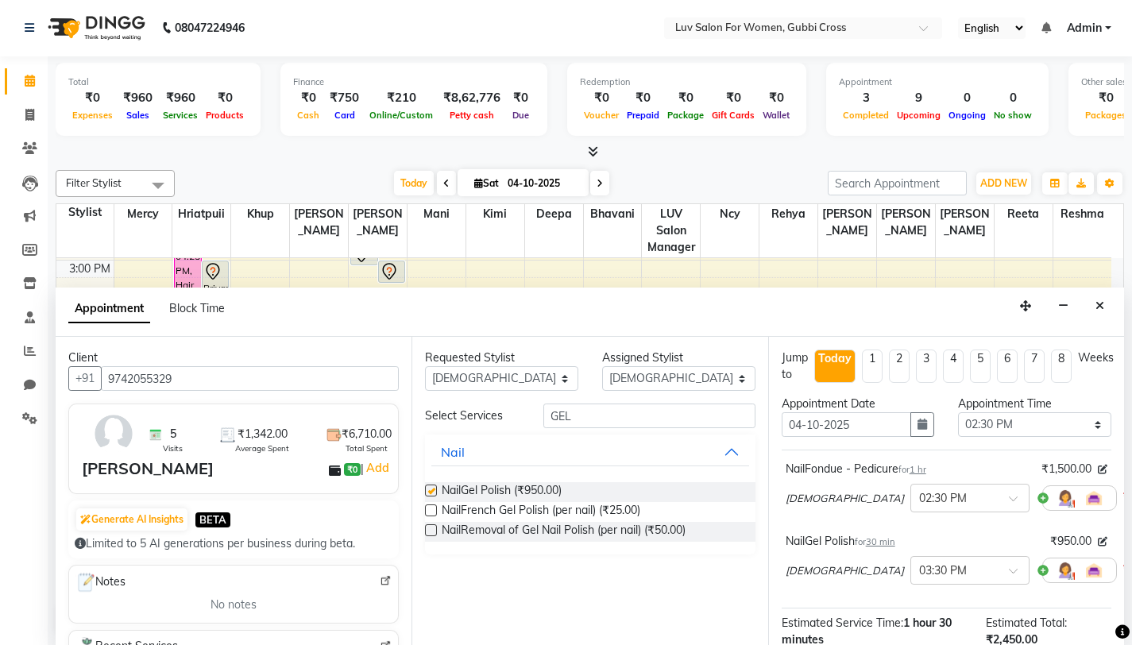
checkbox input "false"
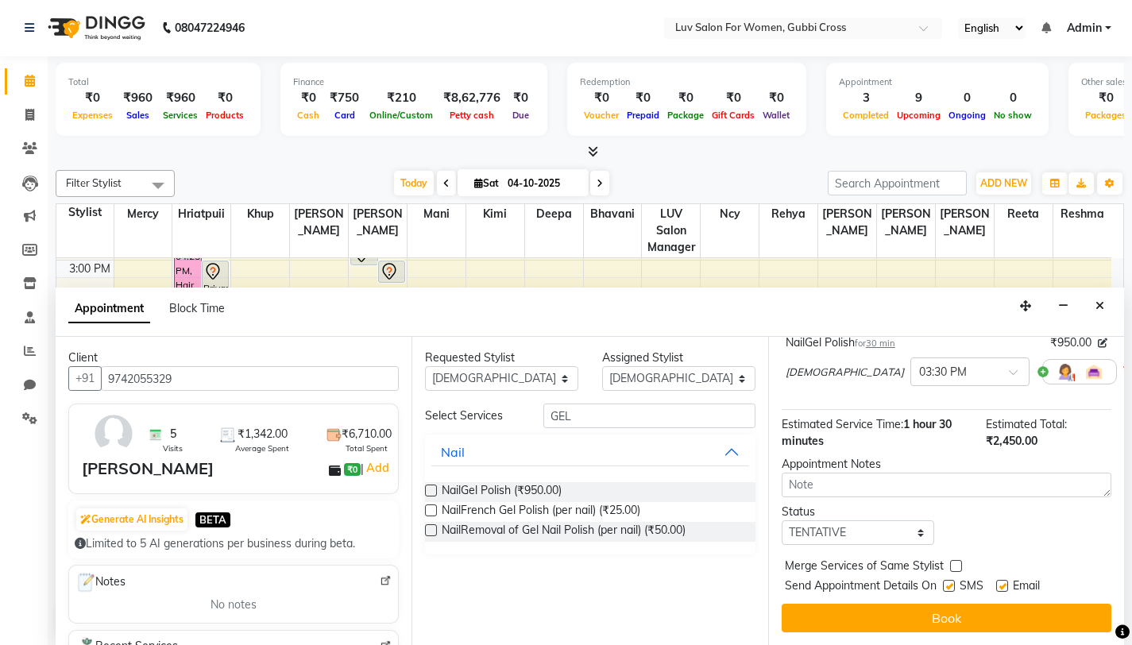
click at [1002, 589] on label at bounding box center [1002, 586] width 12 height 12
click at [1002, 589] on input "checkbox" at bounding box center [1001, 587] width 10 height 10
checkbox input "false"
click at [863, 535] on select "Select TENTATIVE CONFIRM CHECK-IN UPCOMING" at bounding box center [858, 532] width 153 height 25
select select "confirm booking"
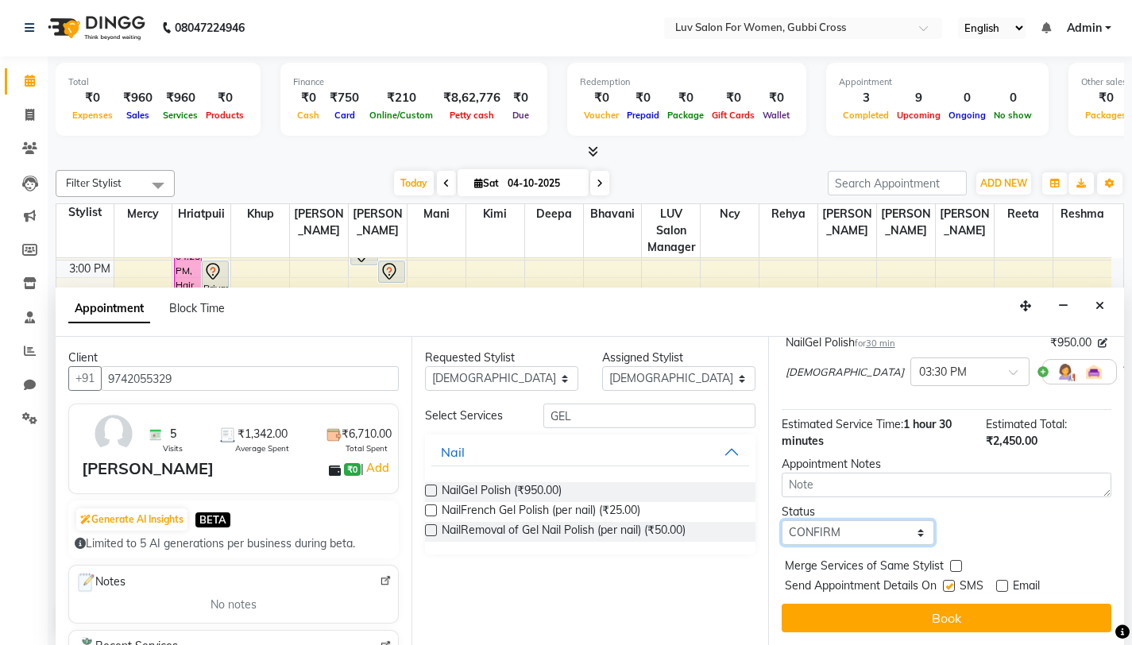
click at [782, 520] on select "Select TENTATIVE CONFIRM CHECK-IN UPCOMING" at bounding box center [858, 532] width 153 height 25
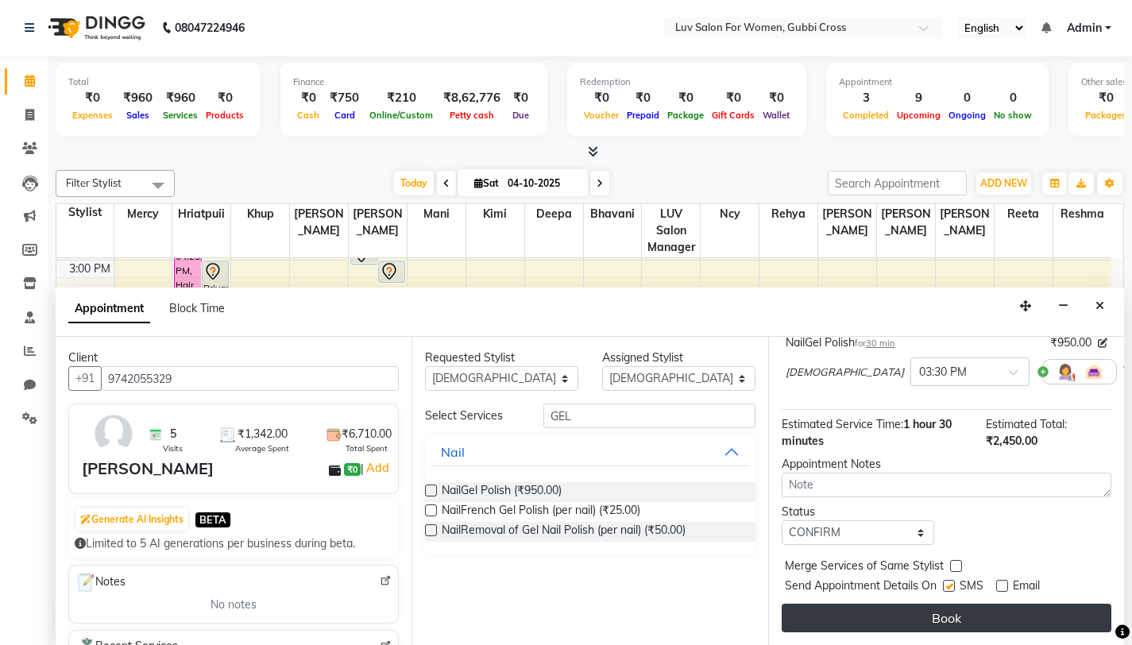
click at [936, 611] on button "Book" at bounding box center [947, 618] width 330 height 29
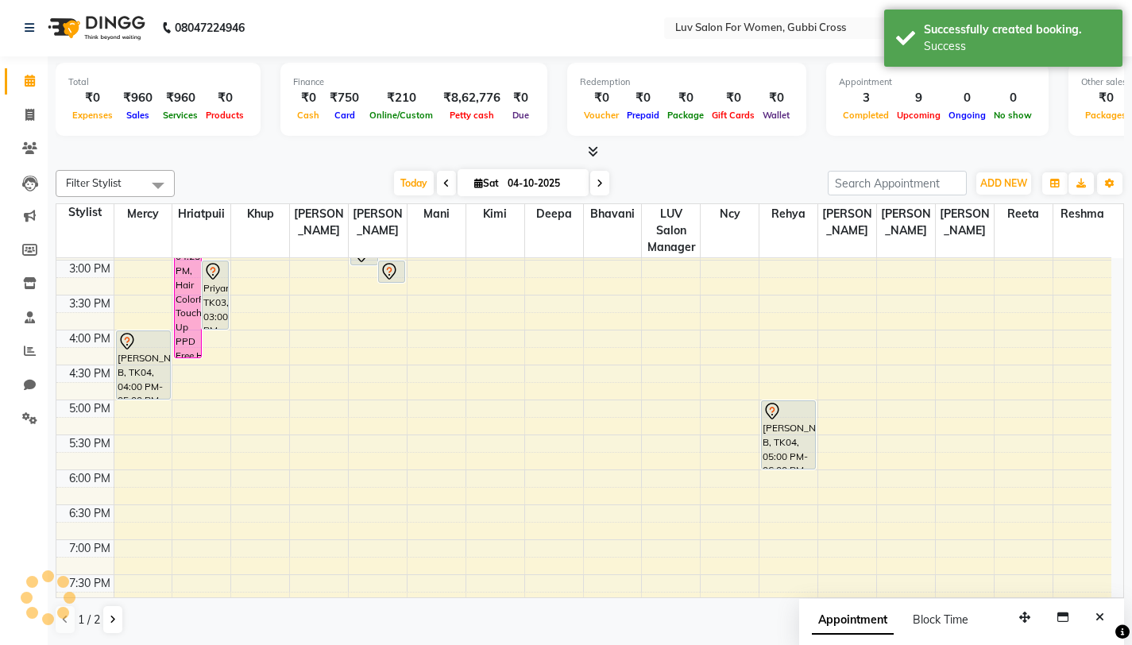
scroll to position [0, 0]
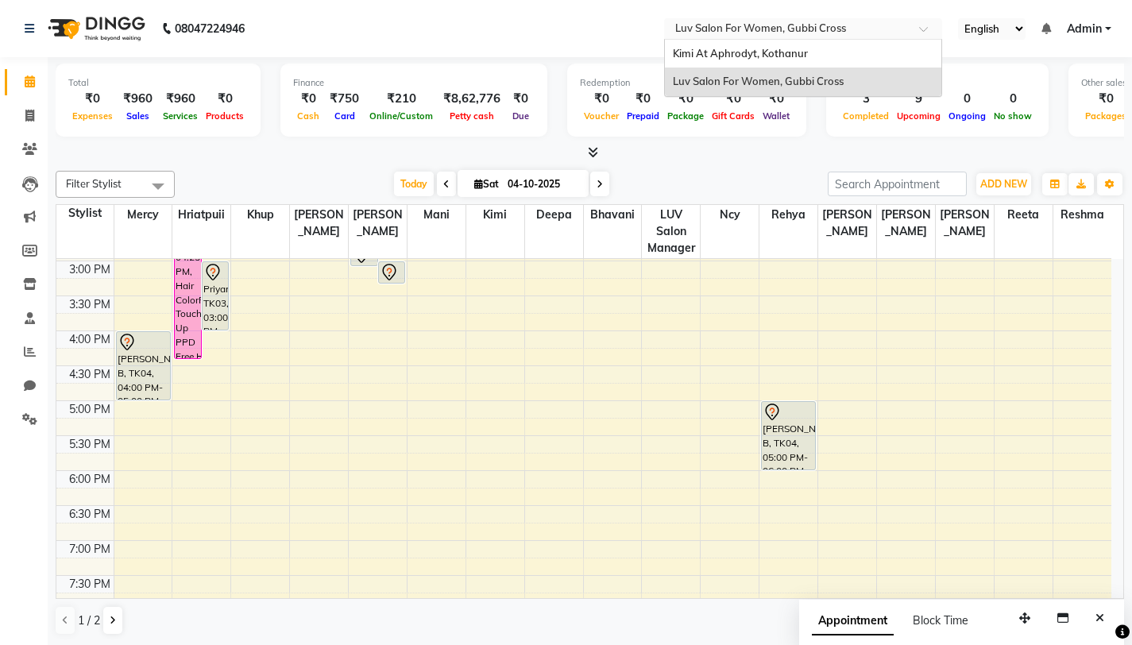
click at [909, 29] on div at bounding box center [803, 30] width 278 height 16
click at [873, 48] on div "Kimi At Aphrodyt, Kothanur" at bounding box center [803, 54] width 276 height 29
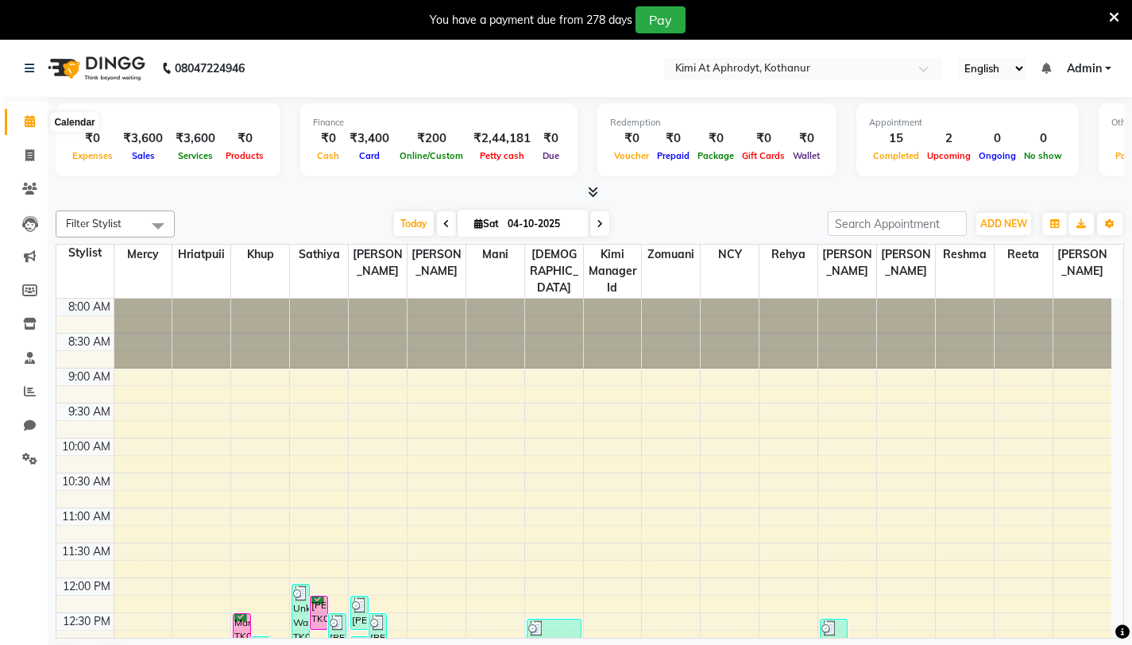
click at [33, 121] on icon at bounding box center [30, 121] width 10 height 12
click at [31, 151] on icon at bounding box center [29, 155] width 9 height 12
select select "service"
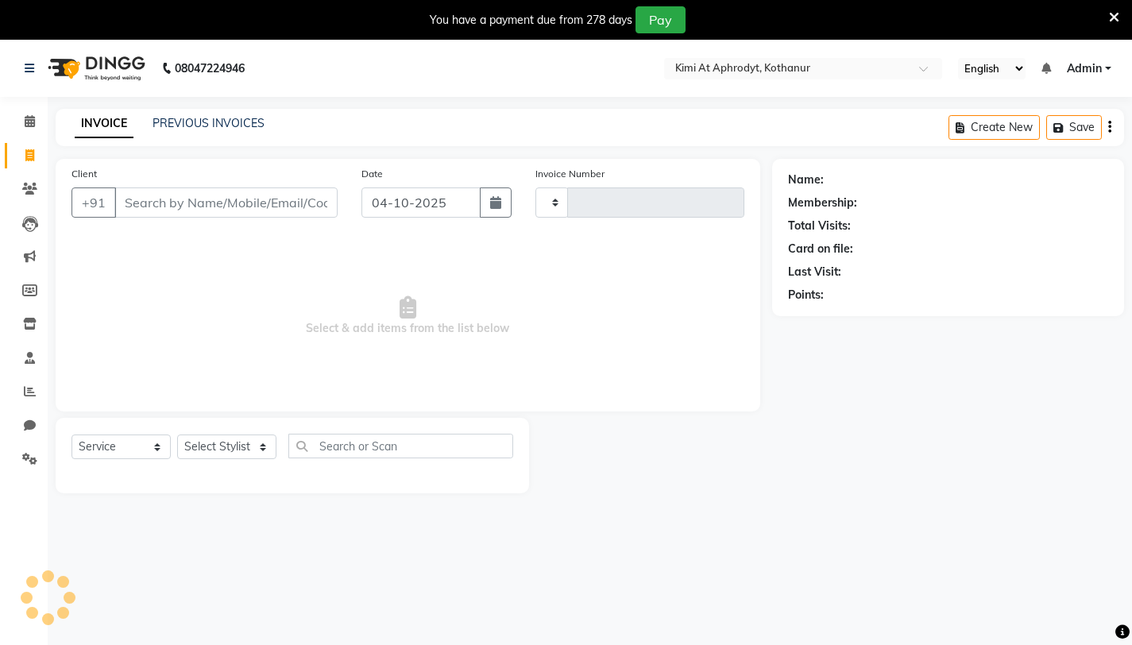
type input "2874"
select select "7401"
click at [209, 208] on input "Client" at bounding box center [225, 202] width 223 height 30
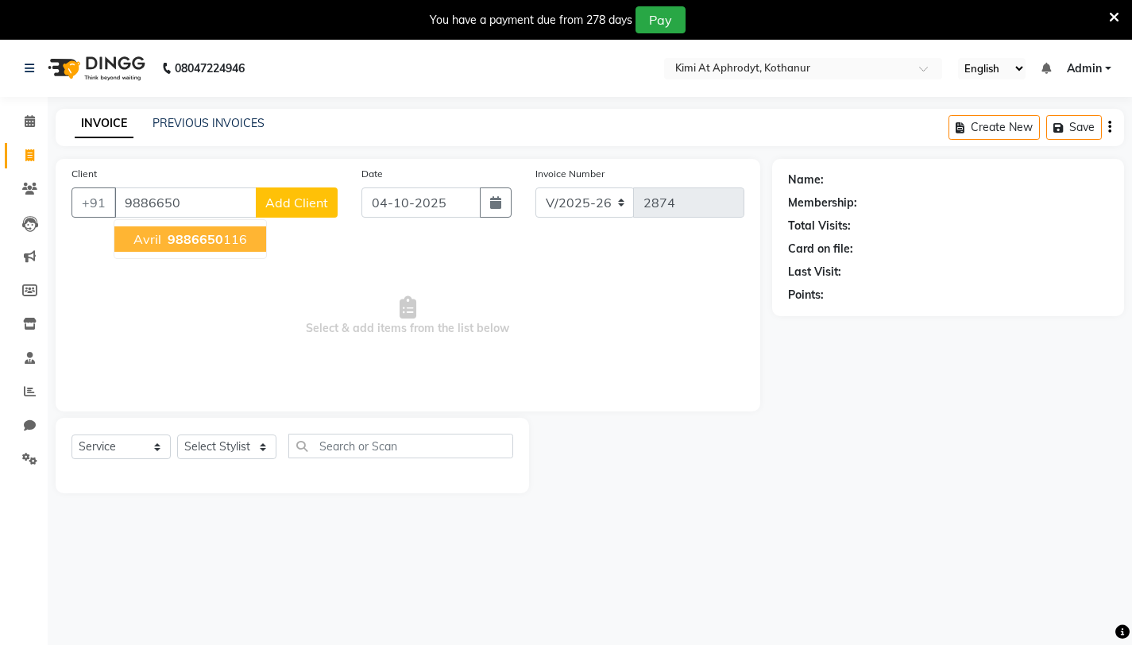
click at [213, 245] on span "9886650" at bounding box center [196, 239] width 56 height 16
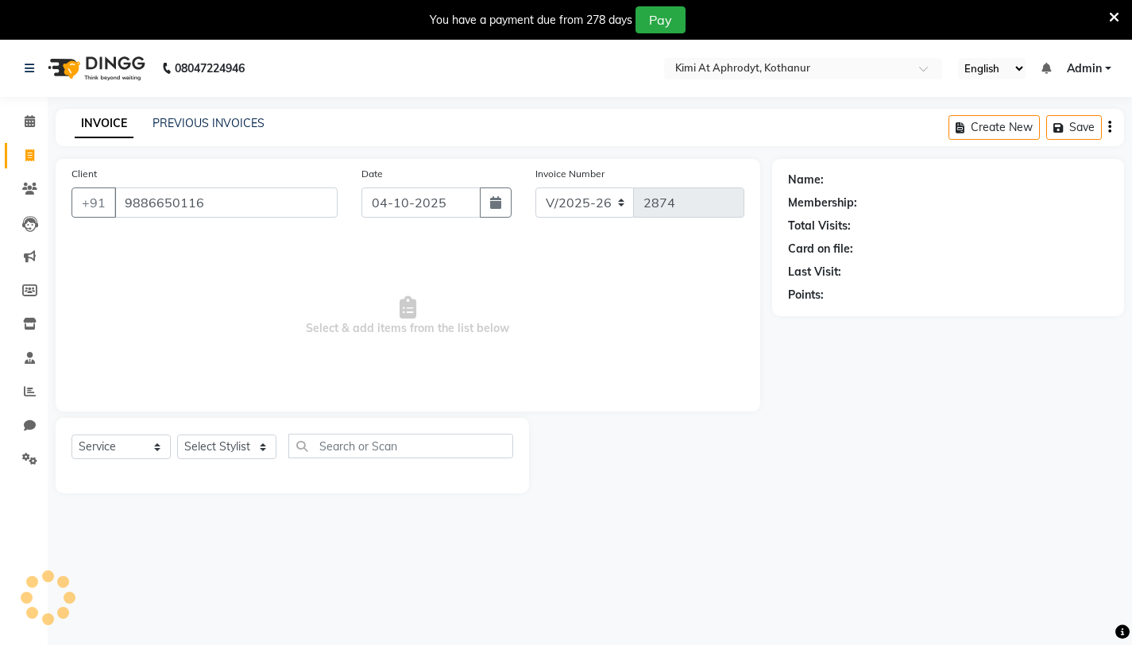
type input "9886650116"
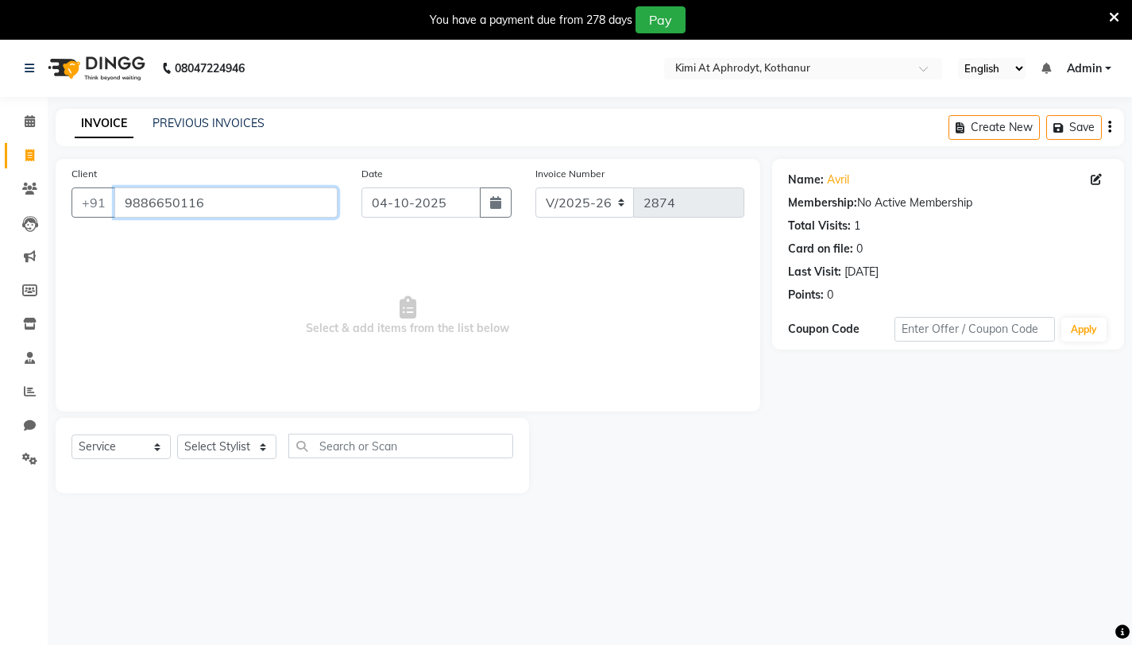
click at [177, 195] on input "9886650116" at bounding box center [225, 202] width 223 height 30
click at [835, 71] on input "text" at bounding box center [787, 70] width 230 height 16
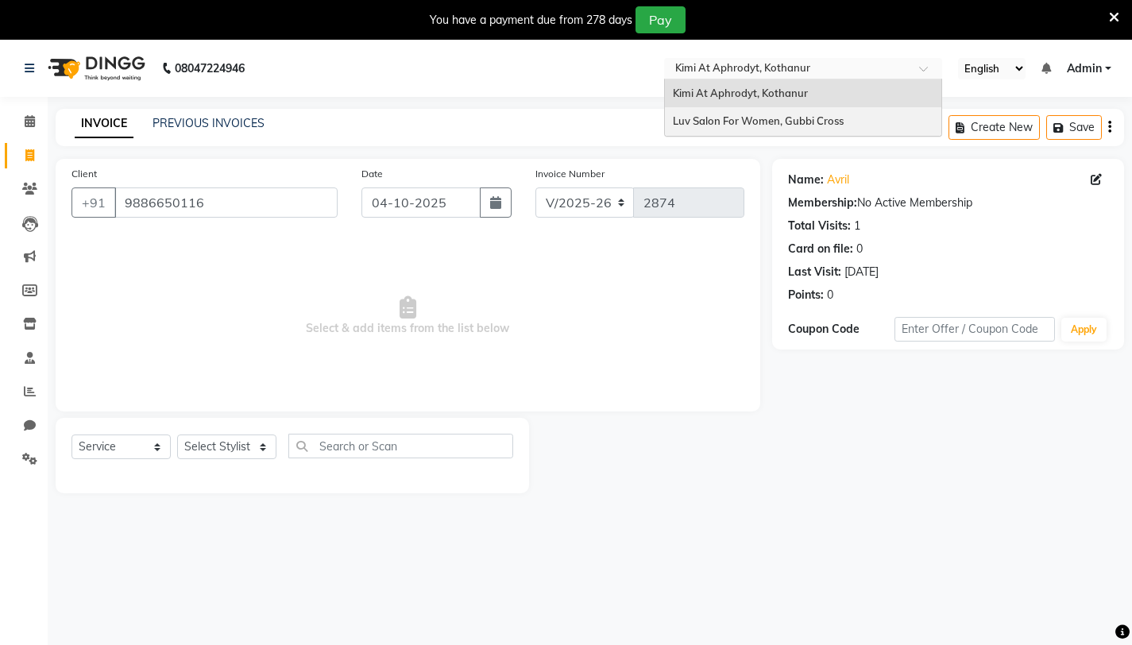
click at [809, 114] on span "Luv Salon For Women, Gubbi Cross" at bounding box center [758, 120] width 171 height 13
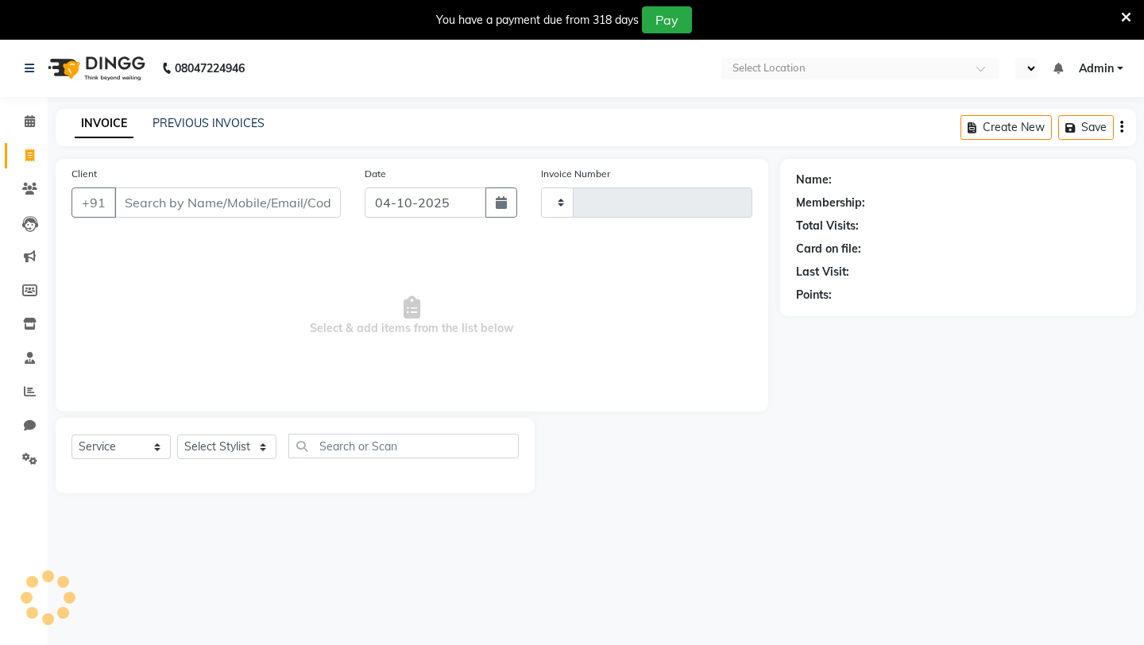
select select "service"
type input "2907"
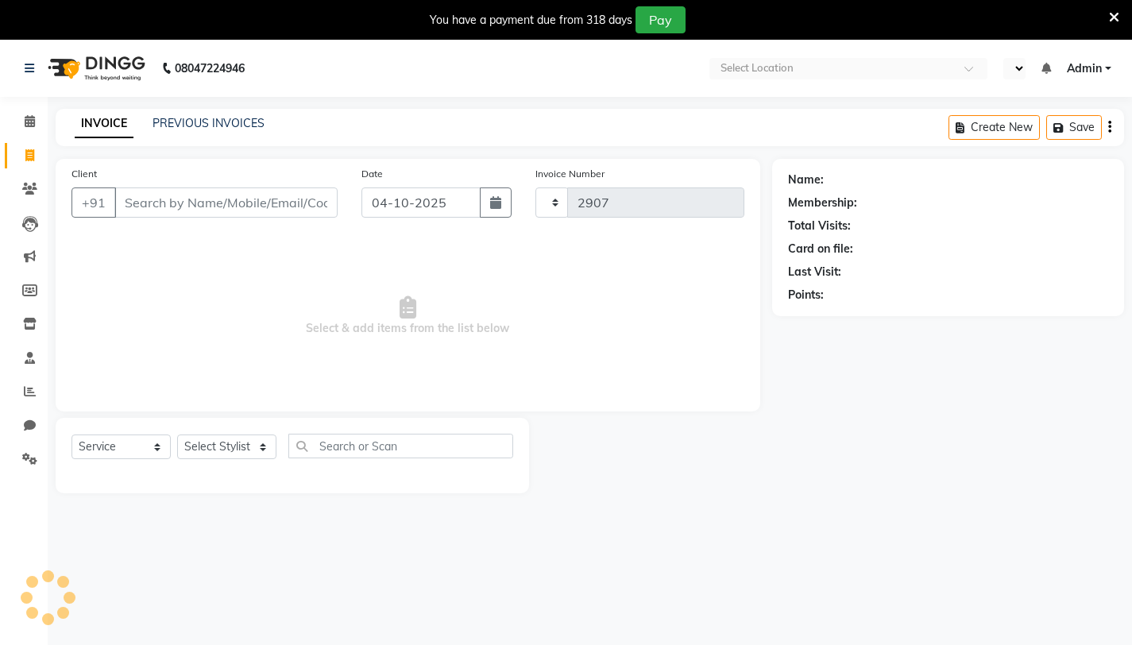
select select "en"
select select "7221"
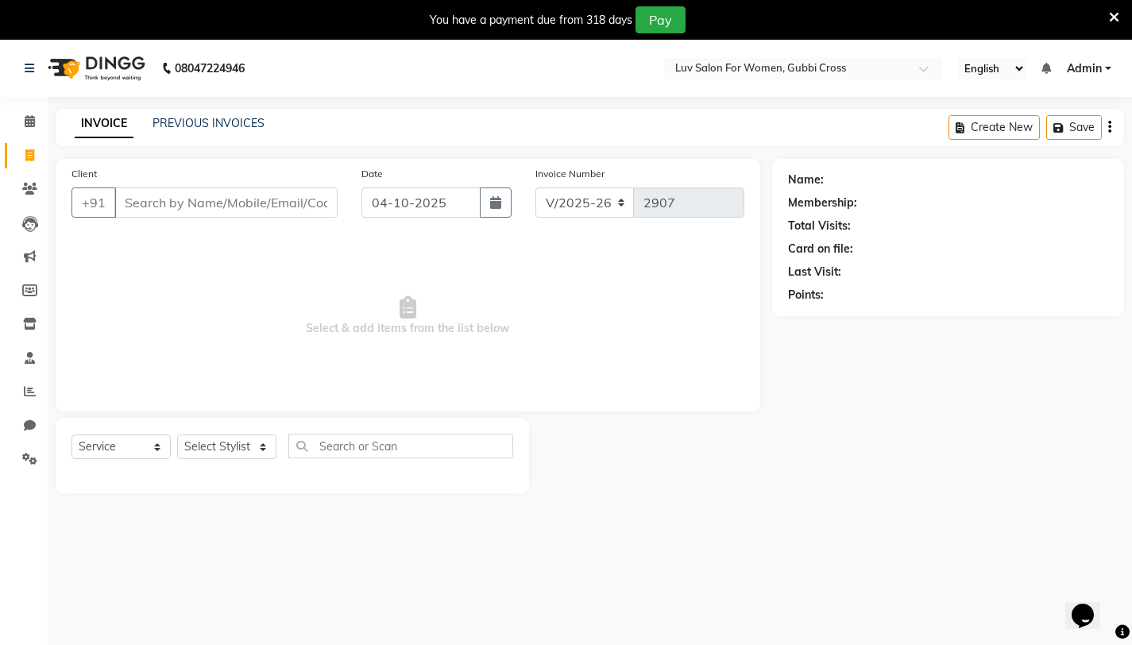
click at [247, 209] on input "Client" at bounding box center [225, 202] width 223 height 30
type input "9886650116"
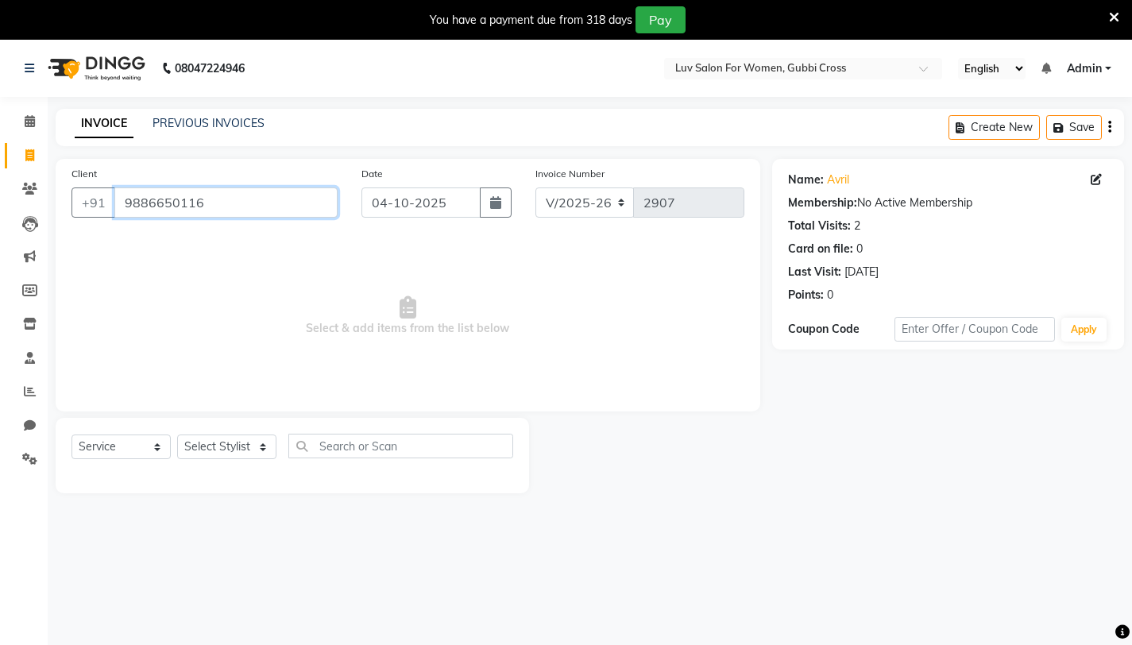
click at [235, 203] on input "9886650116" at bounding box center [225, 202] width 223 height 30
click at [234, 128] on link "PREVIOUS INVOICES" at bounding box center [209, 123] width 112 height 14
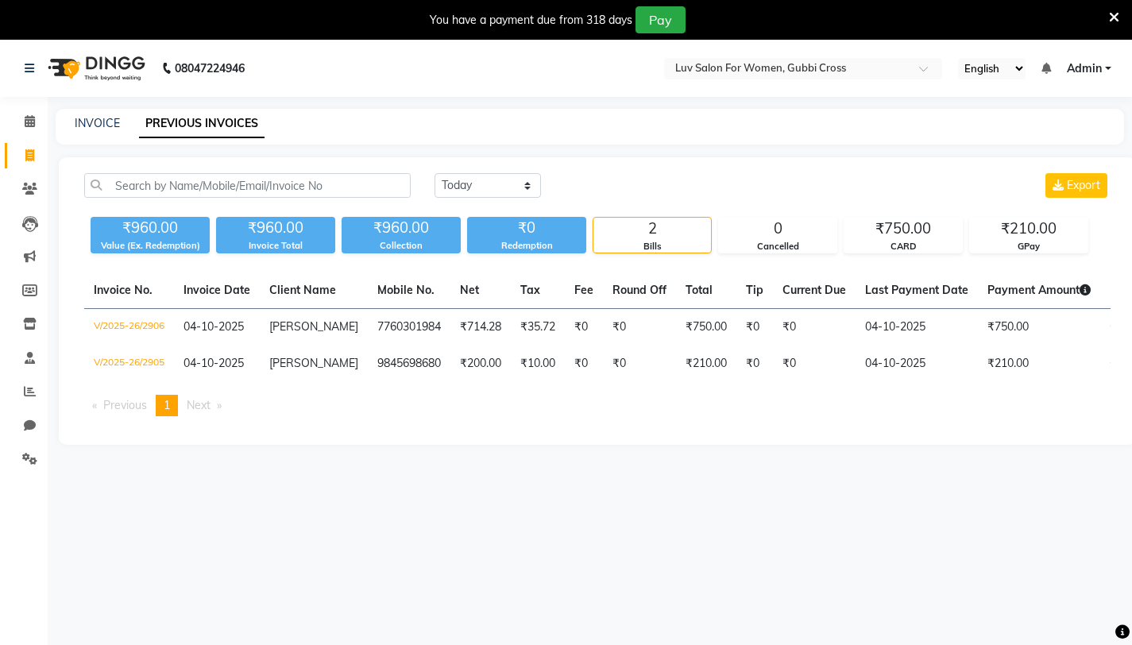
click at [783, 142] on div "INVOICE PREVIOUS INVOICES" at bounding box center [590, 127] width 1068 height 36
click at [106, 118] on link "INVOICE" at bounding box center [97, 123] width 45 height 14
select select "7221"
select select "service"
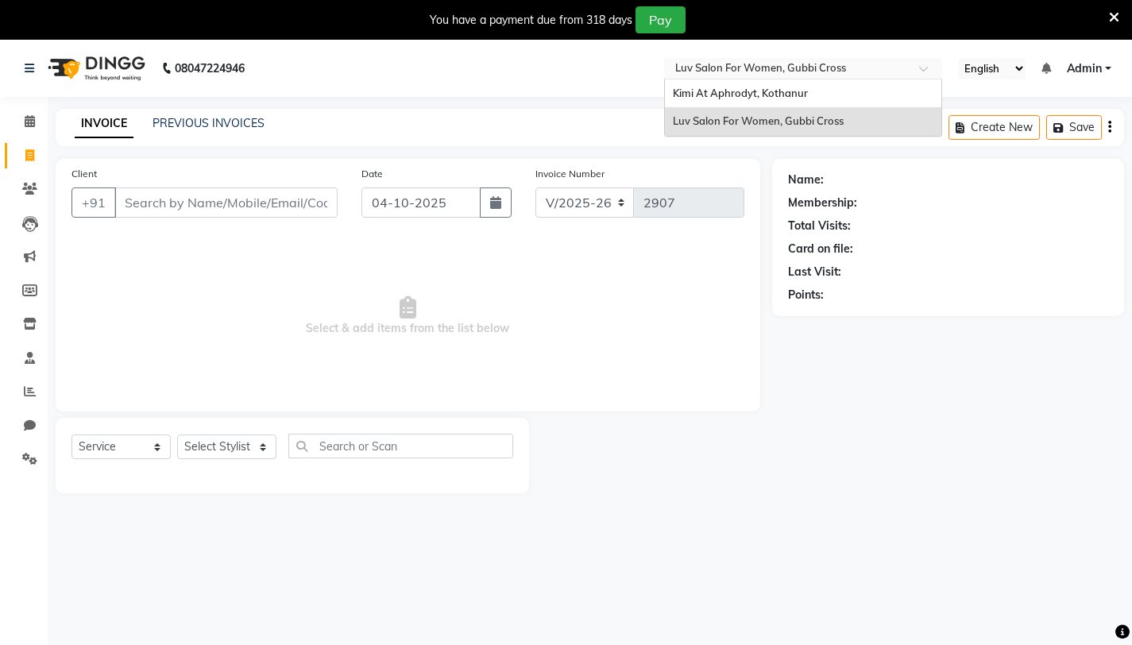
click at [889, 71] on input "text" at bounding box center [787, 70] width 230 height 16
click at [849, 102] on div "Kimi At Aphrodyt, Kothanur" at bounding box center [803, 93] width 276 height 29
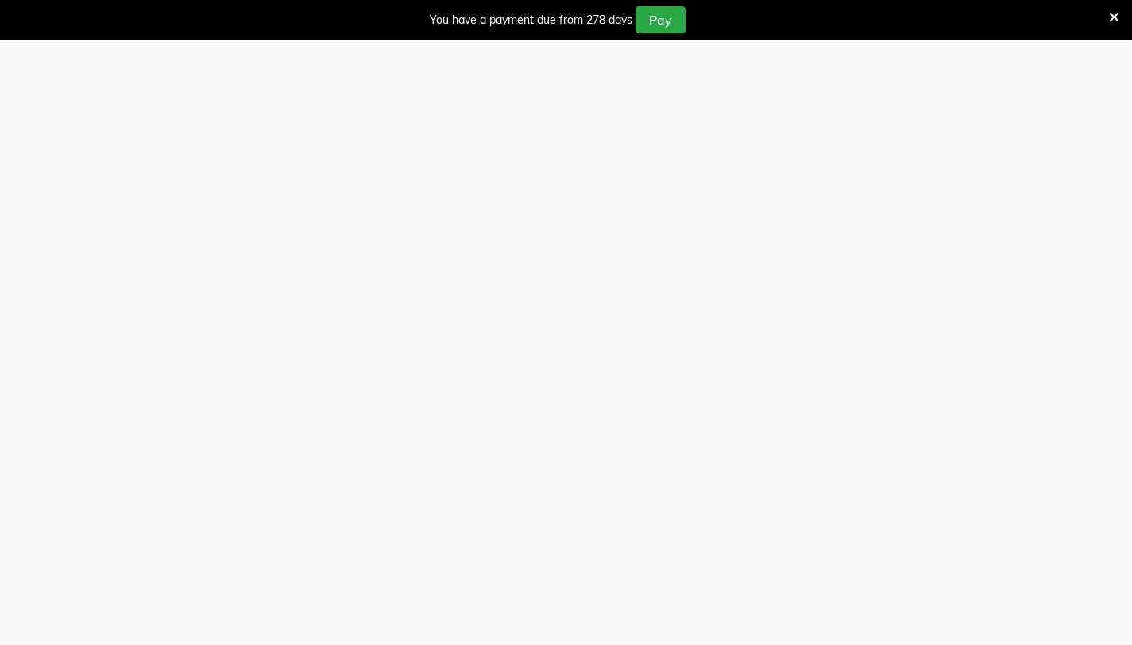
select select "7401"
select select "service"
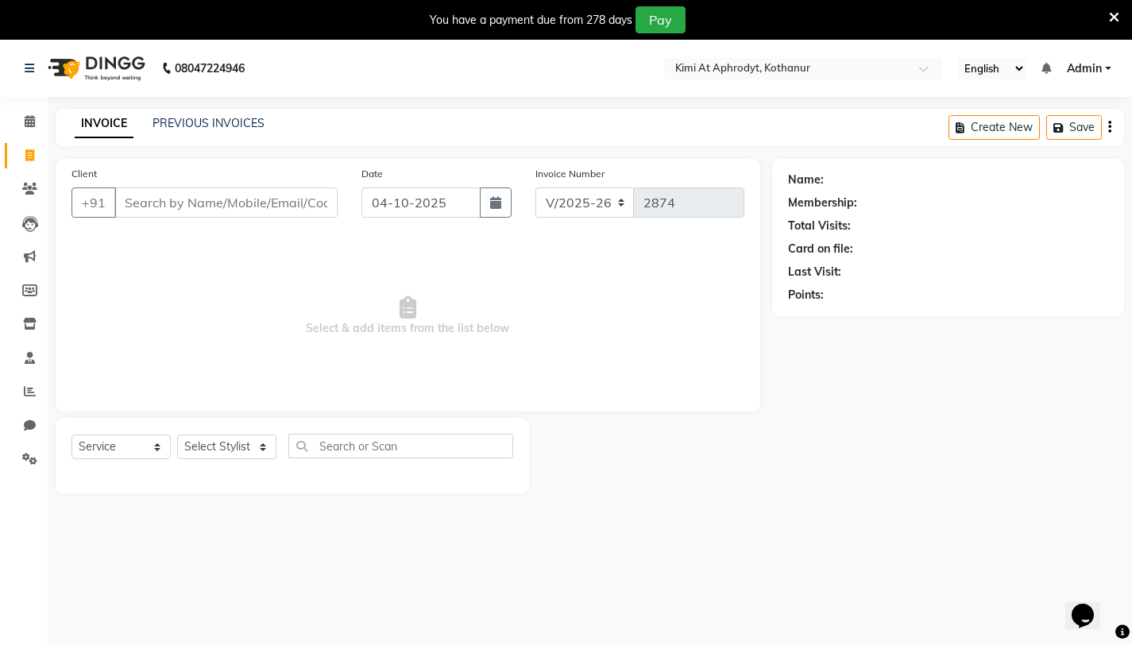
click at [268, 201] on input "Client" at bounding box center [225, 202] width 223 height 30
click at [33, 125] on icon at bounding box center [30, 121] width 10 height 12
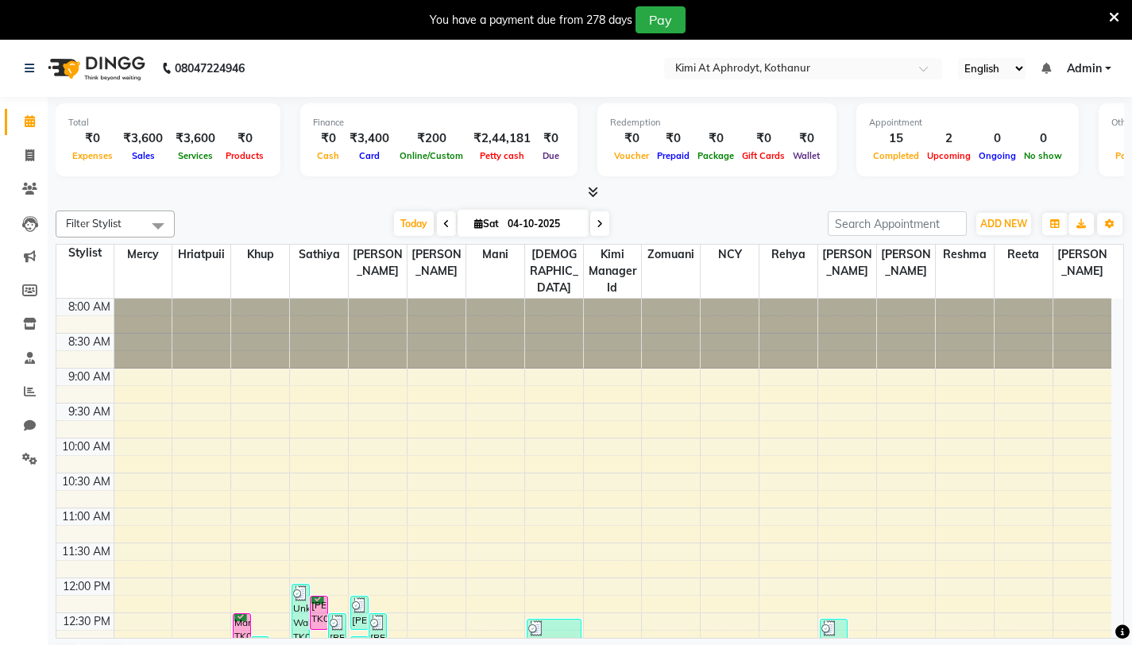
click at [477, 226] on icon at bounding box center [478, 223] width 9 height 10
select select "10"
select select "2025"
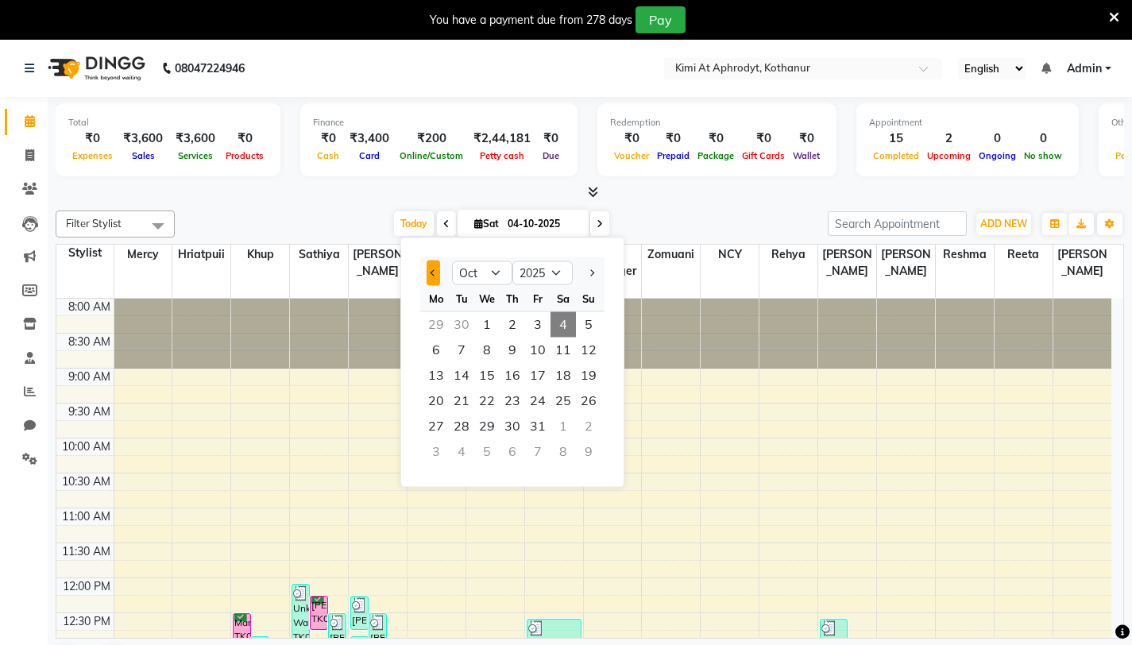
click at [434, 275] on button "Previous month" at bounding box center [434, 273] width 14 height 25
select select "9"
click at [594, 379] on span "21" at bounding box center [588, 375] width 25 height 25
type input "[DATE]"
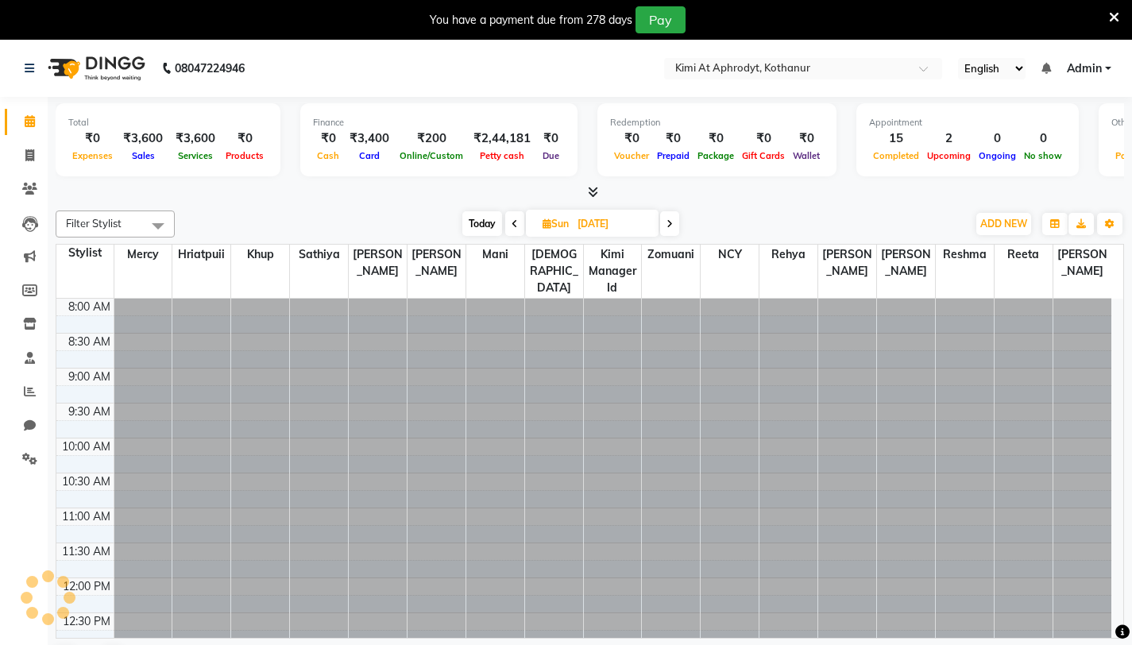
scroll to position [350, 0]
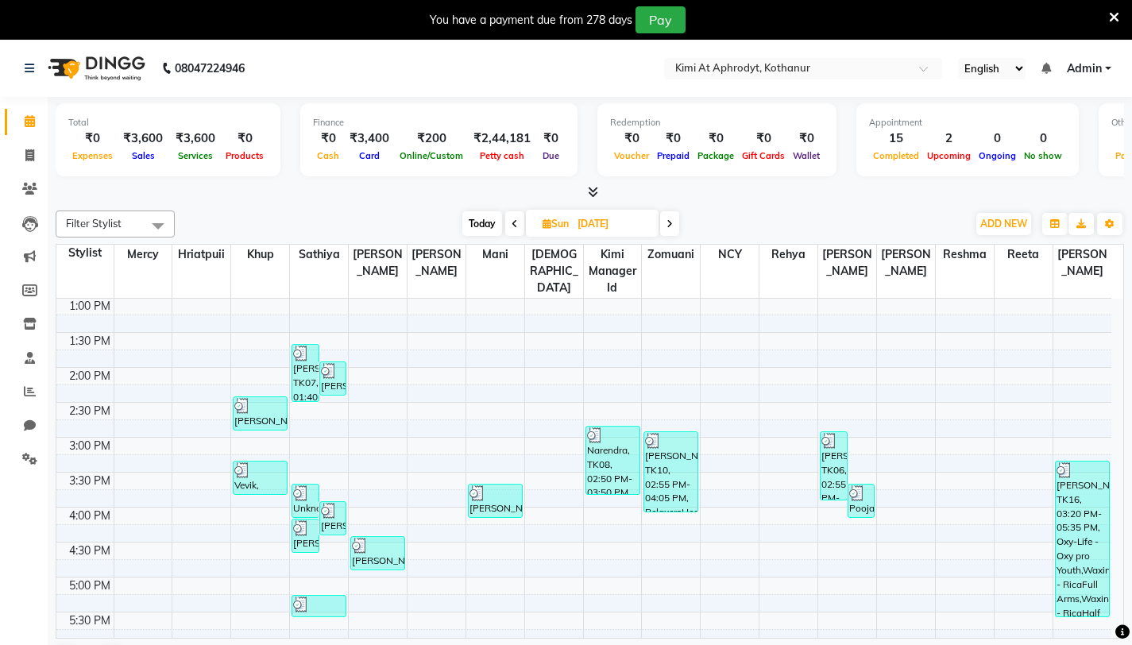
click at [851, 207] on div "Filter Stylist Select All [PERSON_NAME] Hriatpuii [PERSON_NAME] Kimi manager id…" at bounding box center [590, 442] width 1068 height 477
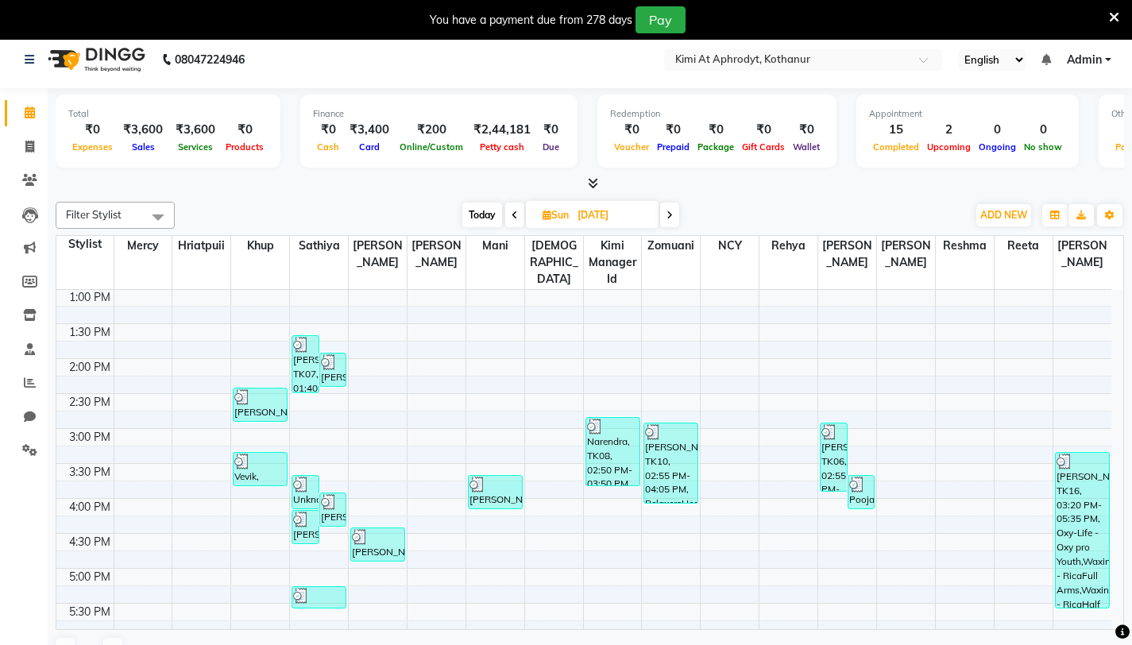
scroll to position [41, 0]
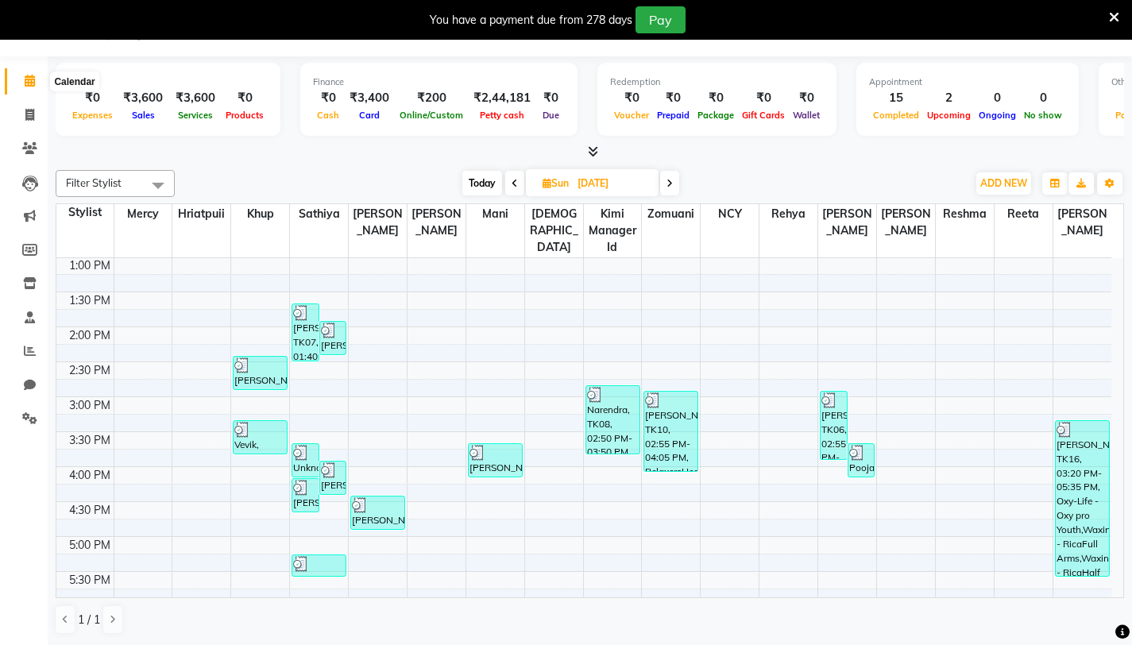
click at [29, 83] on icon at bounding box center [30, 81] width 10 height 12
click at [30, 110] on icon at bounding box center [29, 115] width 9 height 12
select select "service"
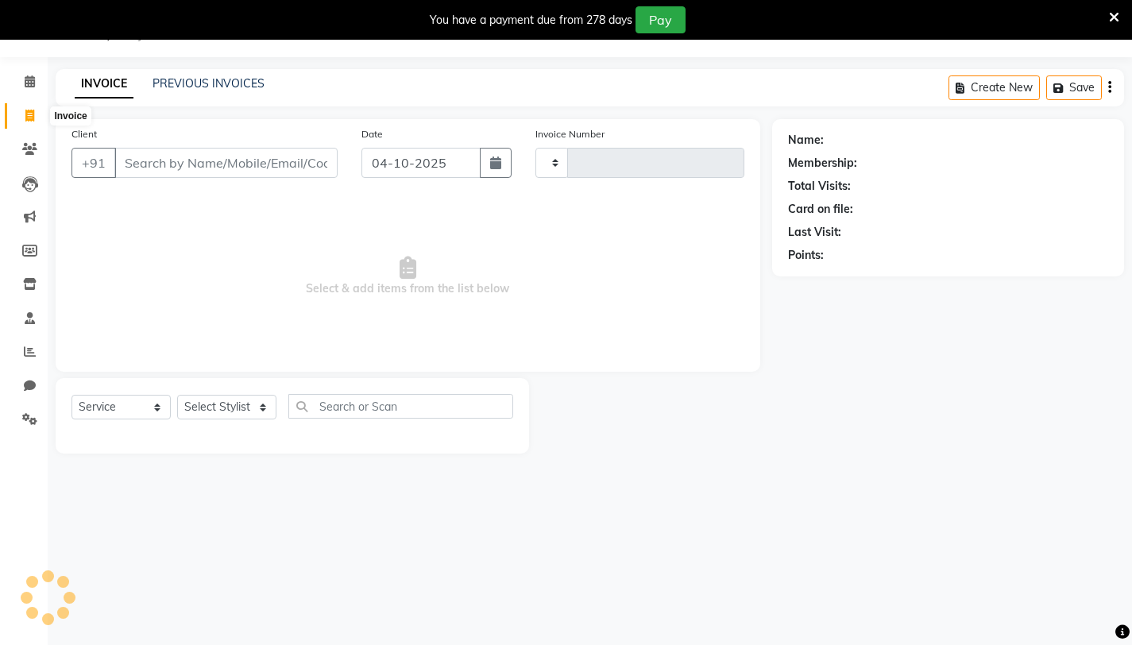
scroll to position [40, 0]
type input "2874"
select select "7401"
click at [167, 159] on input "Client" at bounding box center [225, 163] width 223 height 30
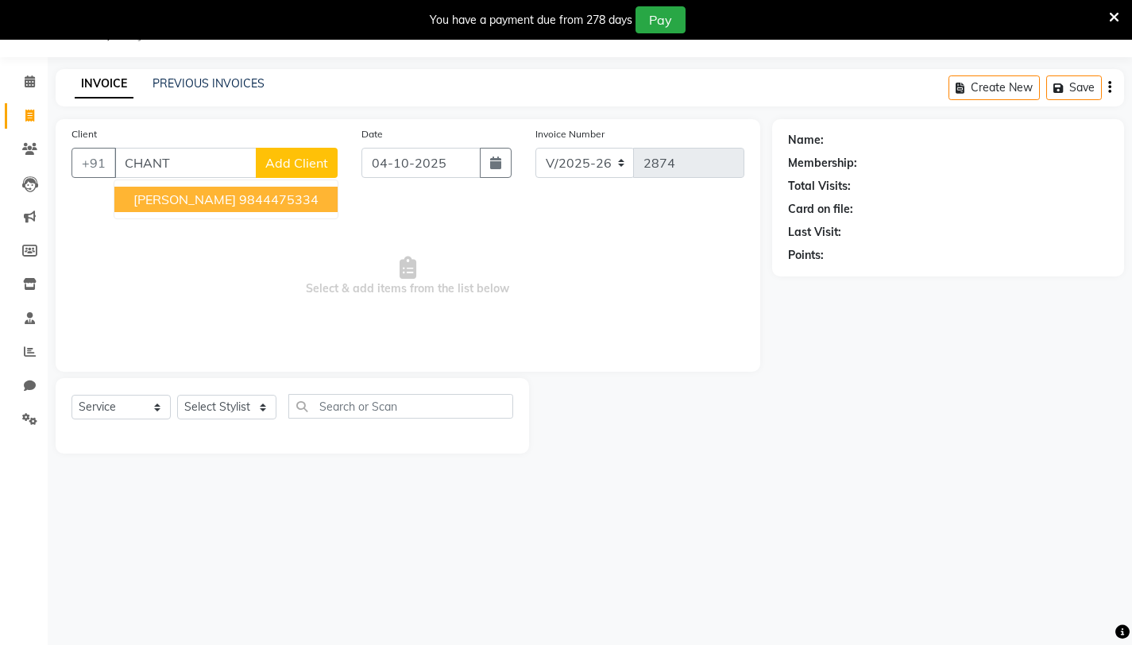
click at [165, 197] on span "[PERSON_NAME]" at bounding box center [184, 199] width 102 height 16
type input "9844475334"
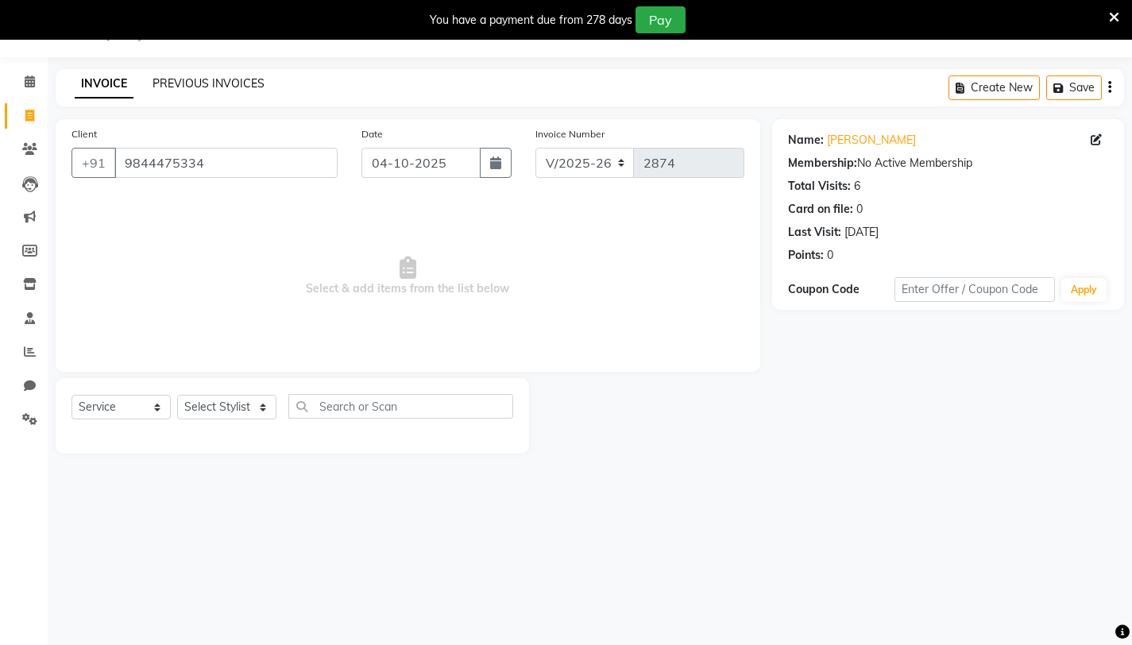
click at [224, 77] on link "PREVIOUS INVOICES" at bounding box center [209, 83] width 112 height 14
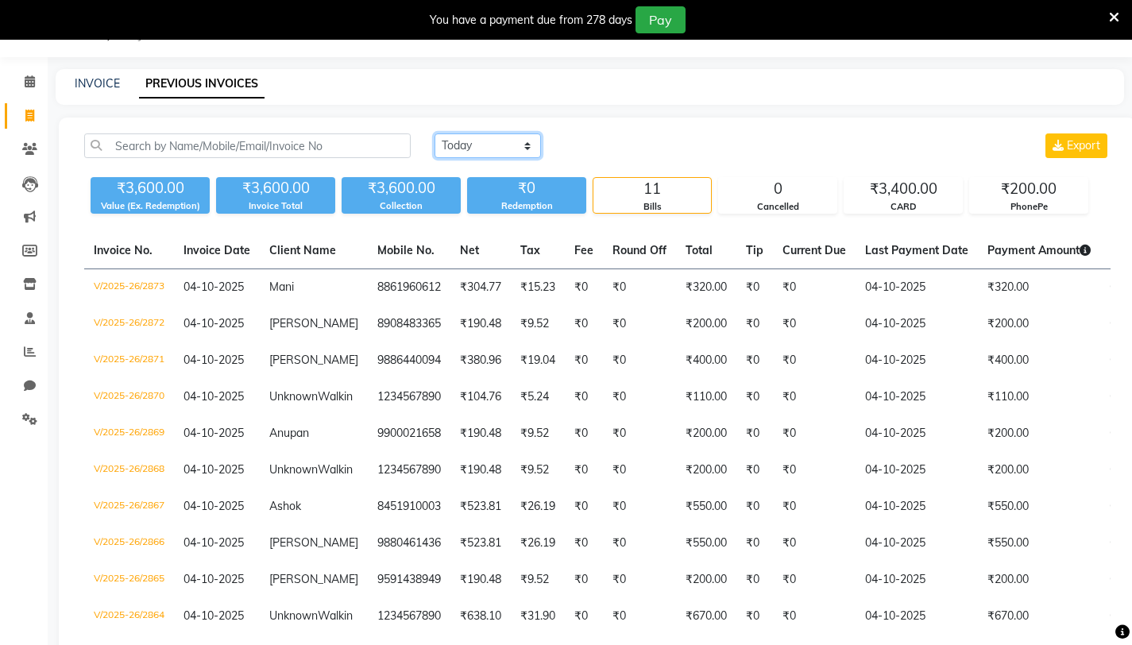
click at [508, 140] on select "[DATE] [DATE] Custom Range" at bounding box center [487, 145] width 106 height 25
select select "range"
click at [434, 133] on select "[DATE] [DATE] Custom Range" at bounding box center [487, 145] width 106 height 25
click at [601, 145] on input "04-10-2025" at bounding box center [617, 146] width 111 height 22
select select "10"
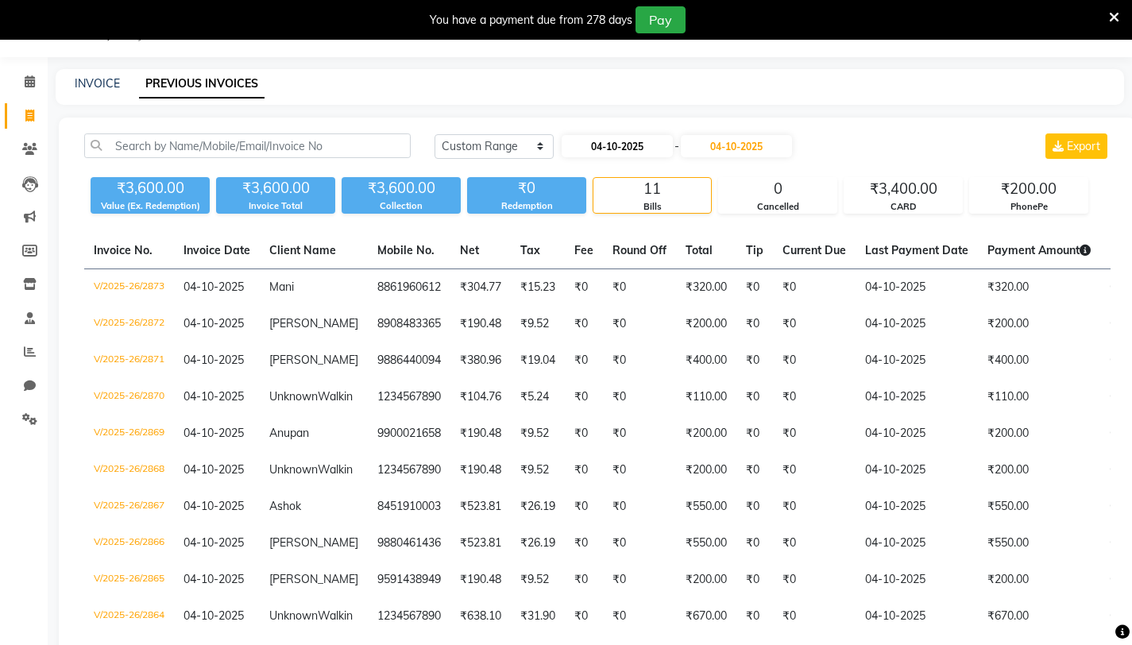
select select "2025"
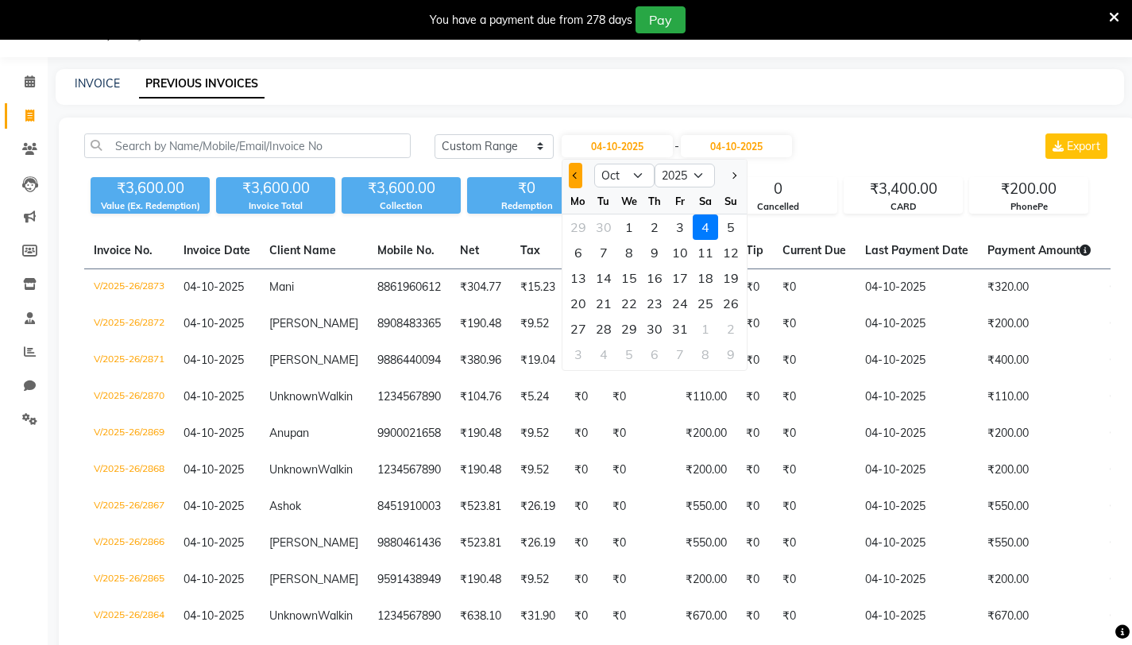
click at [573, 177] on span "Previous month" at bounding box center [575, 175] width 6 height 6
select select "9"
click at [738, 280] on div "21" at bounding box center [730, 277] width 25 height 25
type input "[DATE]"
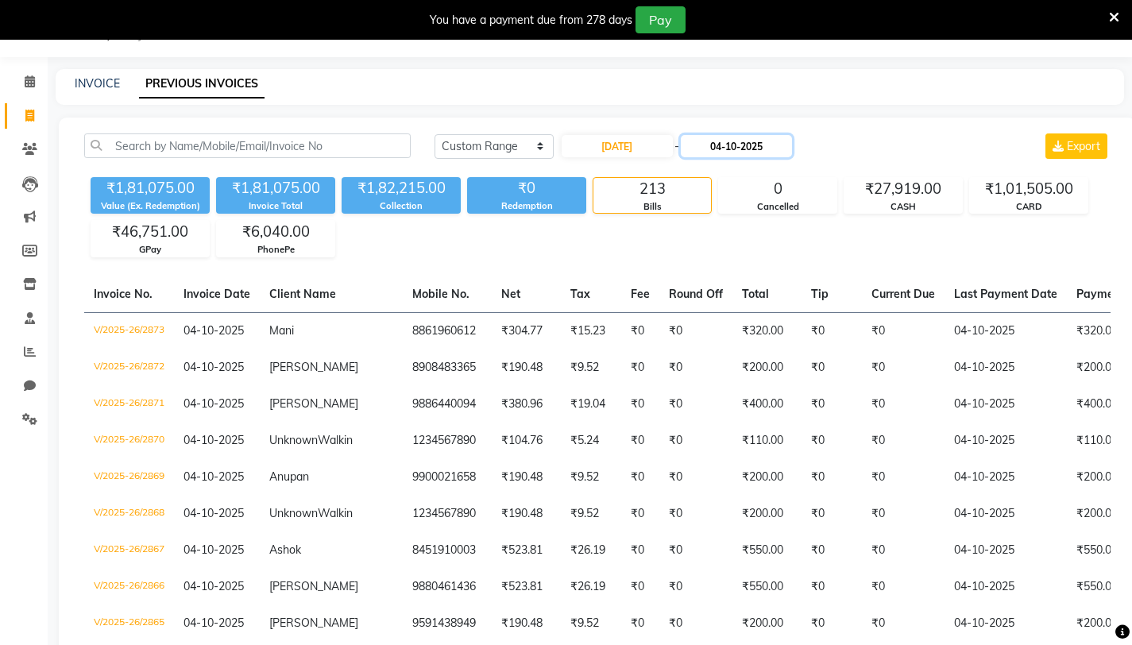
click at [745, 145] on input "04-10-2025" at bounding box center [736, 146] width 111 height 22
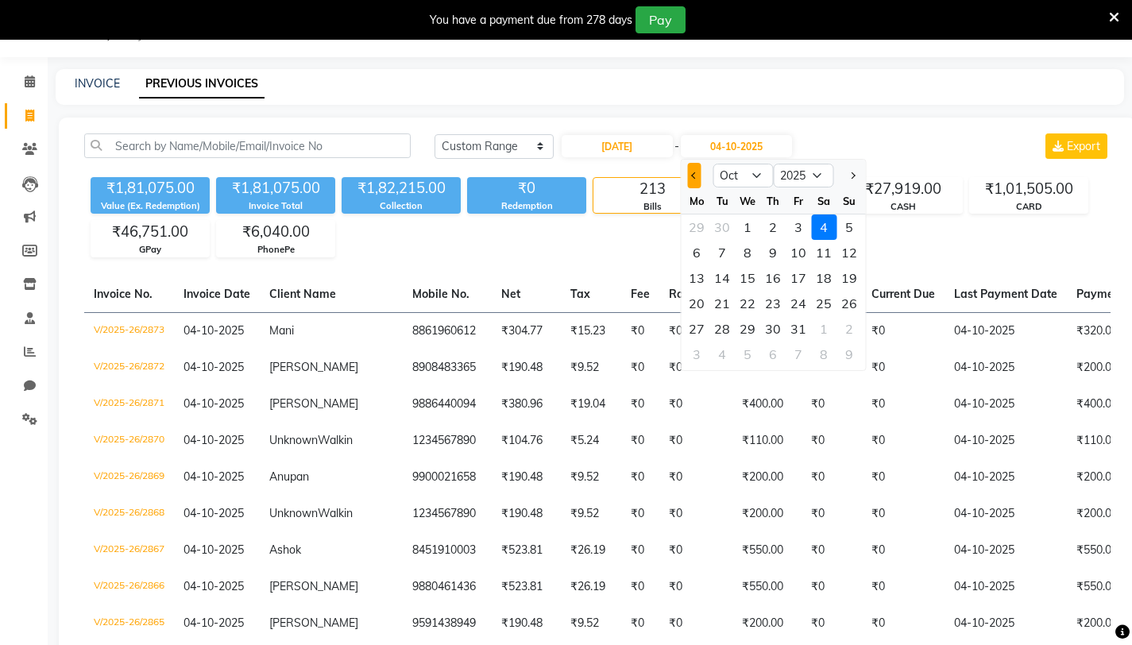
click at [694, 177] on span "Previous month" at bounding box center [694, 175] width 6 height 6
select select "9"
click at [841, 276] on div "21" at bounding box center [848, 277] width 25 height 25
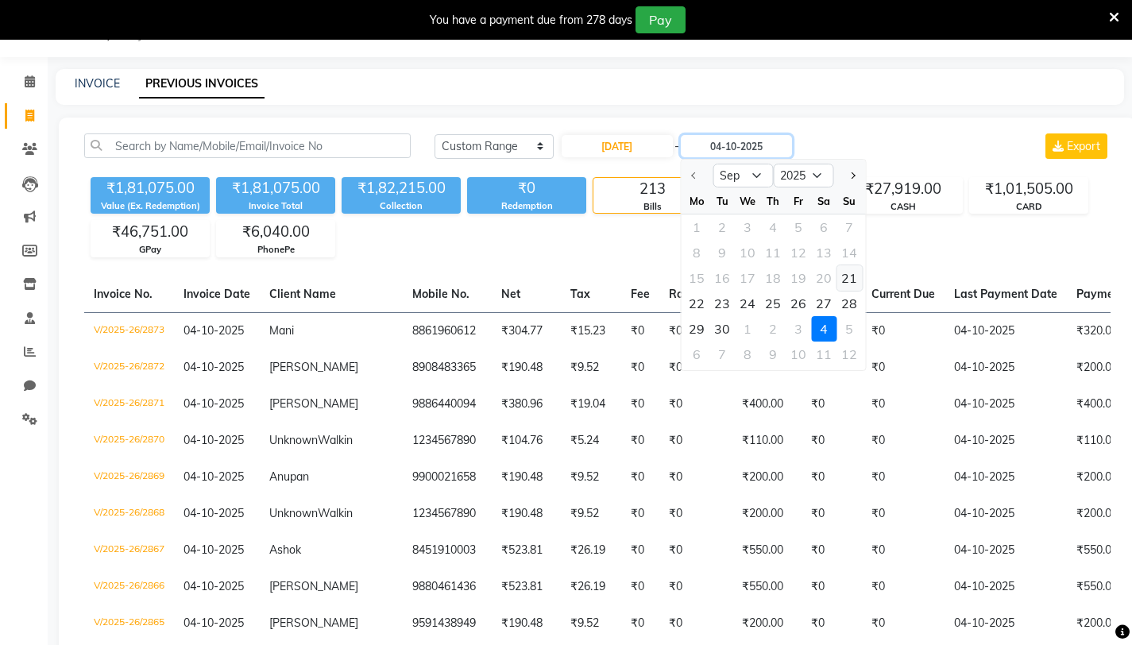
type input "[DATE]"
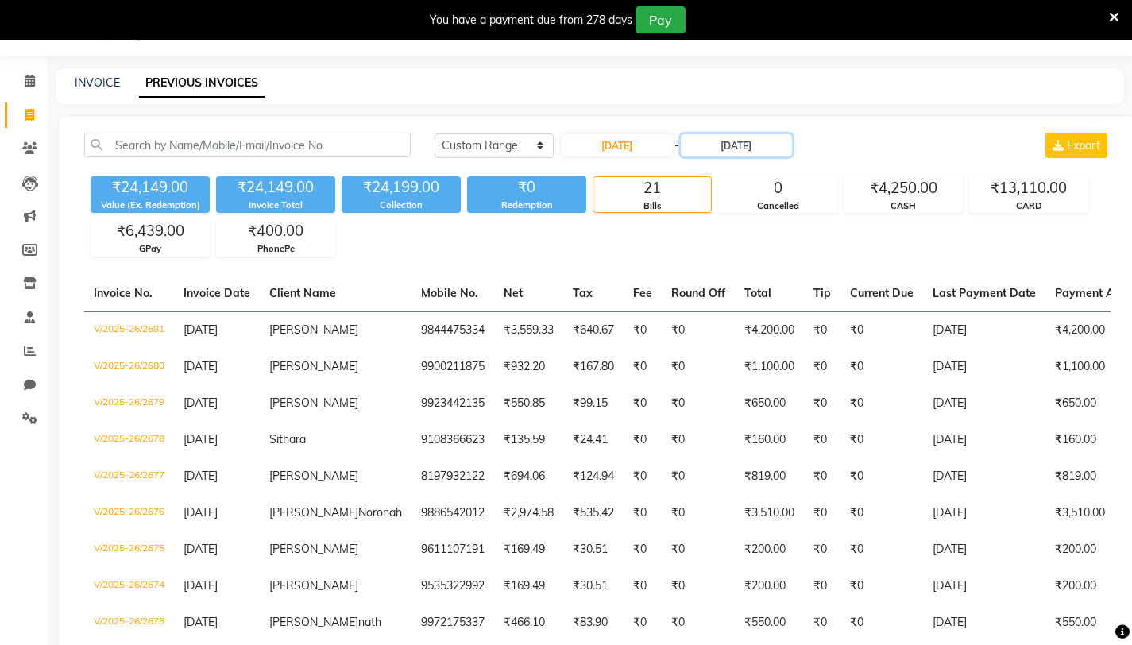
scroll to position [41, 0]
click at [788, 268] on div "[DATE] [DATE] Custom Range [DATE] - [DATE] Export ₹24,149.00 Value (Ex. Redempt…" at bounding box center [597, 647] width 1077 height 1062
click at [96, 83] on link "INVOICE" at bounding box center [97, 82] width 45 height 14
select select "7401"
select select "service"
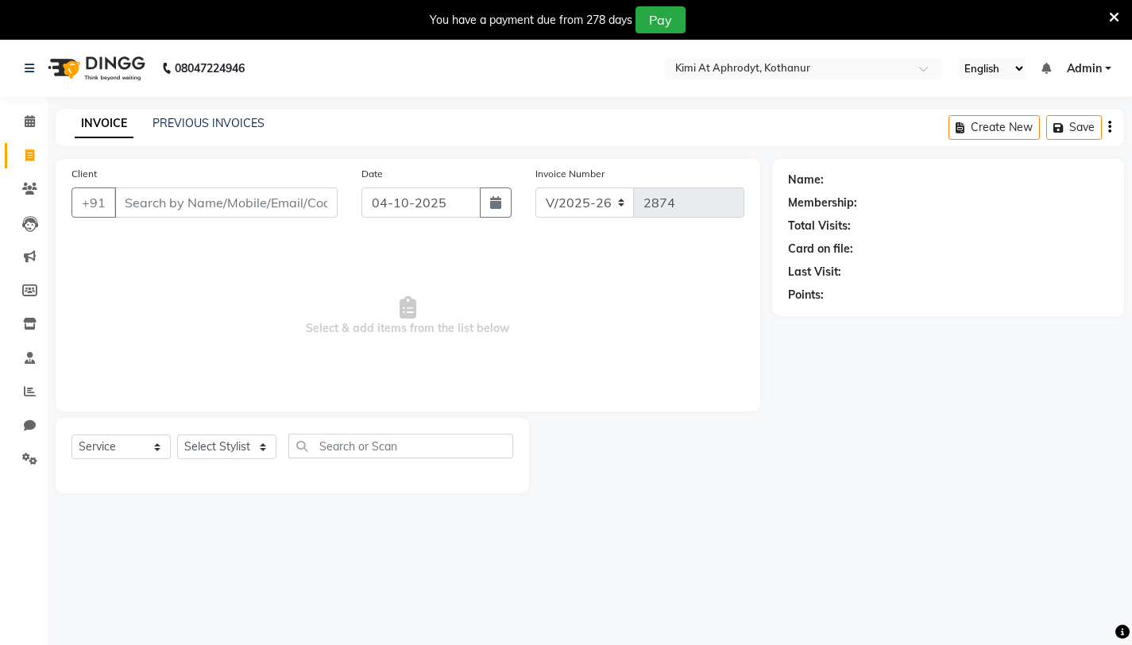
click at [165, 201] on input "Client" at bounding box center [225, 202] width 223 height 30
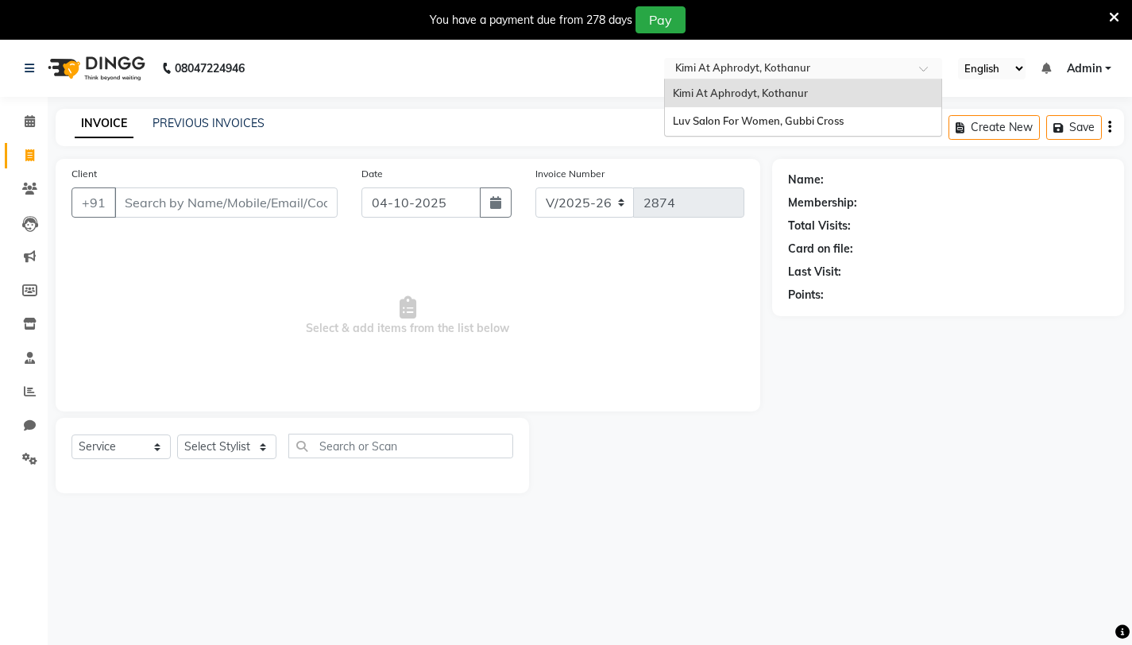
click at [859, 63] on input "text" at bounding box center [787, 70] width 230 height 16
click at [791, 70] on input "text" at bounding box center [787, 70] width 230 height 16
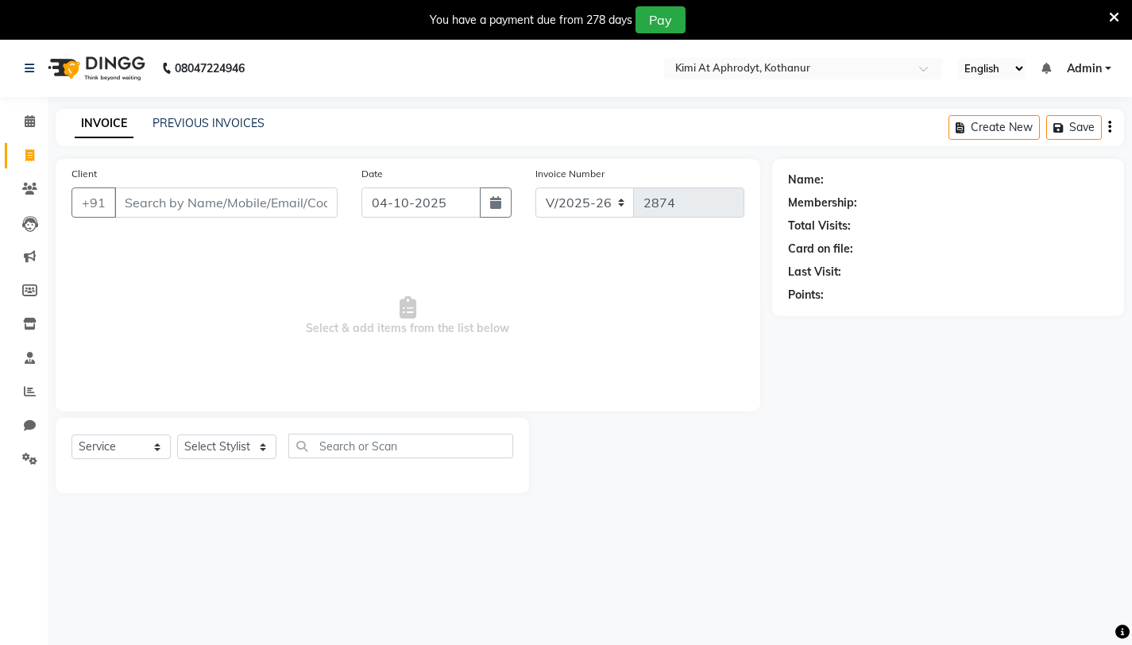
click at [473, 64] on nav "08047224946 Select Location × Kimi At Aphrodyt, Kothanur English ENGLISH Españo…" at bounding box center [566, 68] width 1132 height 57
click at [29, 120] on icon at bounding box center [30, 121] width 10 height 12
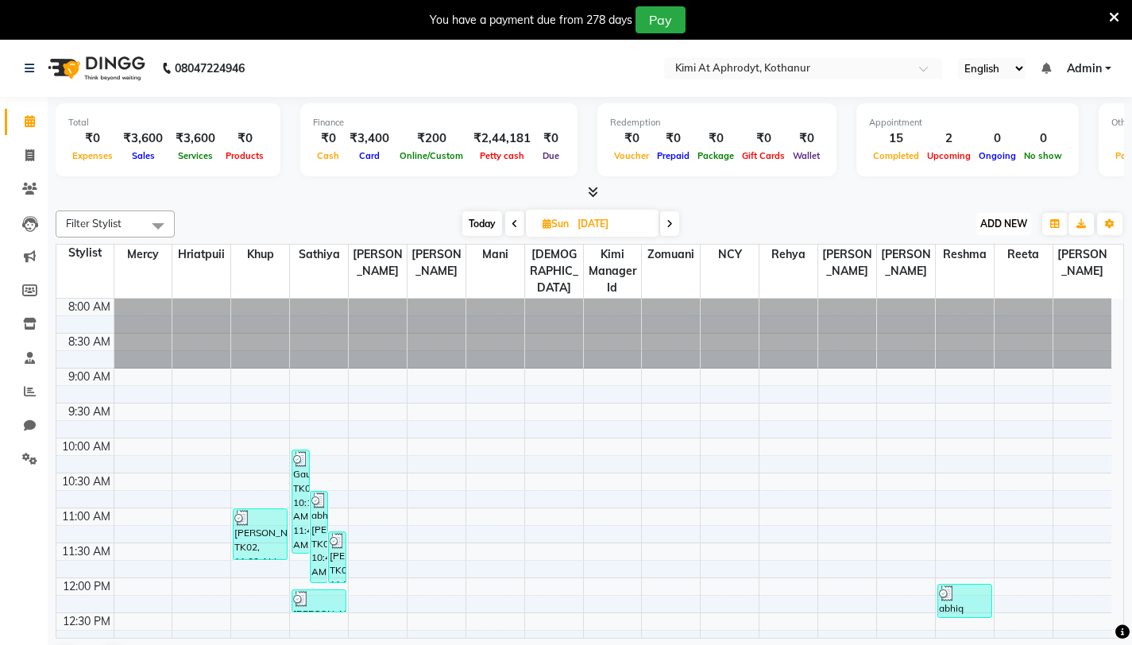
click at [1004, 220] on span "ADD NEW" at bounding box center [1003, 224] width 47 height 12
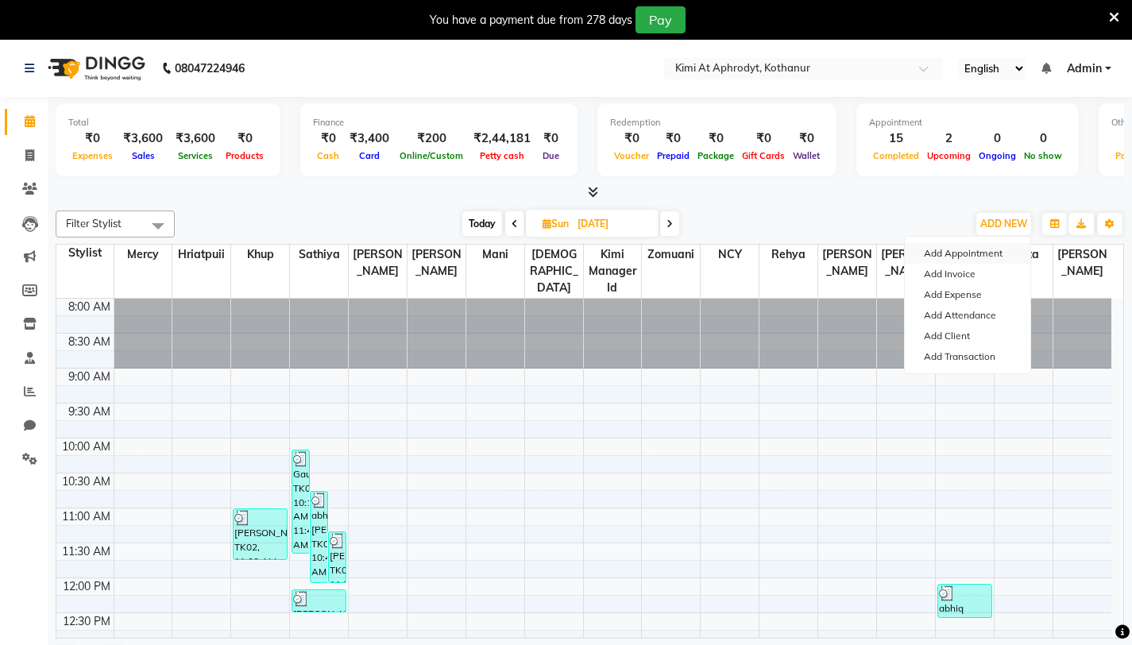
click at [989, 251] on button "Add Appointment" at bounding box center [967, 253] width 125 height 21
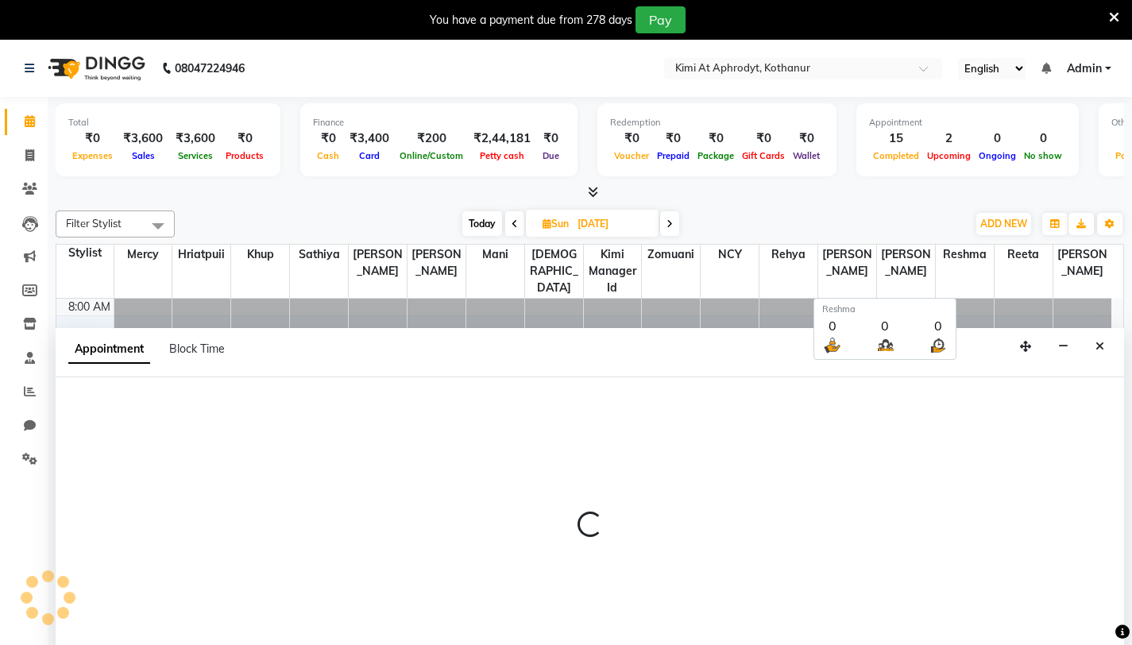
scroll to position [41, 0]
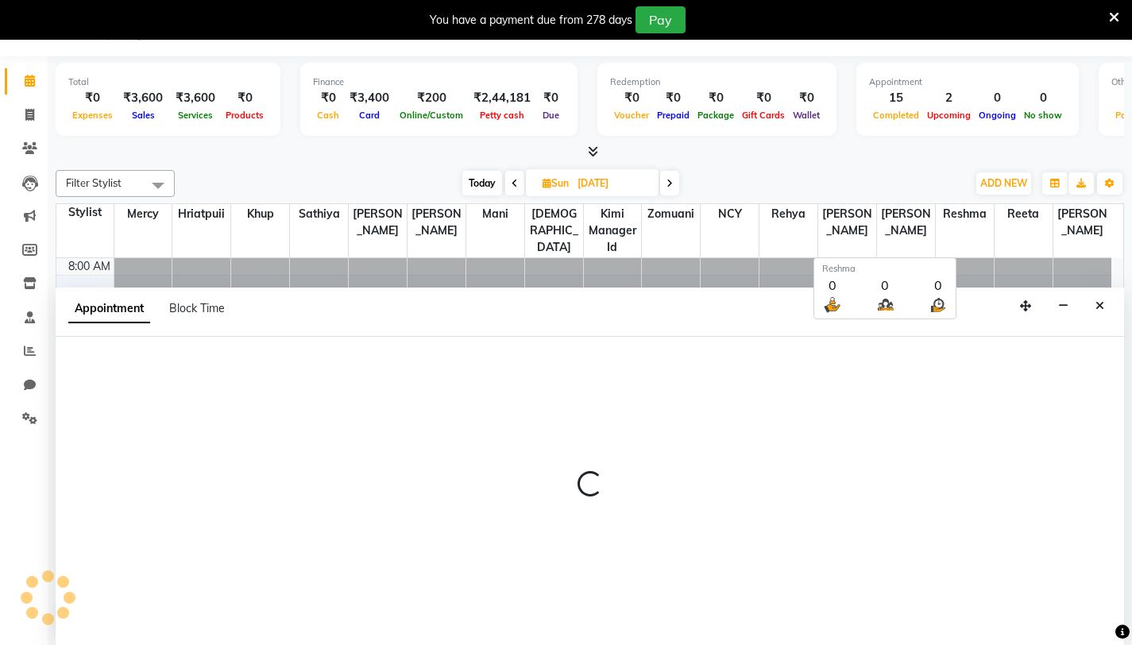
select select "540"
select select "tentative"
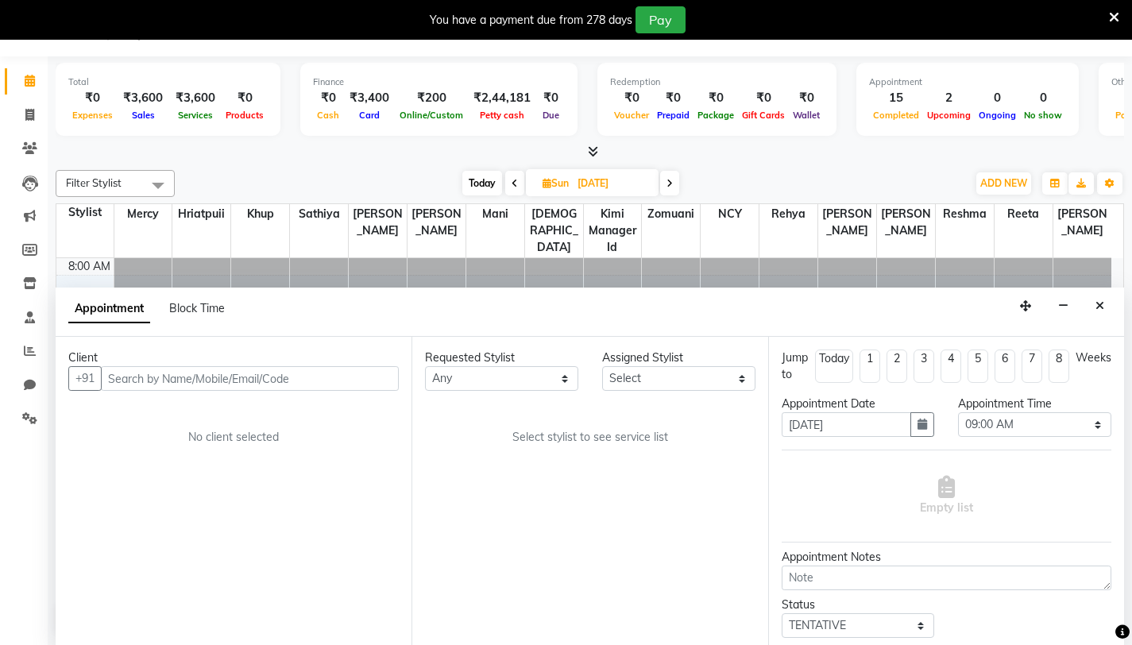
click at [201, 380] on input "text" at bounding box center [250, 378] width 298 height 25
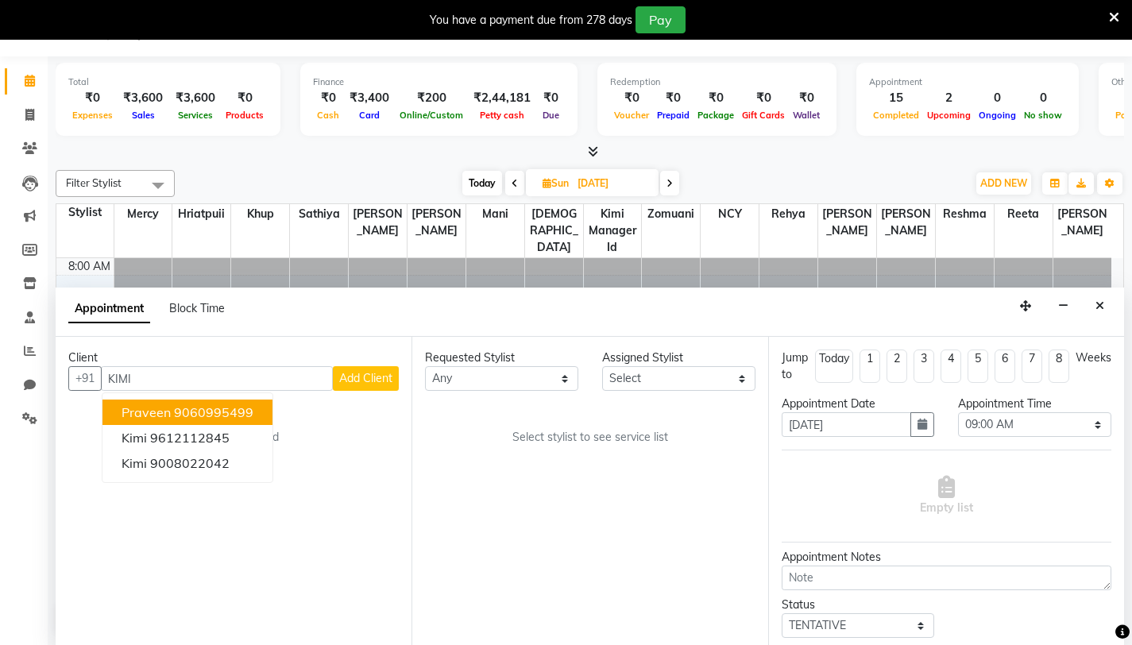
click at [364, 428] on div "Client +91 KIMI Praveen 9060995499 Kimi 9612112845 Kimi 9008022042 Add Client N…" at bounding box center [234, 491] width 356 height 308
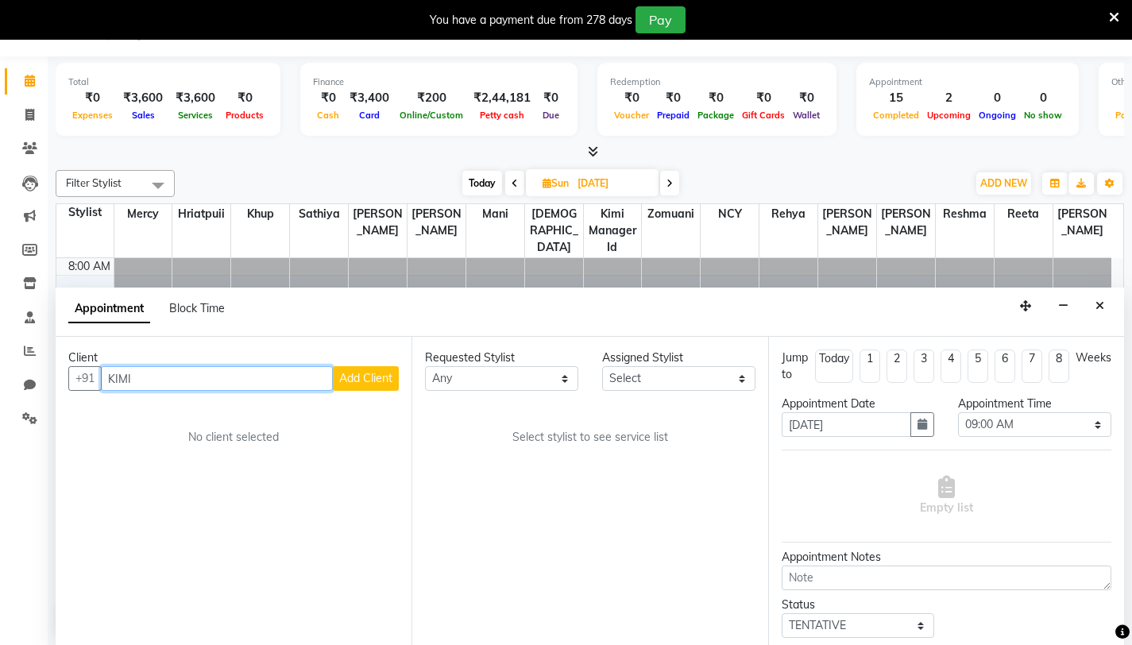
click at [181, 375] on input "KIMI" at bounding box center [217, 378] width 232 height 25
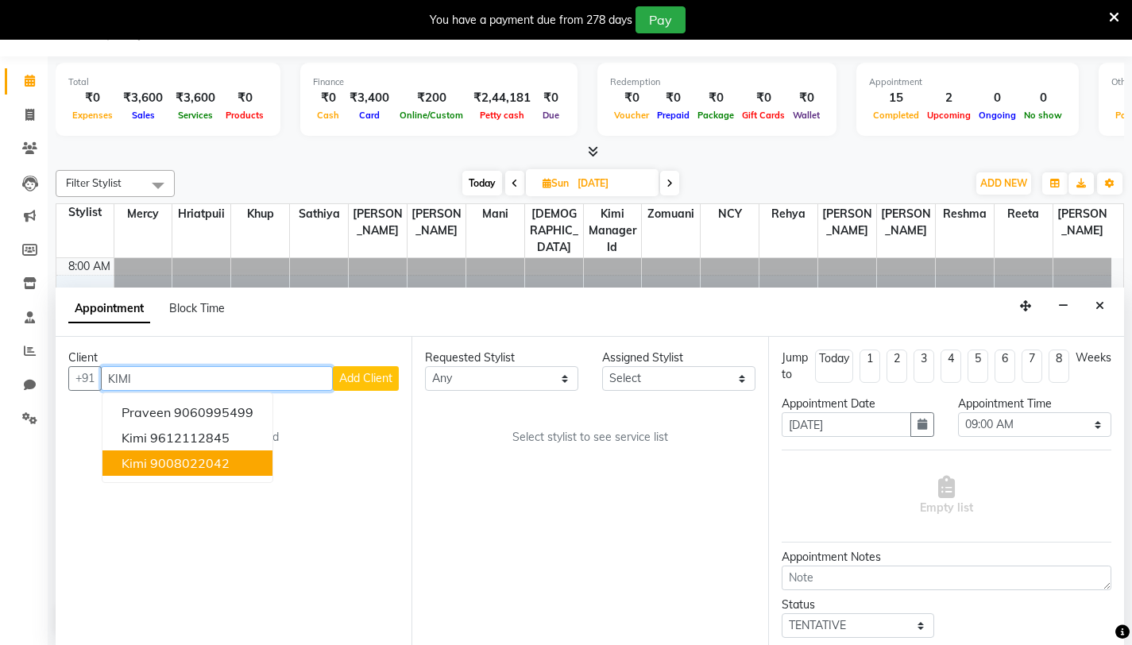
click at [135, 459] on span "Kimi" at bounding box center [134, 463] width 25 height 16
type input "9008022042"
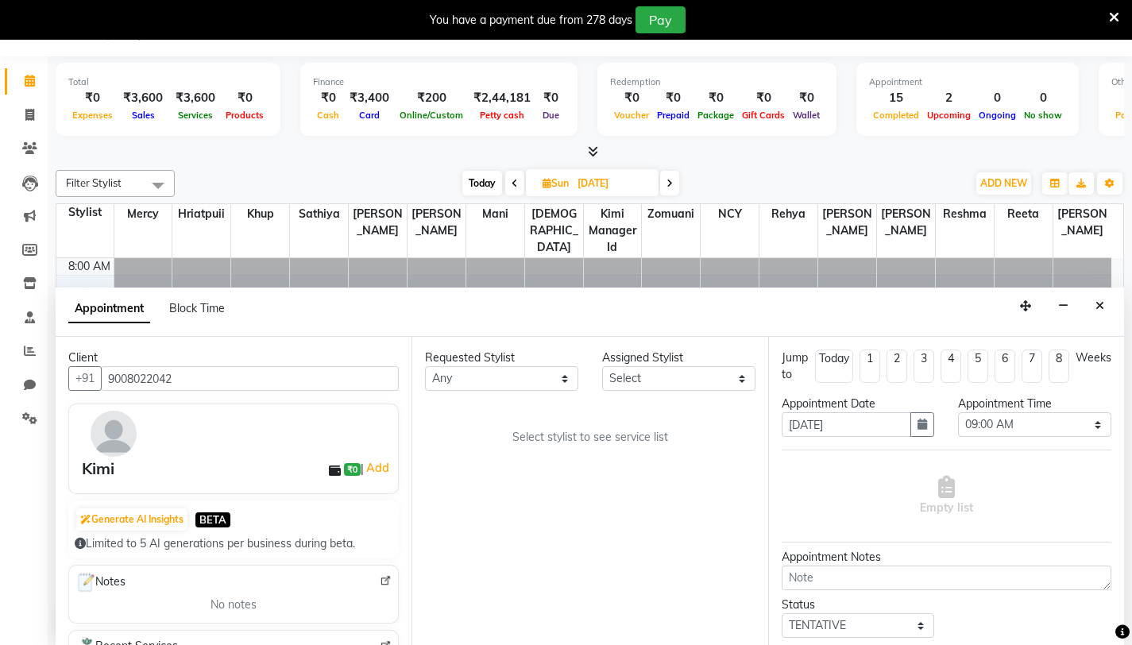
click at [257, 350] on div "Client" at bounding box center [233, 357] width 330 height 17
click at [560, 316] on div "Appointment Block Time" at bounding box center [590, 312] width 1068 height 49
click at [516, 321] on div "Appointment Block Time" at bounding box center [590, 312] width 1068 height 49
click at [541, 371] on select "Any [PERSON_NAME] Hriatpuii [PERSON_NAME] Kimi manager id [PERSON_NAME] [PERSON…" at bounding box center [501, 378] width 153 height 25
select select "69729"
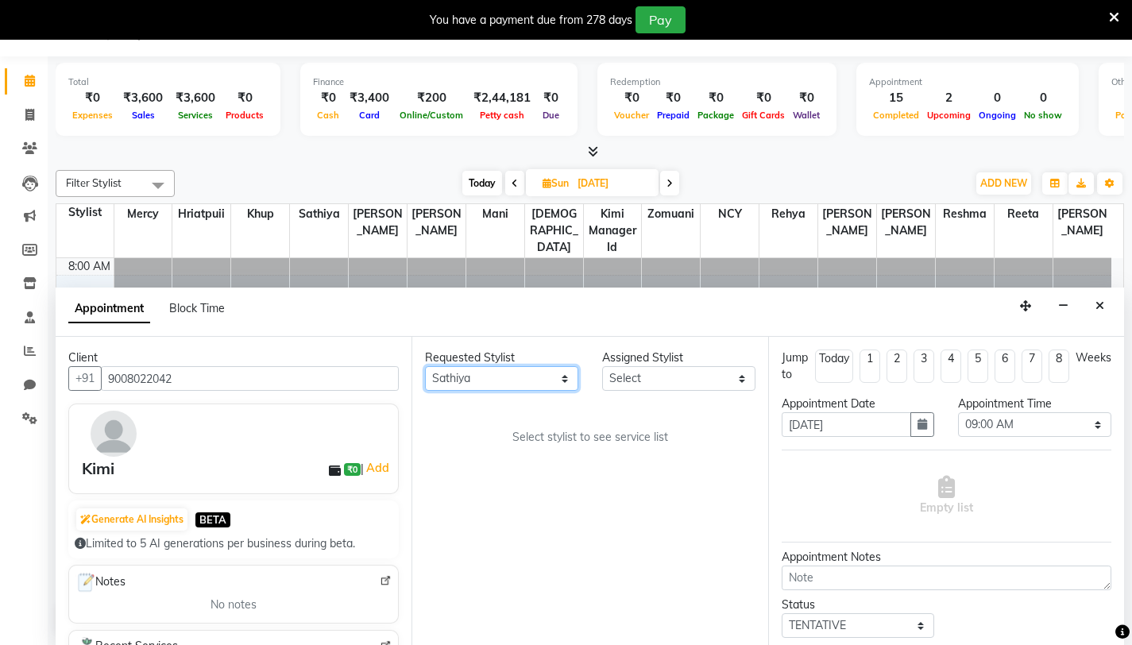
click at [425, 366] on select "Any [PERSON_NAME] Hriatpuii [PERSON_NAME] Kimi manager id [PERSON_NAME] [PERSON…" at bounding box center [501, 378] width 153 height 25
select select "69729"
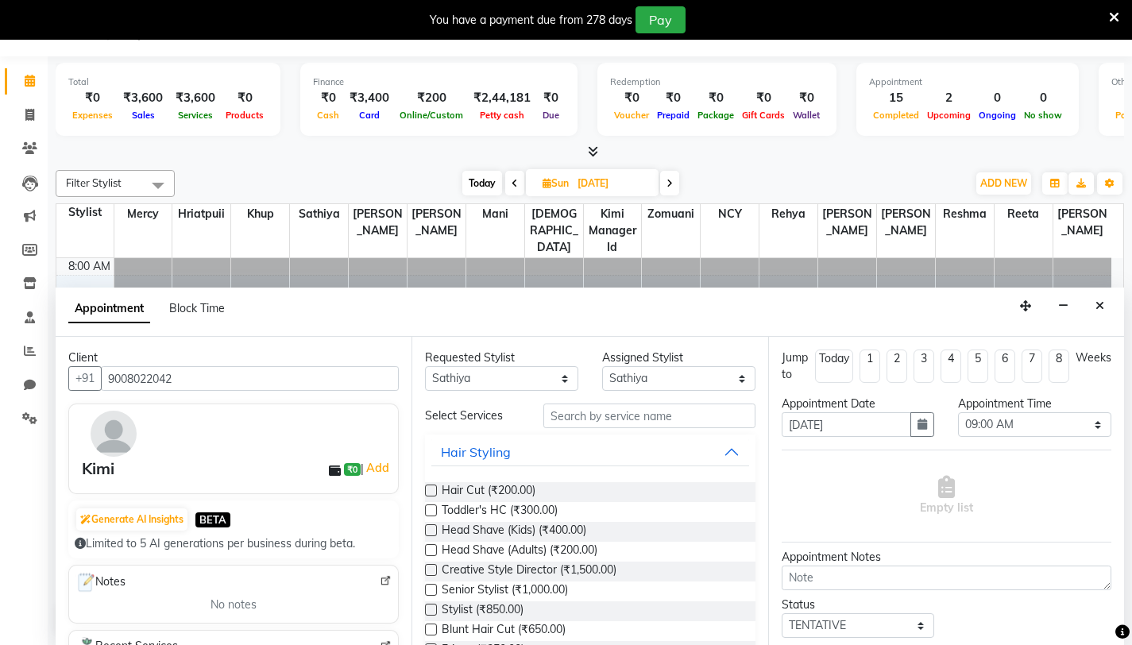
click at [790, 324] on div "Appointment Block Time" at bounding box center [590, 312] width 1068 height 49
click at [436, 491] on label at bounding box center [431, 491] width 12 height 12
click at [435, 491] on input "checkbox" at bounding box center [430, 492] width 10 height 10
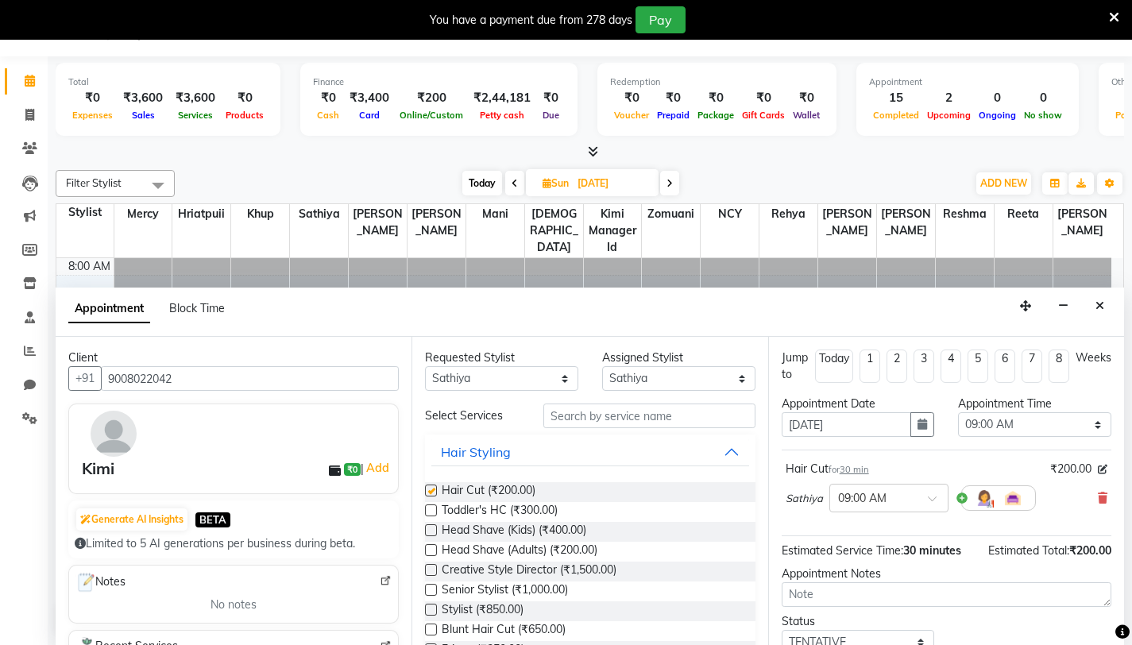
checkbox input "false"
click at [990, 426] on select "Select 09:00 AM 09:15 AM 09:30 AM 09:45 AM 10:00 AM 10:15 AM 10:30 AM 10:45 AM …" at bounding box center [1034, 424] width 153 height 25
select select "960"
click at [958, 412] on select "Select 09:00 AM 09:15 AM 09:30 AM 09:45 AM 10:00 AM 10:15 AM 10:30 AM 10:45 AM …" at bounding box center [1034, 424] width 153 height 25
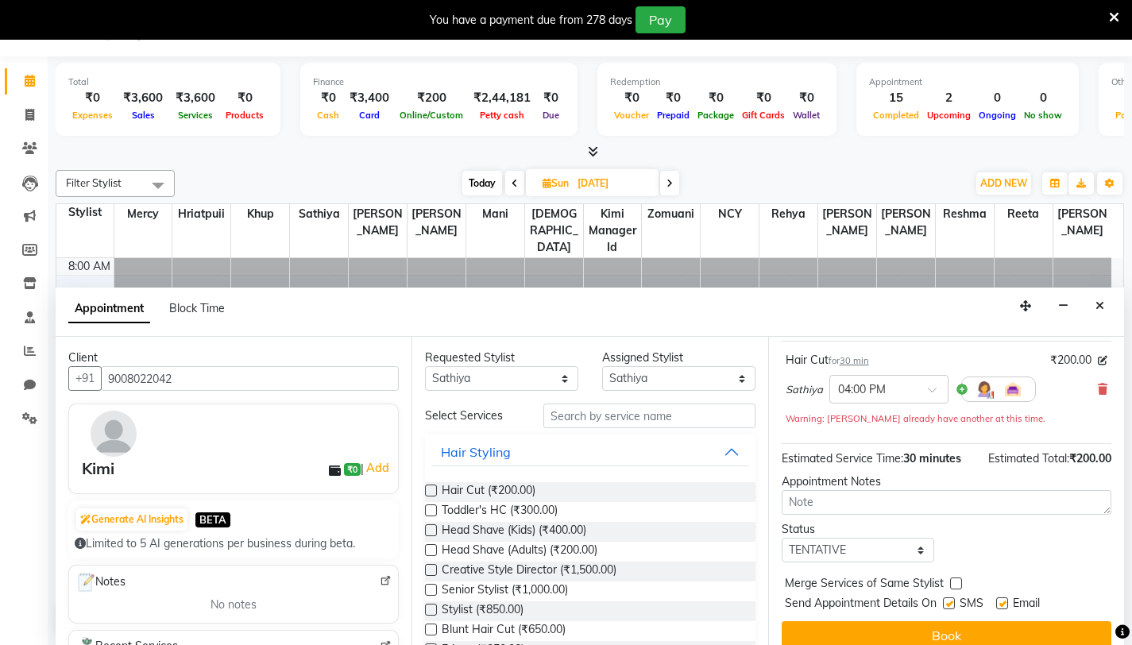
scroll to position [126, 0]
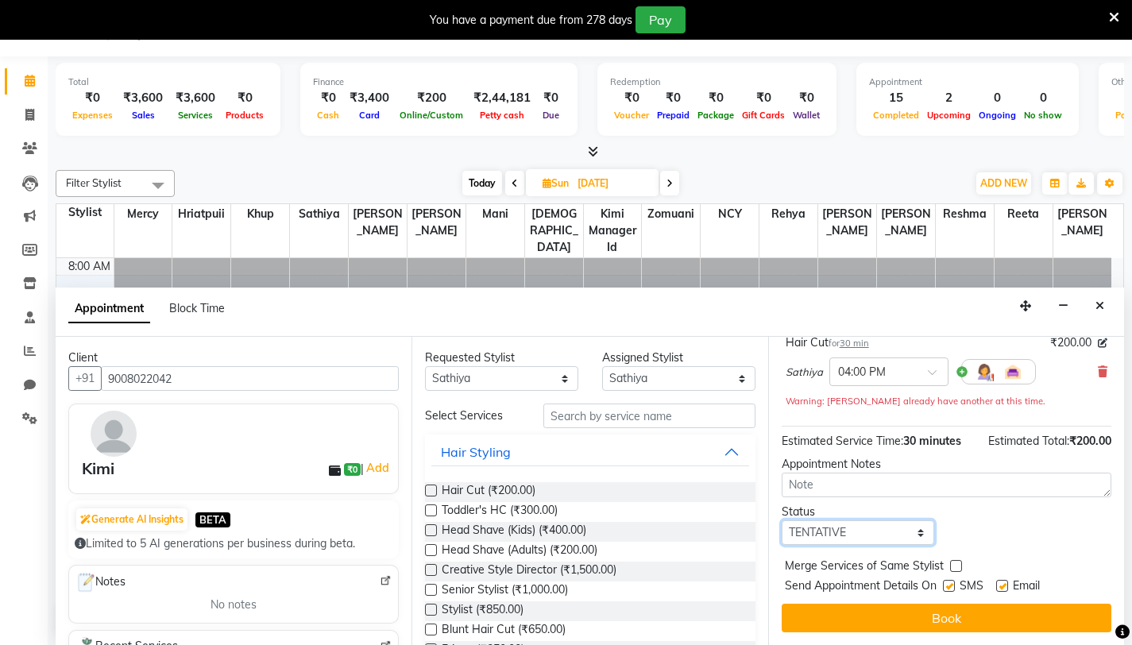
click at [870, 538] on select "Select TENTATIVE CONFIRM UPCOMING" at bounding box center [858, 532] width 153 height 25
select select "confirm booking"
click at [782, 520] on select "Select TENTATIVE CONFIRM UPCOMING" at bounding box center [858, 532] width 153 height 25
click at [1004, 585] on label at bounding box center [1002, 586] width 12 height 12
click at [1004, 585] on input "checkbox" at bounding box center [1001, 587] width 10 height 10
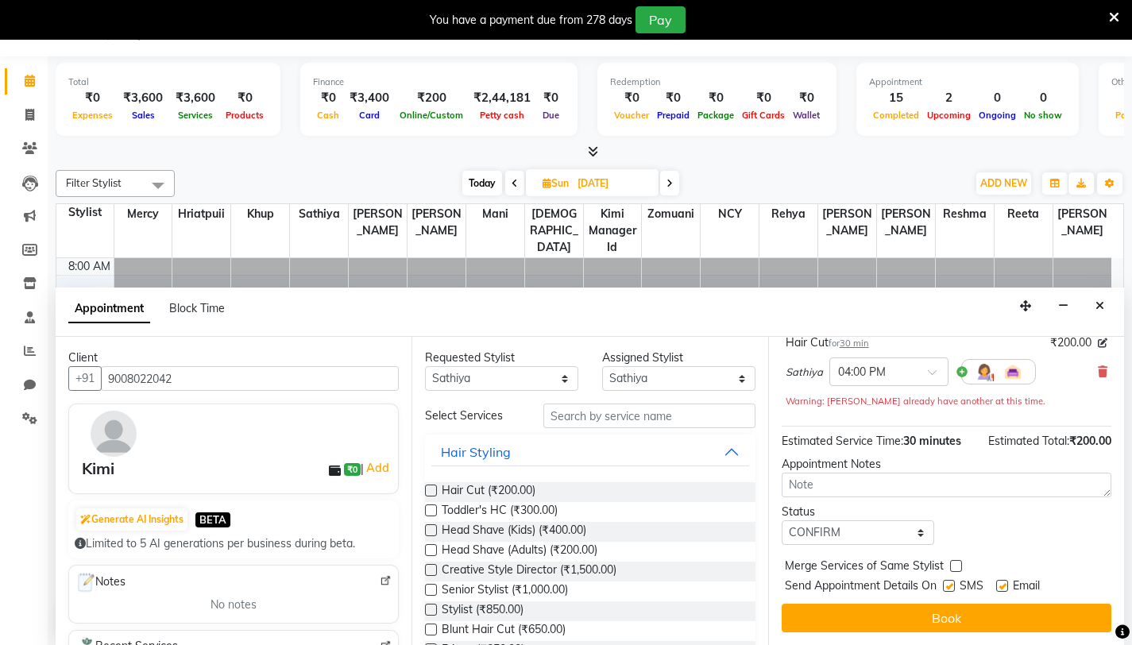
checkbox input "false"
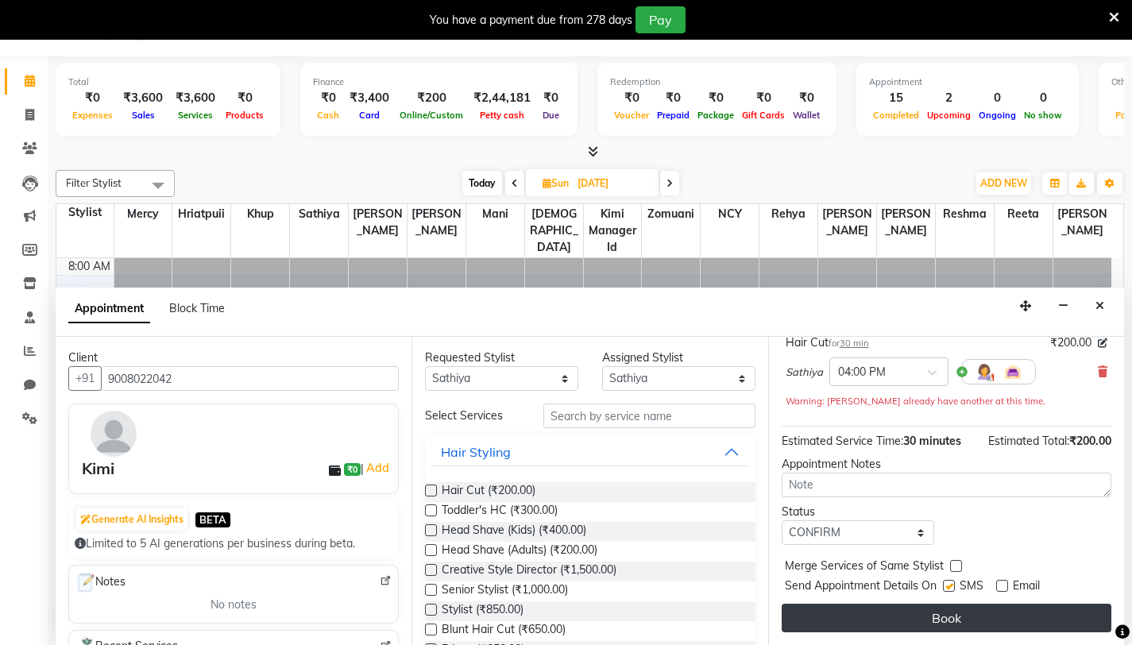
click at [938, 613] on button "Book" at bounding box center [947, 618] width 330 height 29
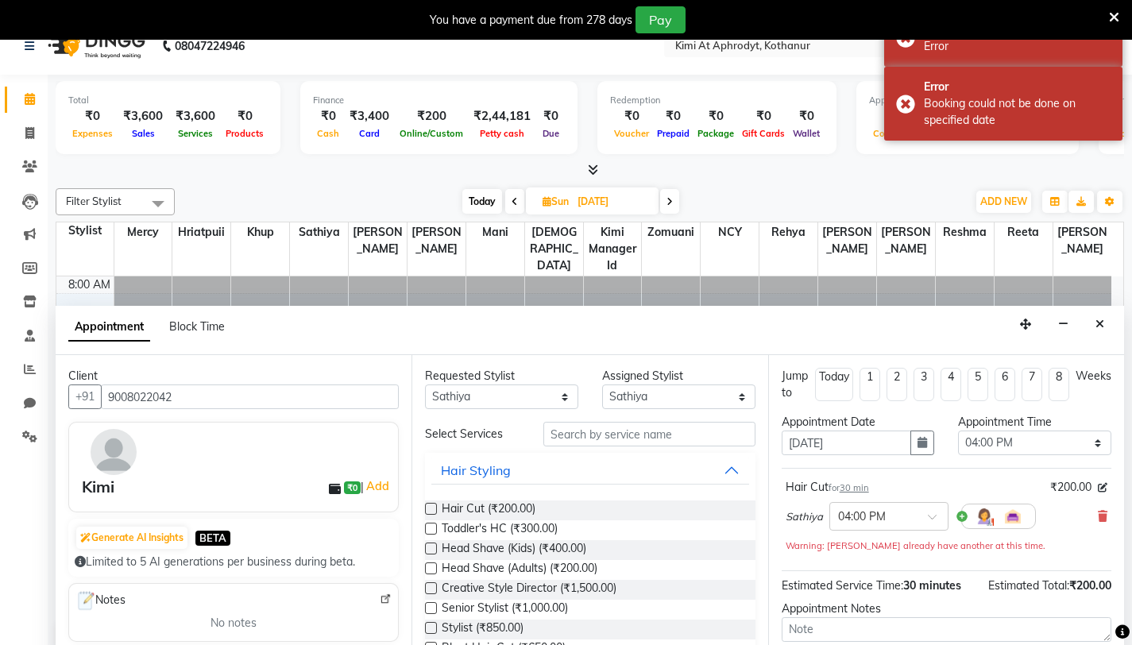
scroll to position [24, 0]
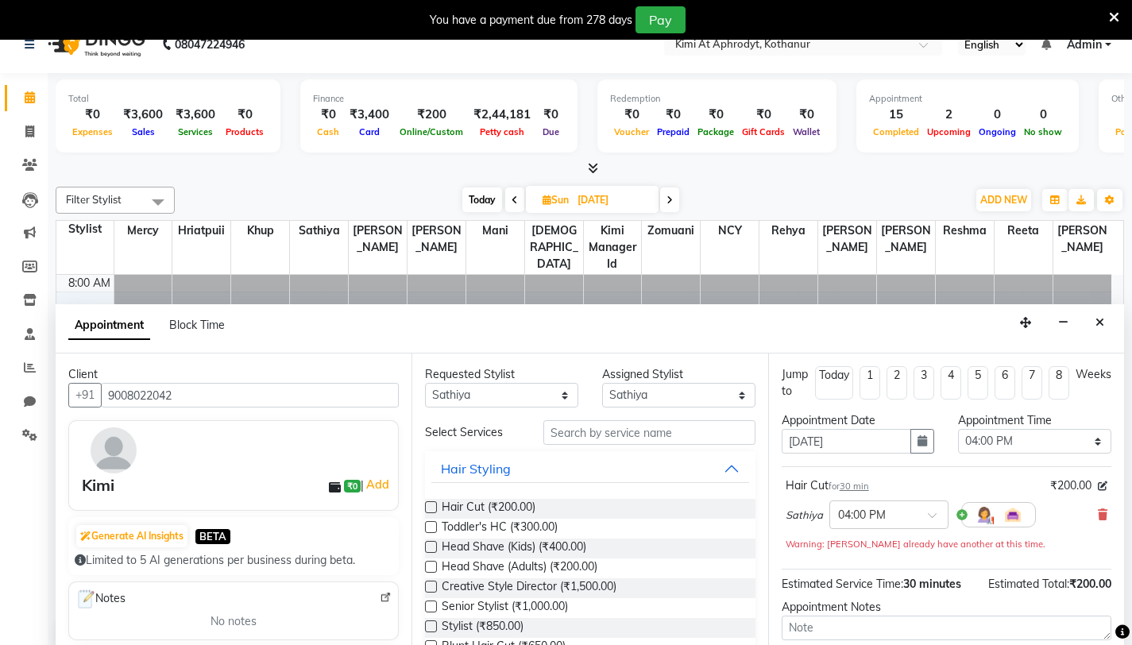
click at [622, 201] on input "[DATE]" at bounding box center [612, 200] width 79 height 24
select select "9"
select select "2025"
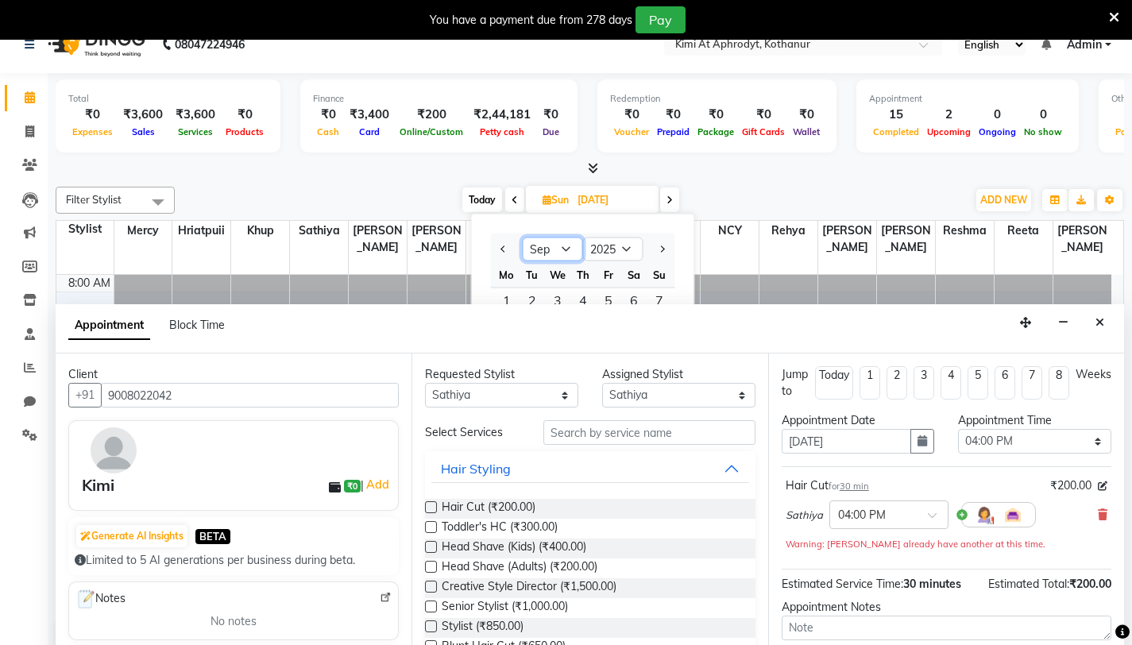
click at [564, 251] on select "Jan Feb Mar Apr May Jun [DATE] Aug Sep Oct Nov Dec" at bounding box center [553, 249] width 60 height 24
click at [658, 249] on span "Next month" at bounding box center [661, 248] width 6 height 6
select select "10"
click at [735, 195] on div "[DATE] [DATE] Jan Feb Mar Apr May Jun [DATE] Aug Sep Oct Nov [DATE] 2016 2017 2…" at bounding box center [571, 200] width 776 height 24
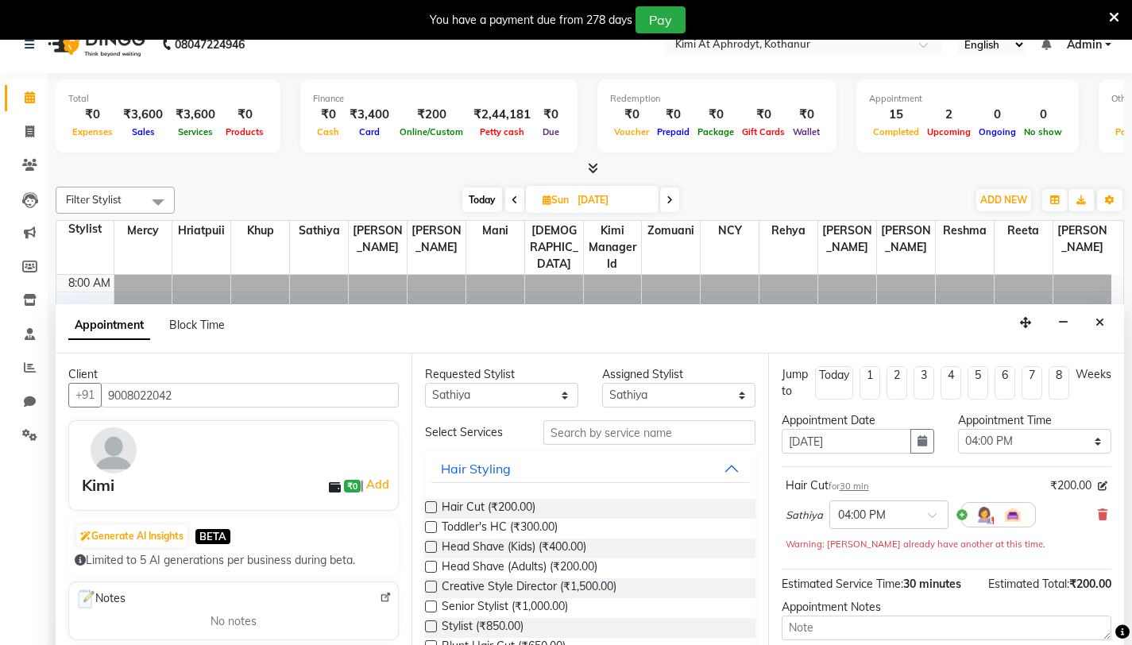
scroll to position [41, 0]
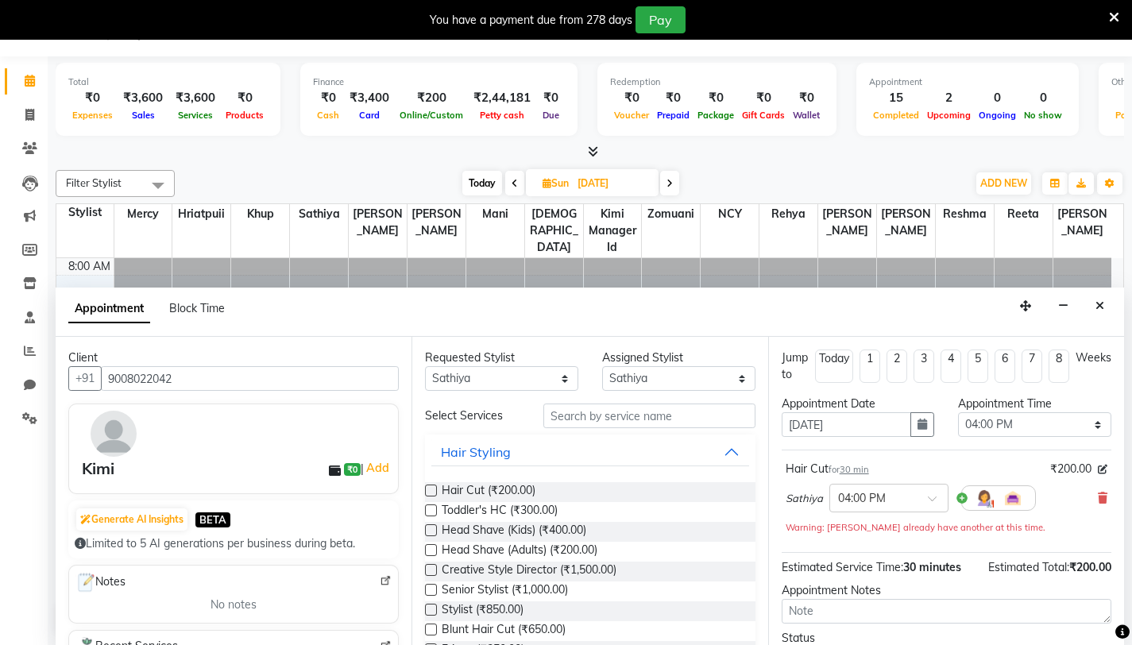
click at [674, 183] on span at bounding box center [669, 183] width 19 height 25
type input "[DATE]"
select select "960"
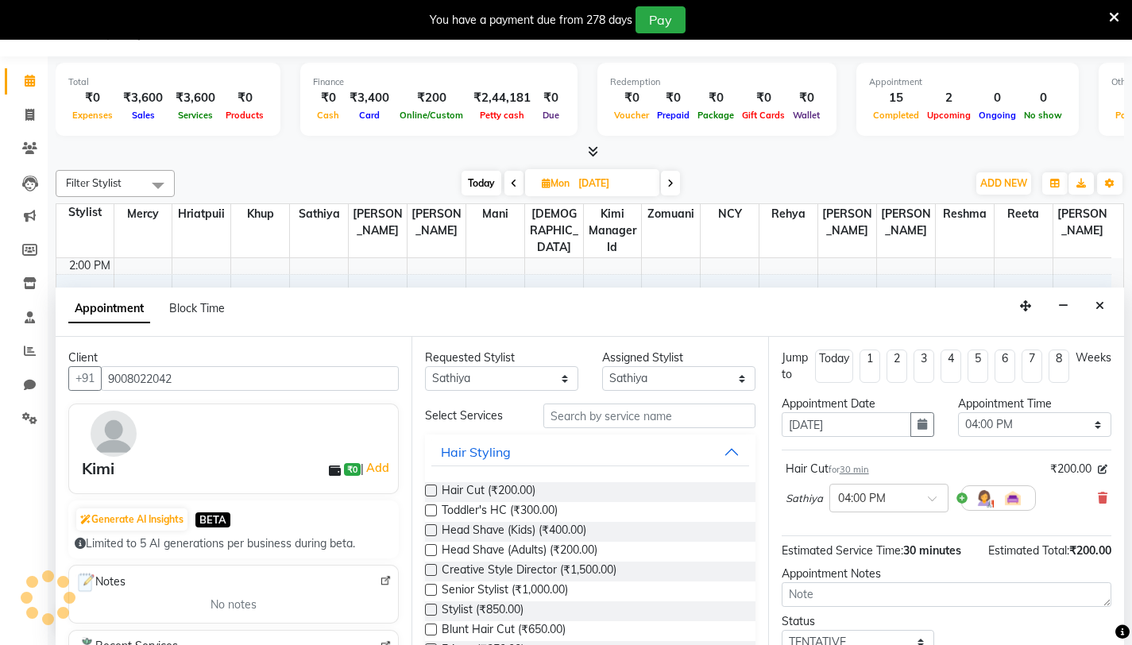
click at [674, 183] on span at bounding box center [670, 183] width 19 height 25
type input "[DATE]"
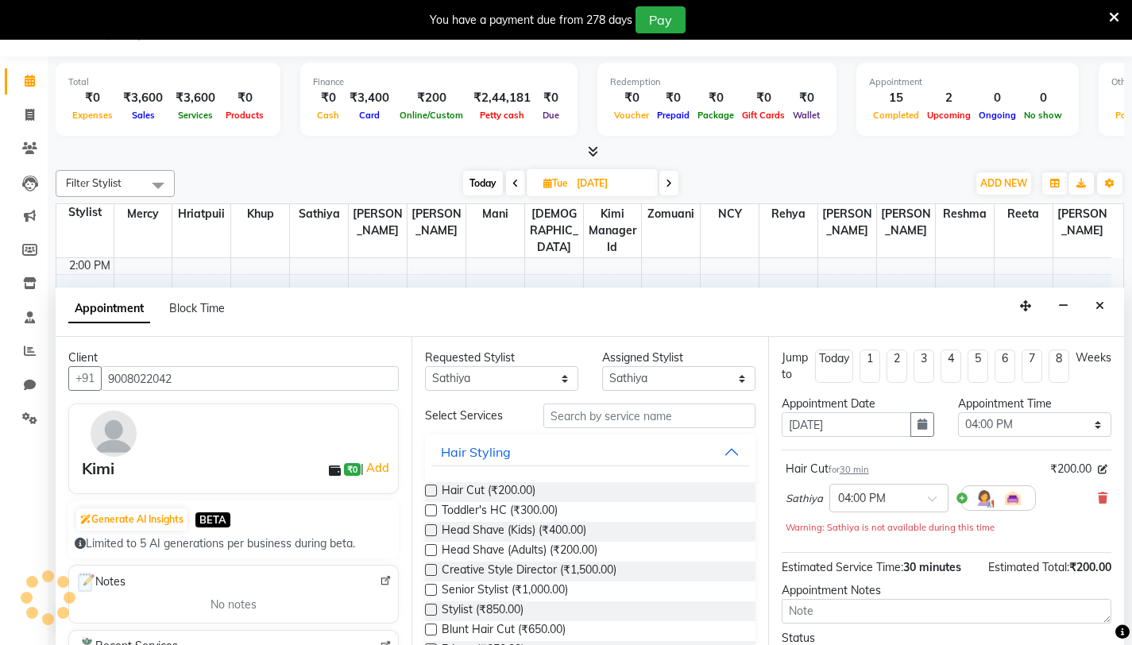
click at [674, 183] on span at bounding box center [668, 183] width 19 height 25
type input "[DATE]"
click at [672, 183] on icon at bounding box center [669, 184] width 6 height 10
type input "[DATE]"
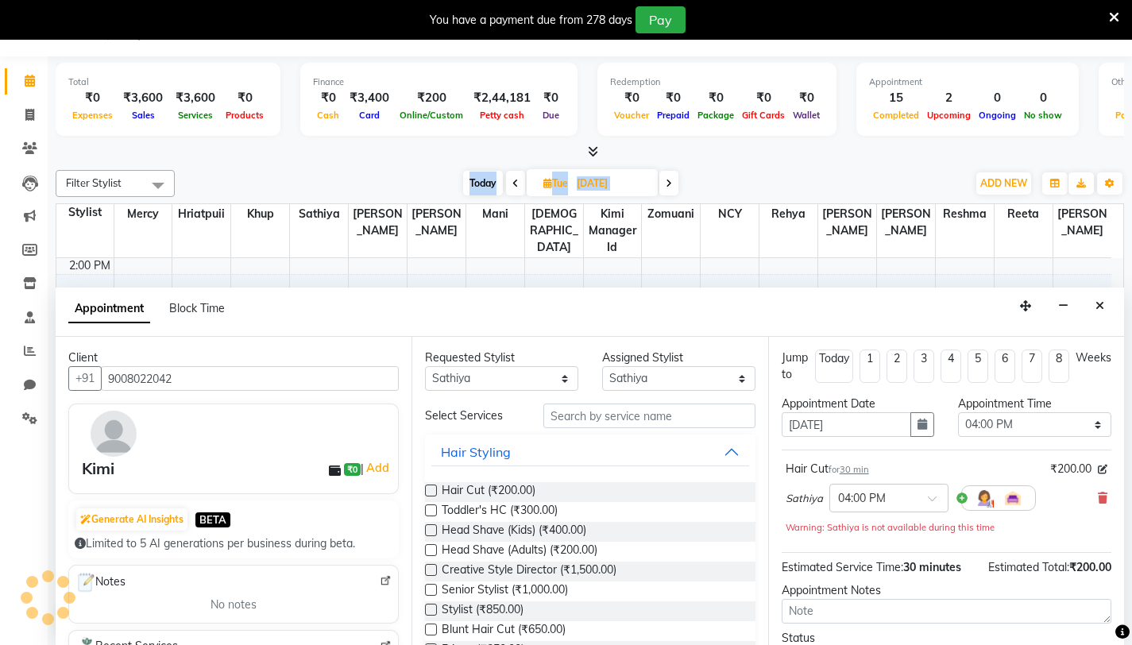
type input "[DATE]"
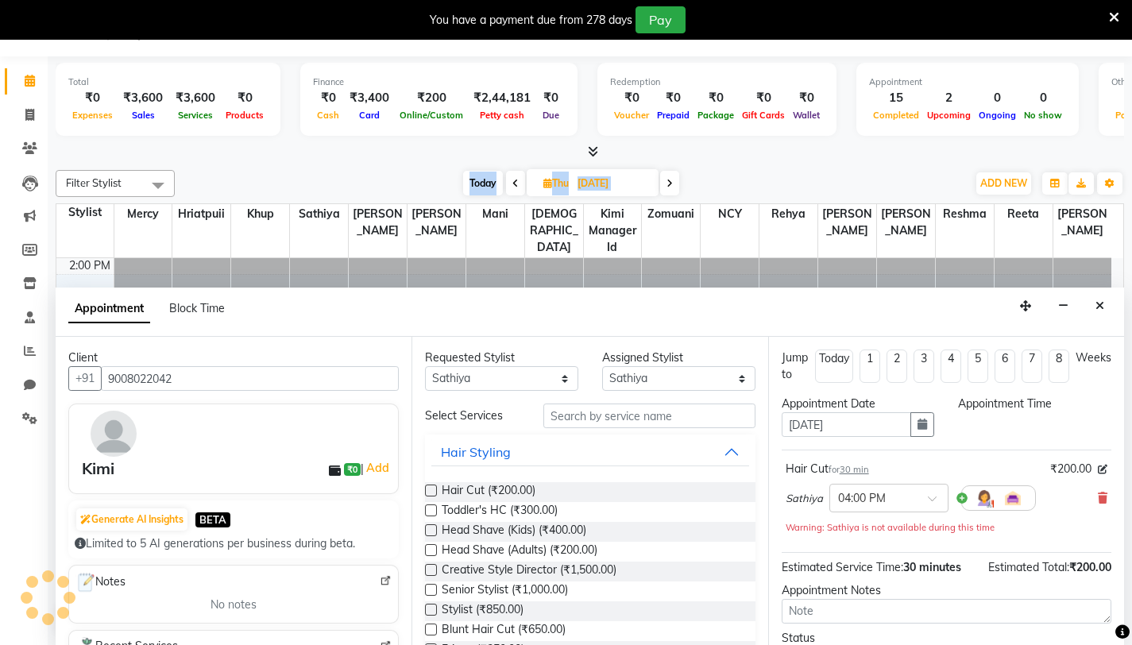
click at [674, 183] on span at bounding box center [669, 183] width 19 height 25
type input "26-09-2025"
select select "960"
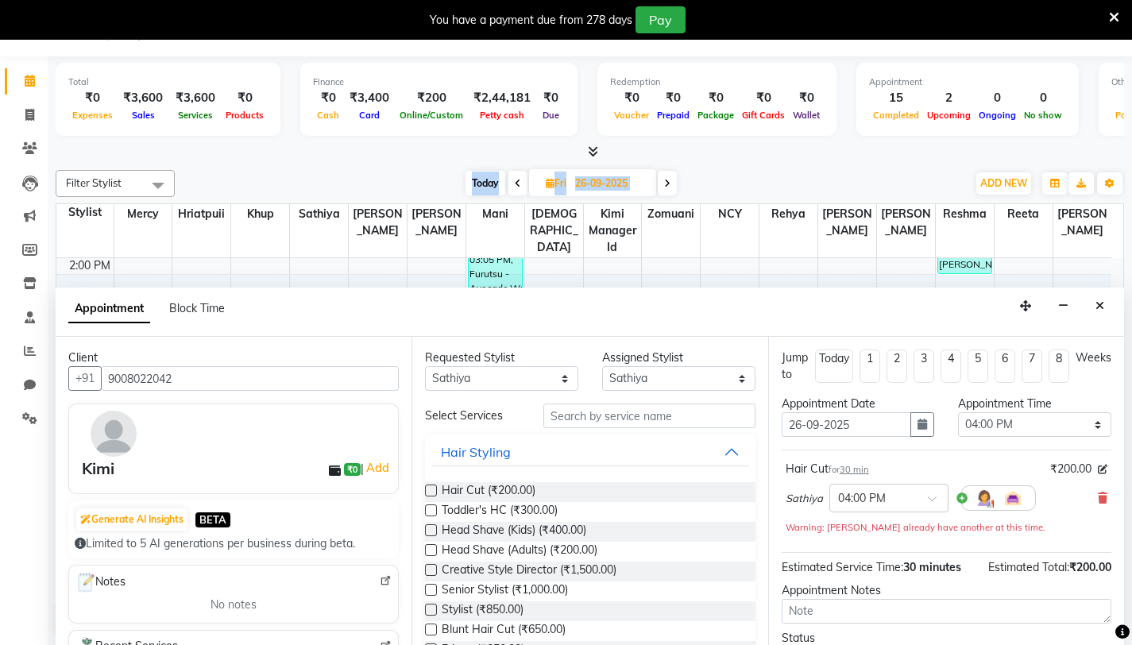
click at [550, 182] on icon at bounding box center [550, 183] width 9 height 10
select select "9"
select select "2025"
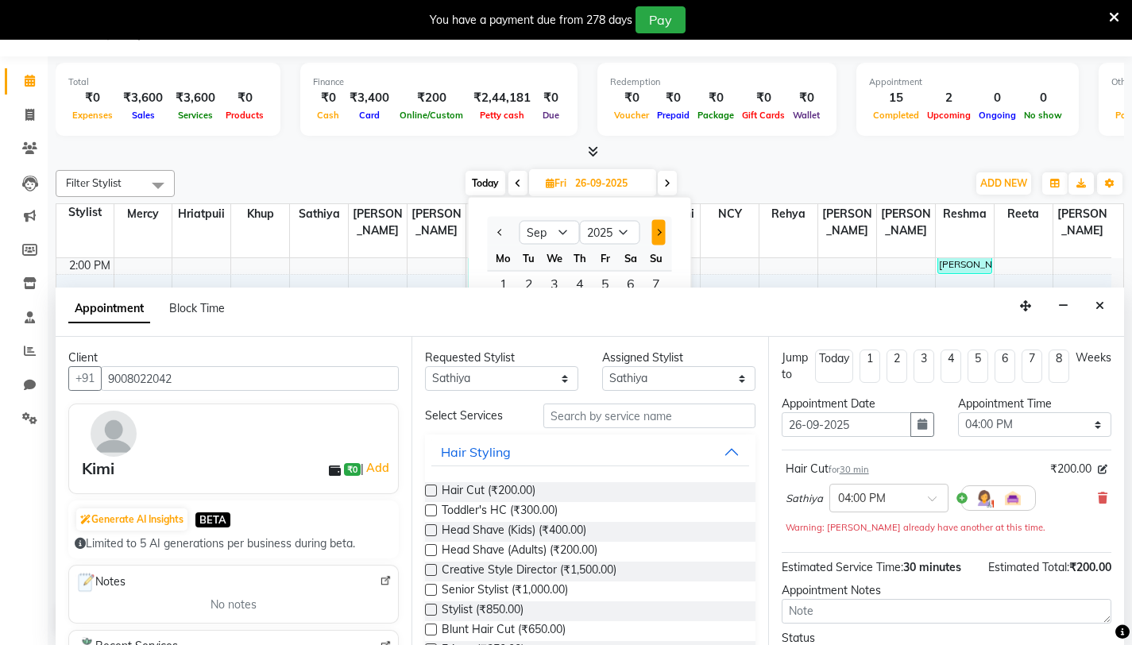
click at [662, 234] on button "Next month" at bounding box center [658, 232] width 14 height 25
select select "10"
click at [627, 280] on span "4" at bounding box center [630, 284] width 25 height 25
type input "04-10-2025"
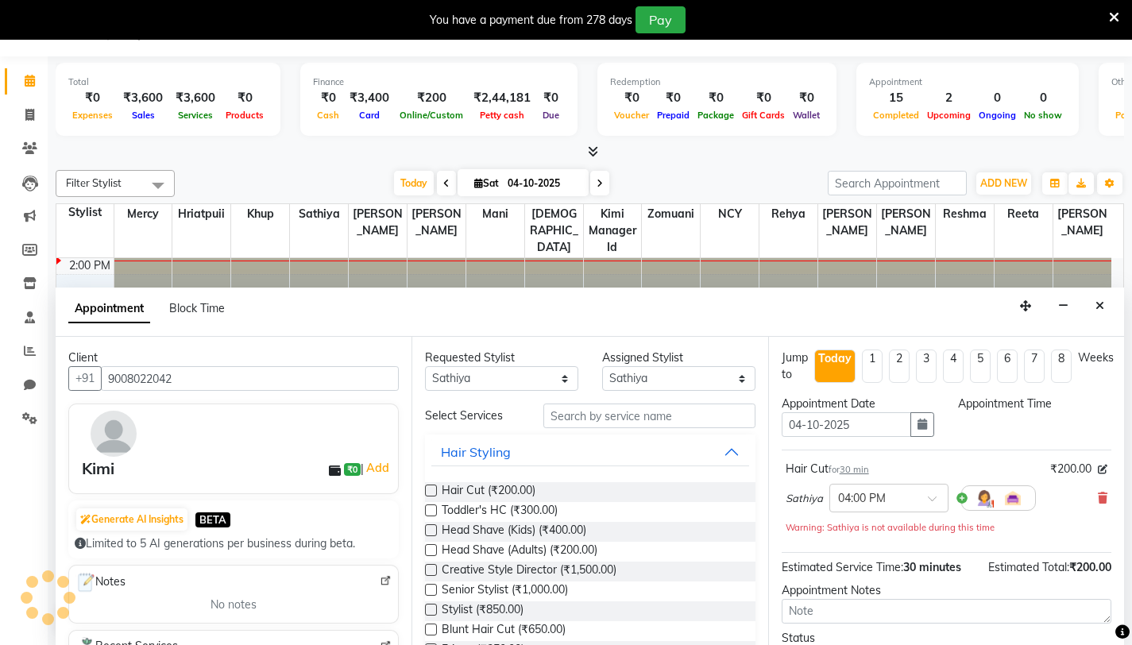
select select "960"
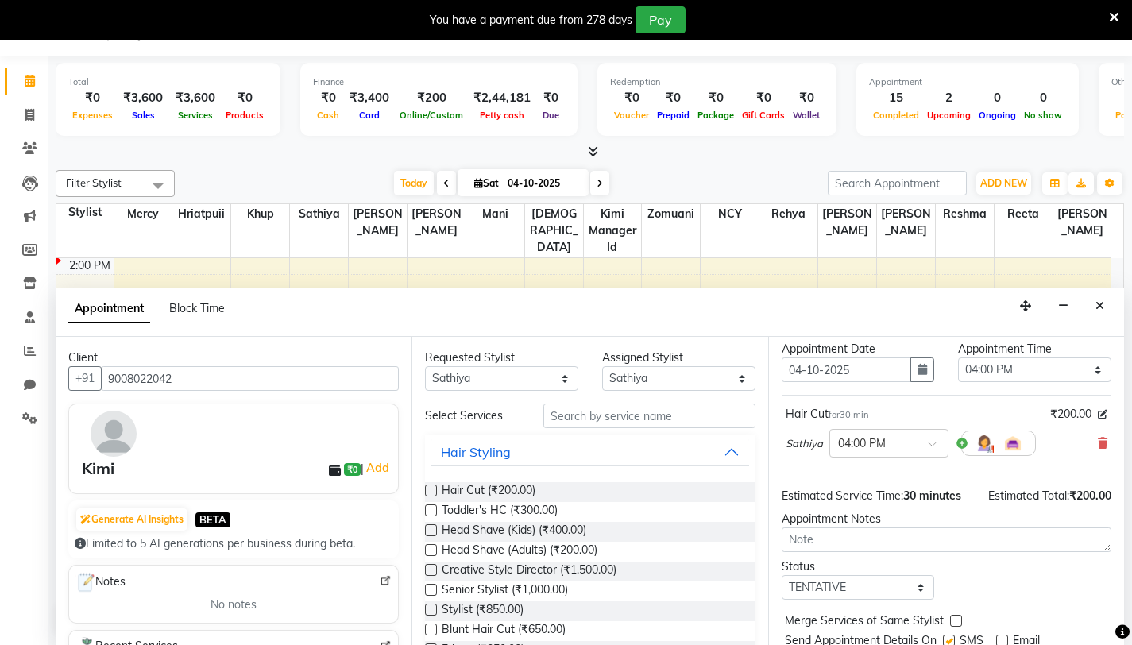
scroll to position [110, 0]
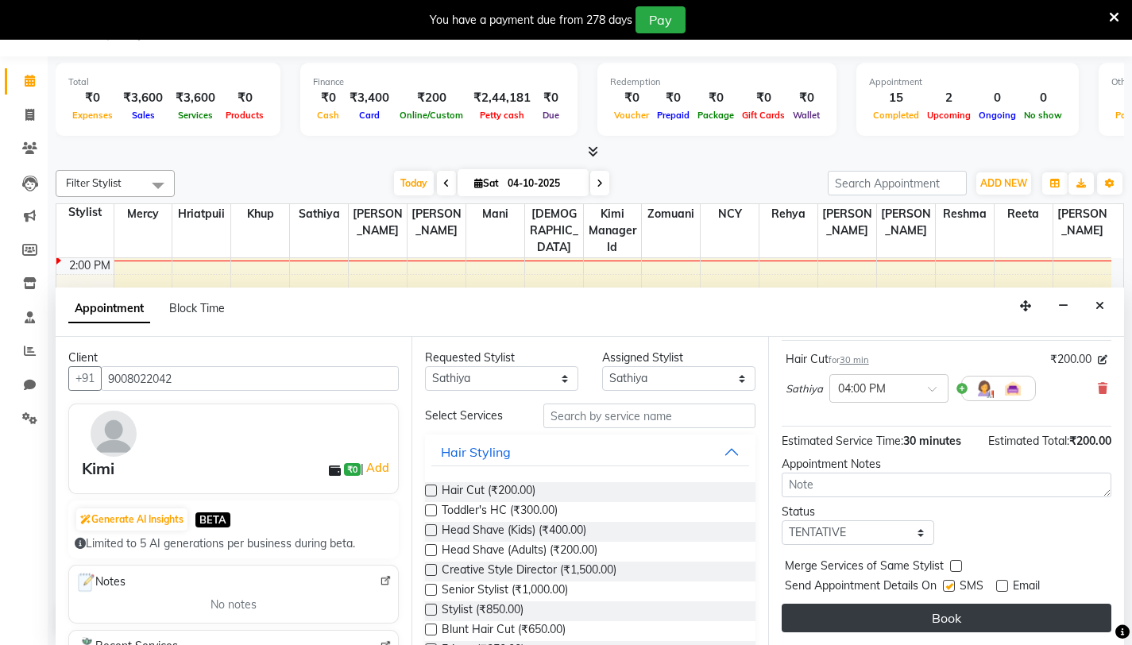
click at [936, 619] on button "Book" at bounding box center [947, 618] width 330 height 29
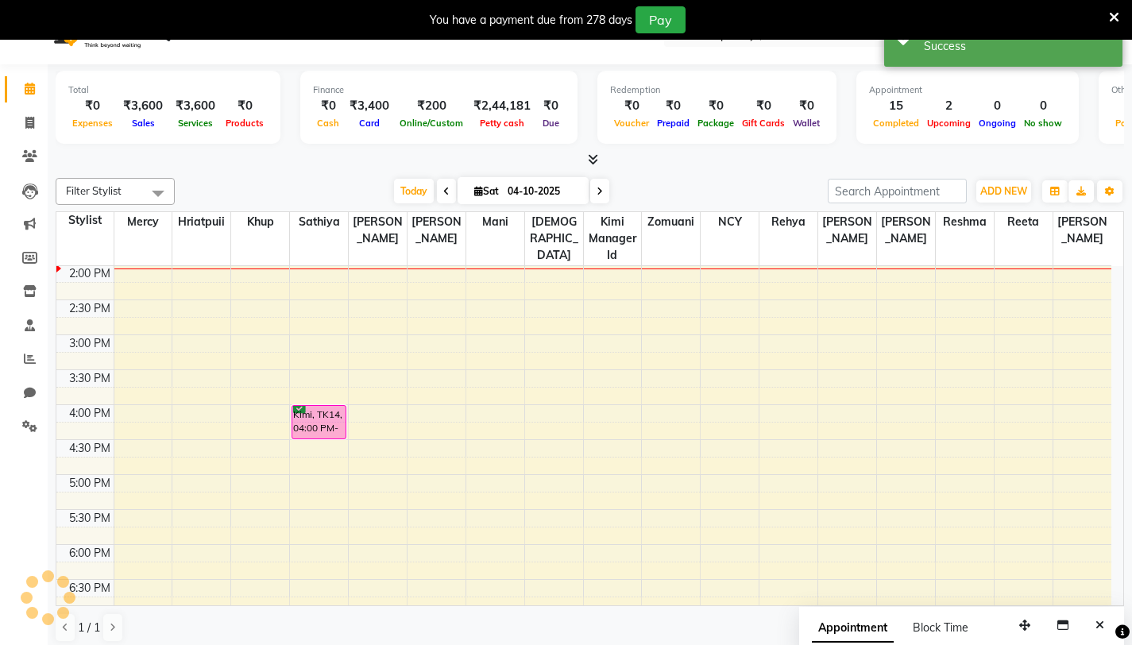
scroll to position [0, 0]
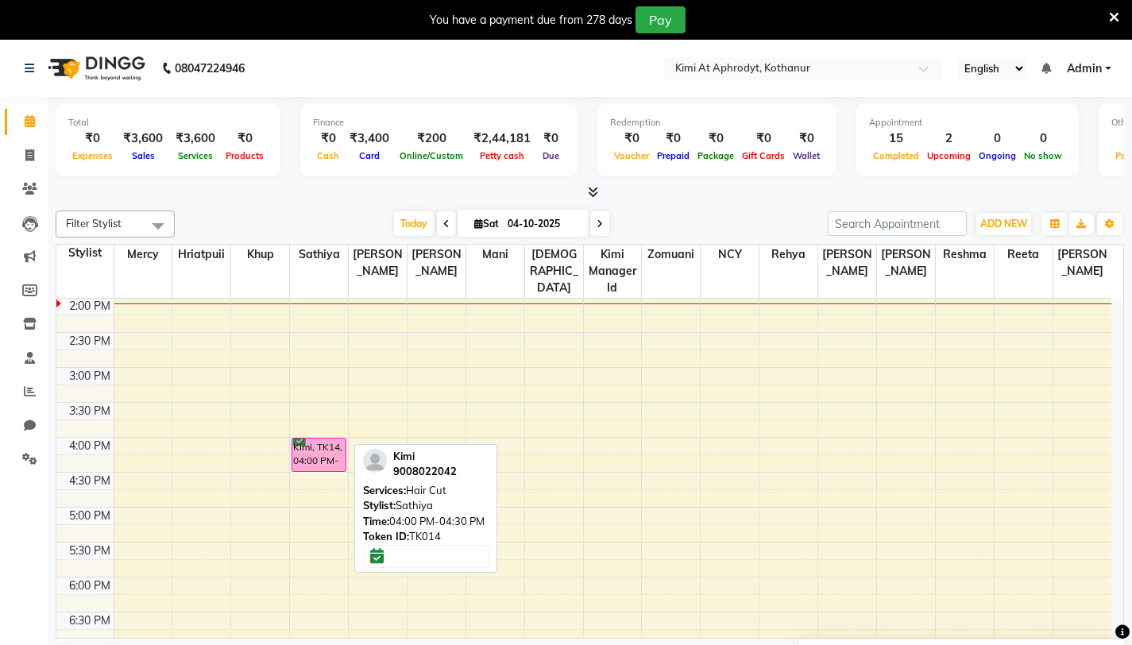
click at [310, 449] on div "Kimi, TK14, 04:00 PM-04:30 PM, Hair Cut" at bounding box center [318, 454] width 53 height 33
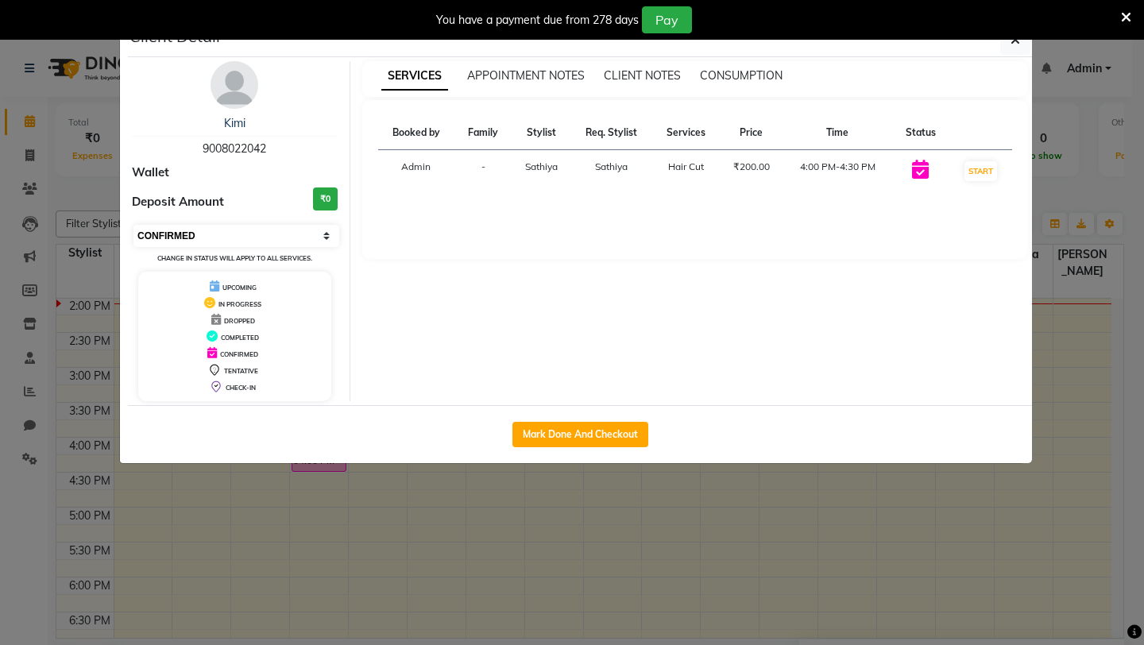
click at [305, 231] on select "Select IN SERVICE CONFIRMED TENTATIVE CHECK IN MARK DONE DROPPED UPCOMING" at bounding box center [236, 236] width 206 height 22
click at [133, 225] on select "Select IN SERVICE CONFIRMED TENTATIVE CHECK IN MARK DONE DROPPED UPCOMING" at bounding box center [236, 236] width 206 height 22
click at [263, 230] on select "Select IN SERVICE CONFIRMED TENTATIVE CHECK IN MARK DONE DROPPED UPCOMING" at bounding box center [236, 236] width 206 height 22
click at [133, 225] on select "Select IN SERVICE CONFIRMED TENTATIVE CHECK IN MARK DONE DROPPED UPCOMING" at bounding box center [236, 236] width 206 height 22
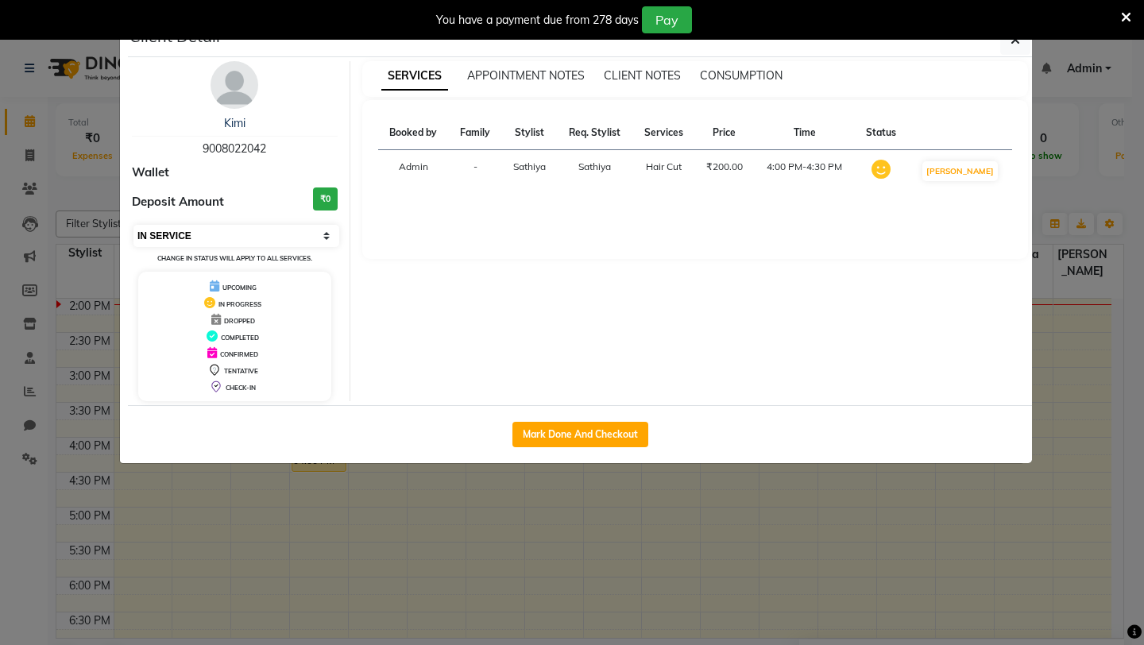
click at [270, 229] on select "Select IN SERVICE CONFIRMED TENTATIVE CHECK IN MARK DONE DROPPED UPCOMING" at bounding box center [236, 236] width 206 height 22
select select "2"
click at [133, 225] on select "Select IN SERVICE CONFIRMED TENTATIVE CHECK IN MARK DONE DROPPED UPCOMING" at bounding box center [236, 236] width 206 height 22
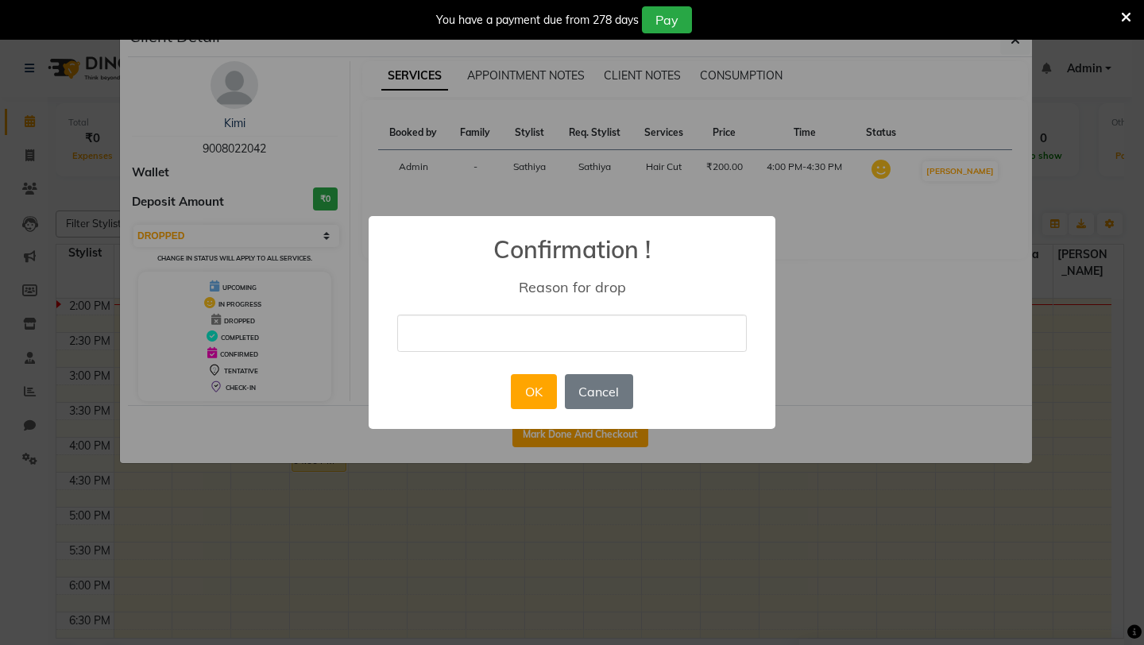
click at [487, 337] on input "text" at bounding box center [571, 333] width 349 height 37
type input "TEST"
click at [539, 389] on button "OK" at bounding box center [533, 391] width 45 height 35
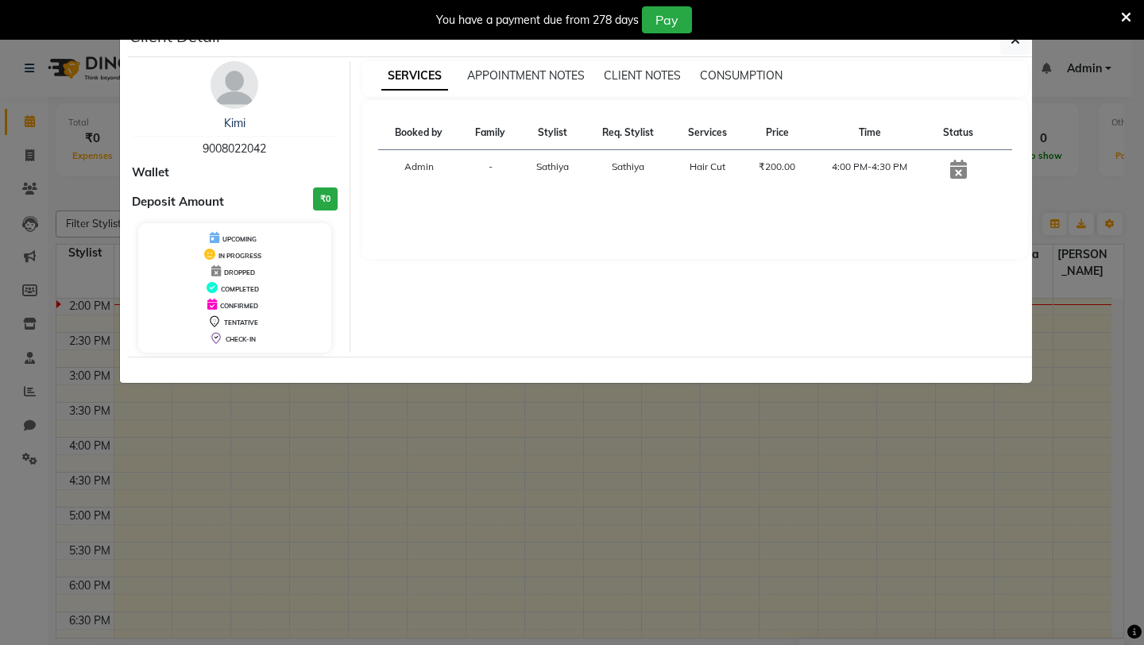
click at [1125, 21] on icon at bounding box center [1126, 17] width 10 height 14
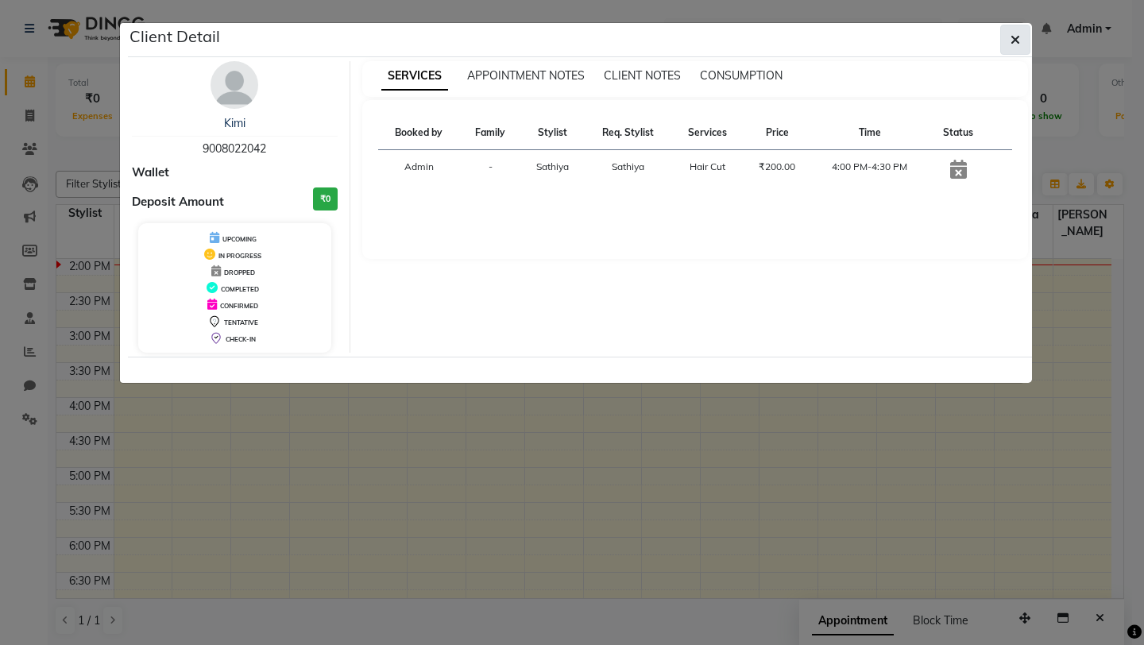
click at [1016, 36] on icon "button" at bounding box center [1015, 39] width 10 height 13
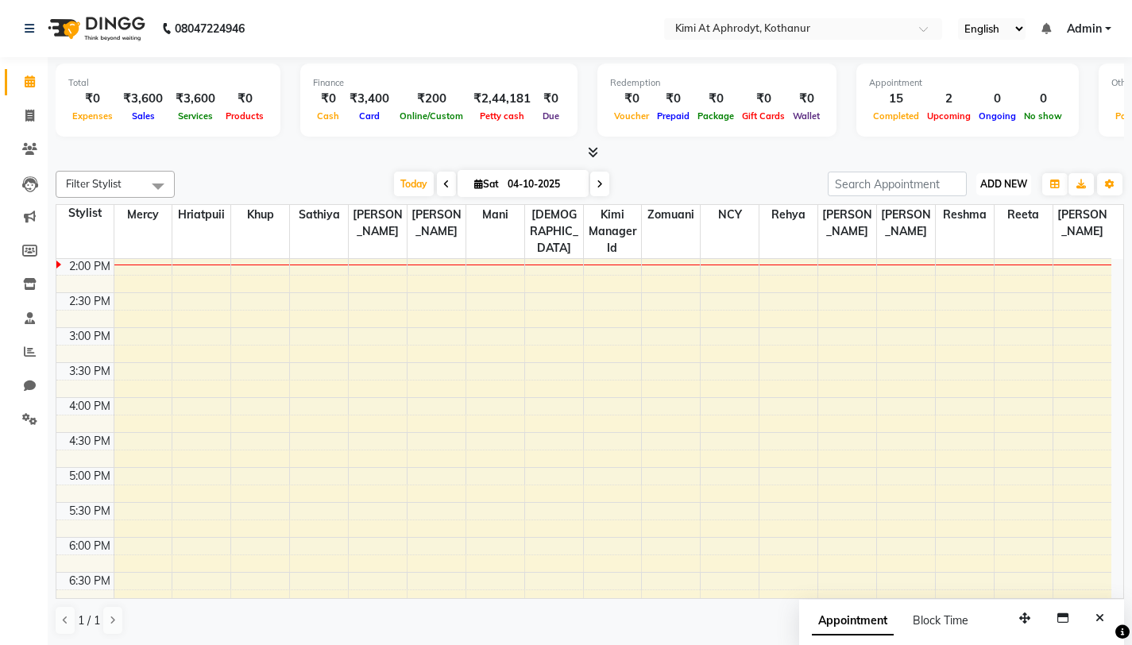
click at [1023, 182] on span "ADD NEW" at bounding box center [1003, 184] width 47 height 12
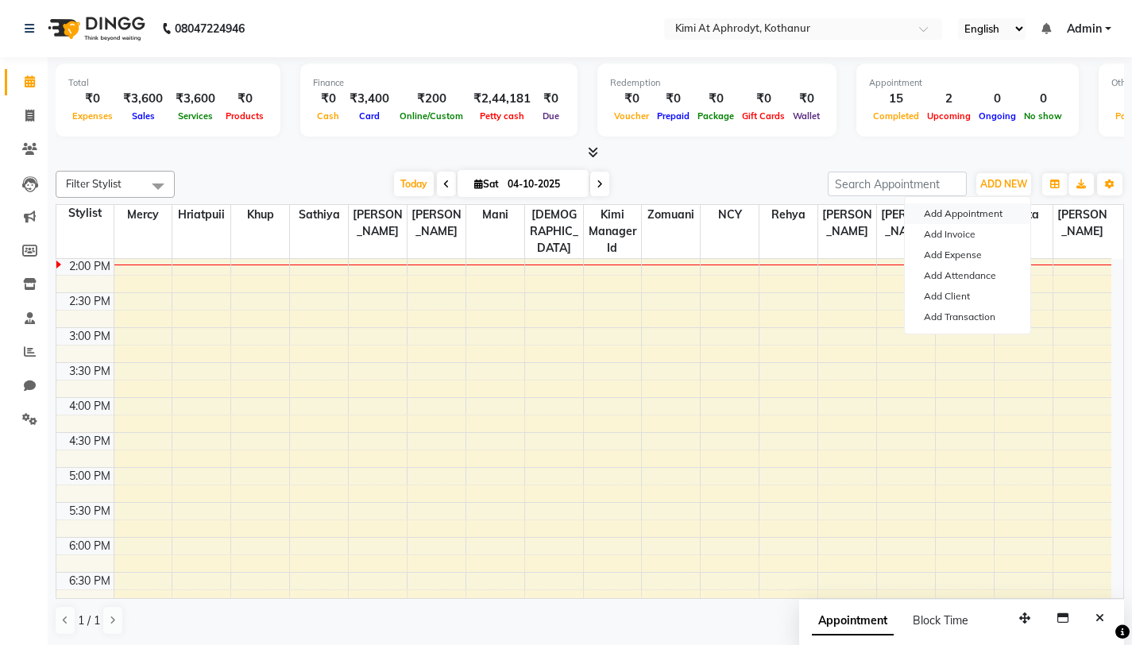
click at [969, 214] on button "Add Appointment" at bounding box center [967, 213] width 125 height 21
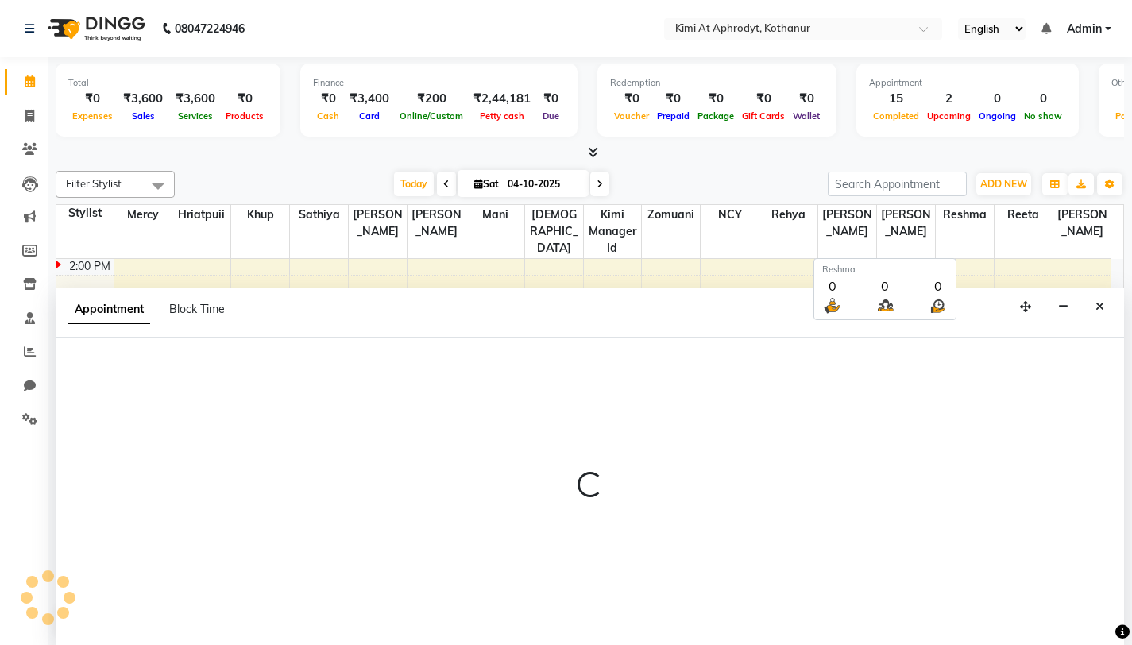
scroll to position [1, 0]
select select "540"
select select "tentative"
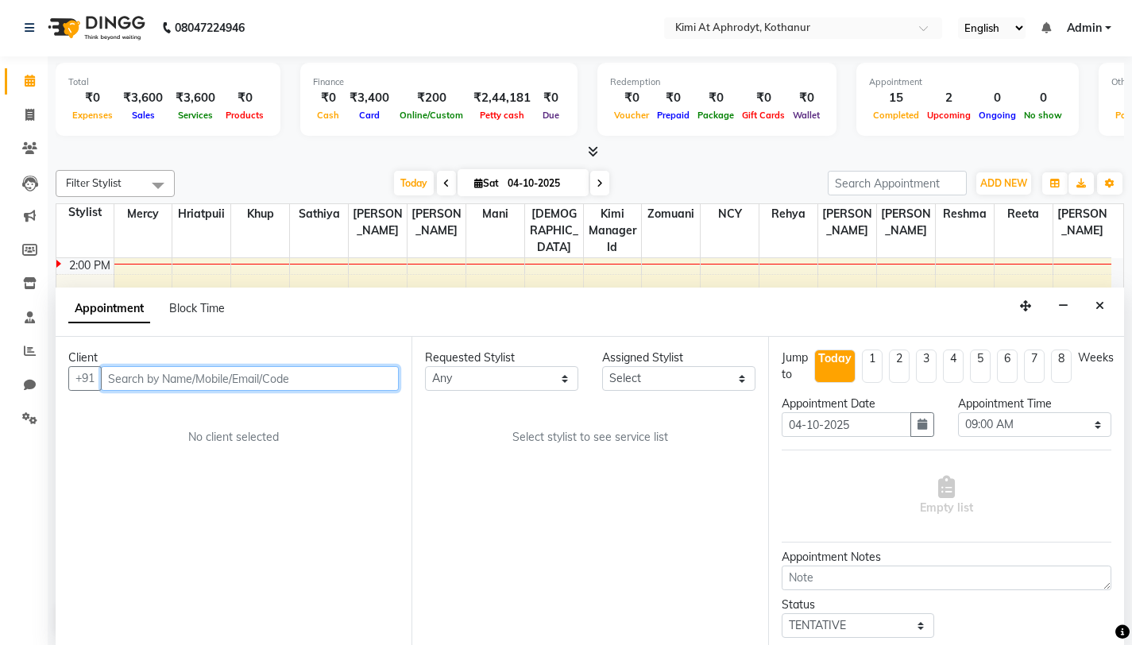
click at [149, 377] on input "text" at bounding box center [250, 378] width 298 height 25
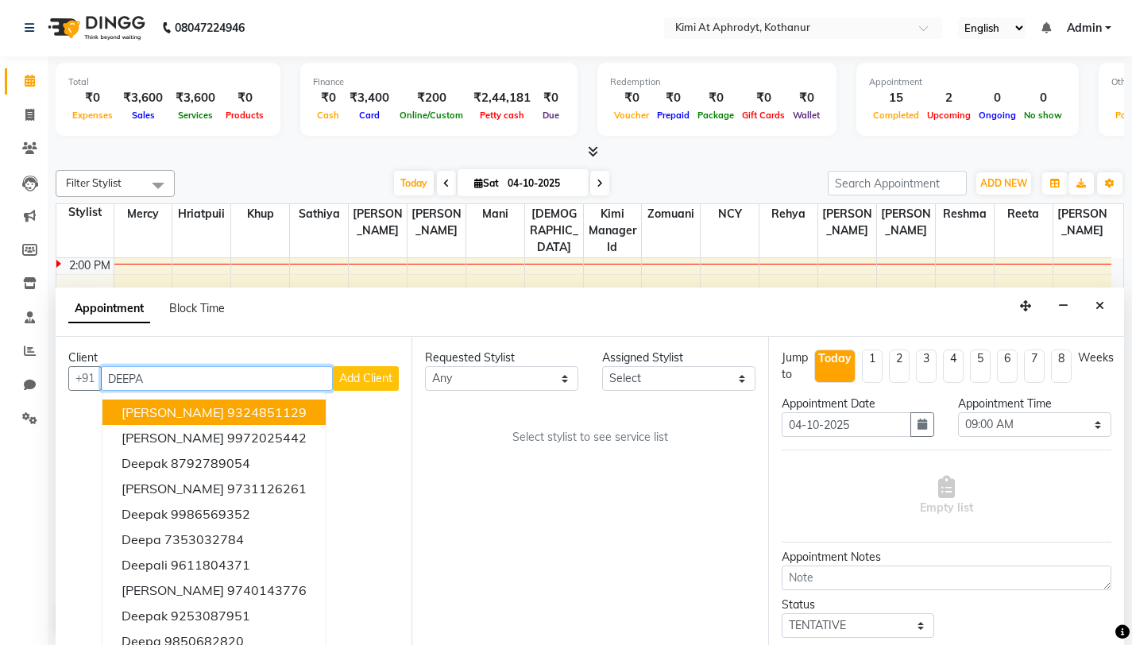
click at [200, 379] on input "DEEPA" at bounding box center [217, 378] width 232 height 25
type input "D"
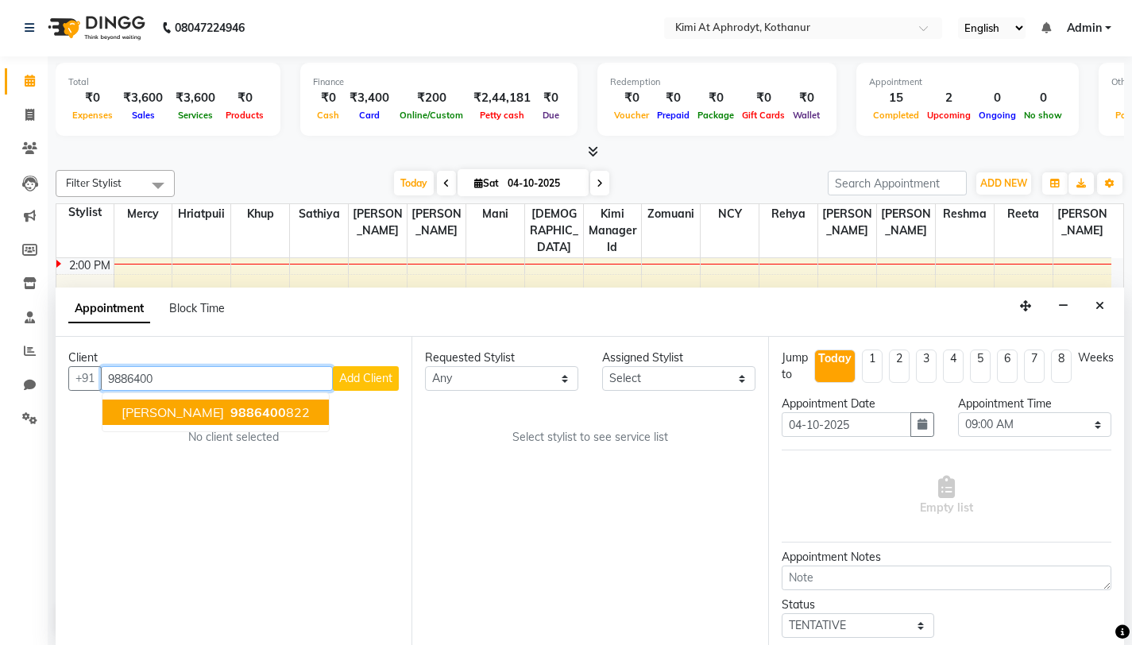
click at [234, 414] on span "9886400" at bounding box center [258, 412] width 56 height 16
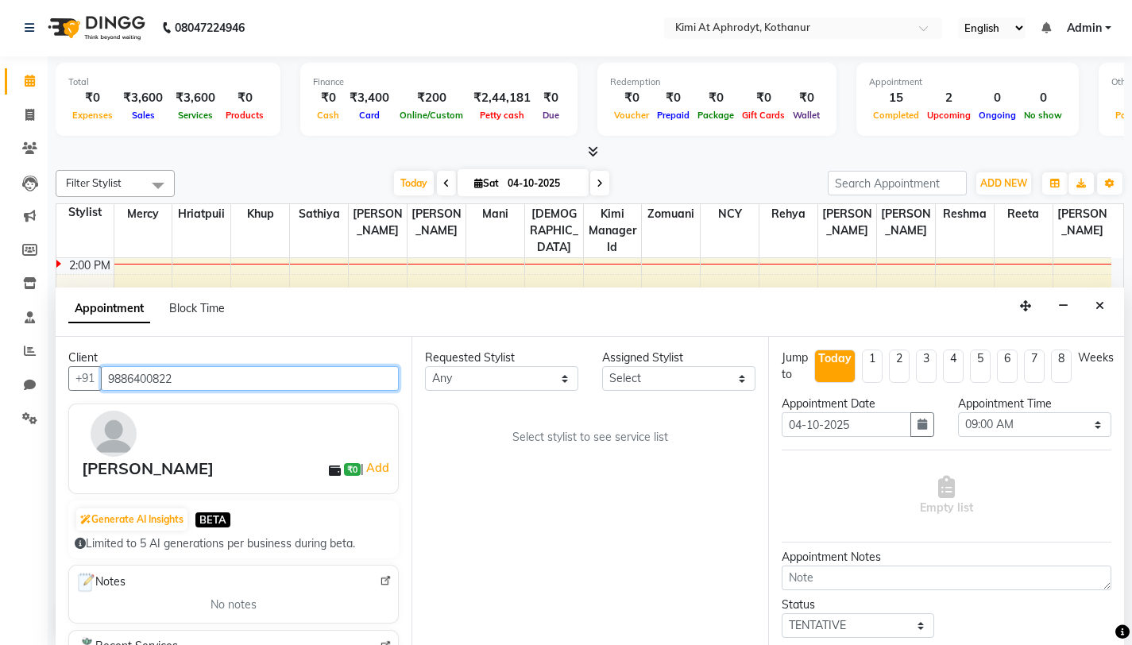
type input "9886400822"
click at [482, 531] on div "Requested Stylist Any [PERSON_NAME] Hriatpuii [PERSON_NAME] Kimi manager id [PE…" at bounding box center [589, 491] width 356 height 308
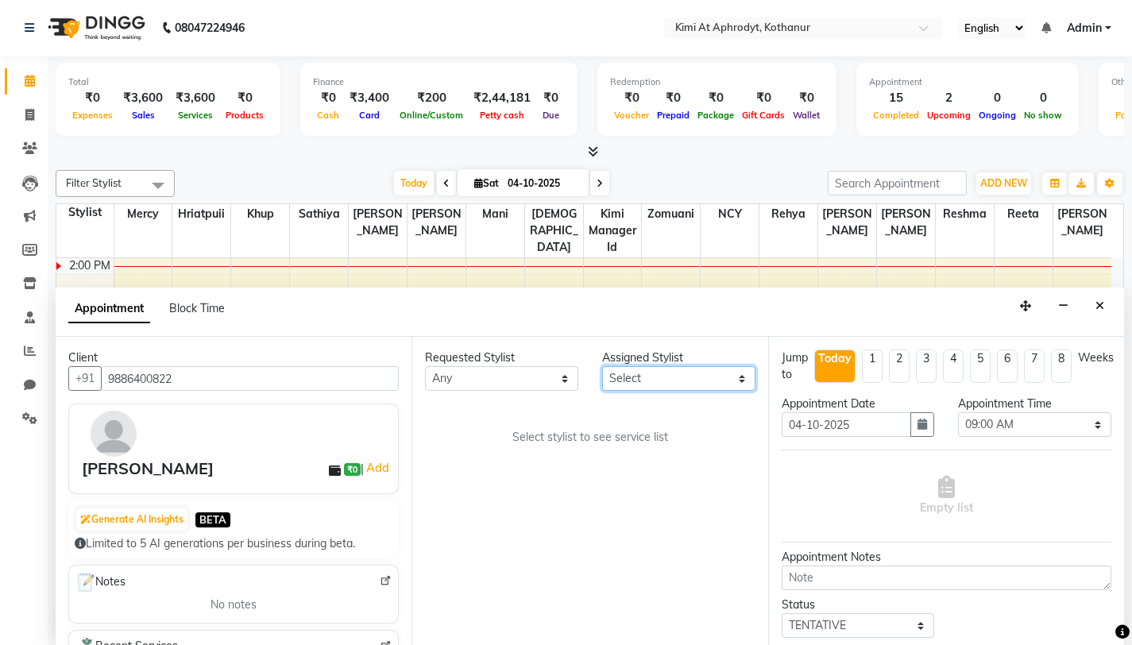
click at [689, 385] on select "Select [PERSON_NAME] Hriatpuii [PERSON_NAME] Kimi manager id [PERSON_NAME] [PER…" at bounding box center [678, 378] width 153 height 25
select select "88071"
click at [602, 366] on select "Select [PERSON_NAME] Hriatpuii [PERSON_NAME] Kimi manager id [PERSON_NAME] [PER…" at bounding box center [678, 378] width 153 height 25
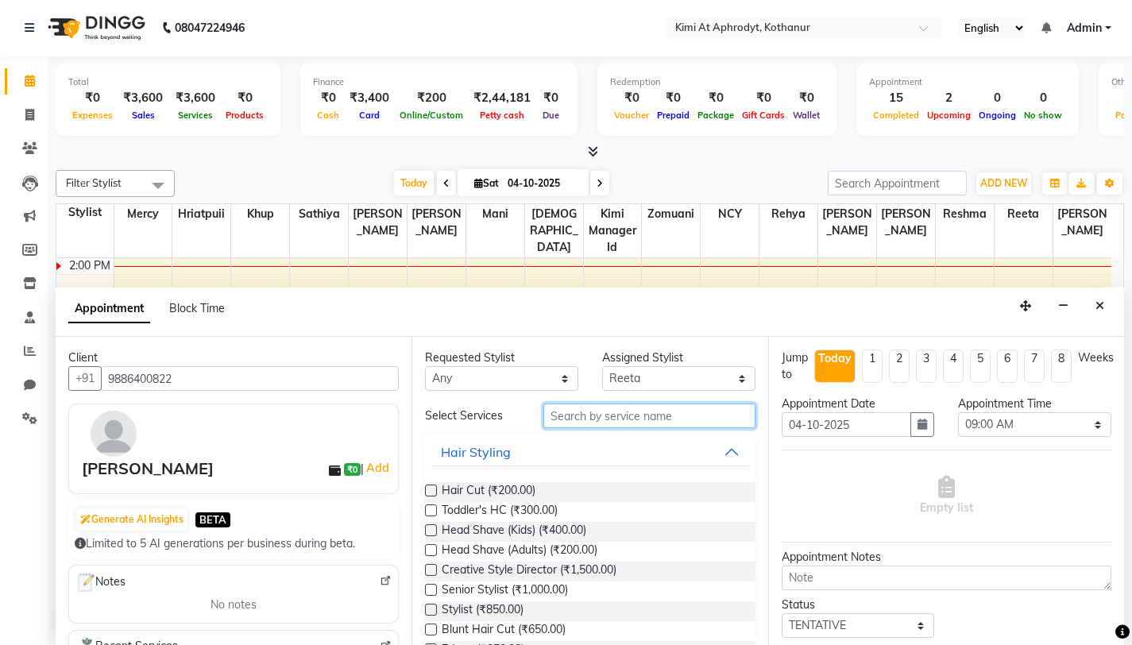
click at [608, 415] on input "text" at bounding box center [649, 415] width 212 height 25
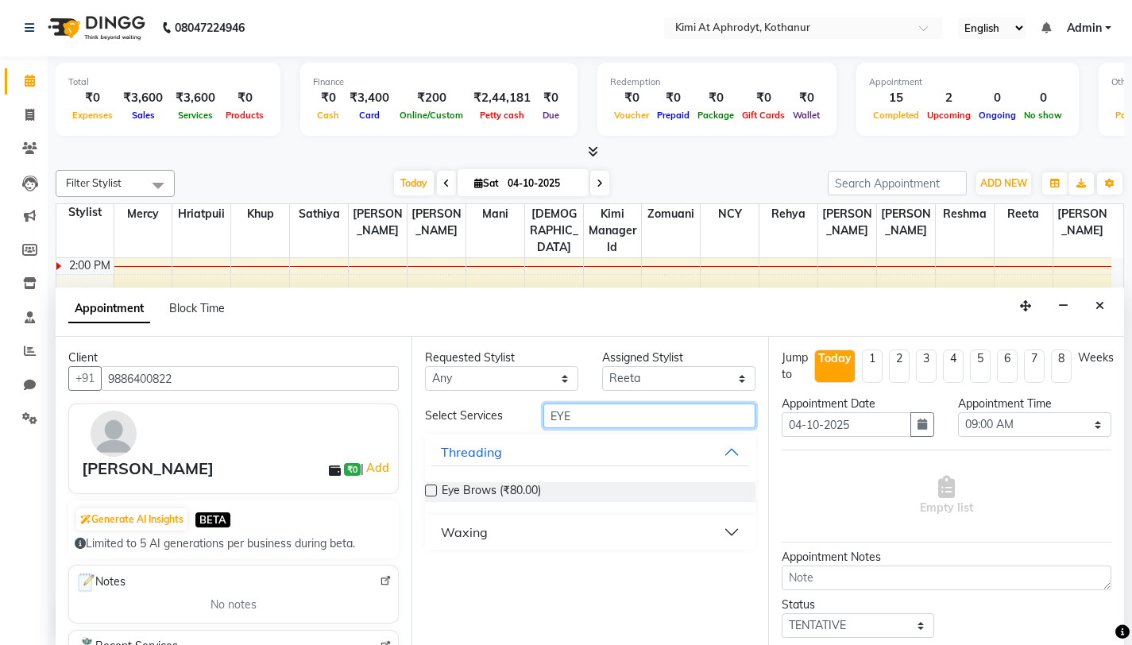
type input "EYE"
click at [431, 495] on label at bounding box center [431, 491] width 12 height 12
click at [431, 495] on input "checkbox" at bounding box center [430, 492] width 10 height 10
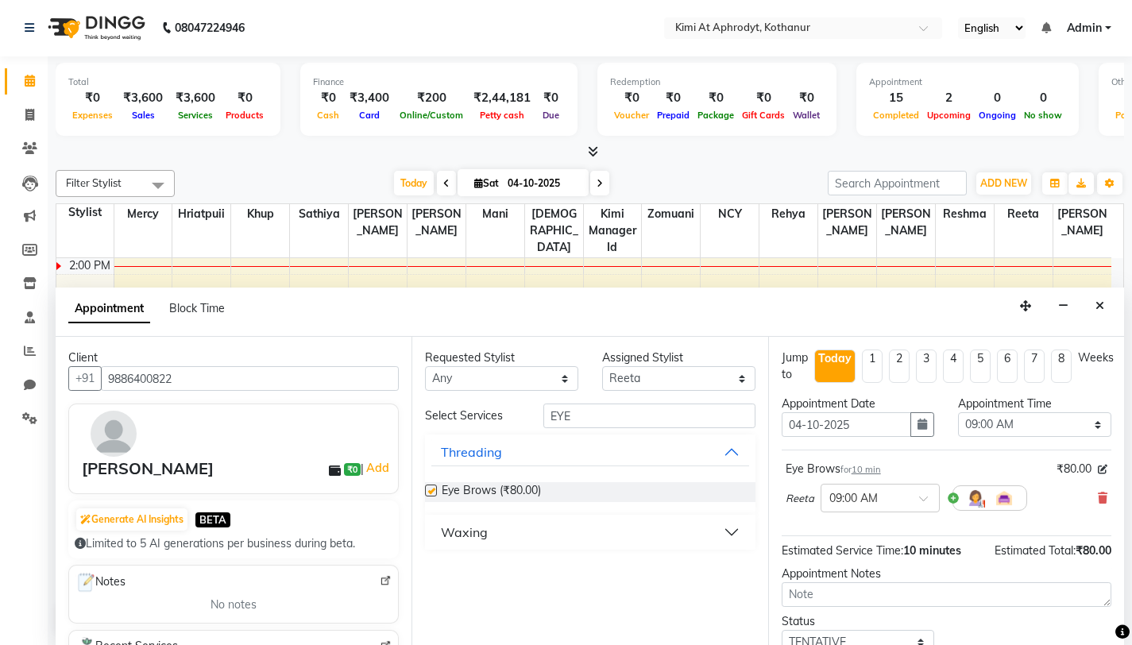
checkbox input "false"
click at [717, 529] on button "Waxing" at bounding box center [589, 532] width 317 height 29
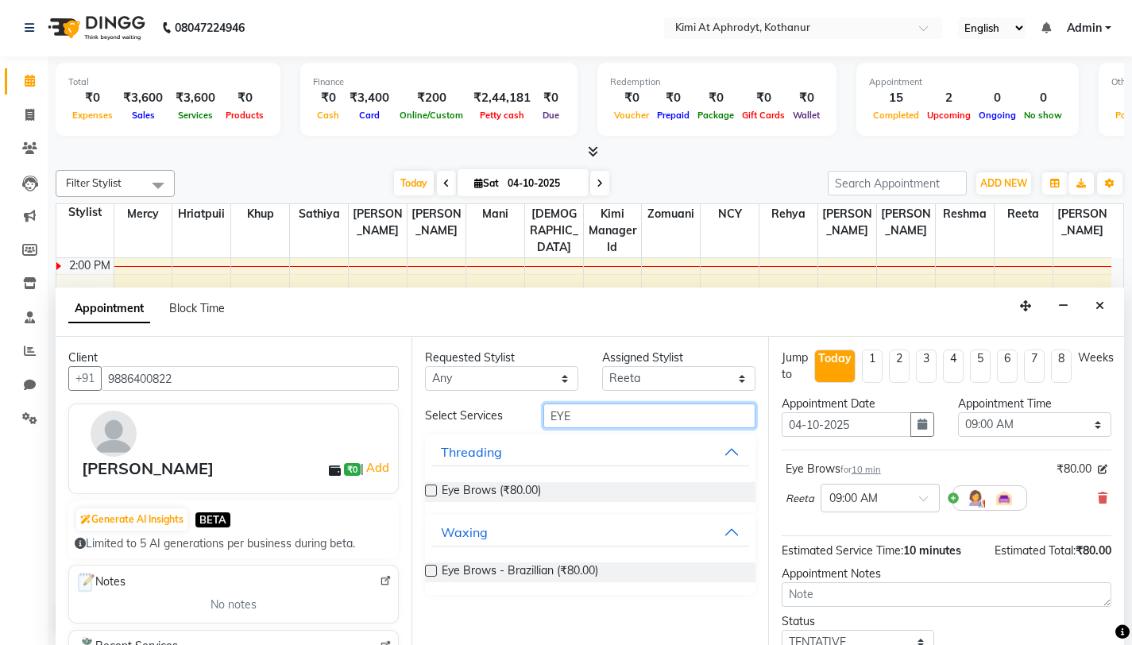
drag, startPoint x: 604, startPoint y: 416, endPoint x: 525, endPoint y: 418, distance: 78.6
click at [524, 417] on div "Select Services EYE" at bounding box center [589, 415] width 353 height 25
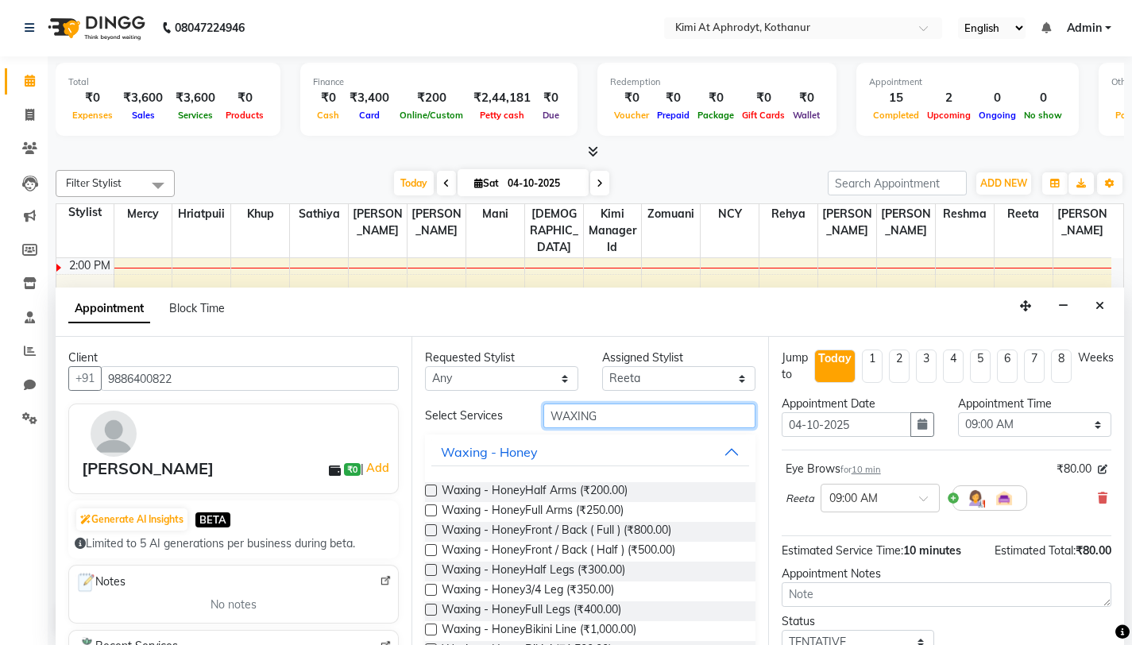
type input "WAXING"
click at [705, 317] on div "Appointment Block Time" at bounding box center [590, 312] width 1068 height 49
click at [431, 511] on label at bounding box center [431, 510] width 12 height 12
click at [431, 511] on input "checkbox" at bounding box center [430, 512] width 10 height 10
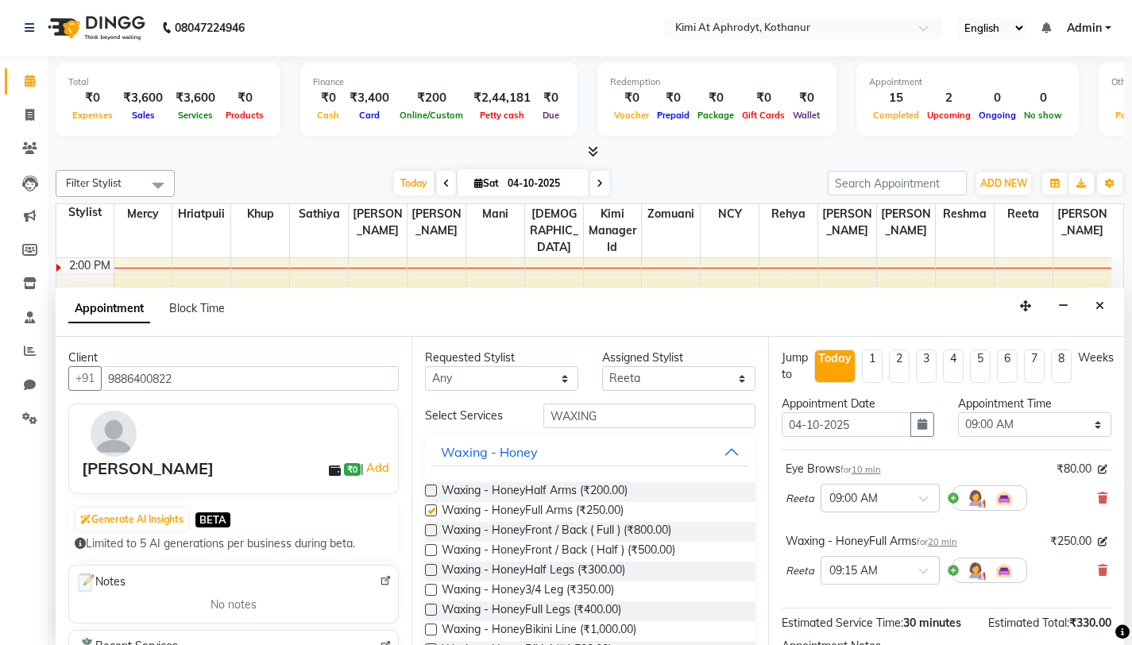
checkbox input "false"
click at [679, 423] on input "WAXING" at bounding box center [649, 415] width 212 height 25
type input "W"
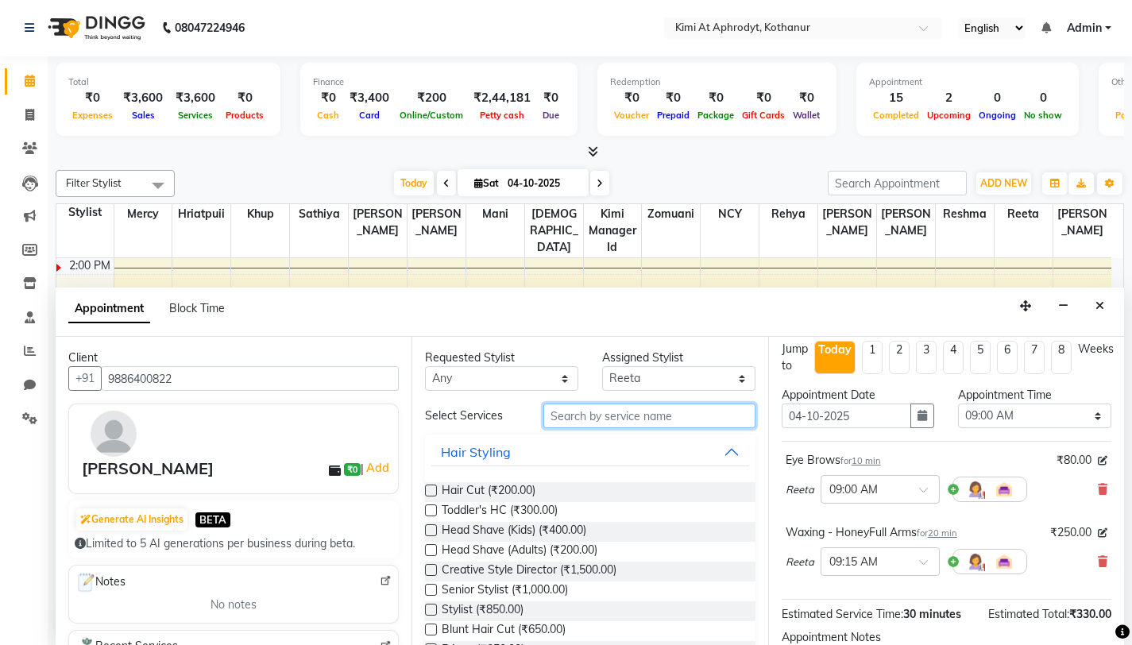
scroll to position [11, 0]
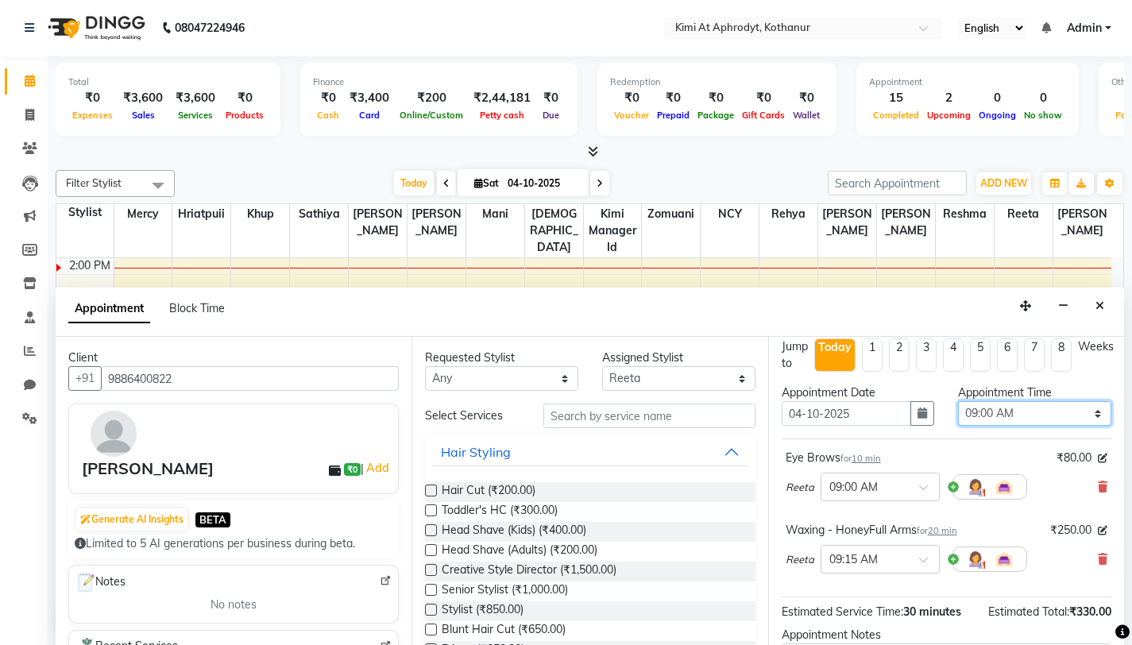
click at [1034, 416] on select "Select 09:00 AM 09:15 AM 09:30 AM 09:45 AM 10:00 AM 10:15 AM 10:30 AM 10:45 AM …" at bounding box center [1034, 413] width 153 height 25
select select "1050"
click at [958, 401] on select "Select 09:00 AM 09:15 AM 09:30 AM 09:45 AM 10:00 AM 10:15 AM 10:30 AM 10:45 AM …" at bounding box center [1034, 413] width 153 height 25
click at [971, 563] on img at bounding box center [975, 559] width 19 height 19
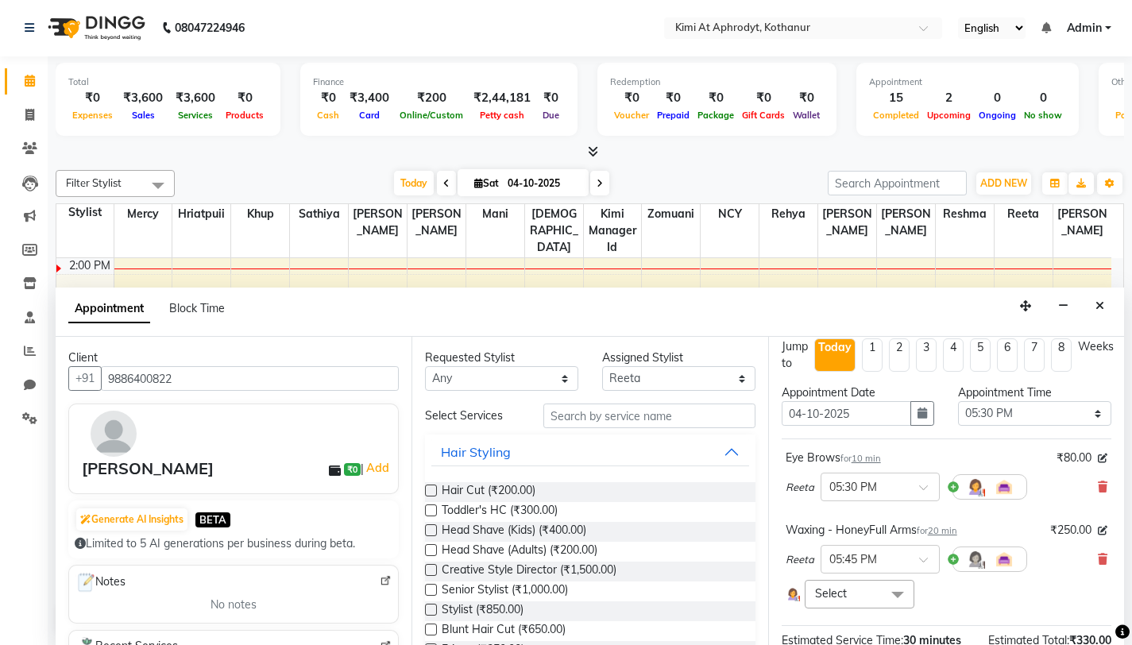
click at [894, 599] on span at bounding box center [898, 595] width 32 height 30
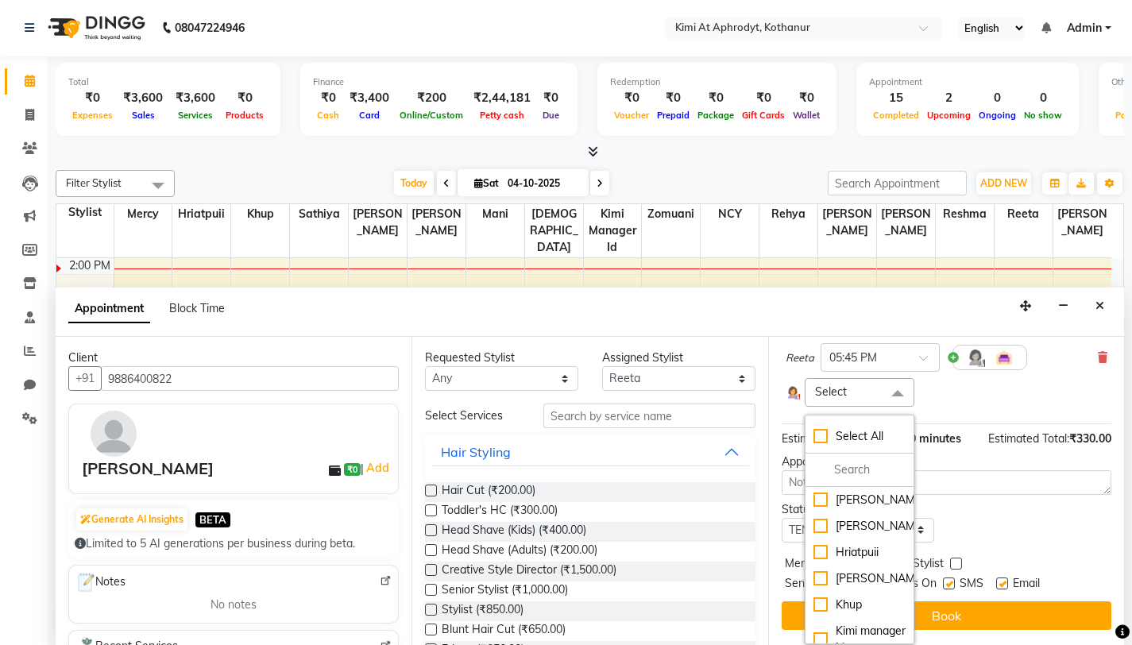
scroll to position [226, 0]
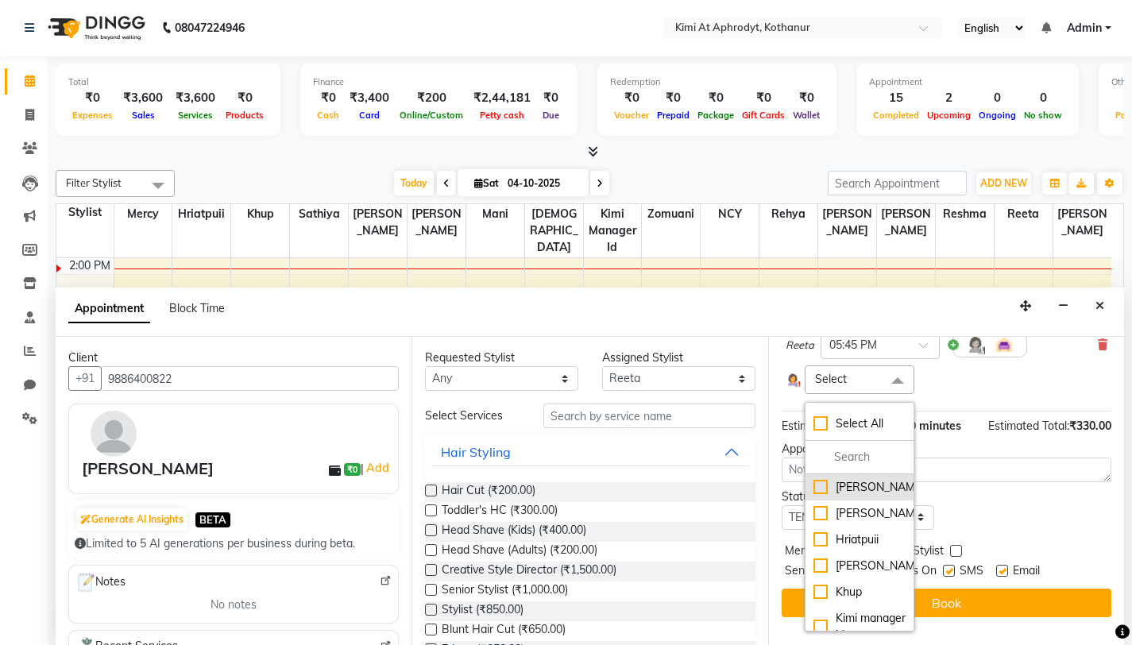
click at [817, 488] on div "[PERSON_NAME]" at bounding box center [859, 487] width 92 height 17
checkbox input "true"
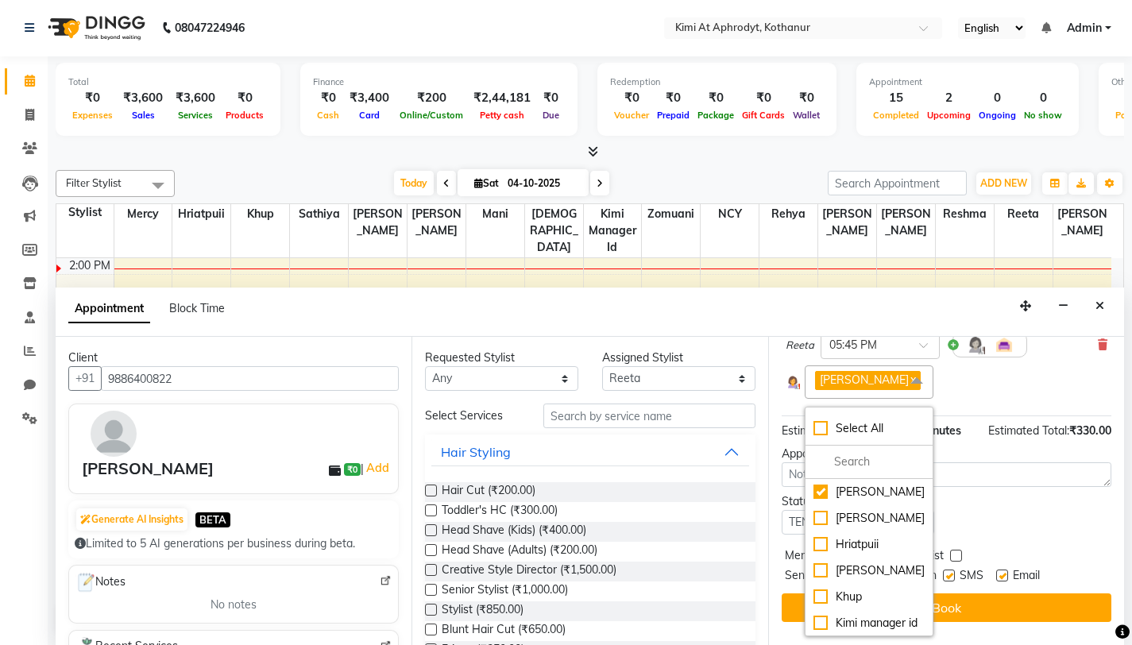
click at [1058, 514] on div "Status Select TENTATIVE CONFIRM CHECK-IN UPCOMING" at bounding box center [946, 513] width 353 height 41
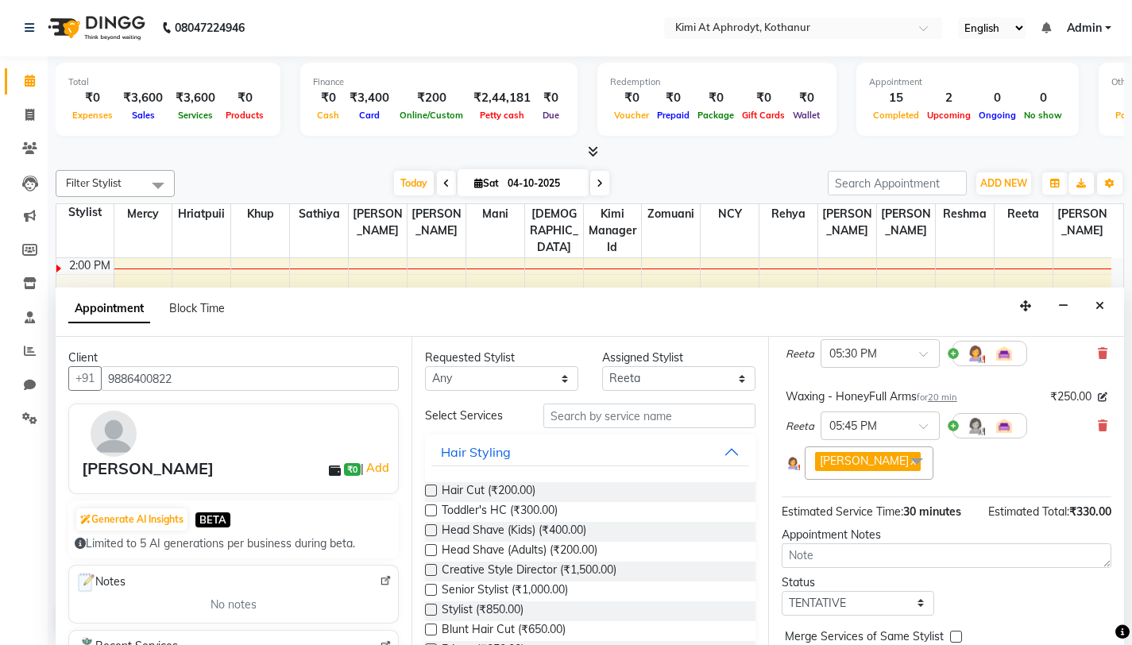
scroll to position [145, 0]
click at [901, 461] on span at bounding box center [917, 461] width 32 height 30
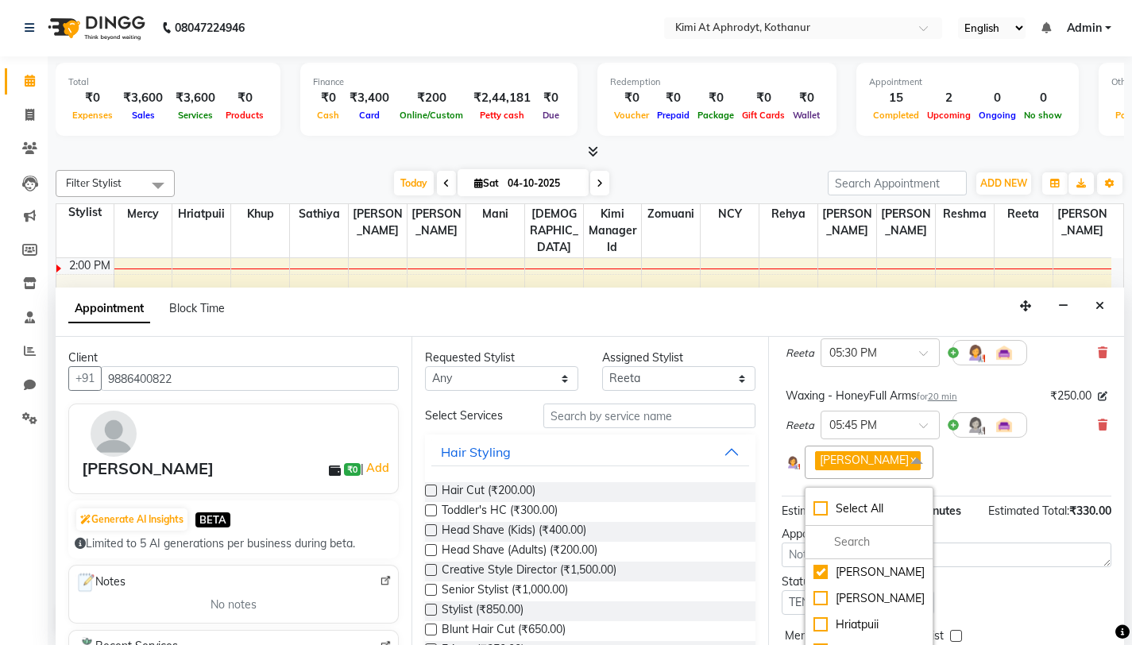
click at [873, 461] on span "[PERSON_NAME] x" at bounding box center [868, 460] width 106 height 18
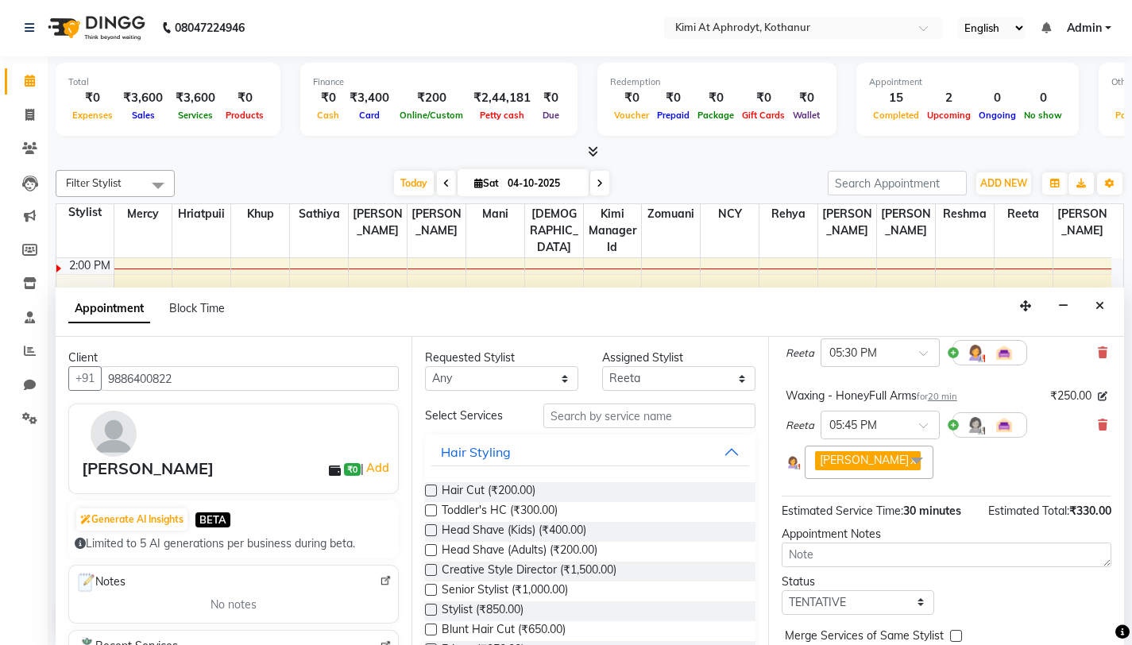
click at [909, 458] on link "x" at bounding box center [912, 460] width 7 height 14
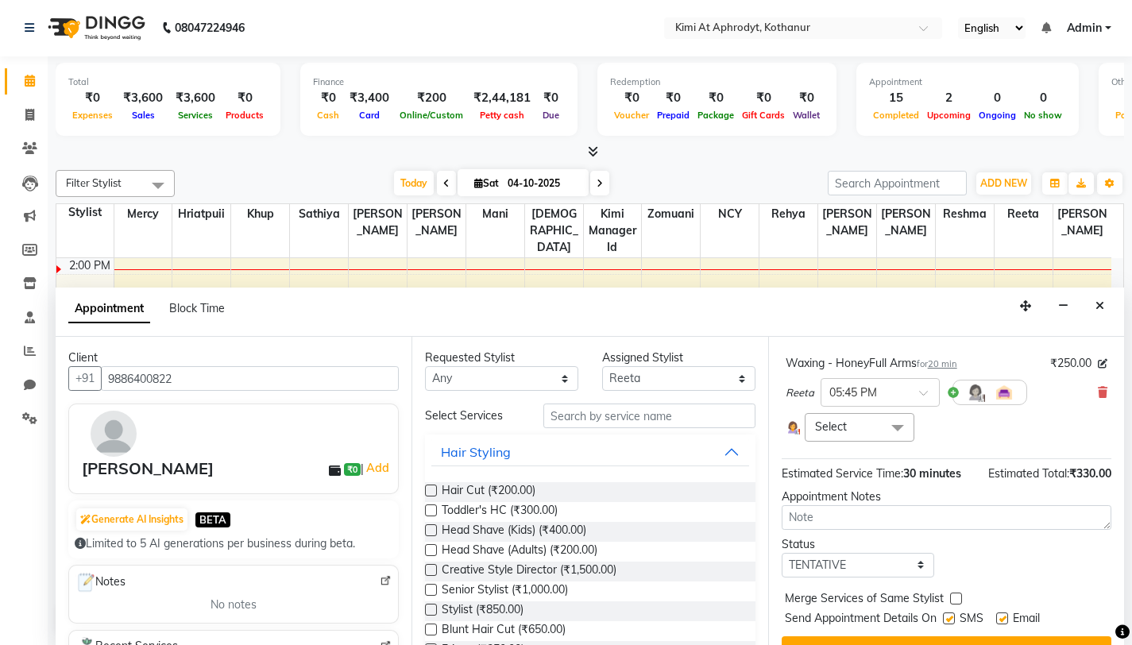
scroll to position [208, 0]
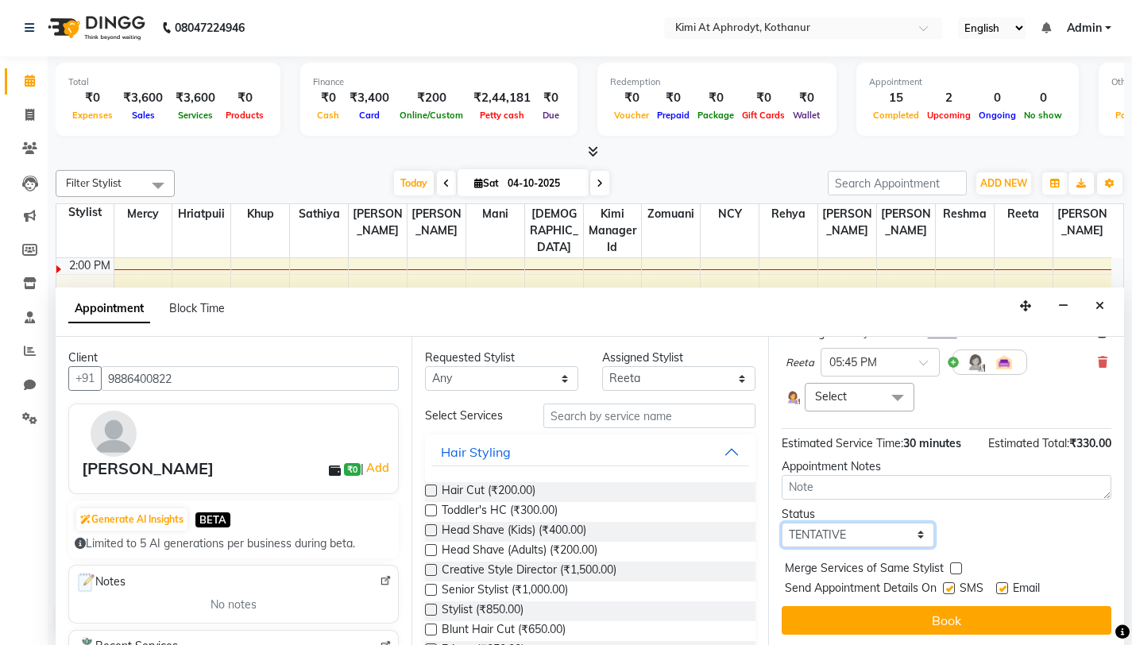
click at [905, 535] on select "Select TENTATIVE CONFIRM CHECK-IN UPCOMING" at bounding box center [858, 535] width 153 height 25
select select "confirm booking"
click at [782, 523] on select "Select TENTATIVE CONFIRM CHECK-IN UPCOMING" at bounding box center [858, 535] width 153 height 25
click at [1003, 588] on label at bounding box center [1002, 588] width 12 height 12
click at [1003, 588] on input "checkbox" at bounding box center [1001, 590] width 10 height 10
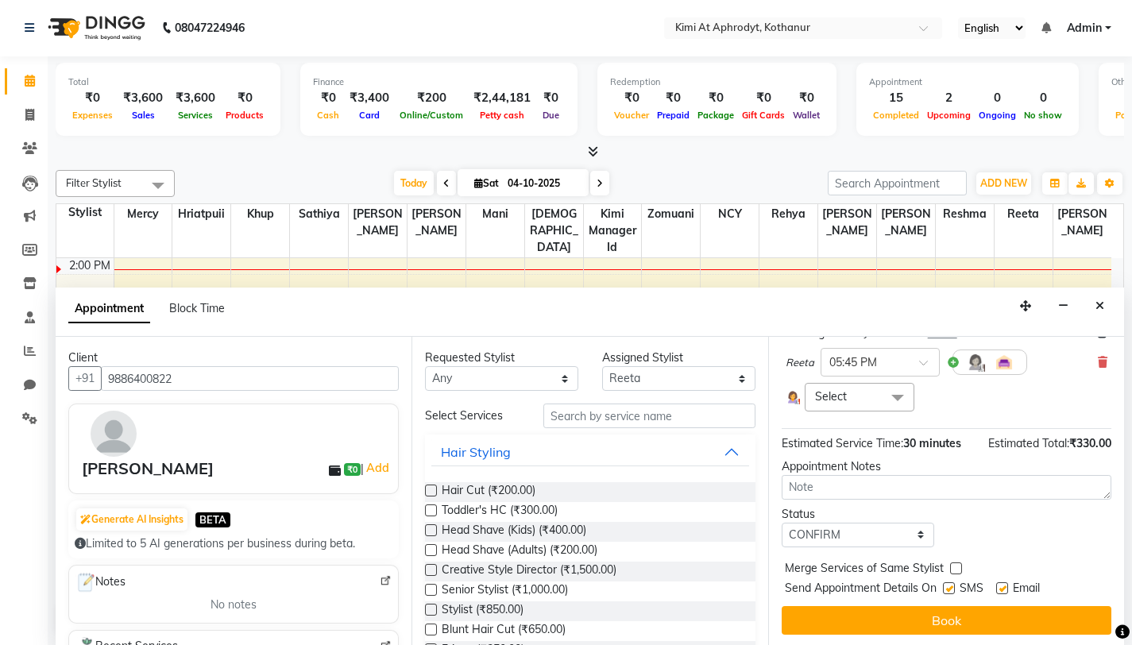
checkbox input "false"
click at [955, 569] on label at bounding box center [956, 568] width 12 height 12
click at [955, 569] on input "checkbox" at bounding box center [955, 570] width 10 height 10
checkbox input "true"
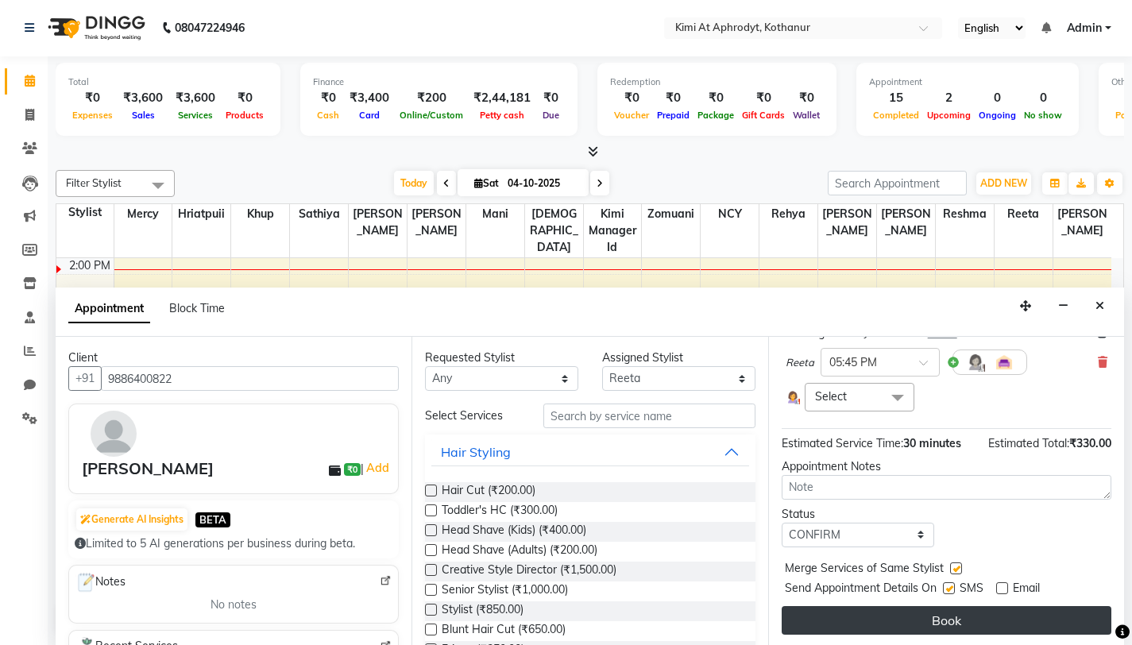
click at [929, 617] on button "Book" at bounding box center [947, 620] width 330 height 29
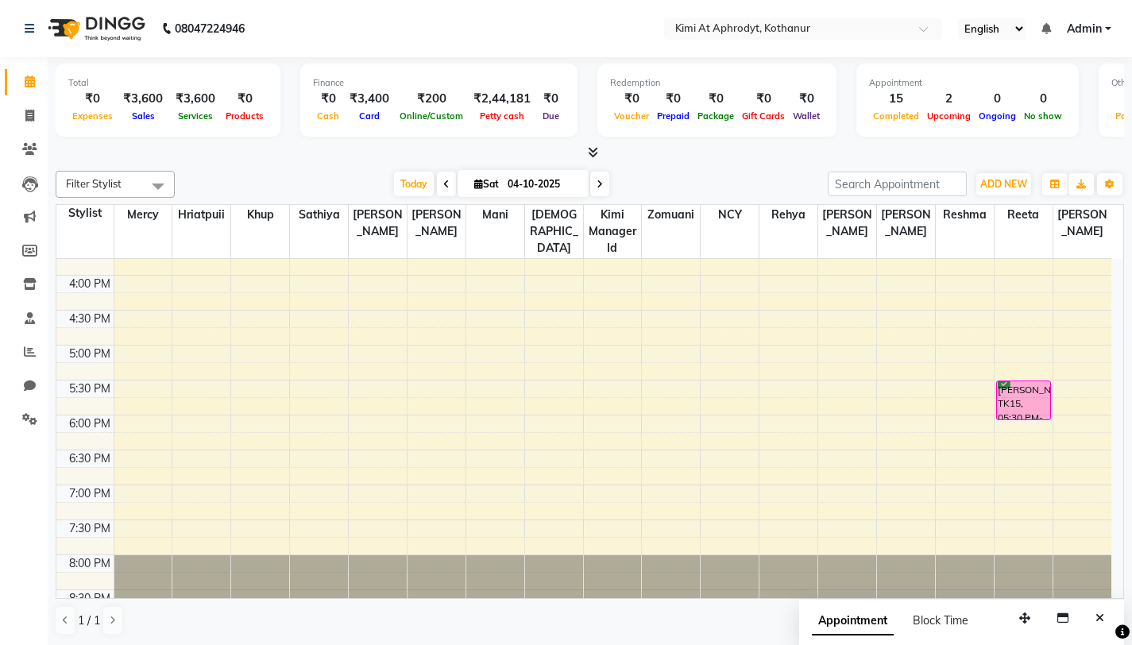
scroll to position [539, 0]
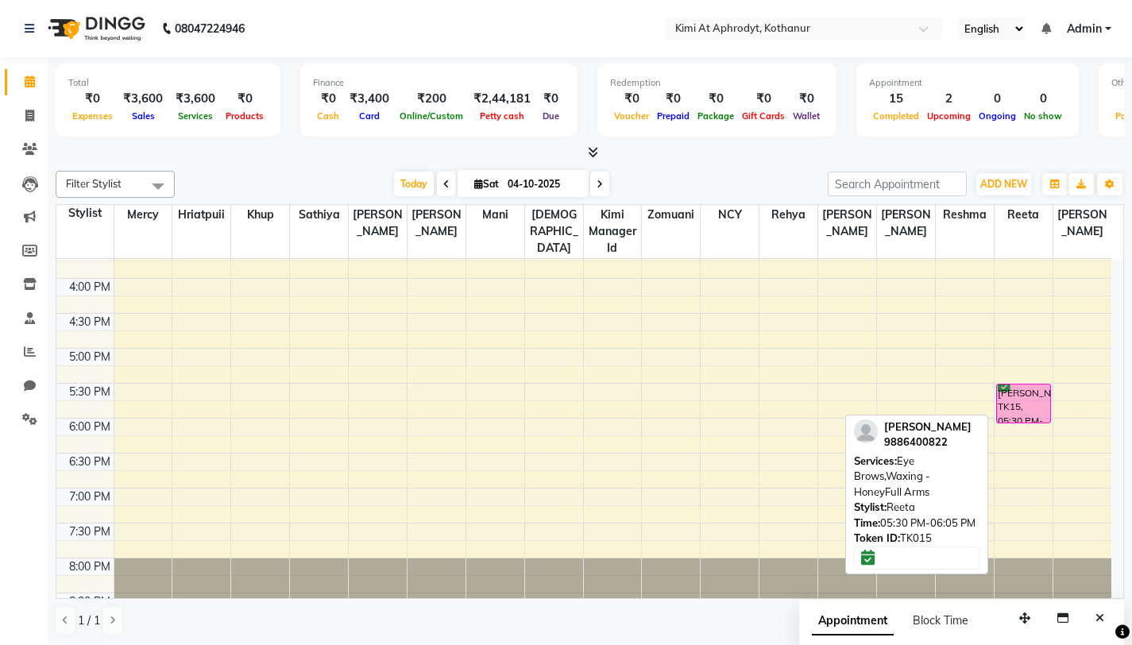
click at [1032, 401] on div "[PERSON_NAME], TK15, 05:30 PM-06:05 PM, Eye Brows,Waxing - HoneyFull Arms" at bounding box center [1023, 403] width 53 height 38
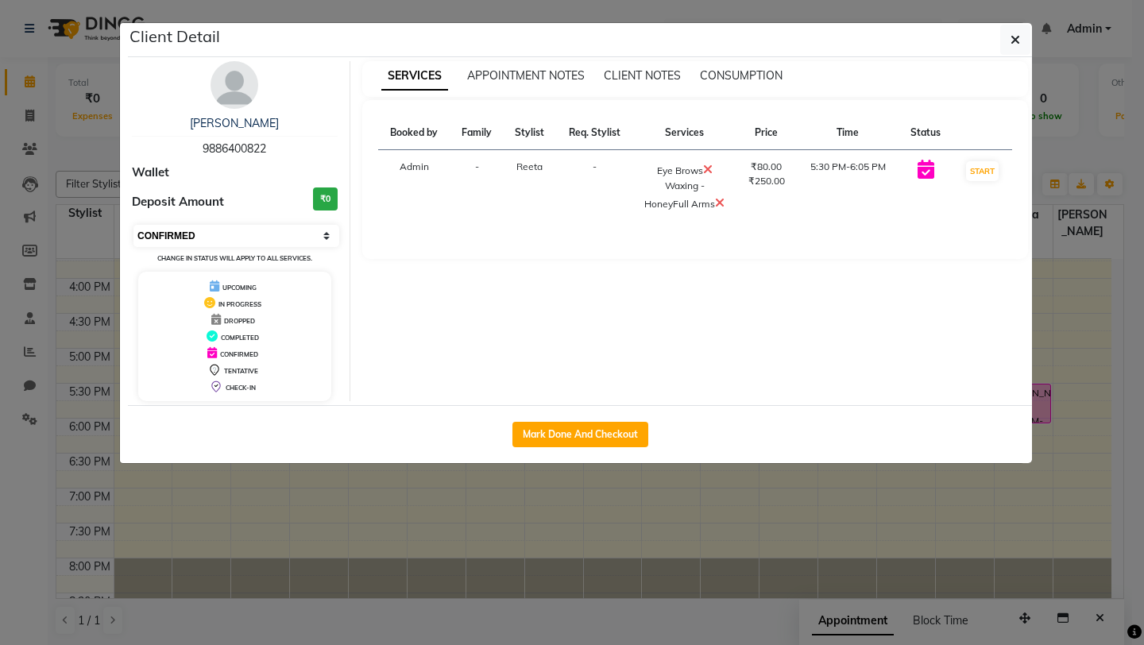
click at [273, 234] on select "Select IN SERVICE CONFIRMED TENTATIVE CHECK IN MARK DONE DROPPED UPCOMING" at bounding box center [236, 236] width 206 height 22
select select "2"
click at [133, 225] on select "Select IN SERVICE CONFIRMED TENTATIVE CHECK IN MARK DONE DROPPED UPCOMING" at bounding box center [236, 236] width 206 height 22
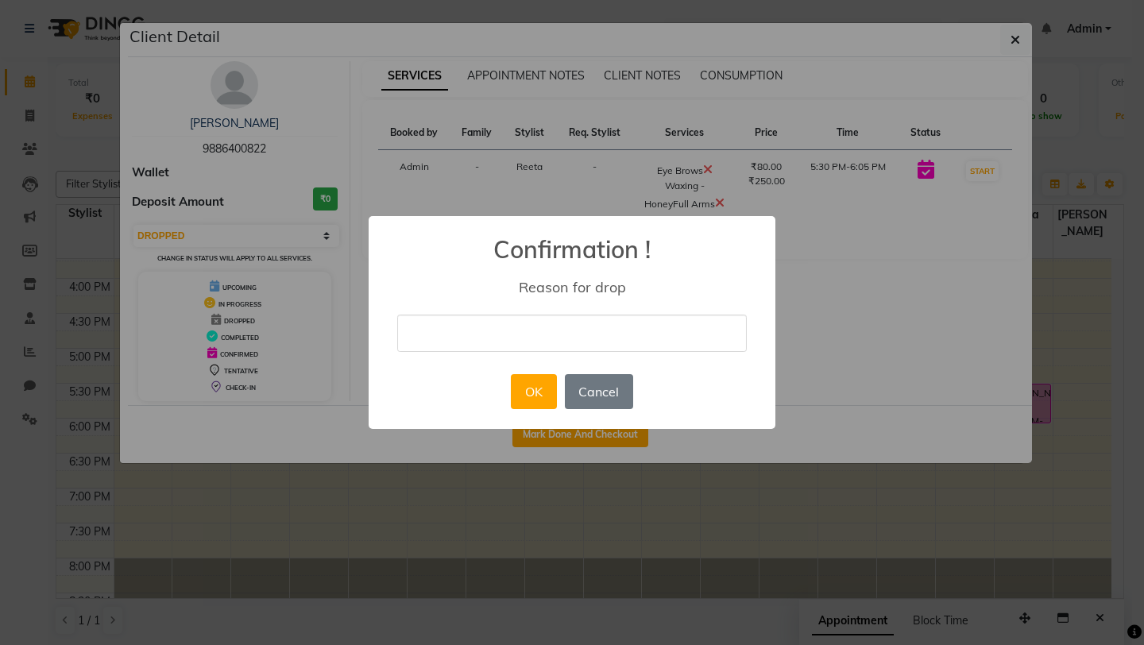
click at [493, 327] on input "text" at bounding box center [571, 333] width 349 height 37
type input "TEST"
click at [546, 390] on button "OK" at bounding box center [533, 391] width 45 height 35
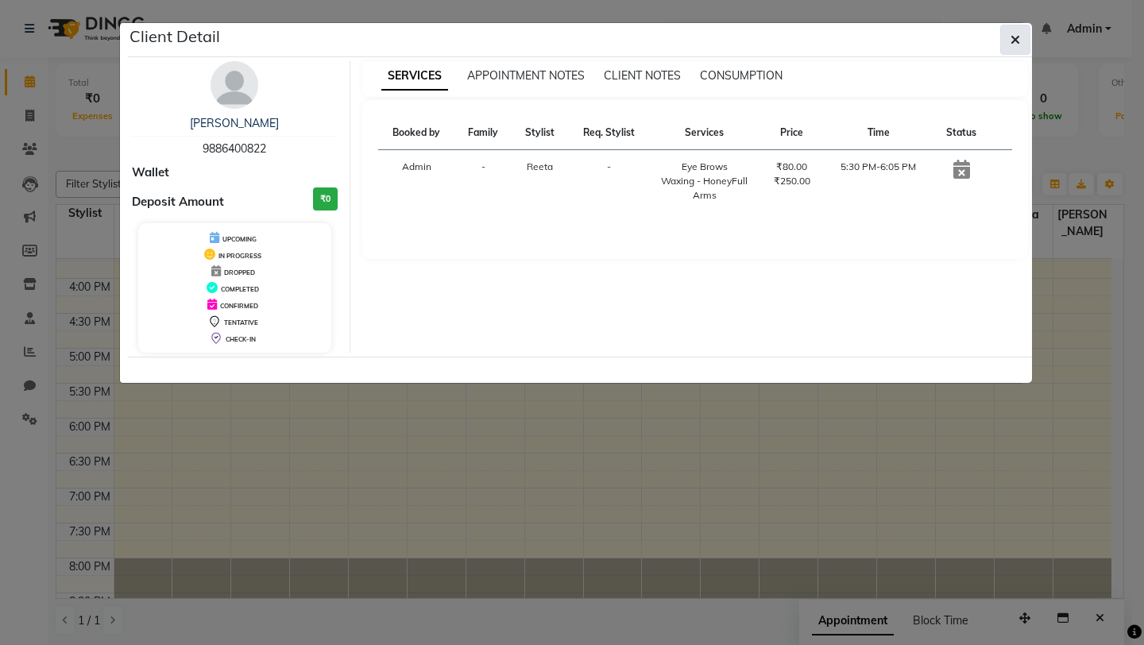
click at [1017, 48] on button "button" at bounding box center [1015, 40] width 30 height 30
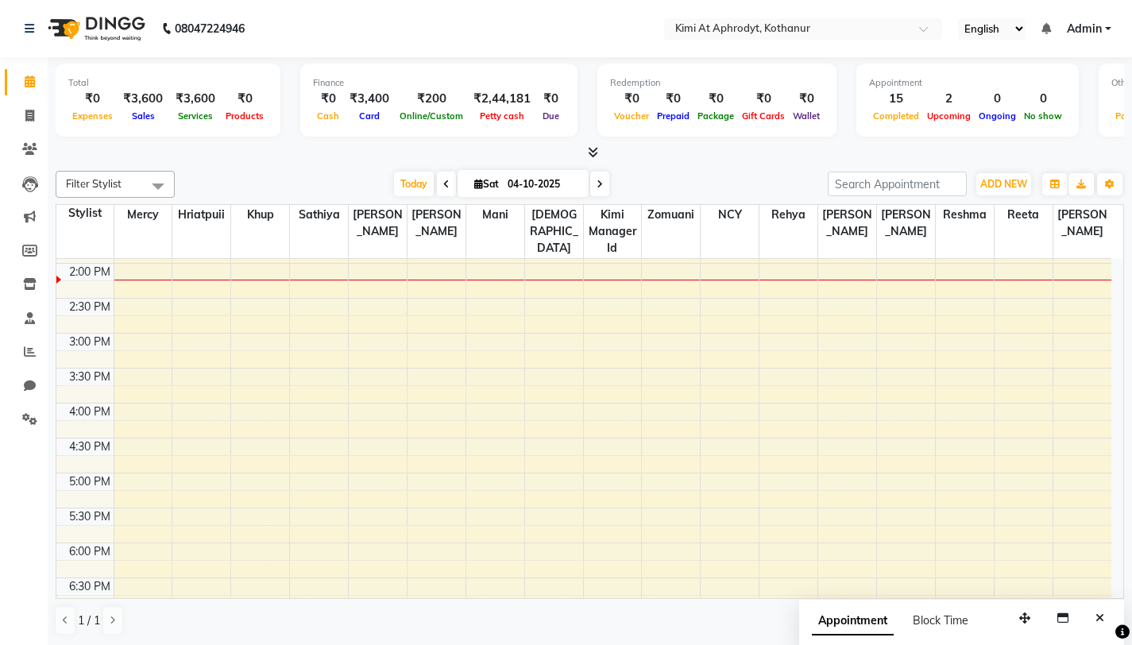
scroll to position [409, 0]
click at [716, 163] on div "Total ₹0 Expenses ₹3,600 Sales ₹3,600 Services ₹0 Products Finance ₹0 Cash ₹3,4…" at bounding box center [590, 351] width 1084 height 589
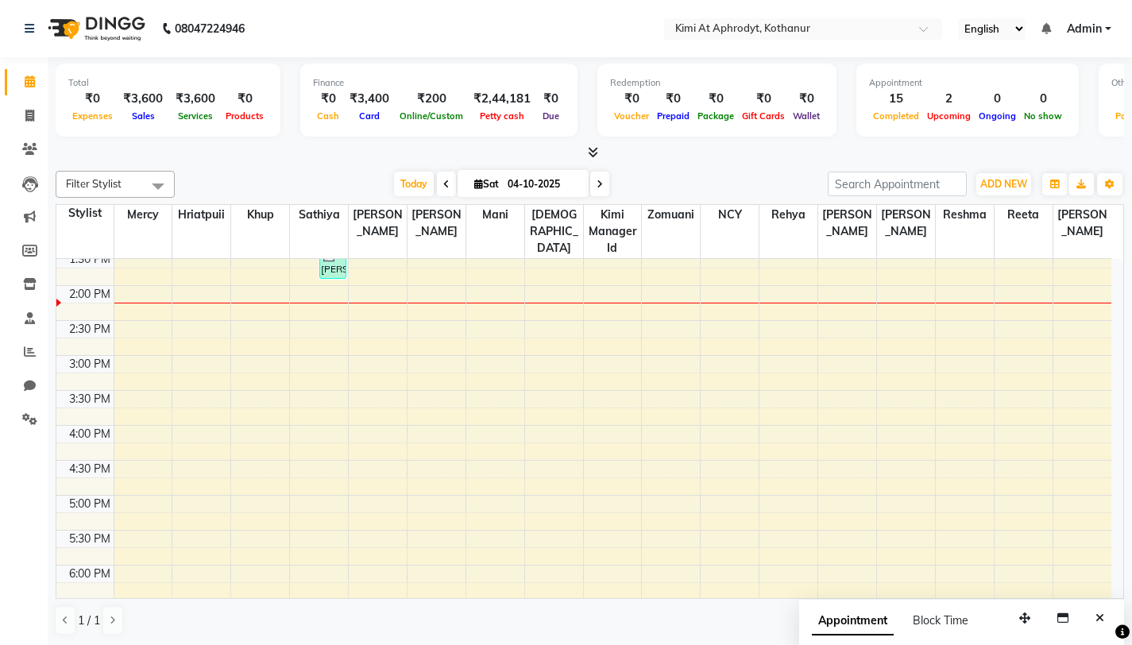
scroll to position [407, 0]
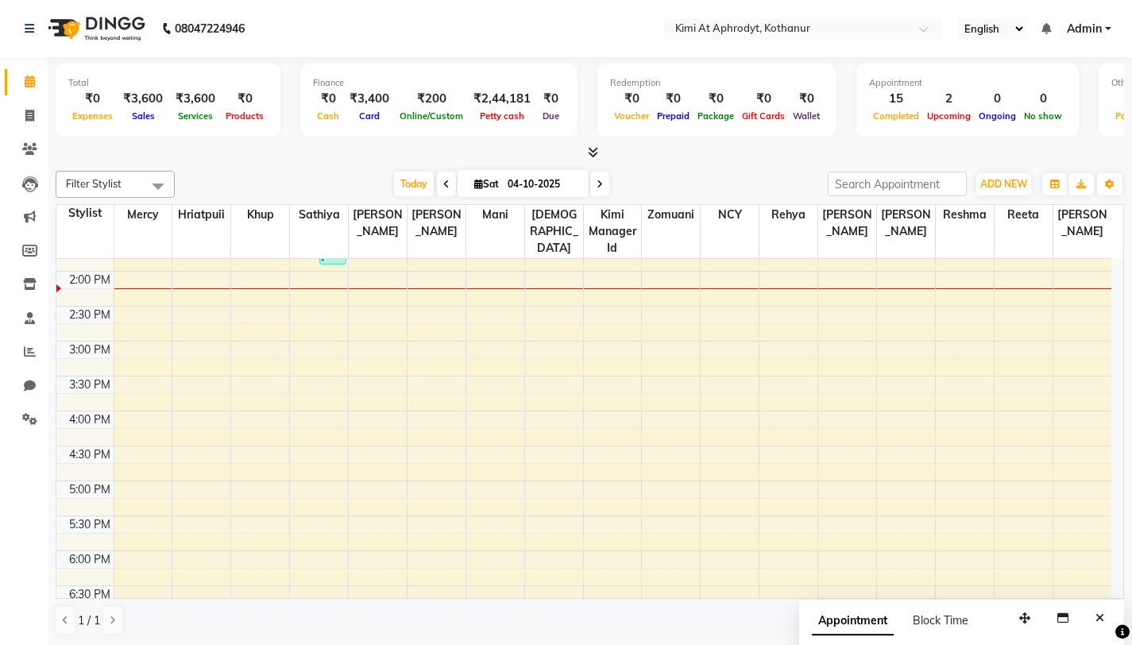
click at [301, 147] on div at bounding box center [590, 153] width 1068 height 17
